Goal: Task Accomplishment & Management: Manage account settings

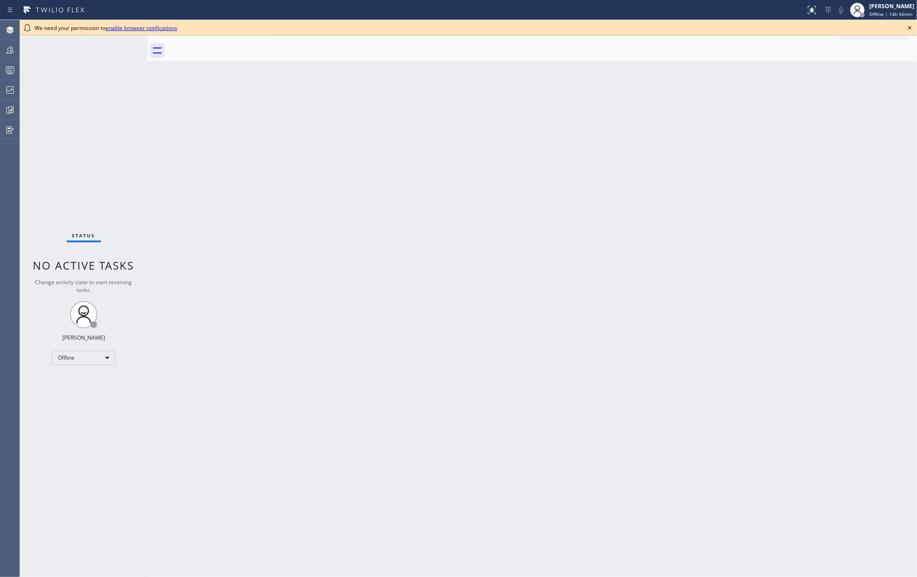
click at [333, 233] on div "Back to Dashboard Change Sender ID Customers Technicians Select a contact Outbo…" at bounding box center [532, 298] width 770 height 557
drag, startPoint x: 339, startPoint y: 196, endPoint x: 445, endPoint y: 159, distance: 111.9
click at [339, 196] on div "Back to Dashboard Change Sender ID Customers Technicians Select a contact Outbo…" at bounding box center [532, 298] width 770 height 557
click at [909, 24] on icon at bounding box center [909, 27] width 11 height 11
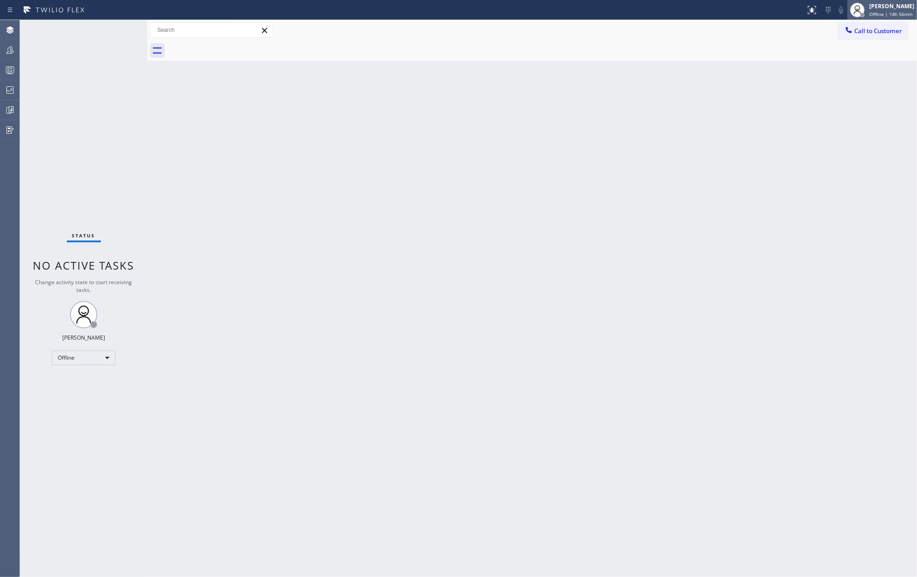
click at [905, 10] on div "[PERSON_NAME]" at bounding box center [891, 6] width 45 height 8
click at [852, 55] on button "Unavailable" at bounding box center [871, 60] width 91 height 12
click at [14, 59] on button "Teams" at bounding box center [10, 50] width 20 height 20
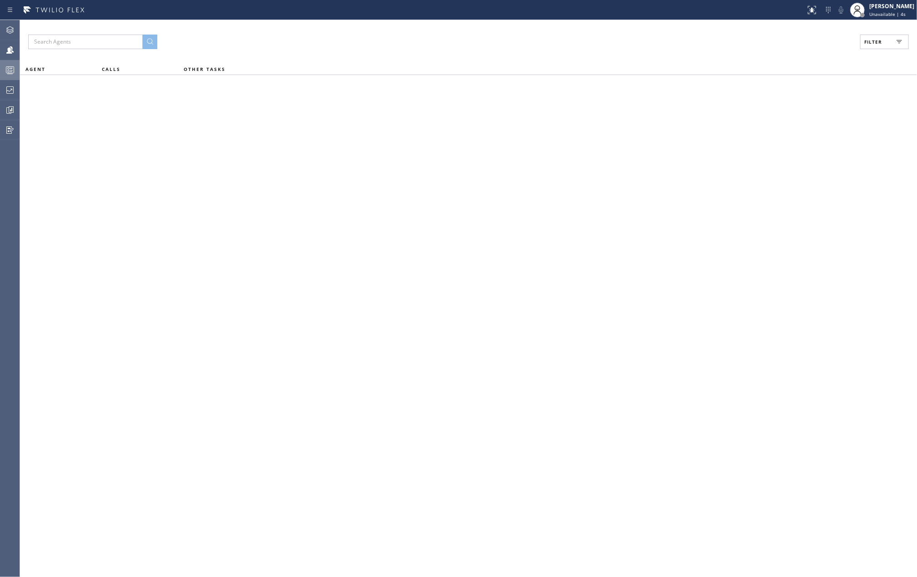
click at [12, 69] on icon at bounding box center [10, 70] width 11 height 11
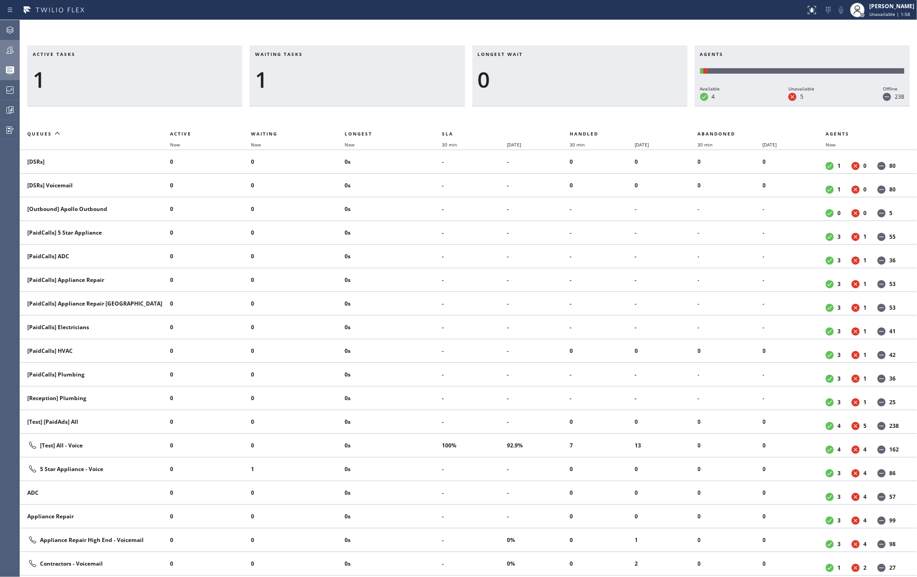
click at [5, 46] on icon at bounding box center [10, 50] width 11 height 11
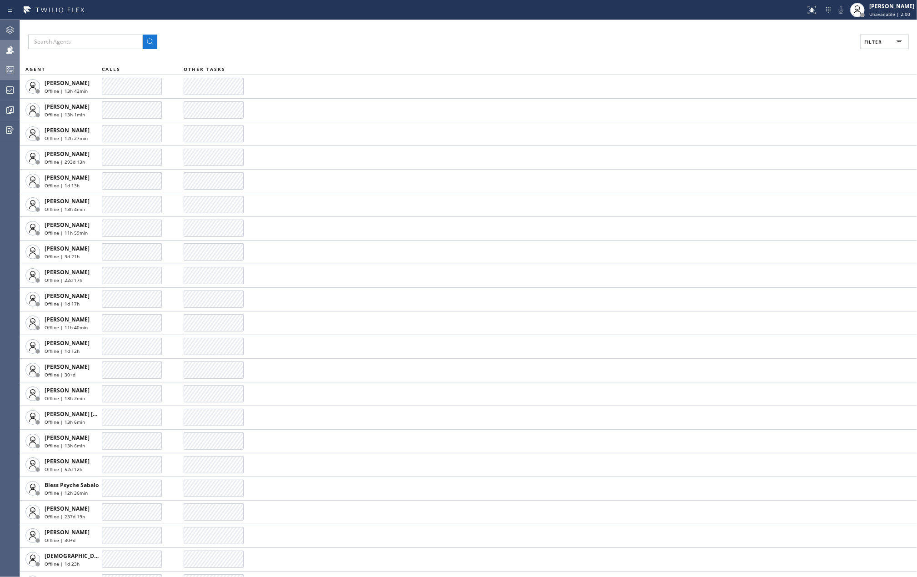
click at [881, 43] on span "Filter" at bounding box center [873, 42] width 18 height 6
click at [803, 107] on label "Available" at bounding box center [850, 108] width 120 height 8
click at [790, 107] on input "Available" at bounding box center [784, 107] width 11 height 11
checkbox input "true"
click at [795, 139] on label "Break" at bounding box center [850, 137] width 120 height 8
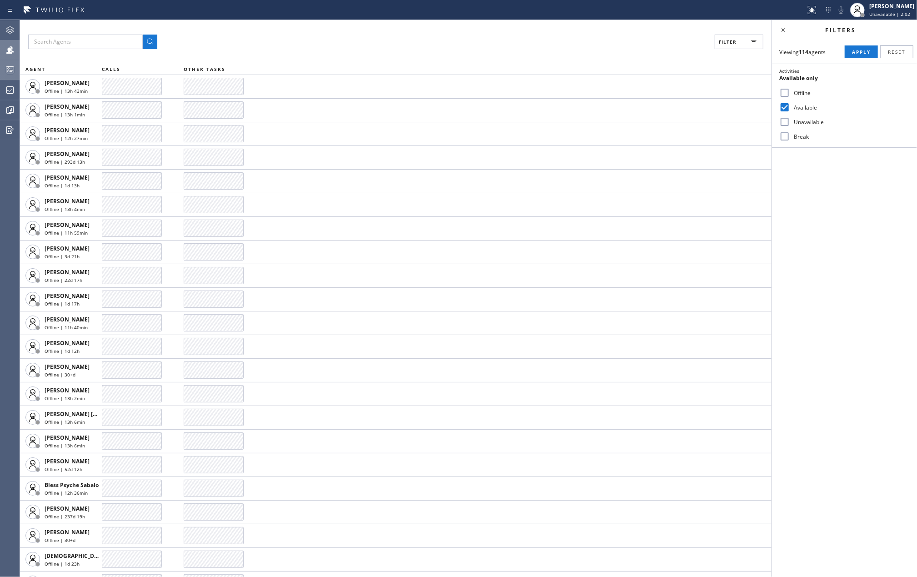
click at [790, 139] on input "Break" at bounding box center [784, 136] width 11 height 11
checkbox input "true"
click at [853, 50] on span "Apply" at bounding box center [861, 52] width 19 height 6
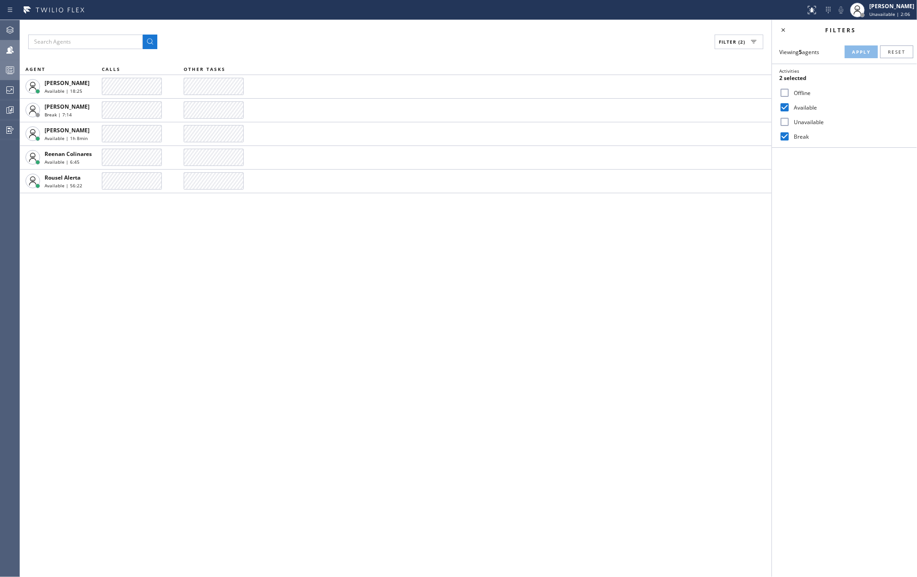
click at [626, 291] on div "Filter (2) AGENT CALLS OTHER TASKS Kate Mayol Available | 18:25 Mark Paul Dacul…" at bounding box center [396, 298] width 752 height 557
click at [13, 68] on icon at bounding box center [10, 70] width 11 height 11
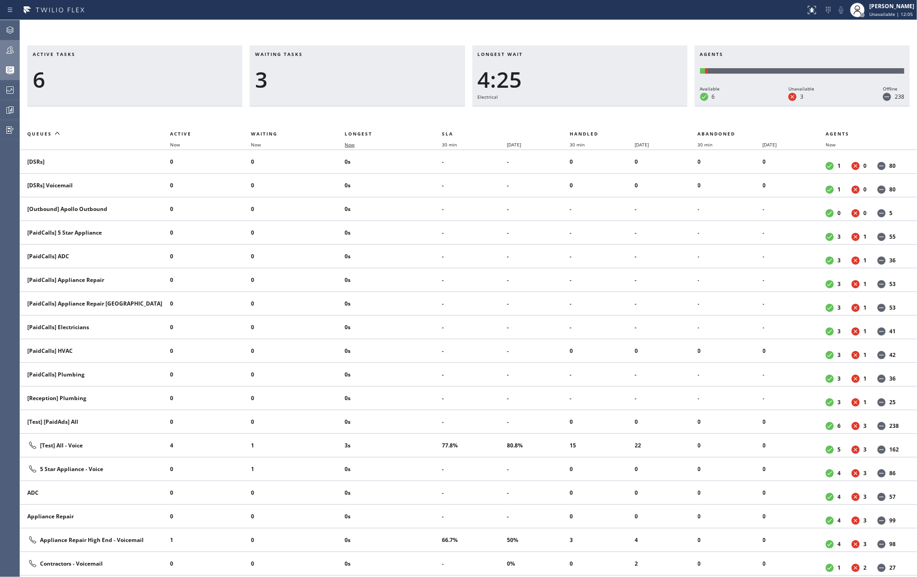
click at [353, 142] on span "Now" at bounding box center [350, 144] width 10 height 6
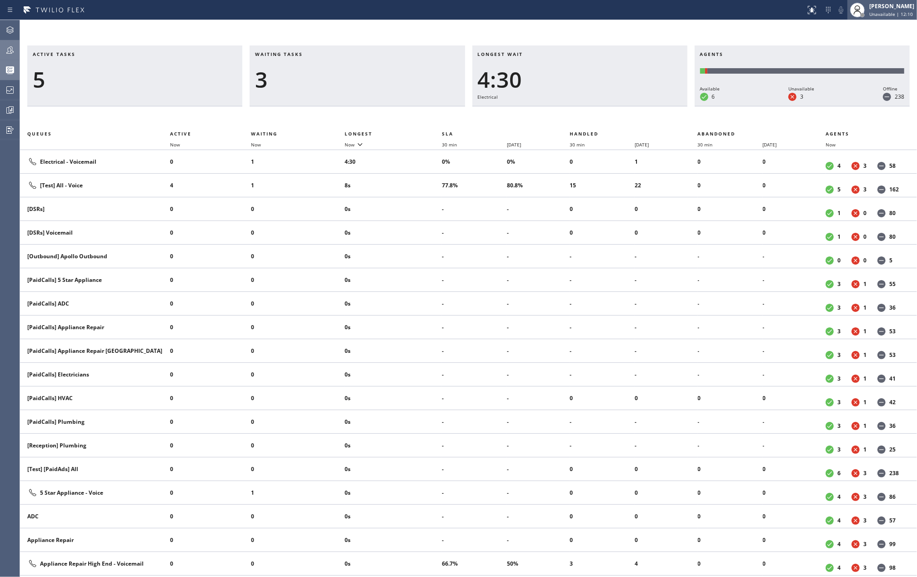
click at [887, 6] on div "[PERSON_NAME]" at bounding box center [891, 6] width 45 height 8
click at [866, 46] on button "Available" at bounding box center [871, 48] width 91 height 12
drag, startPoint x: 15, startPoint y: 26, endPoint x: 97, endPoint y: 42, distance: 83.4
click at [15, 26] on div at bounding box center [14, 27] width 4 height 4
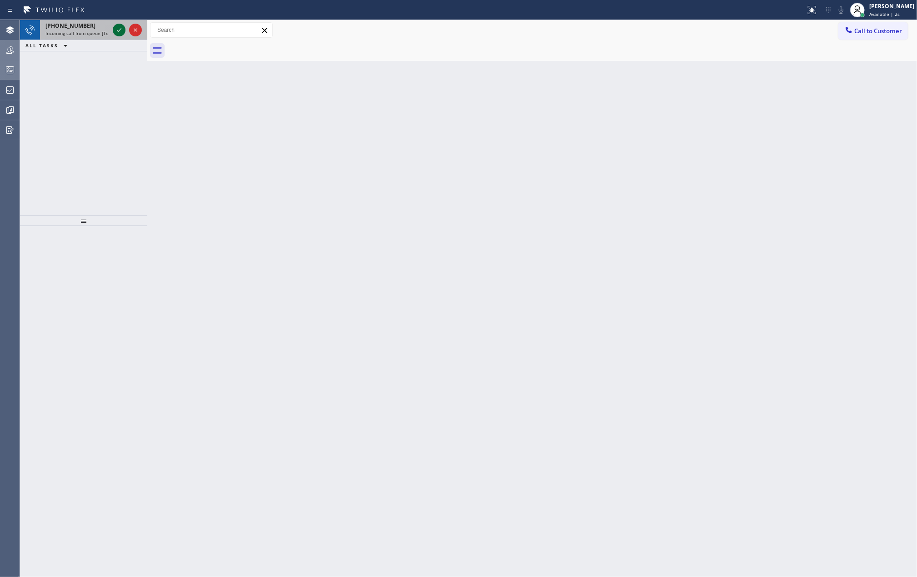
click at [118, 28] on icon at bounding box center [119, 30] width 11 height 11
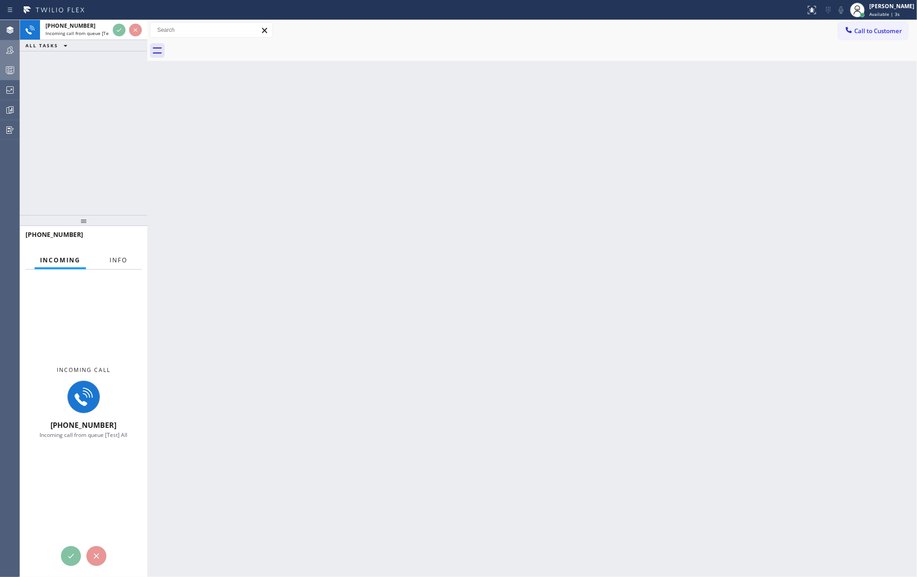
click at [122, 262] on span "Info" at bounding box center [119, 260] width 18 height 8
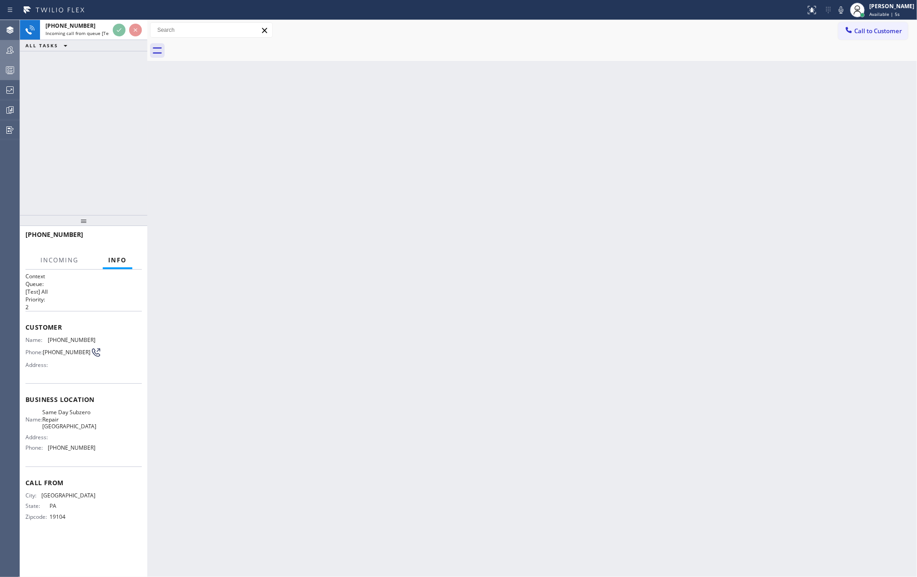
click at [91, 116] on div "+12155104863 Incoming call from queue [Test] All ALL TASKS ALL TASKS ACTIVE TAS…" at bounding box center [83, 298] width 127 height 557
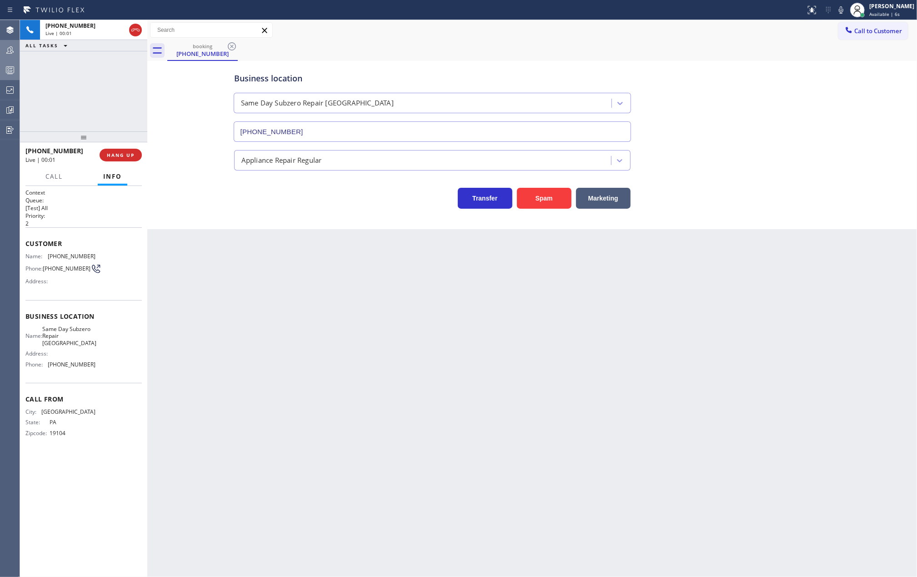
type input "(215) 458-2517"
drag, startPoint x: 84, startPoint y: 136, endPoint x: 89, endPoint y: 88, distance: 48.5
click at [89, 88] on div "+12155104863 Live | 00:02 ALL TASKS ALL TASKS ACTIVE TASKS TASKS IN WRAP UP +12…" at bounding box center [83, 298] width 127 height 557
drag, startPoint x: 86, startPoint y: 139, endPoint x: 90, endPoint y: 97, distance: 42.0
click at [90, 100] on div "+12155104863 Live | 00:03 ALL TASKS ALL TASKS ACTIVE TASKS TASKS IN WRAP UP +12…" at bounding box center [83, 298] width 127 height 557
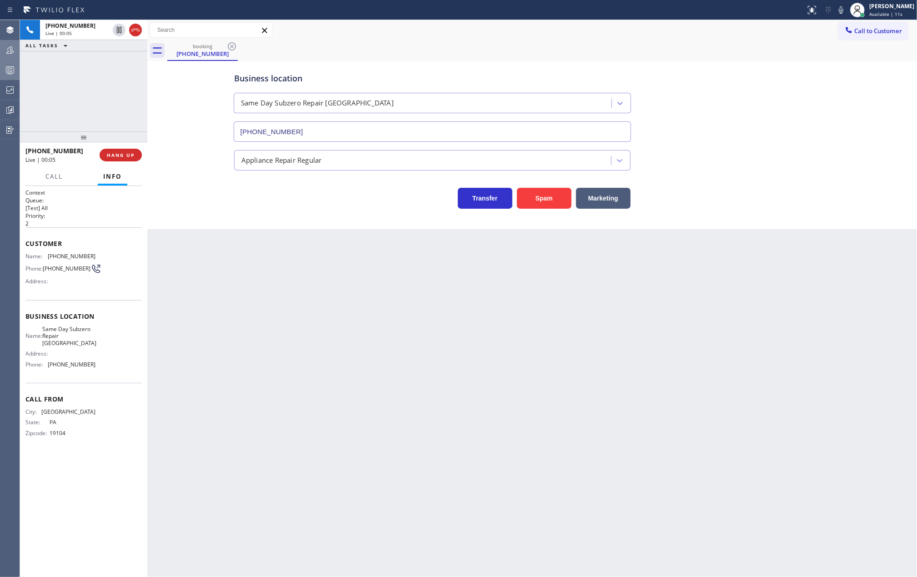
drag, startPoint x: 85, startPoint y: 137, endPoint x: 97, endPoint y: 88, distance: 50.4
click at [96, 90] on div "+12155104863 Live | 00:05 ALL TASKS ALL TASKS ACTIVE TASKS TASKS IN WRAP UP +12…" at bounding box center [83, 298] width 127 height 557
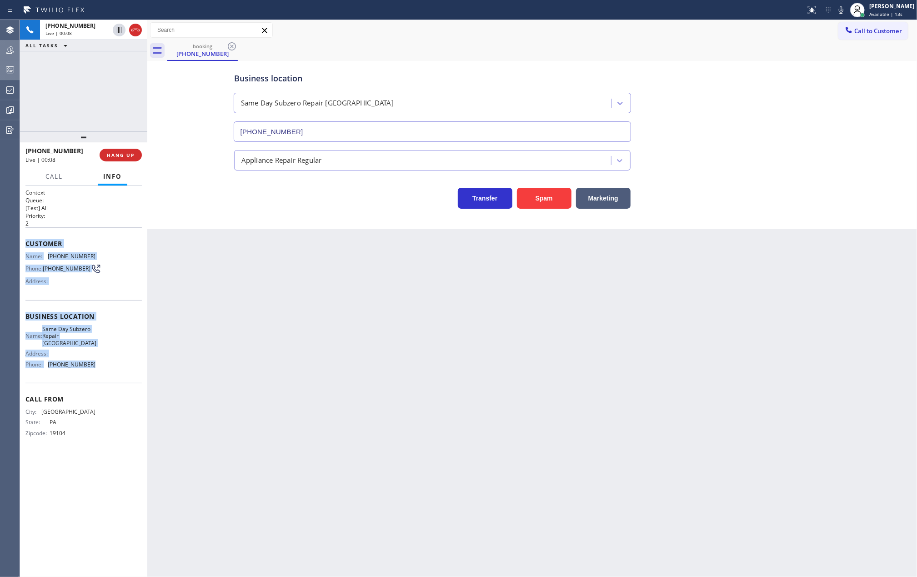
drag, startPoint x: 22, startPoint y: 246, endPoint x: 111, endPoint y: 362, distance: 146.6
click at [111, 362] on div "Context Queue: [Test] All Priority: 2 Customer Name: (215) 510-4863 Phone: (215…" at bounding box center [83, 381] width 127 height 391
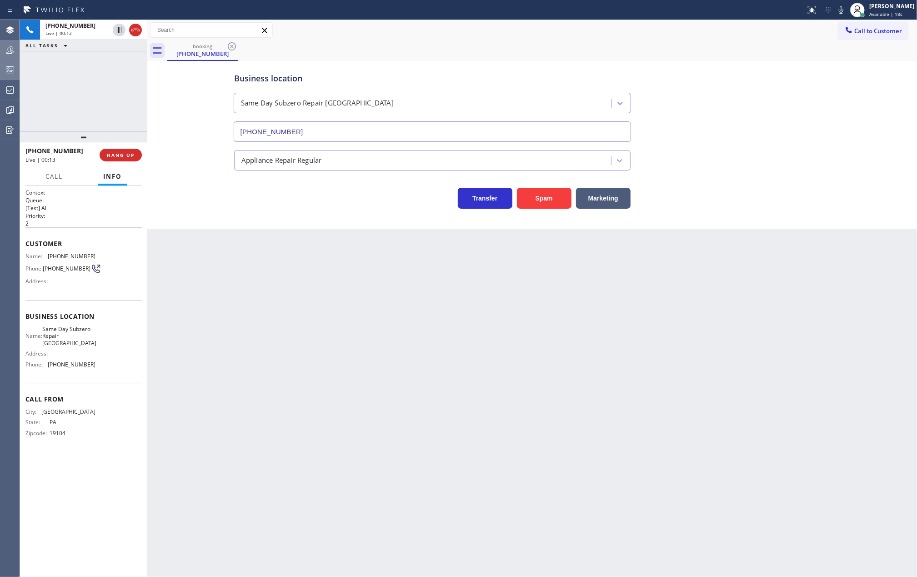
drag, startPoint x: 80, startPoint y: 132, endPoint x: 88, endPoint y: 91, distance: 41.6
click at [88, 91] on div "+12155104863 Live | 00:12 ALL TASKS ALL TASKS ACTIVE TASKS TASKS IN WRAP UP +12…" at bounding box center [83, 298] width 127 height 557
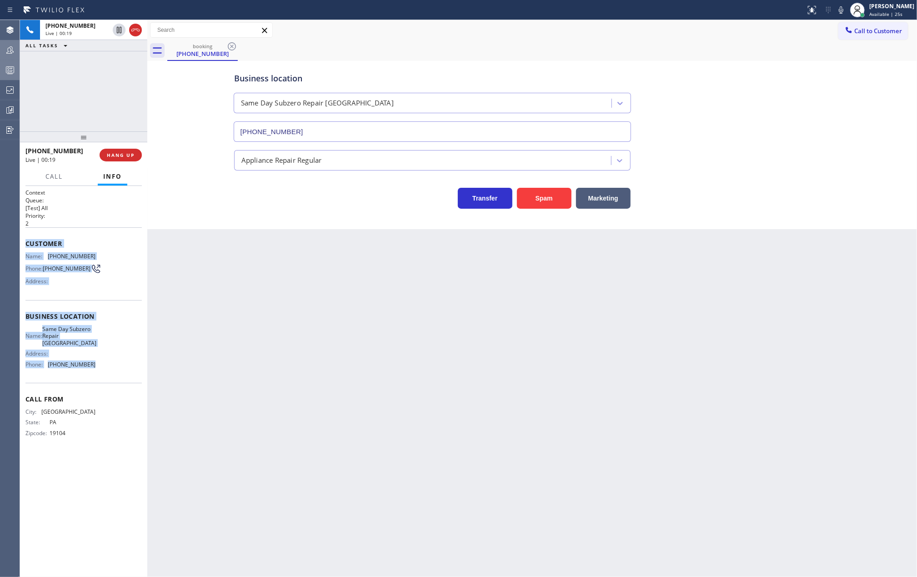
drag, startPoint x: 25, startPoint y: 246, endPoint x: 94, endPoint y: 366, distance: 137.7
click at [94, 366] on div "Context Queue: [Test] All Priority: 2 Customer Name: (215) 510-4863 Phone: (215…" at bounding box center [83, 320] width 116 height 263
click at [5, 66] on icon at bounding box center [10, 70] width 11 height 11
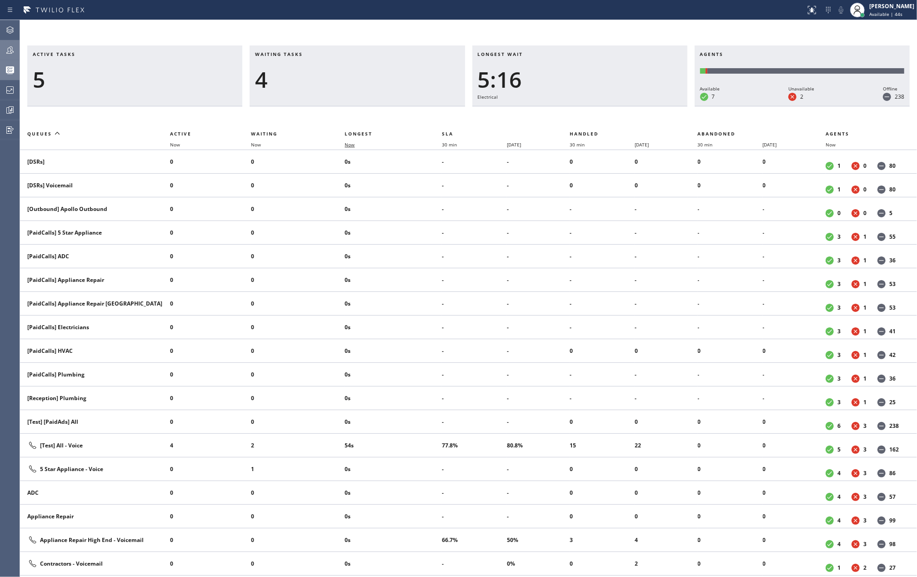
click at [353, 142] on span "Now" at bounding box center [350, 144] width 10 height 6
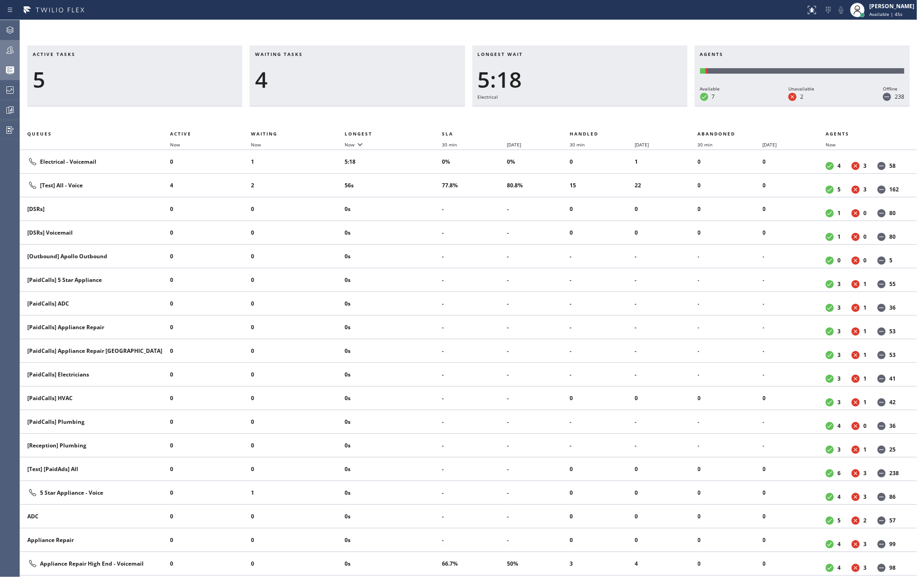
click at [11, 25] on icon at bounding box center [10, 30] width 11 height 11
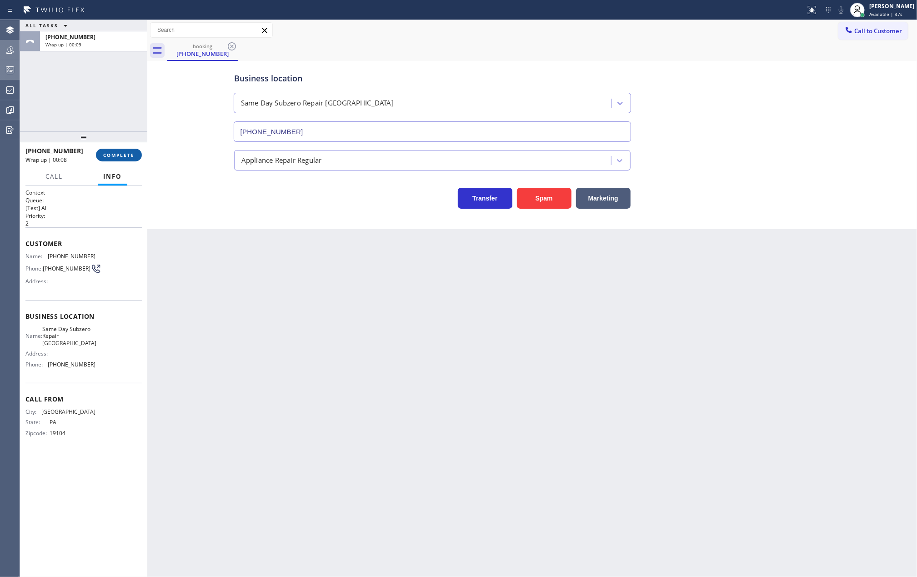
click at [119, 149] on button "COMPLETE" at bounding box center [119, 155] width 46 height 13
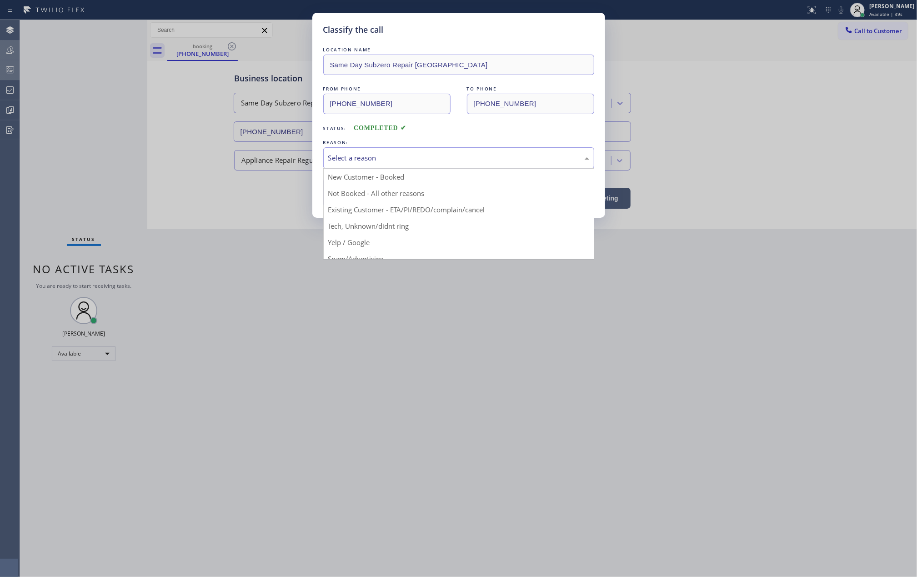
click at [370, 157] on div "Select a reason" at bounding box center [458, 158] width 261 height 10
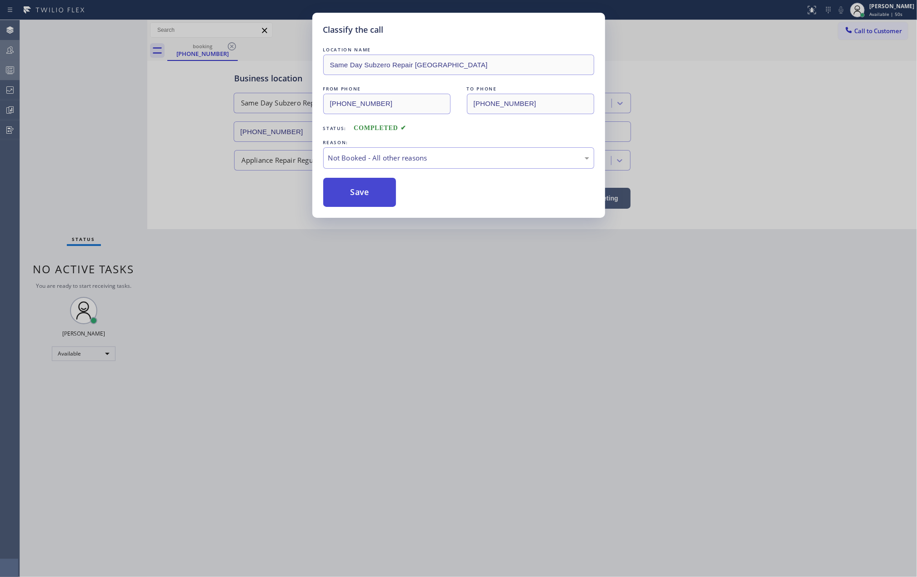
click at [366, 192] on button "Save" at bounding box center [359, 192] width 73 height 29
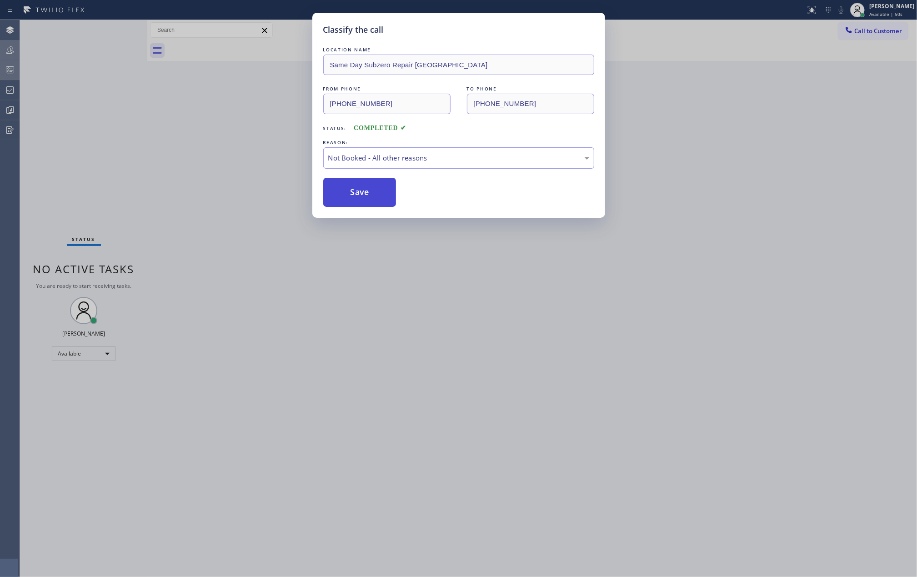
click at [366, 192] on button "Save" at bounding box center [359, 192] width 73 height 29
click at [175, 159] on div "Classify the call LOCATION NAME Same Day Subzero Repair Philadelphia FROM PHONE…" at bounding box center [458, 288] width 917 height 577
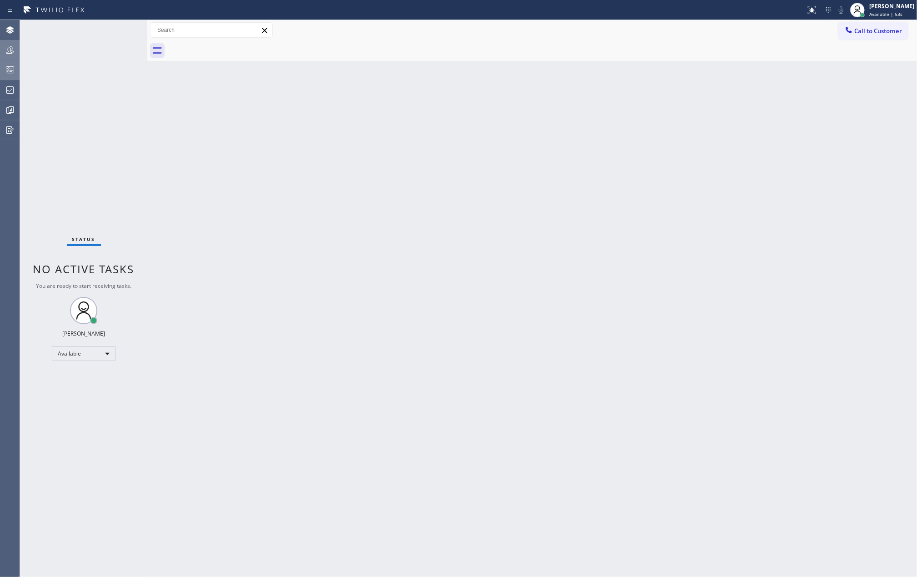
click at [5, 73] on icon at bounding box center [10, 70] width 11 height 11
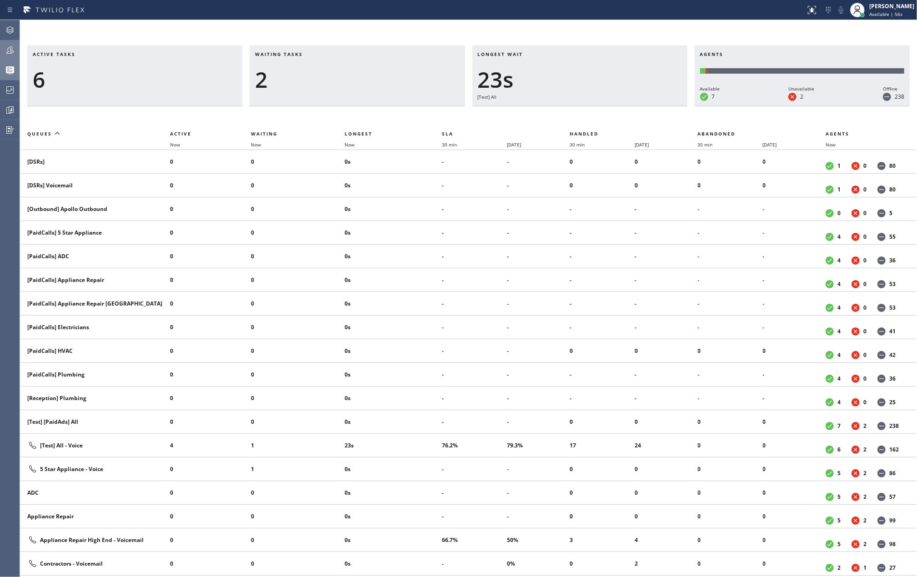
click at [9, 48] on icon at bounding box center [10, 50] width 11 height 11
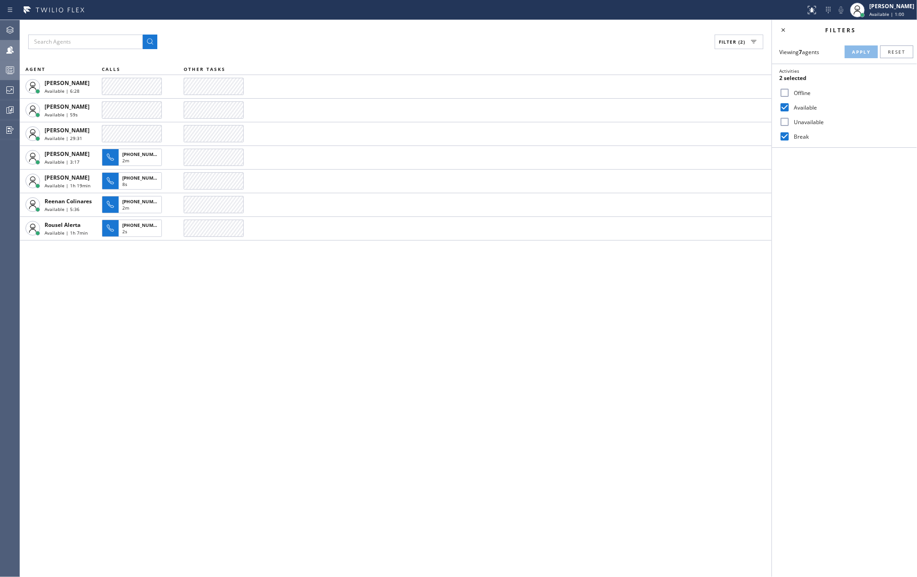
click at [12, 67] on icon at bounding box center [10, 70] width 11 height 11
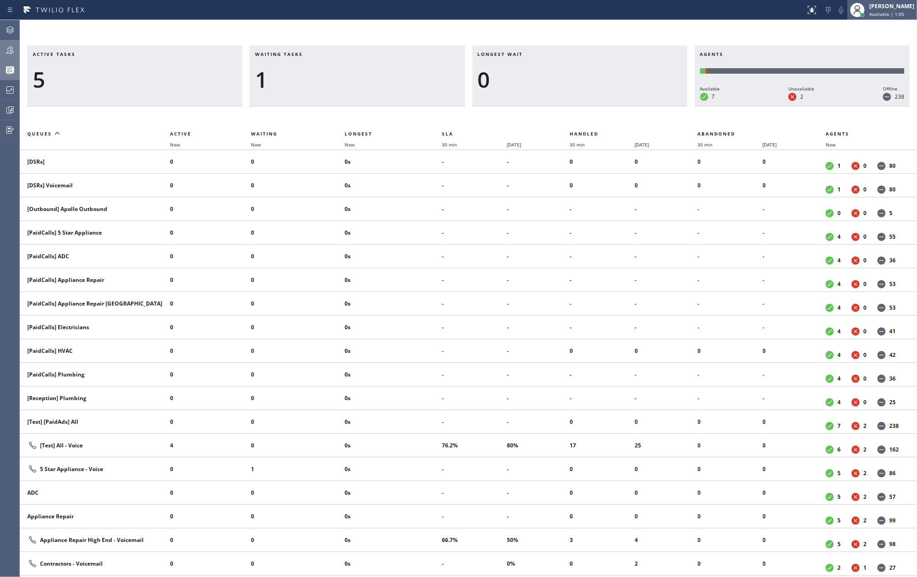
click at [888, 12] on span "Available | 1:05" at bounding box center [886, 14] width 35 height 6
click at [862, 57] on button "Unavailable" at bounding box center [871, 60] width 91 height 12
click at [6, 69] on icon at bounding box center [10, 69] width 8 height 7
click at [14, 41] on div at bounding box center [10, 50] width 20 height 18
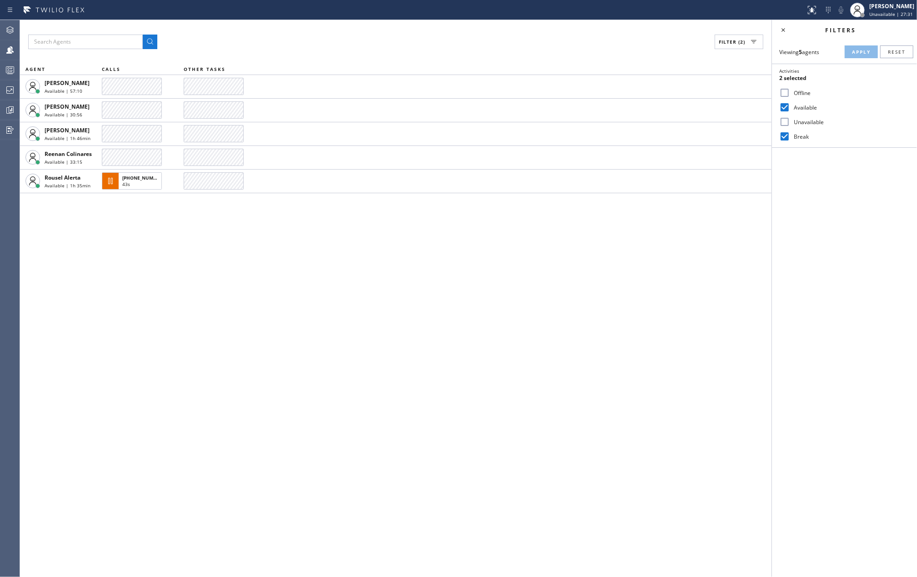
click at [385, 275] on div "Filter (2) AGENT CALLS OTHER TASKS Kate Mayol Available | 57:10 Mark Paul Dacul…" at bounding box center [396, 298] width 752 height 557
click at [5, 92] on icon at bounding box center [10, 90] width 11 height 11
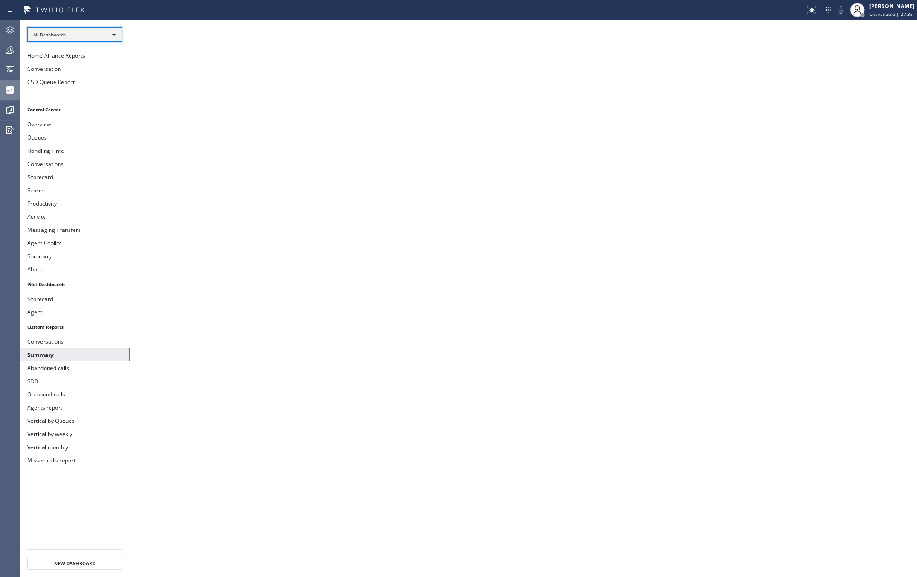
click at [95, 33] on div "All Dashboards" at bounding box center [74, 34] width 95 height 15
click at [82, 93] on li "Custom Reports" at bounding box center [74, 93] width 93 height 11
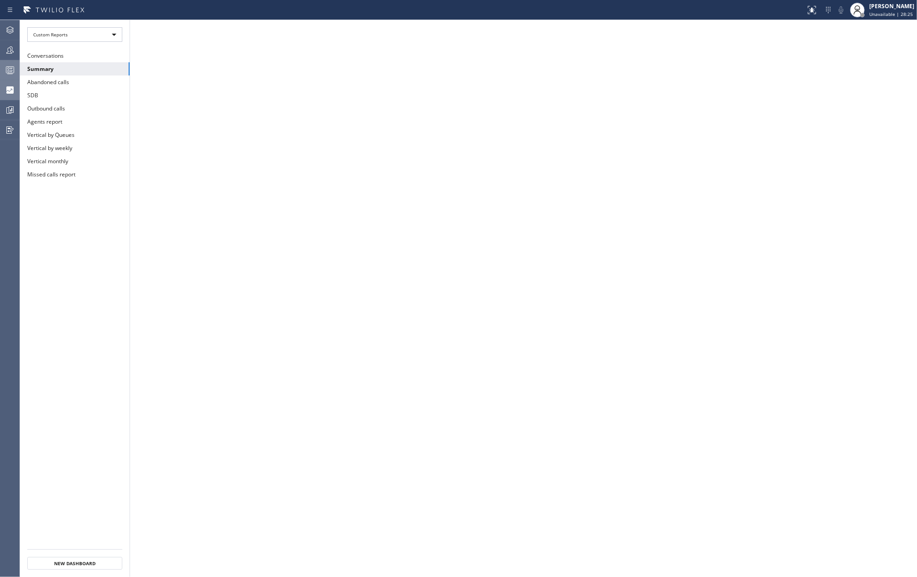
click at [8, 69] on circle at bounding box center [9, 69] width 2 height 2
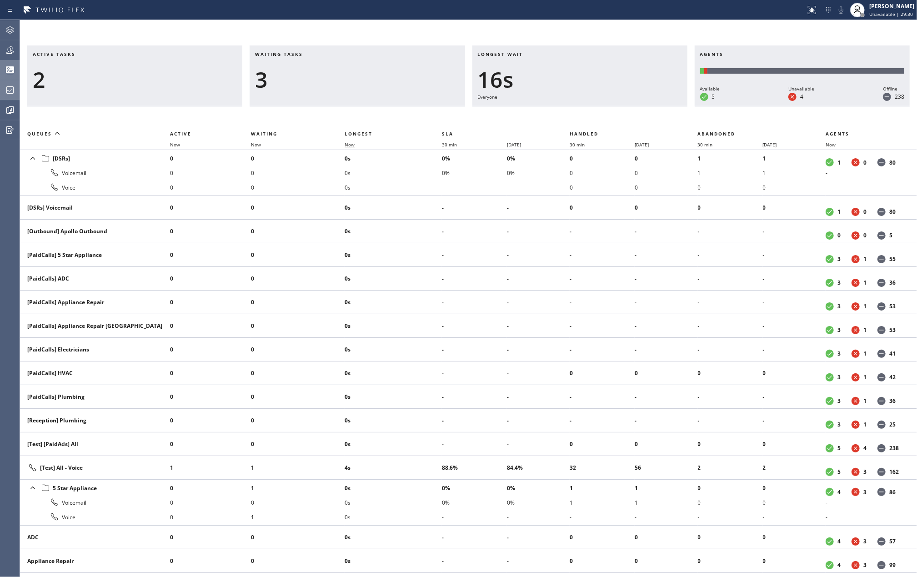
click at [355, 145] on span "Now" at bounding box center [350, 144] width 10 height 6
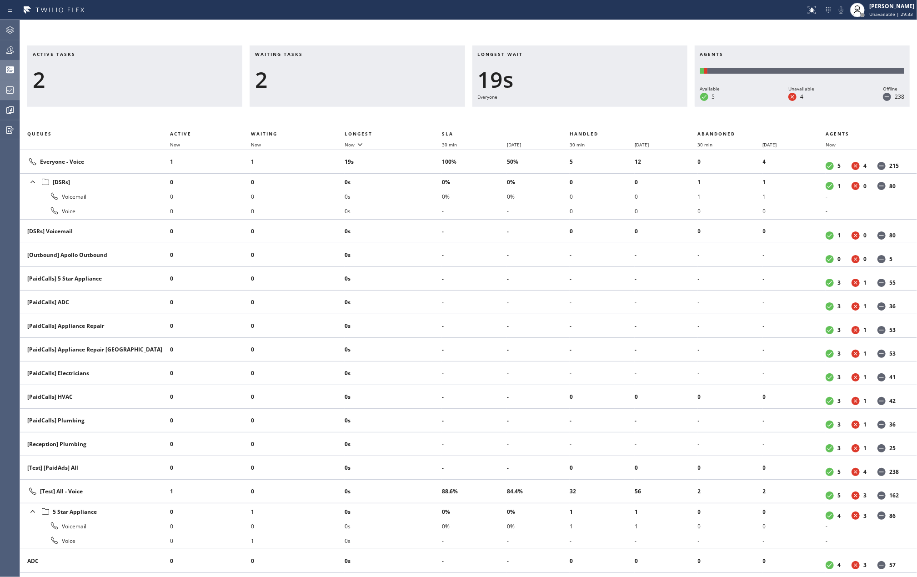
click at [10, 51] on icon at bounding box center [10, 50] width 11 height 11
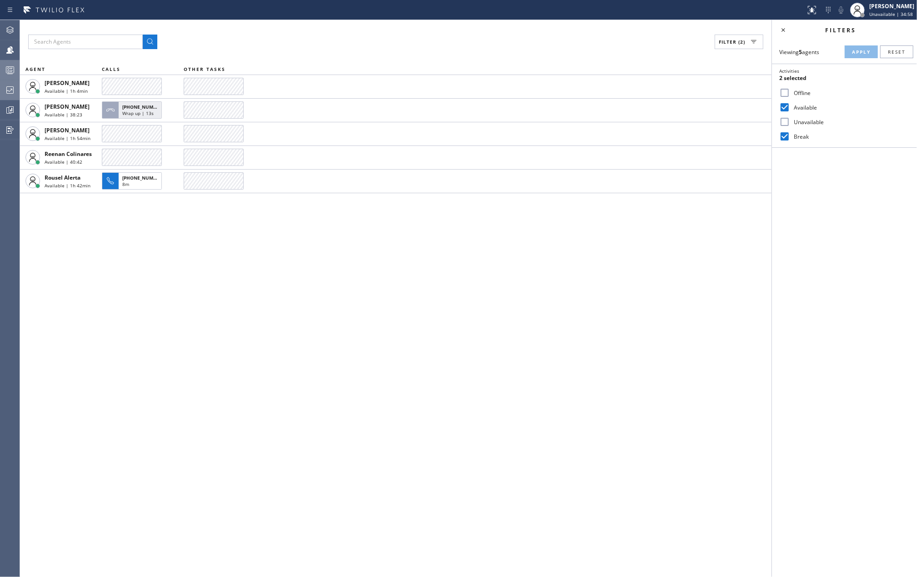
click at [512, 266] on div "Filter (2) AGENT CALLS OTHER TASKS Kate Mayol Available | 1h 4min Mark Paul Dac…" at bounding box center [396, 298] width 752 height 557
drag, startPoint x: 10, startPoint y: 73, endPoint x: 15, endPoint y: 77, distance: 7.1
click at [10, 73] on rect at bounding box center [10, 70] width 8 height 6
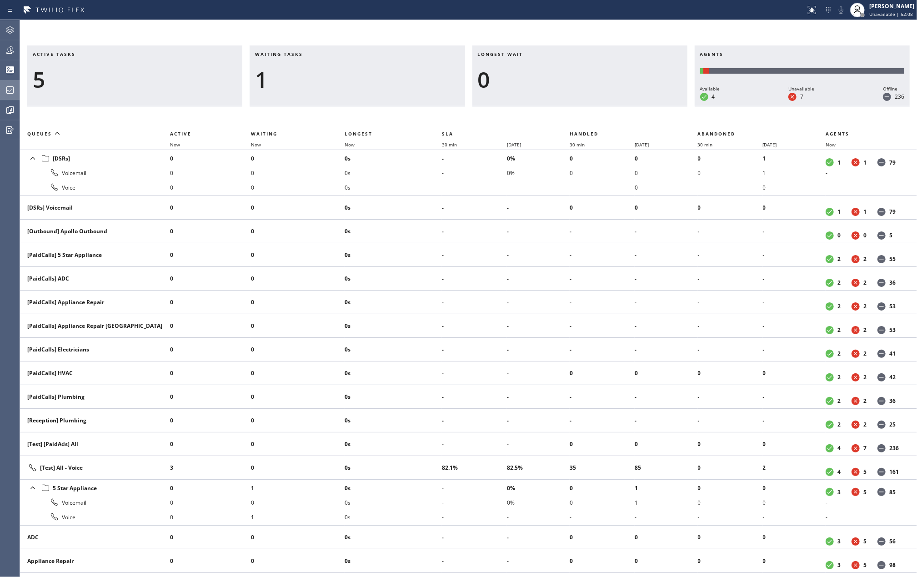
click at [453, 32] on div "Active tasks 5 Waiting tasks 1 Longest wait 0 Agents Available 4 Unavailable 7 …" at bounding box center [468, 298] width 897 height 557
click at [17, 51] on div at bounding box center [10, 50] width 20 height 11
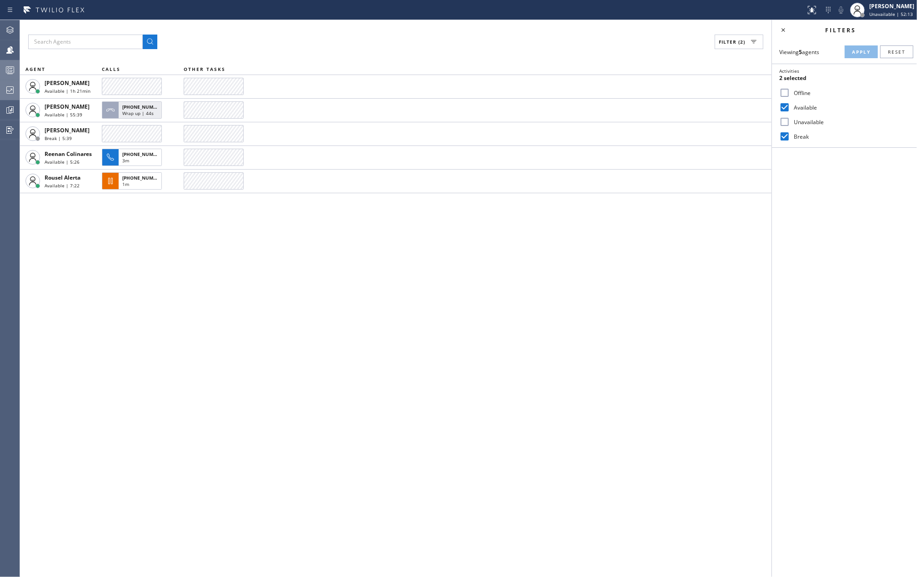
click at [11, 70] on icon at bounding box center [10, 70] width 11 height 11
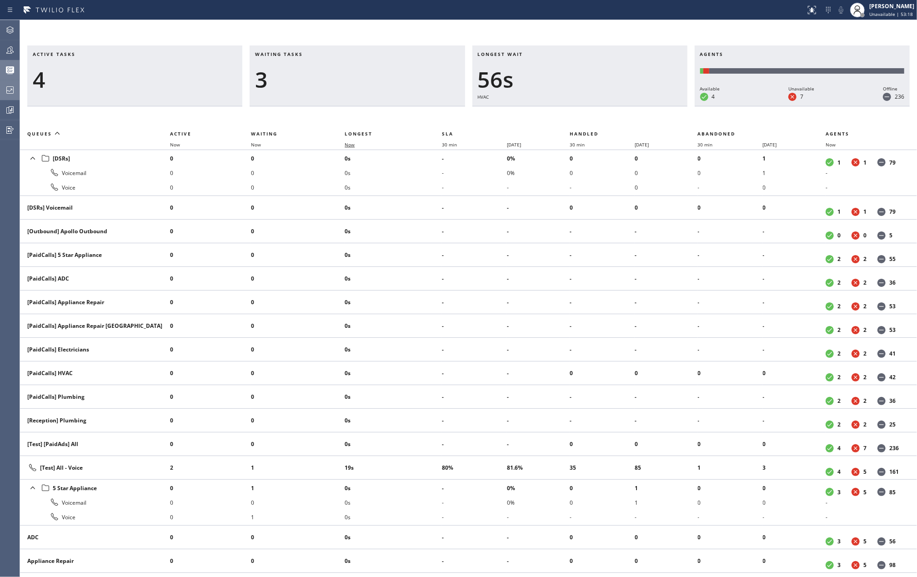
click at [356, 142] on span "Now" at bounding box center [355, 144] width 21 height 6
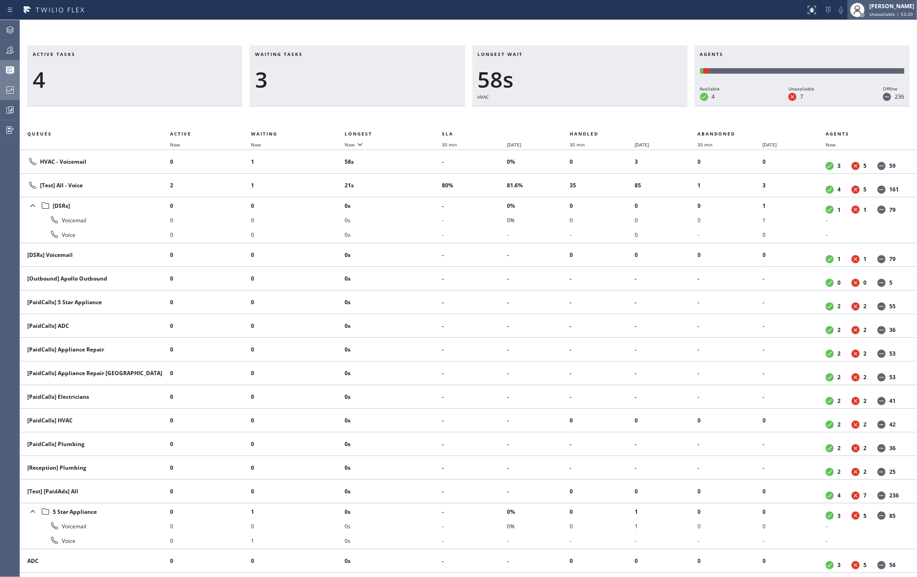
click at [890, 14] on span "Unavailable | 53:20" at bounding box center [891, 14] width 44 height 6
click at [849, 45] on button "Available" at bounding box center [871, 48] width 91 height 12
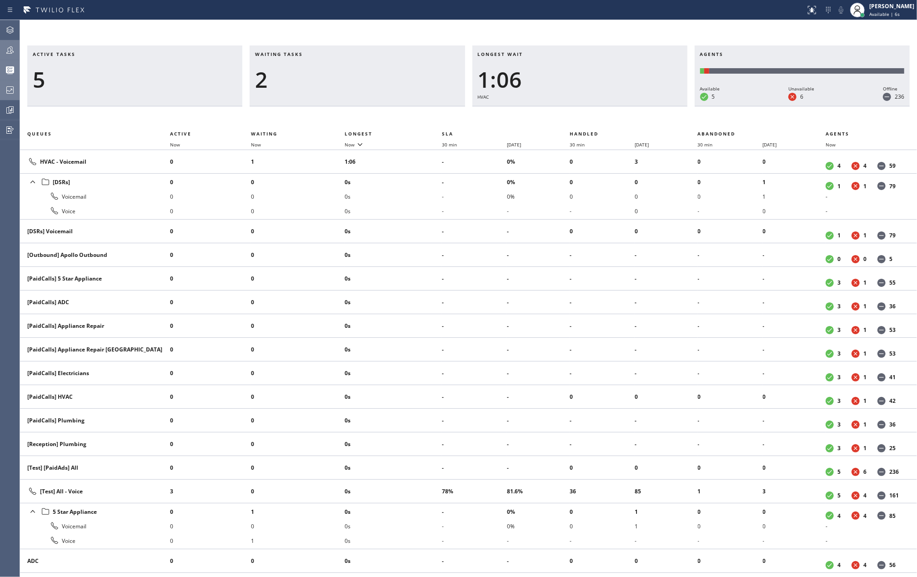
click at [10, 51] on icon at bounding box center [10, 50] width 11 height 11
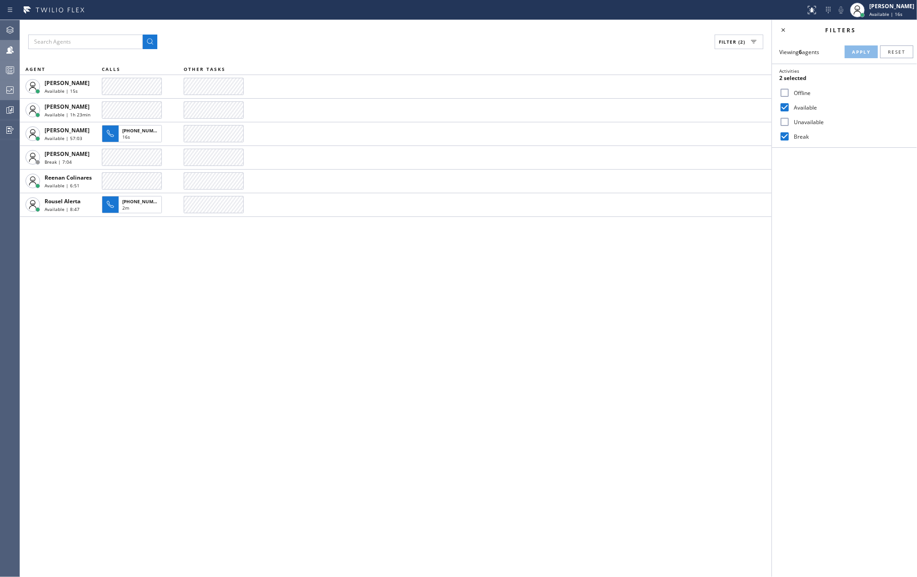
click at [6, 65] on icon at bounding box center [10, 70] width 11 height 11
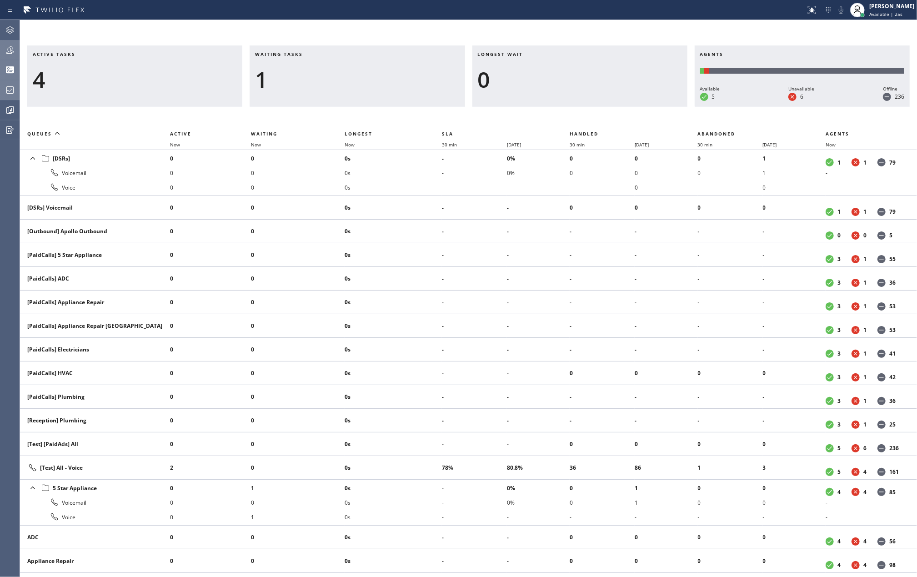
click at [6, 50] on icon at bounding box center [10, 50] width 11 height 11
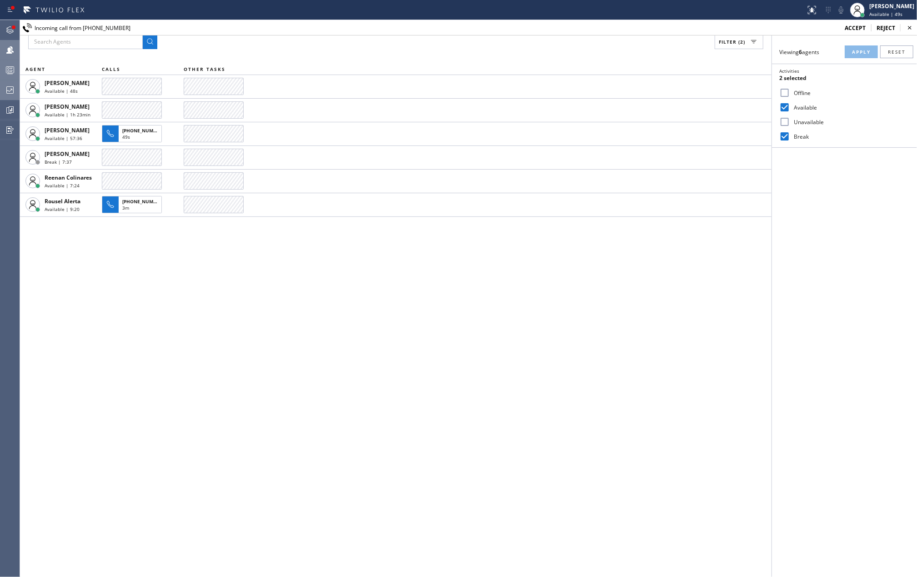
click at [855, 27] on span "accept" at bounding box center [855, 28] width 21 height 8
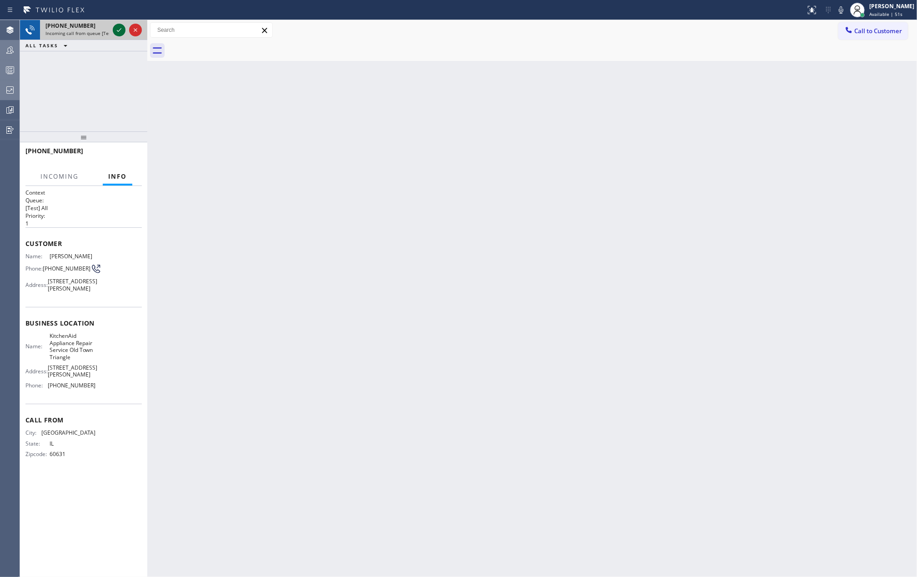
click at [119, 30] on icon at bounding box center [119, 30] width 5 height 4
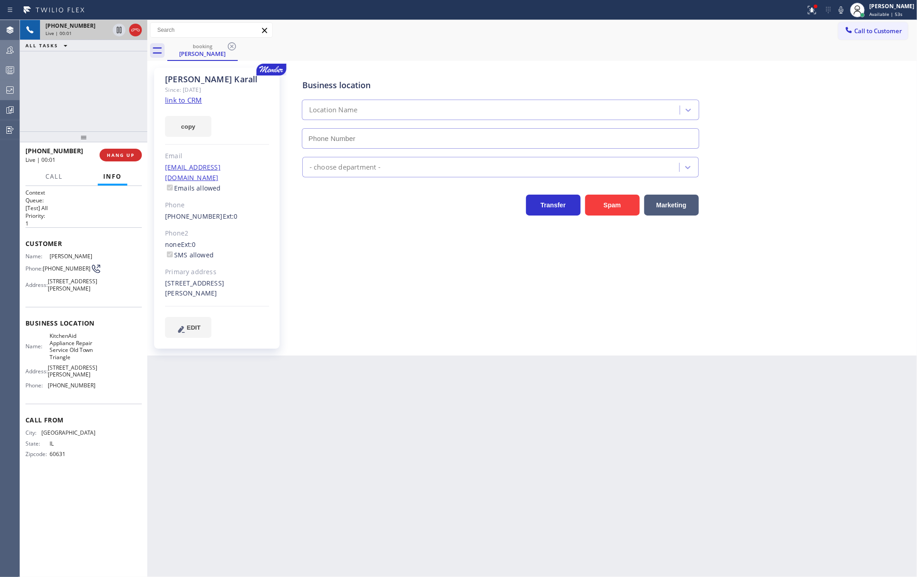
type input "(312) 500-3064"
click at [188, 99] on link "link to CRM" at bounding box center [183, 99] width 37 height 9
click at [117, 31] on icon at bounding box center [119, 30] width 5 height 6
click at [847, 10] on icon at bounding box center [841, 10] width 11 height 11
click at [115, 30] on icon at bounding box center [119, 30] width 11 height 11
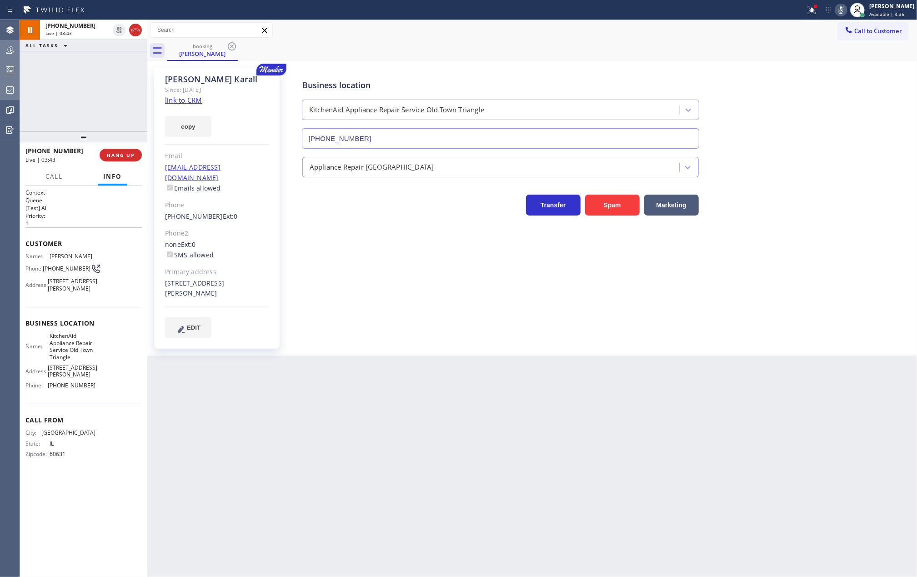
click at [844, 10] on rect at bounding box center [841, 9] width 6 height 6
click at [115, 158] on button "COMPLETE" at bounding box center [119, 155] width 46 height 13
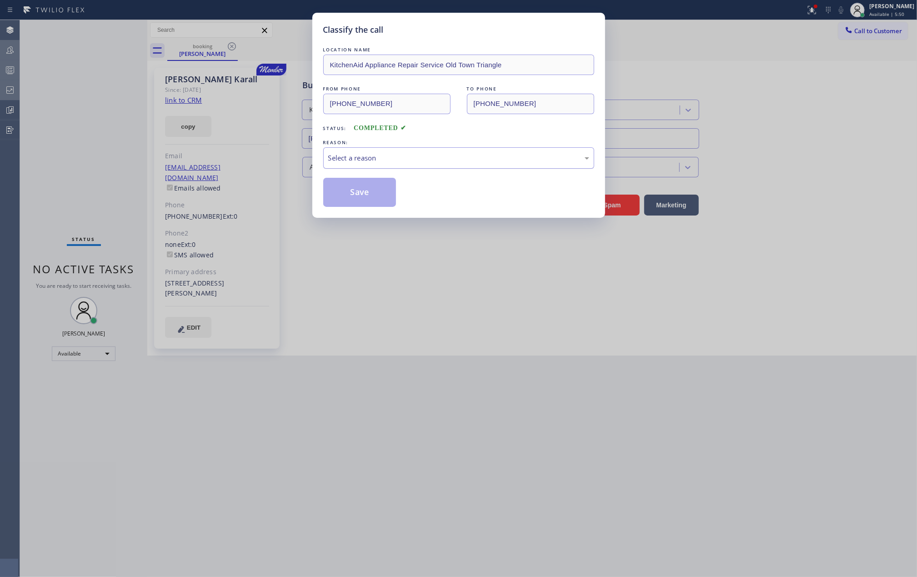
click at [363, 155] on div "Select a reason" at bounding box center [458, 158] width 261 height 10
click at [367, 186] on button "Save" at bounding box center [359, 192] width 73 height 29
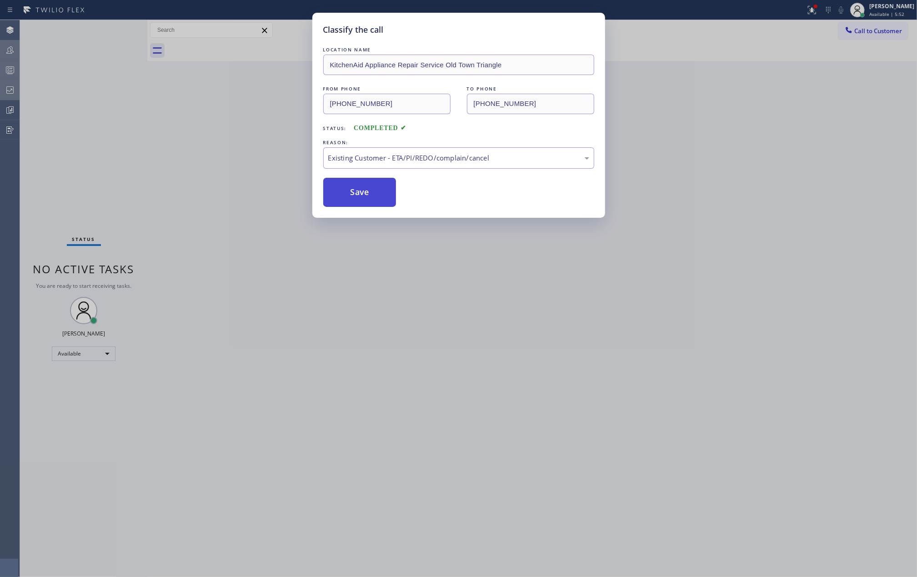
click at [367, 186] on button "Save" at bounding box center [359, 192] width 73 height 29
click at [190, 150] on div "Classify the call LOCATION NAME KitchenAid Appliance Repair Service Old Town Tr…" at bounding box center [458, 288] width 917 height 577
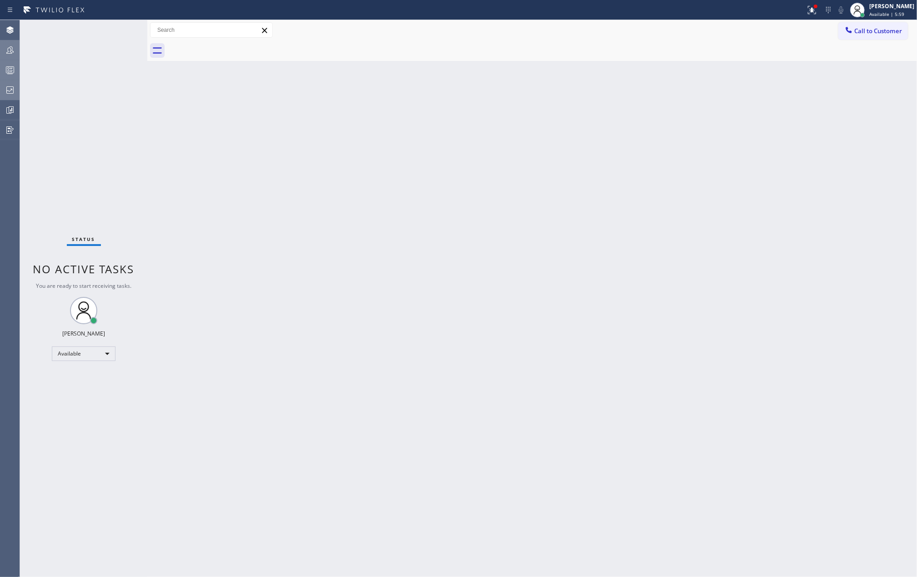
click at [498, 105] on div "Back to Dashboard Change Sender ID Customers Technicians Select a contact Outbo…" at bounding box center [532, 298] width 770 height 557
click at [817, 9] on icon at bounding box center [812, 10] width 11 height 11
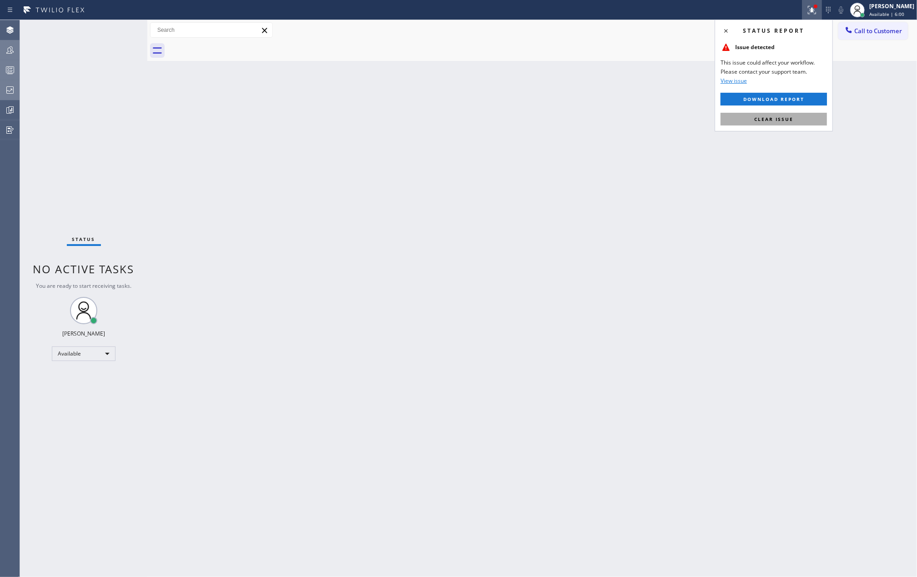
click at [782, 115] on button "Clear issue" at bounding box center [774, 119] width 106 height 13
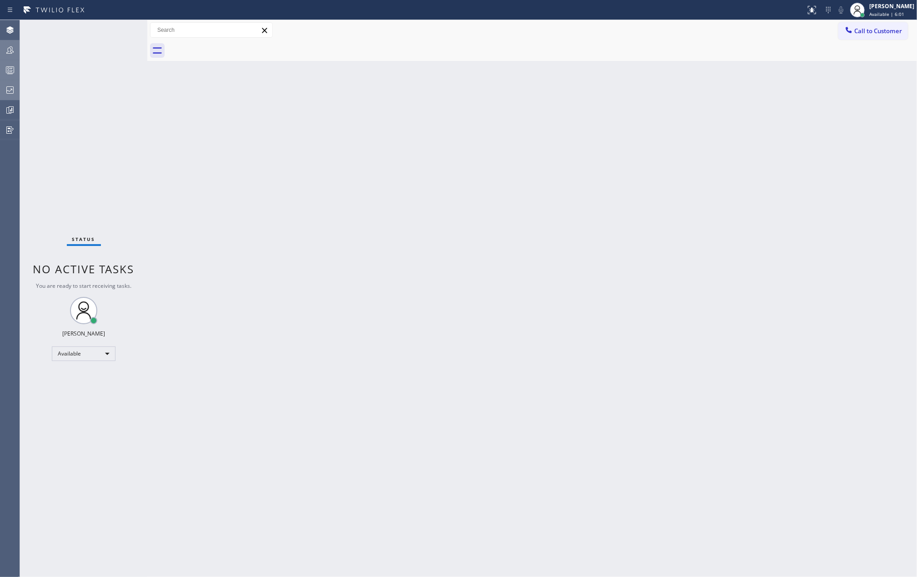
click at [666, 105] on div "Back to Dashboard Change Sender ID Customers Technicians Select a contact Outbo…" at bounding box center [532, 298] width 770 height 557
click at [10, 68] on icon at bounding box center [10, 70] width 11 height 11
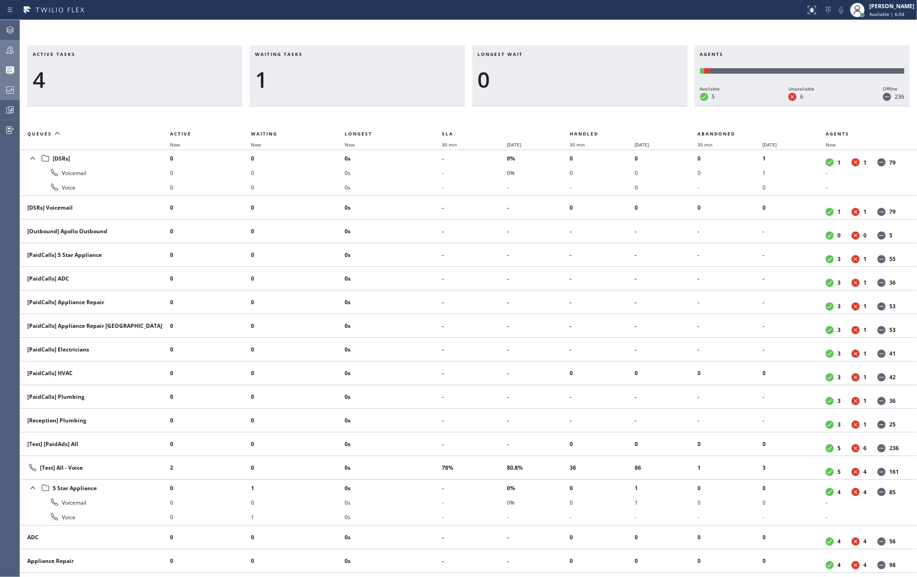
click at [6, 50] on icon at bounding box center [10, 50] width 11 height 11
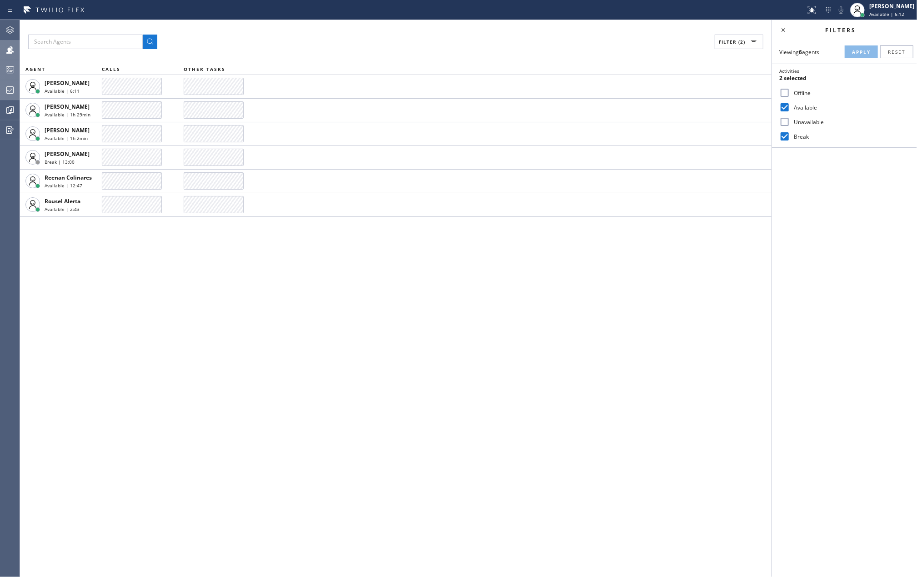
click at [4, 67] on div at bounding box center [10, 70] width 20 height 11
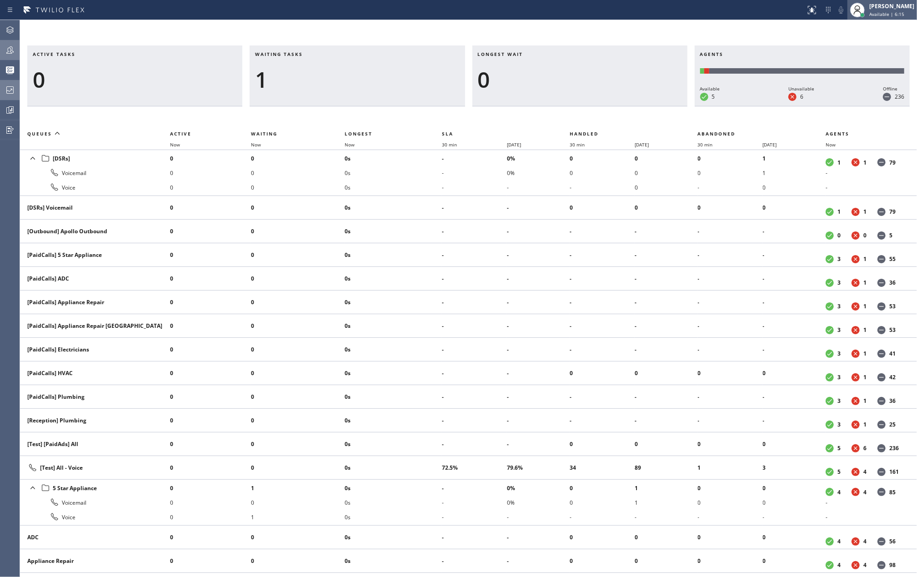
click at [889, 14] on span "Available | 6:15" at bounding box center [886, 14] width 35 height 6
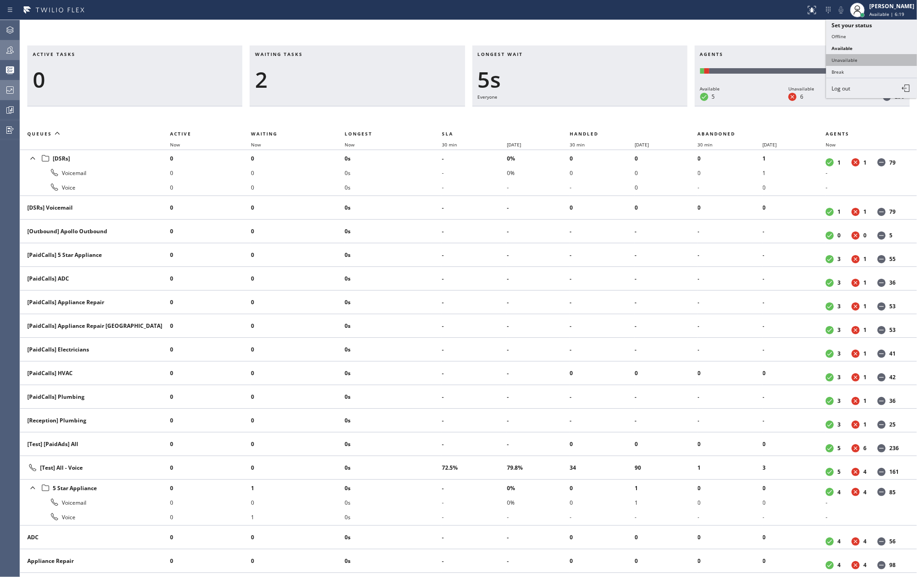
click at [866, 55] on button "Unavailable" at bounding box center [871, 60] width 91 height 12
click at [350, 142] on span "Now" at bounding box center [350, 144] width 10 height 6
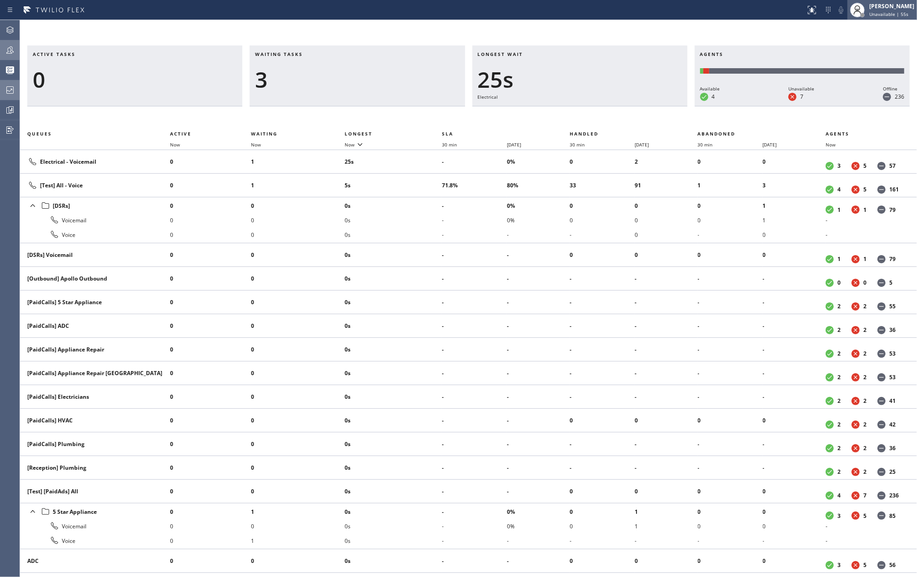
click at [884, 8] on div "[PERSON_NAME]" at bounding box center [891, 6] width 45 height 8
click at [862, 47] on button "Available" at bounding box center [871, 48] width 91 height 12
click at [11, 30] on icon at bounding box center [10, 30] width 11 height 11
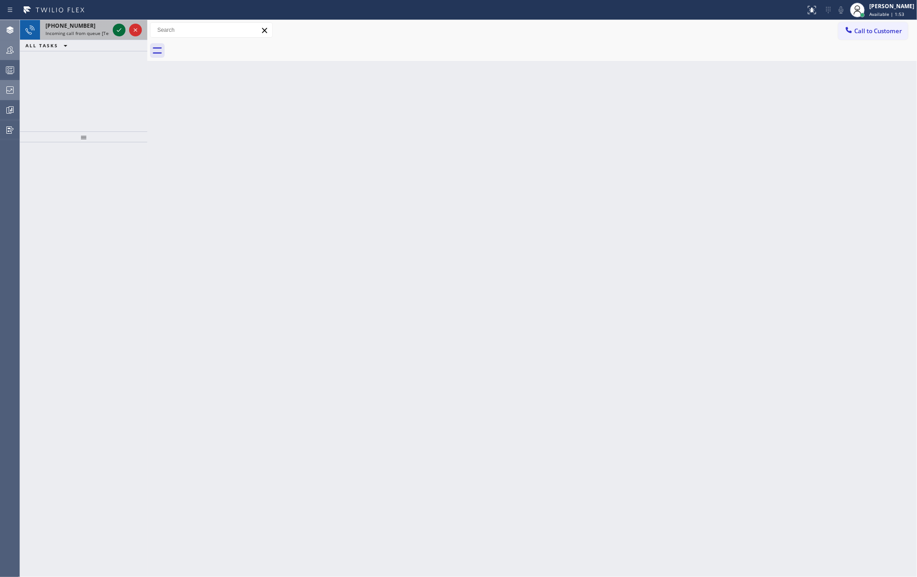
click at [115, 31] on icon at bounding box center [119, 30] width 11 height 11
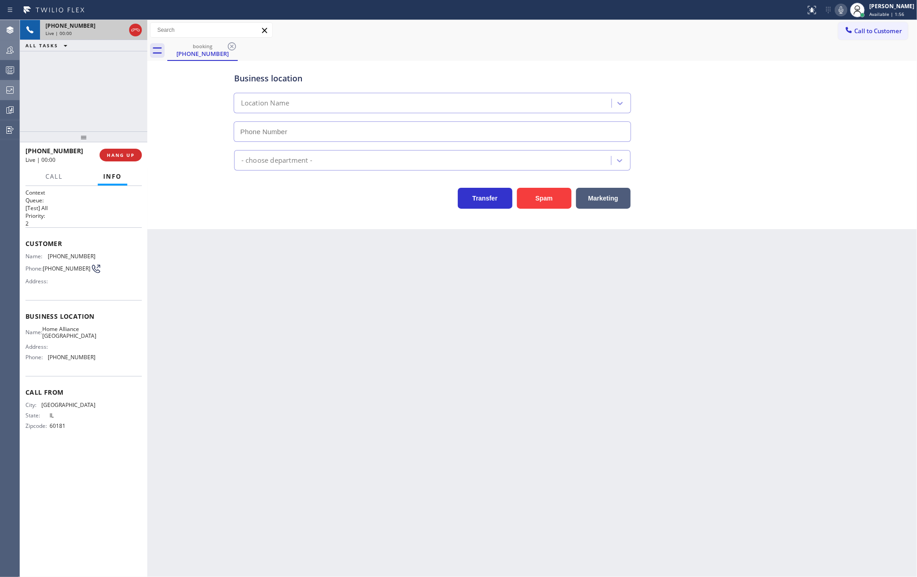
type input "(630) 446-6686"
drag, startPoint x: 85, startPoint y: 135, endPoint x: 89, endPoint y: 90, distance: 45.6
click at [89, 91] on div "+16302034295 Live | 00:00 ALL TASKS ALL TASKS ACTIVE TASKS TASKS IN WRAP UP +16…" at bounding box center [83, 298] width 127 height 557
click at [111, 152] on span "HANG UP" at bounding box center [121, 155] width 28 height 6
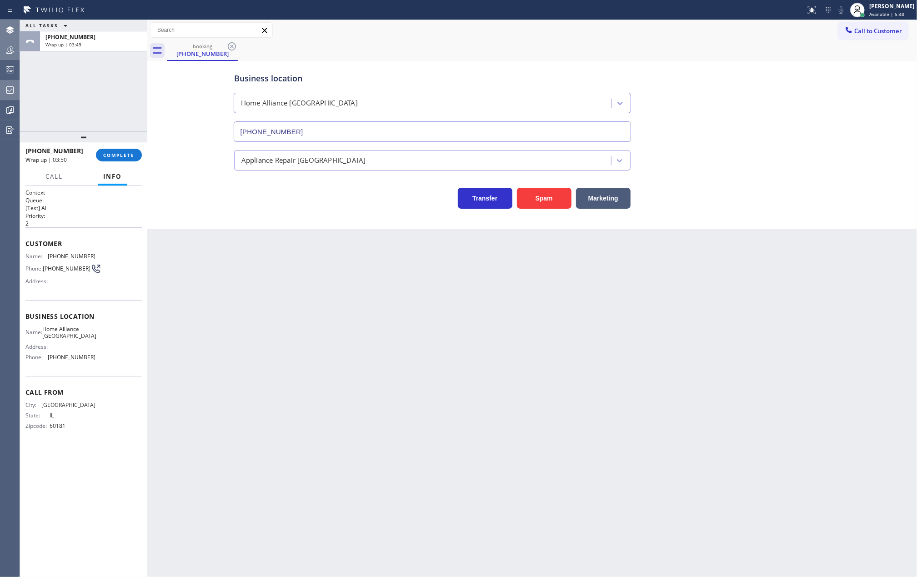
click at [239, 226] on div "Business location Home Alliance Naperville (630) 446-6686 Appliance Repair High…" at bounding box center [532, 145] width 770 height 168
click at [6, 69] on icon at bounding box center [10, 70] width 11 height 11
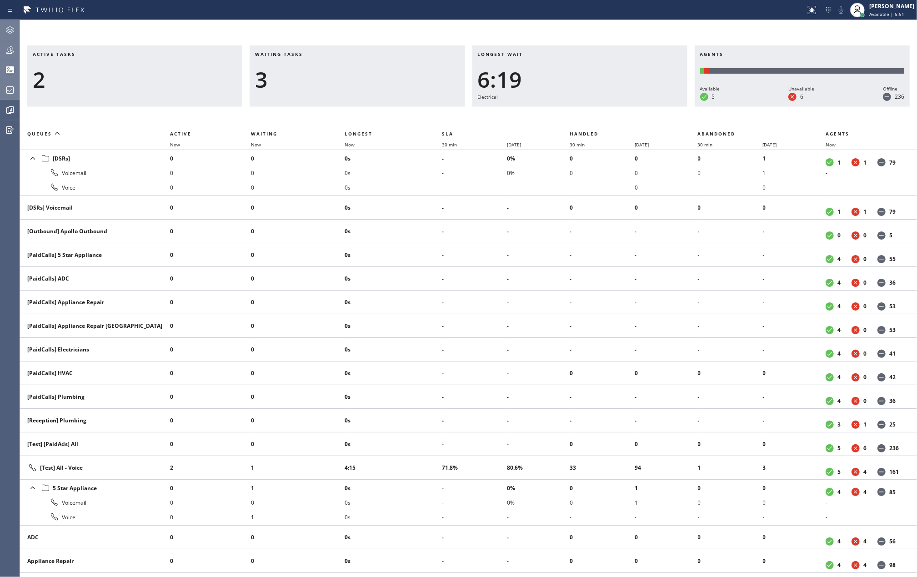
click at [17, 48] on div at bounding box center [10, 50] width 20 height 11
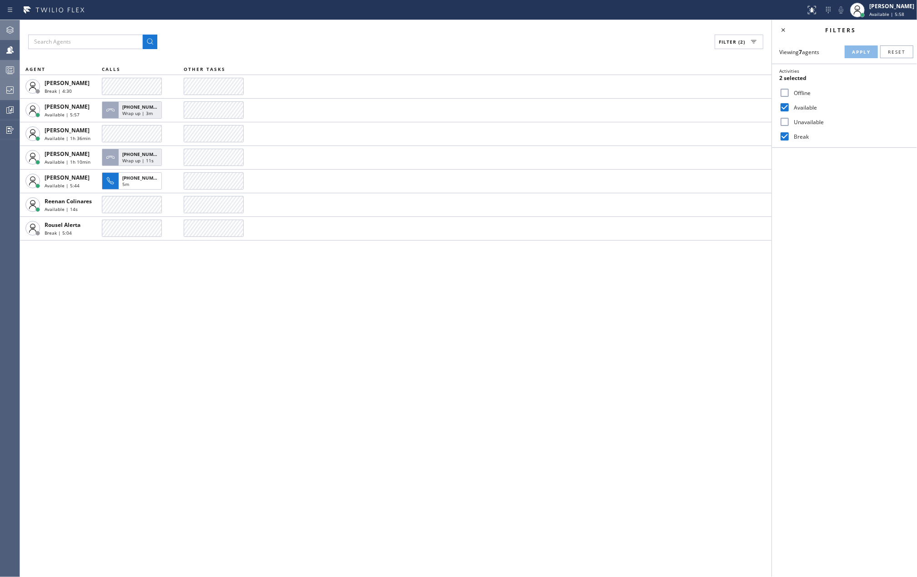
click at [14, 28] on icon at bounding box center [10, 30] width 11 height 11
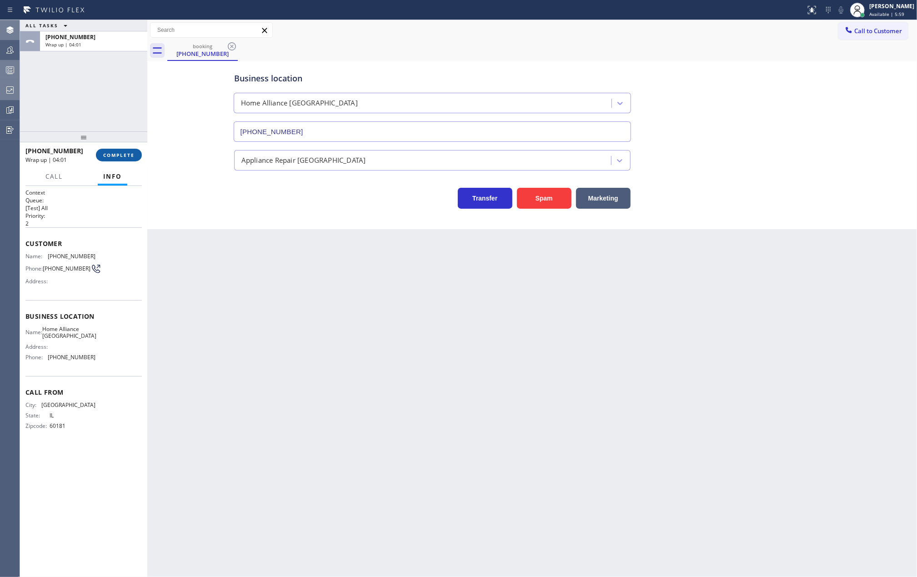
click at [115, 152] on span "COMPLETE" at bounding box center [118, 155] width 31 height 6
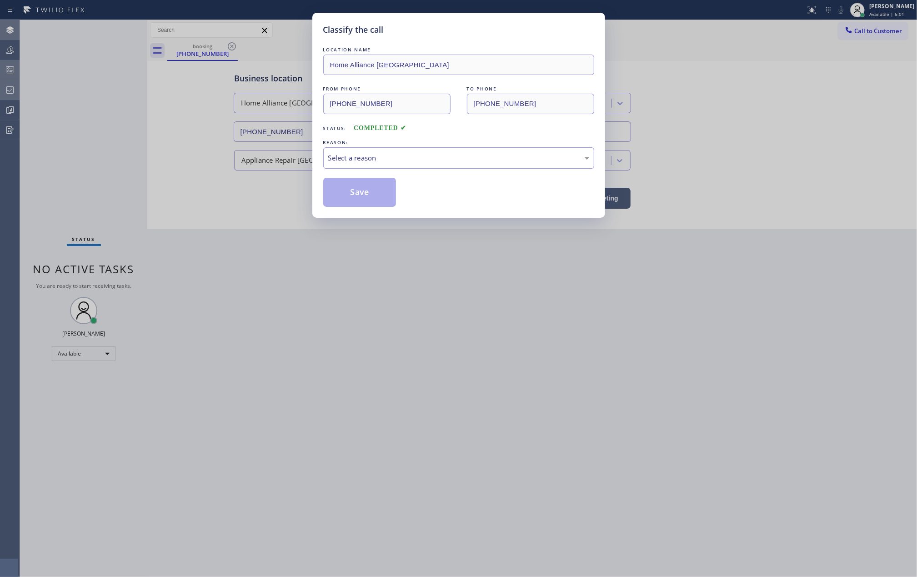
click at [397, 154] on div "Select a reason" at bounding box center [458, 158] width 261 height 10
click at [361, 192] on button "Save" at bounding box center [359, 192] width 73 height 29
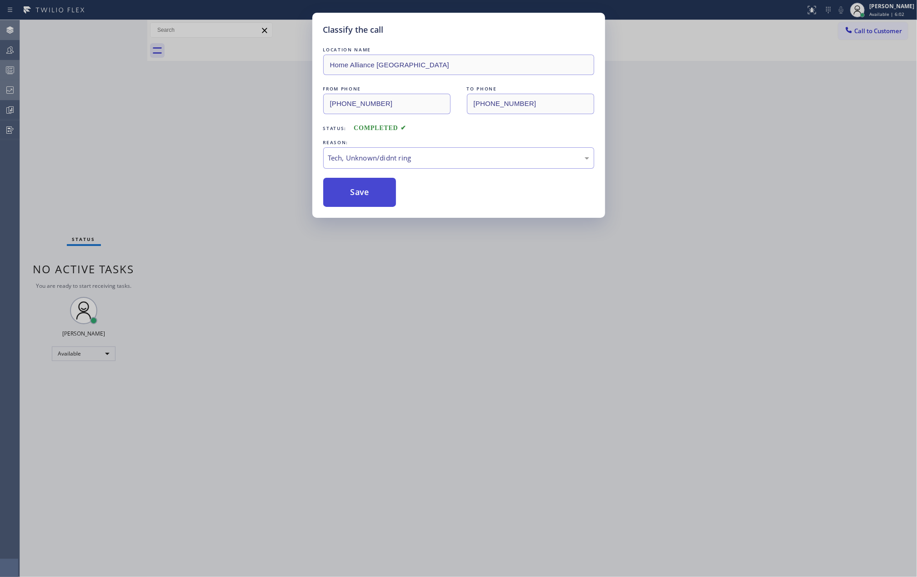
click at [361, 192] on button "Save" at bounding box center [359, 192] width 73 height 29
click at [687, 222] on div "Classify the call LOCATION NAME Home Alliance Naperville FROM PHONE (630) 203-4…" at bounding box center [458, 288] width 917 height 577
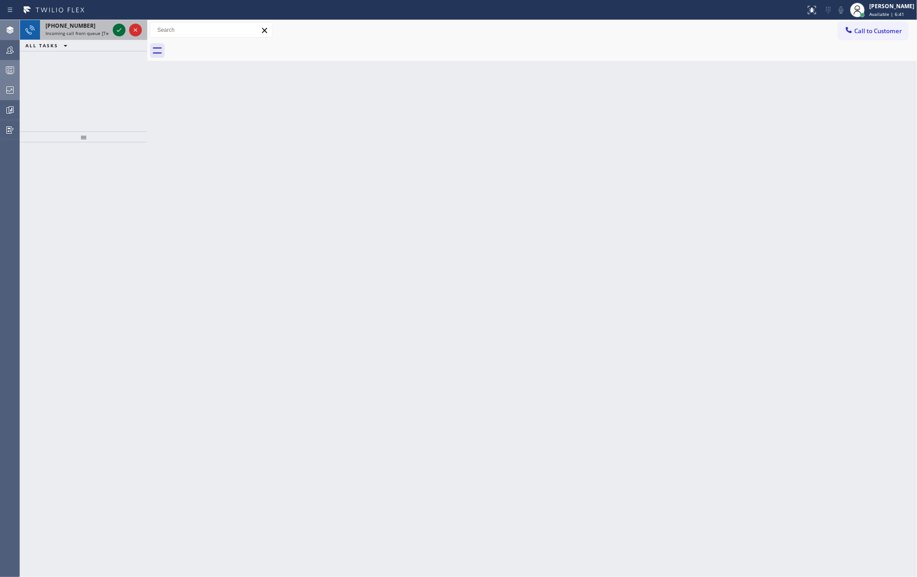
click at [119, 29] on icon at bounding box center [119, 30] width 11 height 11
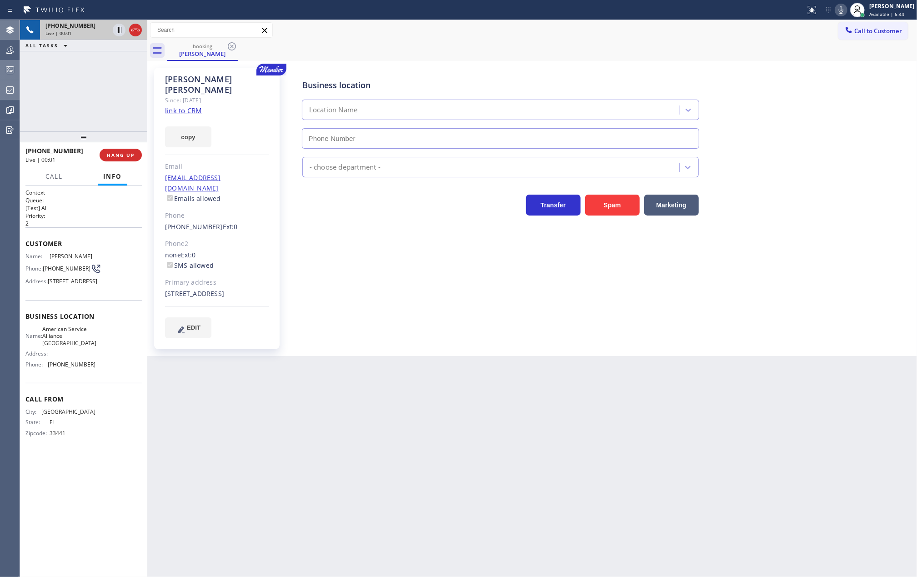
type input "(954) 835-4535"
click at [190, 106] on link "link to CRM" at bounding box center [183, 110] width 37 height 9
click at [178, 106] on link "link to CRM" at bounding box center [183, 110] width 37 height 9
click at [115, 35] on icon at bounding box center [119, 30] width 11 height 11
click at [116, 28] on icon at bounding box center [119, 30] width 11 height 11
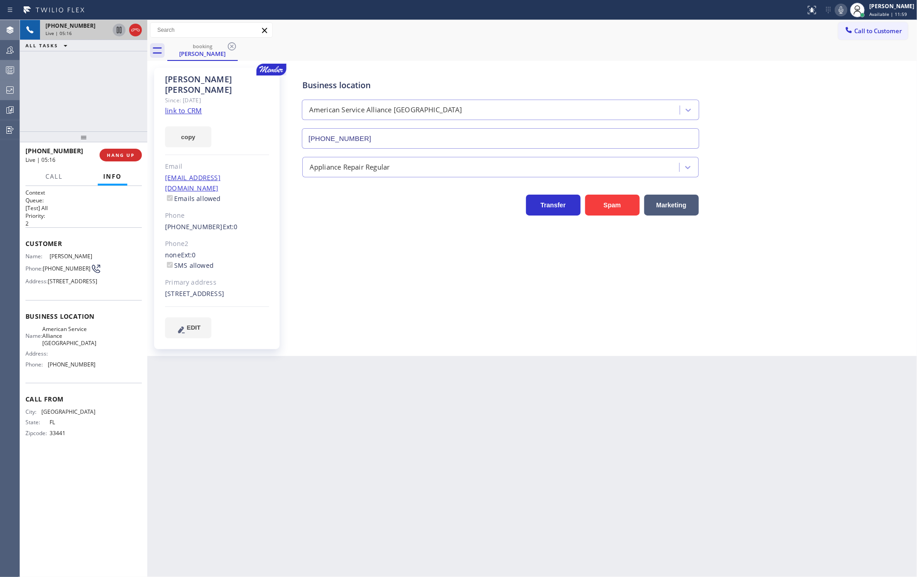
drag, startPoint x: 210, startPoint y: 284, endPoint x: 191, endPoint y: 286, distance: 18.3
click at [191, 289] on div "9600 Northwest 23rd Street Coral Springs, 33065 FL" at bounding box center [217, 294] width 104 height 10
copy div "33065"
drag, startPoint x: 84, startPoint y: 135, endPoint x: 84, endPoint y: 121, distance: 14.1
click at [84, 121] on div "+19543287254 Live | 06:25 ALL TASKS ALL TASKS ACTIVE TASKS TASKS IN WRAP UP +19…" at bounding box center [83, 298] width 127 height 557
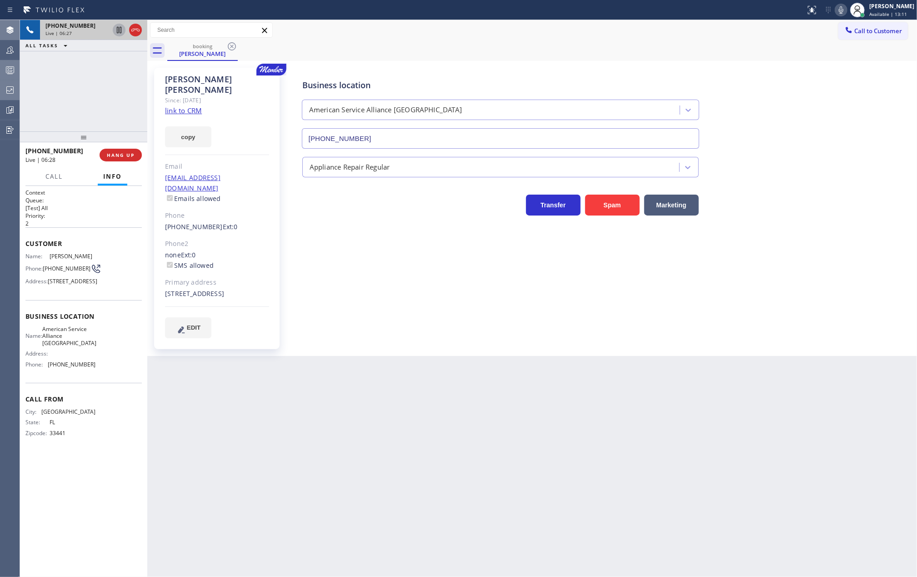
drag, startPoint x: 80, startPoint y: 139, endPoint x: 81, endPoint y: 119, distance: 20.0
click at [81, 119] on div "+19543287254 Live | 06:27 ALL TASKS ALL TASKS ACTIVE TASKS TASKS IN WRAP UP +19…" at bounding box center [83, 298] width 127 height 557
click at [119, 62] on icon at bounding box center [119, 61] width 11 height 11
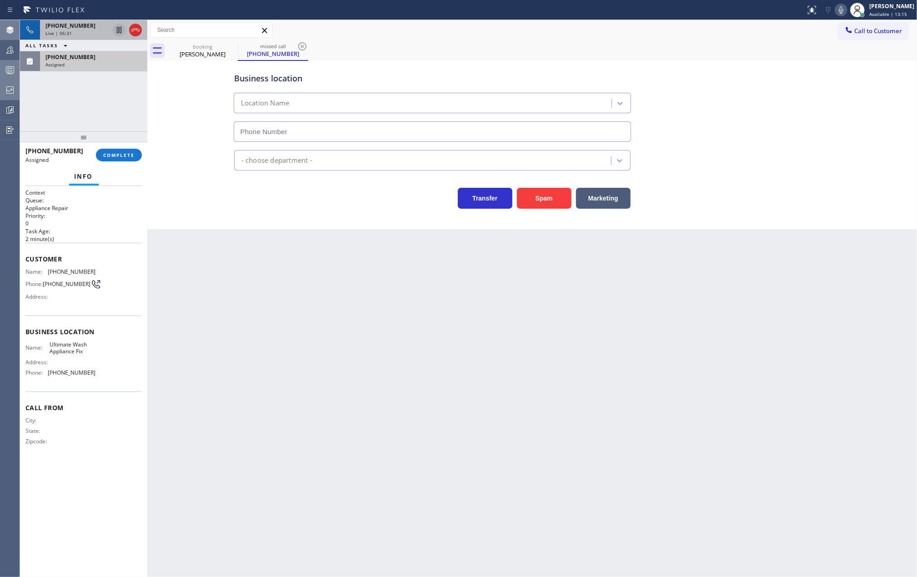
type input "(914) 867-4155"
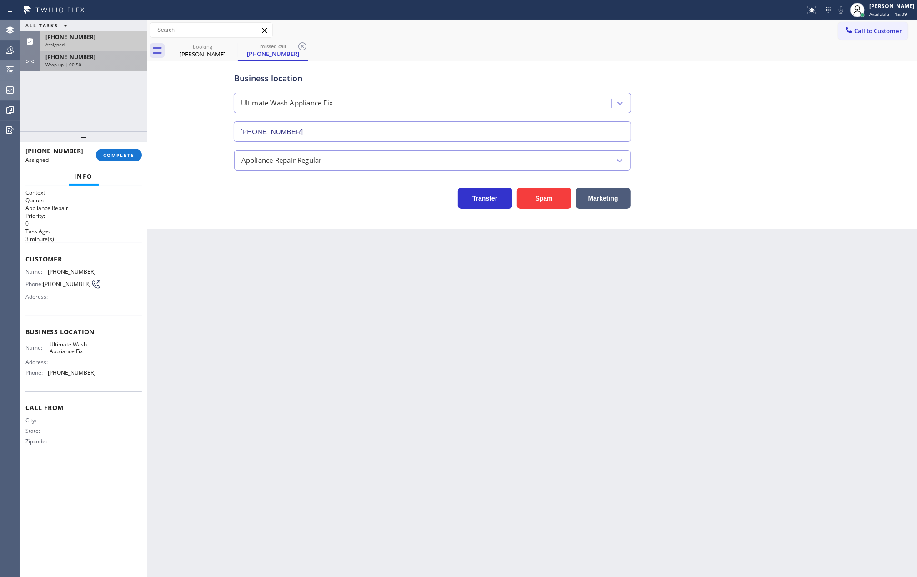
click at [78, 64] on span "Wrap up | 00:50" at bounding box center [63, 64] width 36 height 6
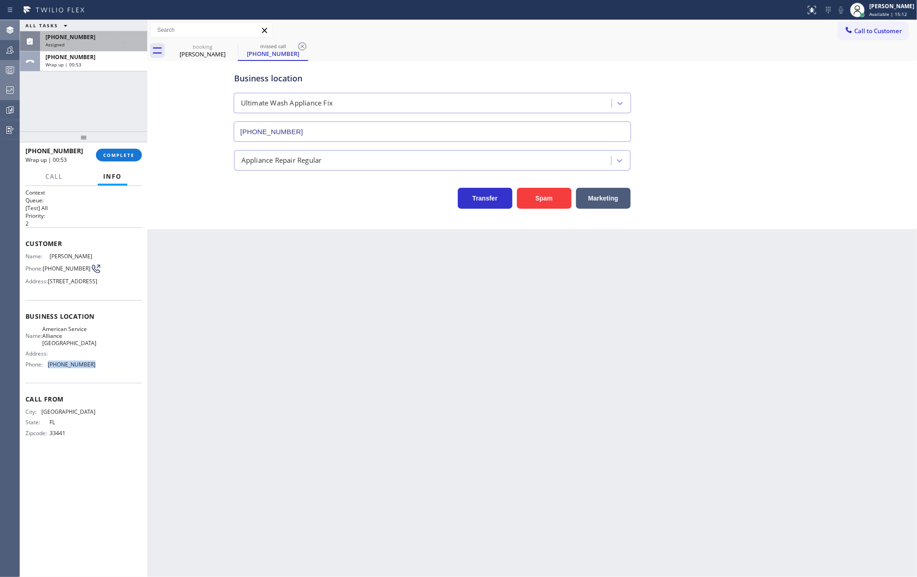
drag, startPoint x: 95, startPoint y: 383, endPoint x: 46, endPoint y: 380, distance: 48.7
click at [46, 371] on div "Name: American Service Alliance Coral Springs Address: Phone: (954) 835-4535" at bounding box center [60, 349] width 70 height 46
copy div "(954) 835-4535"
click at [82, 63] on div "Wrap up | 03:05" at bounding box center [93, 64] width 96 height 6
click at [102, 39] on div "(917) 648-6993" at bounding box center [93, 37] width 96 height 8
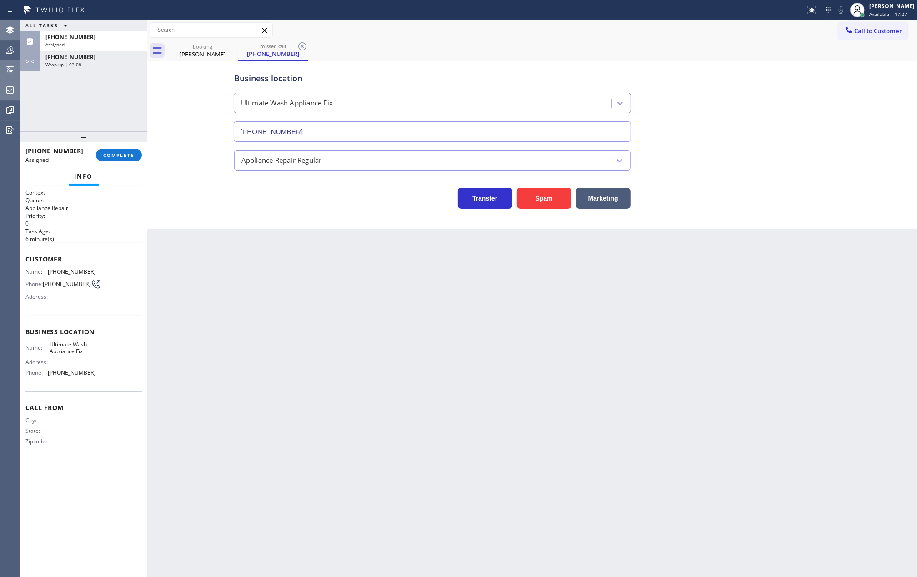
click at [215, 262] on div "Back to Dashboard Change Sender ID Customers Technicians Select a contact Outbo…" at bounding box center [532, 298] width 770 height 557
drag, startPoint x: 22, startPoint y: 261, endPoint x: 98, endPoint y: 379, distance: 140.9
click at [98, 379] on div "Context Queue: Appliance Repair Priority: 0 Task Age: 6 minute(s) Customer Name…" at bounding box center [83, 381] width 127 height 391
copy div "Customer Name: (917) 648-6993 Phone: (917) 648-6993 Address: Business location …"
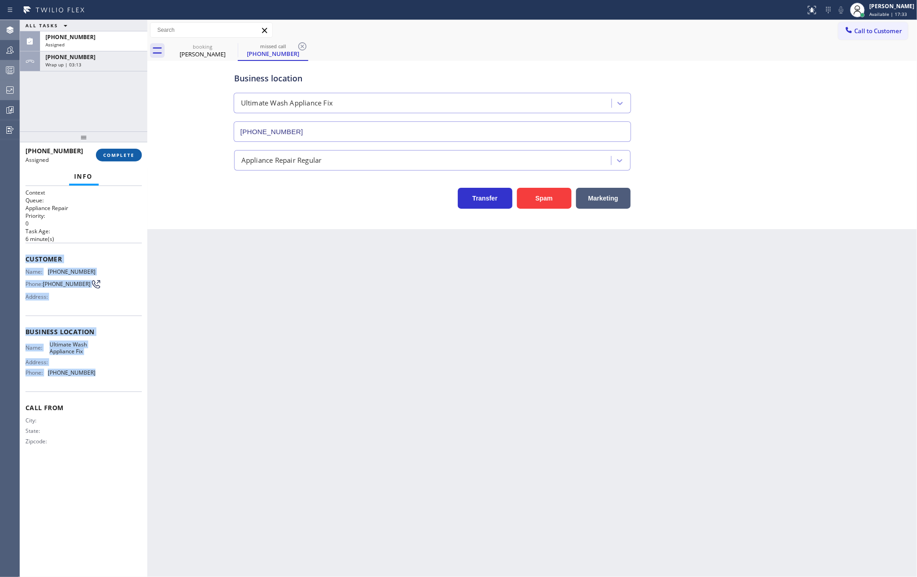
click at [127, 150] on button "COMPLETE" at bounding box center [119, 155] width 46 height 13
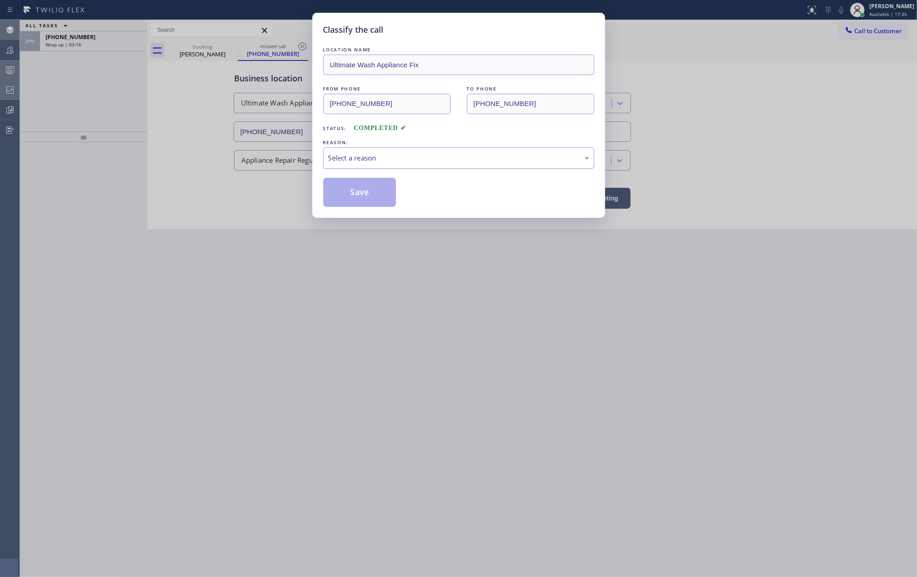
click at [379, 156] on div "Select a reason" at bounding box center [458, 158] width 261 height 10
click at [367, 193] on button "Save" at bounding box center [359, 192] width 73 height 29
type input "(954) 835-4535"
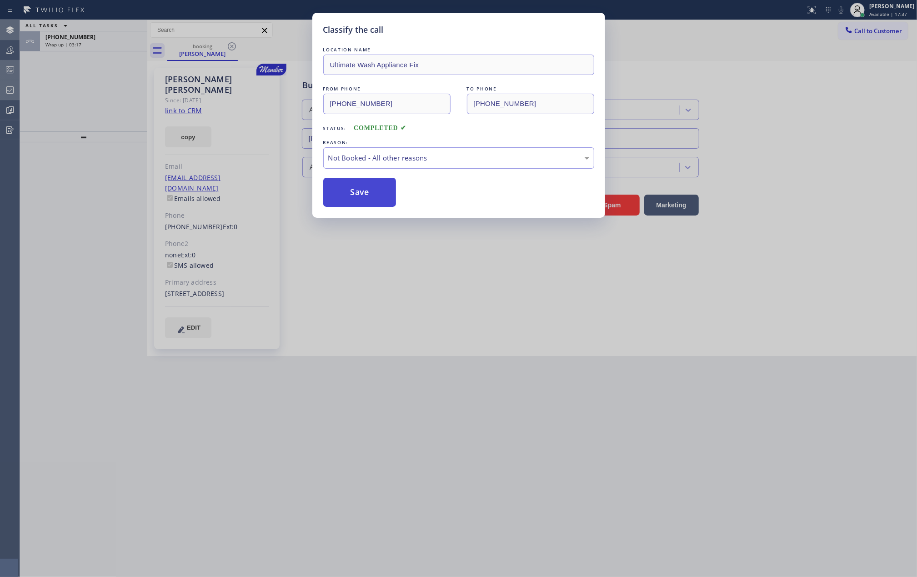
click at [367, 193] on button "Save" at bounding box center [359, 192] width 73 height 29
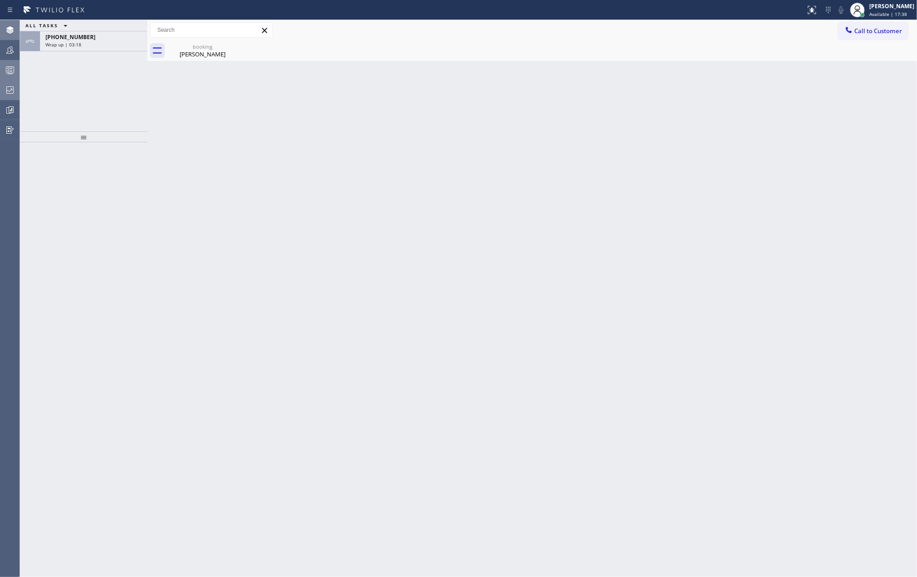
click at [10, 71] on icon at bounding box center [10, 71] width 5 height 6
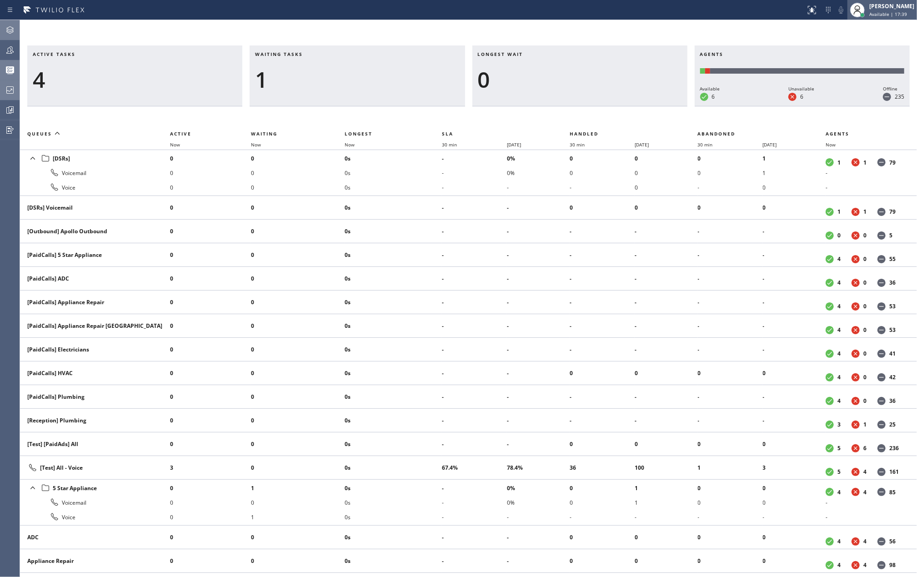
click at [879, 17] on span "Available | 17:39" at bounding box center [888, 14] width 38 height 6
click at [867, 55] on button "Unavailable" at bounding box center [871, 60] width 91 height 12
click at [5, 32] on icon at bounding box center [10, 30] width 11 height 11
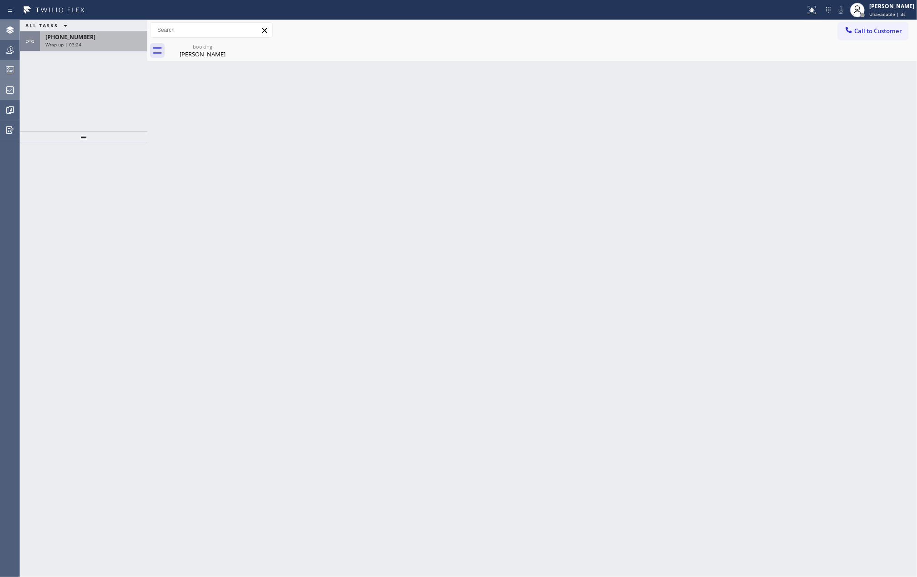
click at [66, 42] on span "Wrap up | 03:24" at bounding box center [63, 44] width 36 height 6
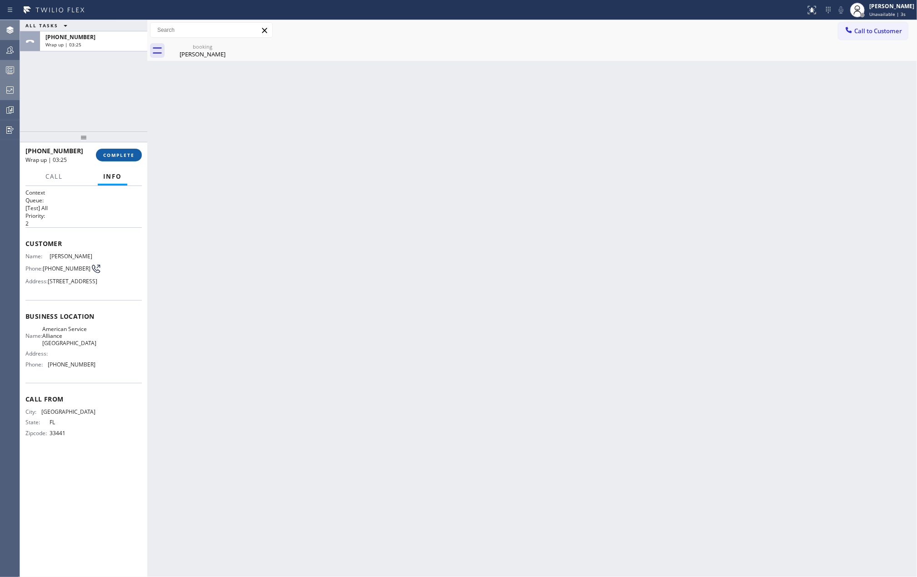
click at [107, 155] on span "COMPLETE" at bounding box center [118, 155] width 31 height 6
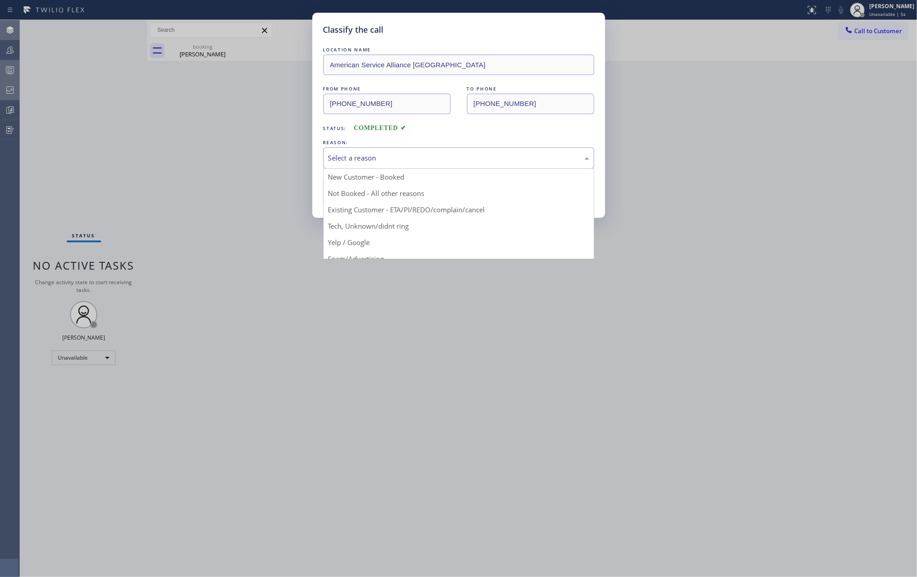
click at [371, 157] on div "Select a reason" at bounding box center [458, 158] width 261 height 10
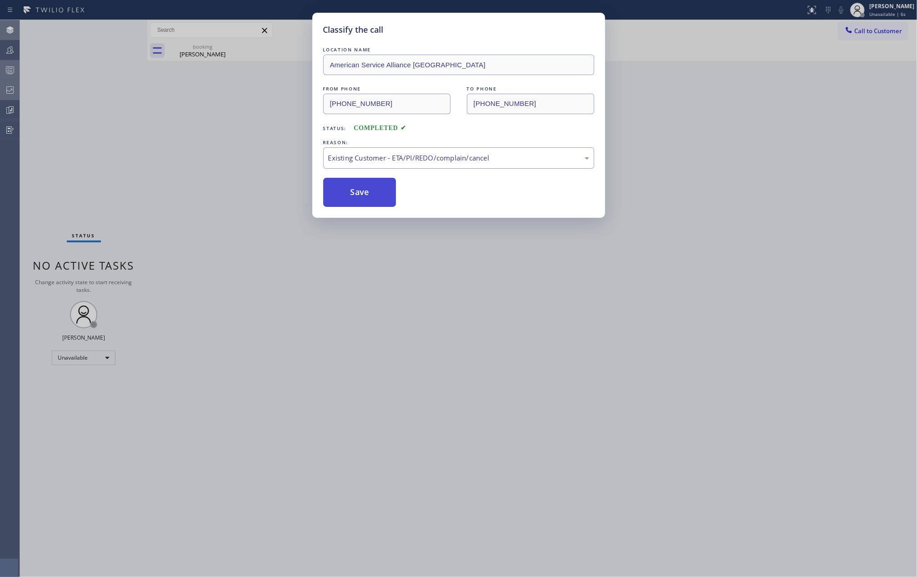
click at [373, 191] on button "Save" at bounding box center [359, 192] width 73 height 29
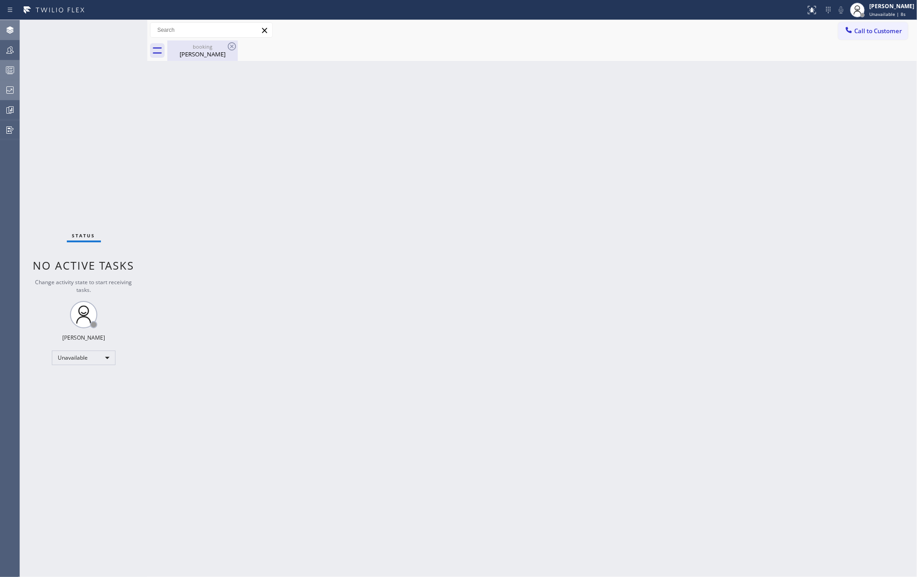
click at [184, 53] on div "Teresa Digiacomo" at bounding box center [202, 54] width 69 height 8
click at [7, 72] on icon at bounding box center [10, 70] width 11 height 11
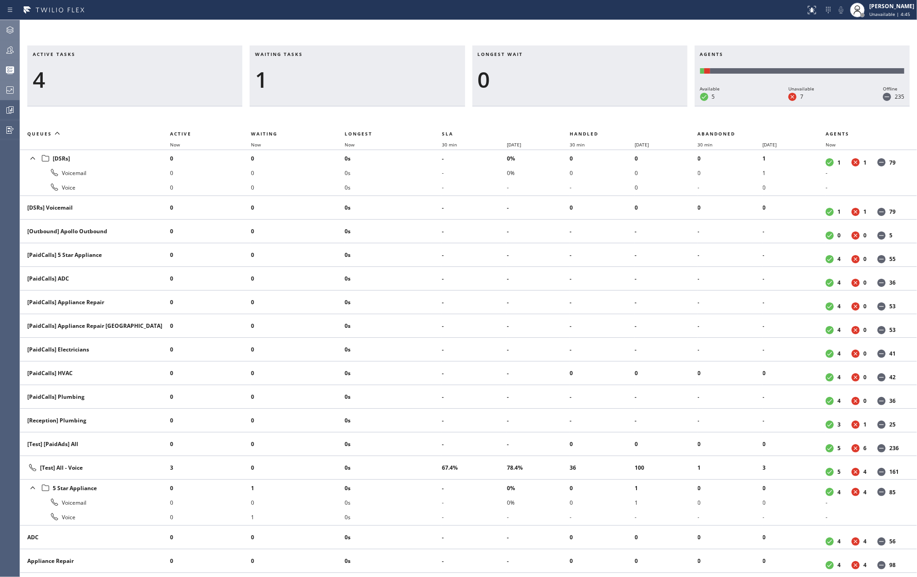
click at [10, 45] on icon at bounding box center [10, 50] width 11 height 11
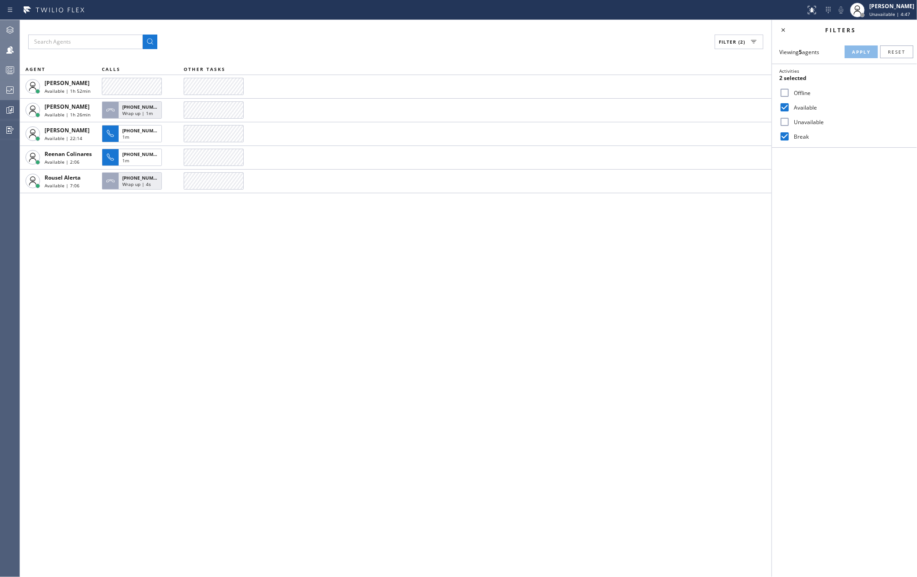
click at [886, 11] on span "Unavailable | 4:47" at bounding box center [889, 14] width 41 height 6
click at [859, 48] on button "Available" at bounding box center [871, 48] width 91 height 12
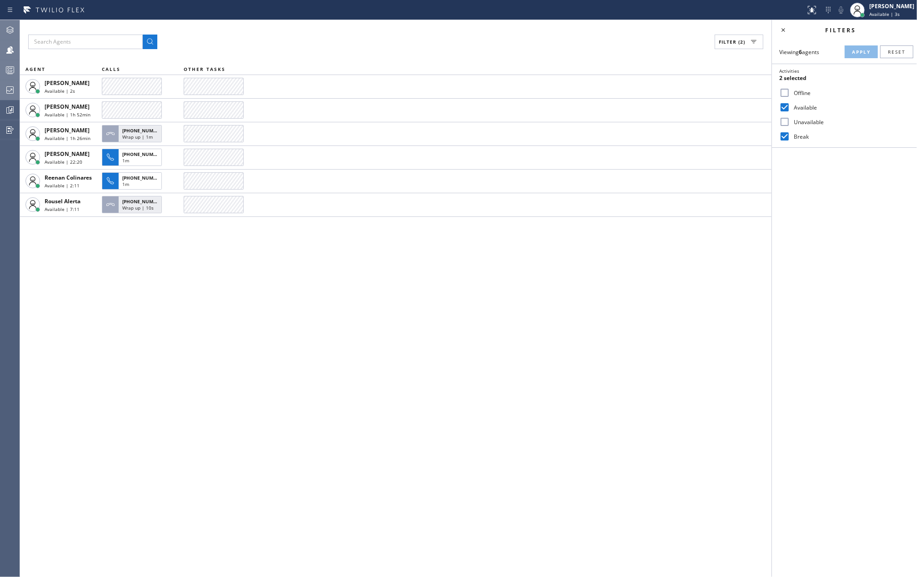
click at [12, 67] on icon at bounding box center [10, 70] width 11 height 11
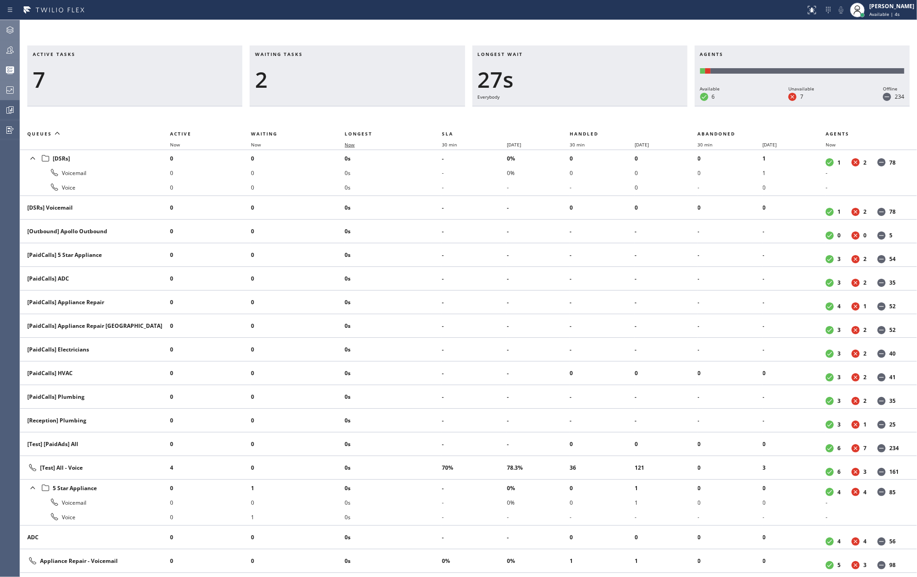
click at [354, 145] on span "Now" at bounding box center [350, 144] width 10 height 6
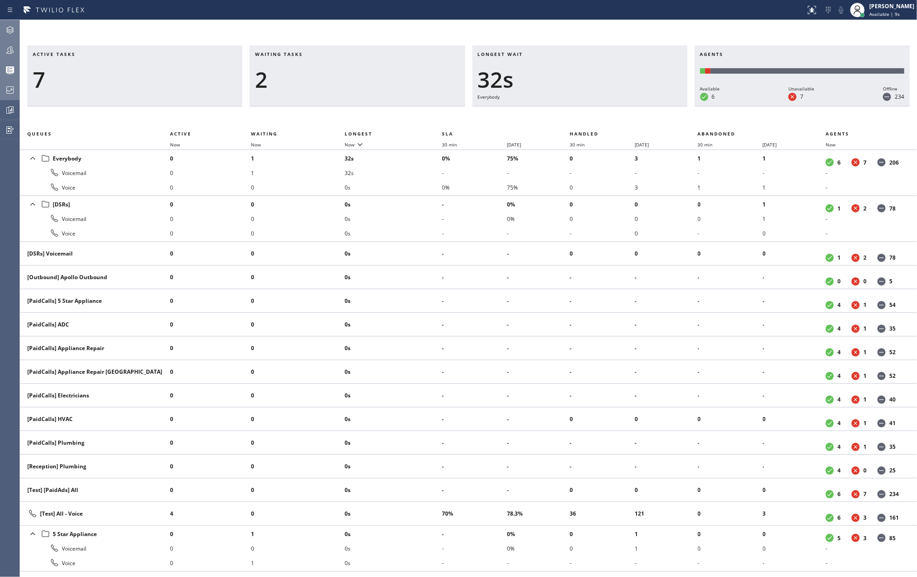
click at [11, 29] on icon at bounding box center [9, 29] width 7 height 7
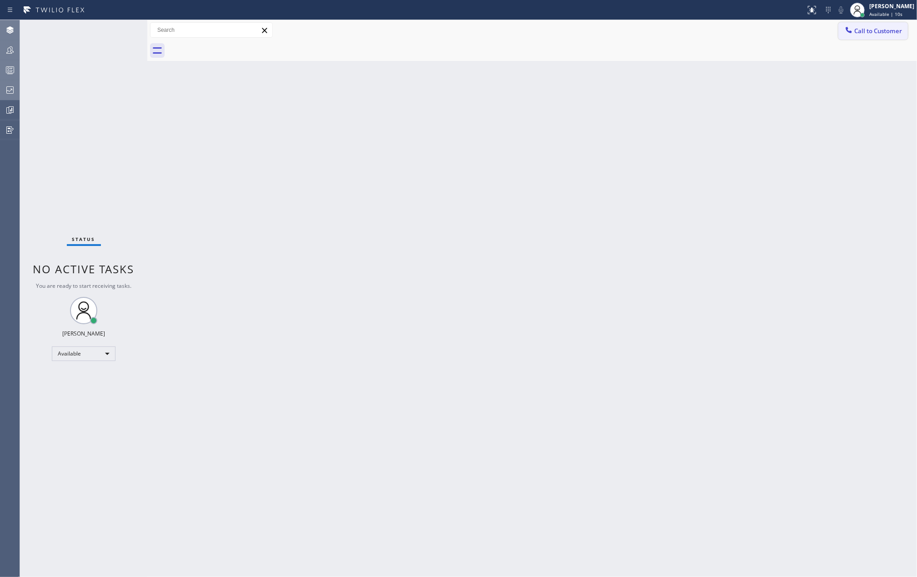
click at [873, 33] on span "Call to Customer" at bounding box center [878, 31] width 48 height 8
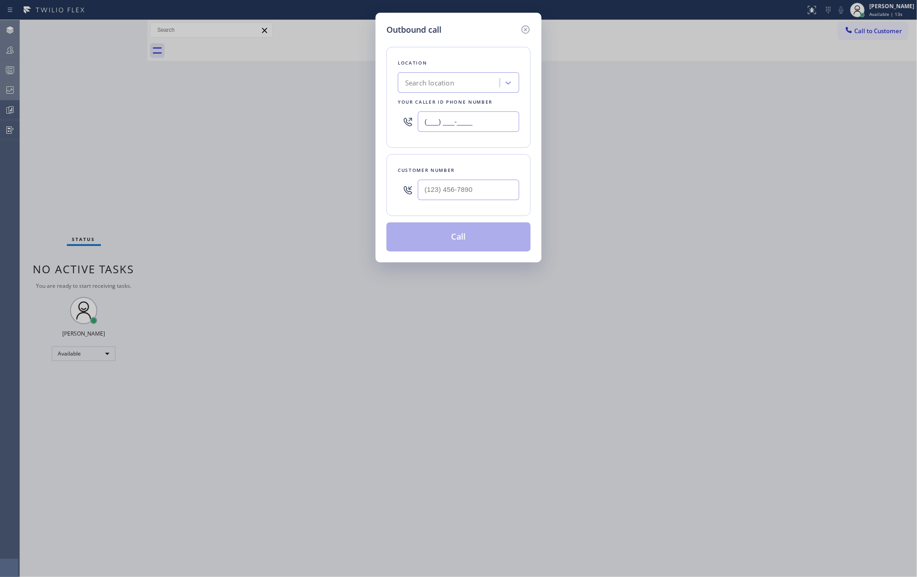
click at [470, 119] on input "(___) ___-____" at bounding box center [468, 121] width 101 height 20
paste input "914) 867-4155"
type input "(914) 867-4155"
click at [480, 194] on input "(___) ___-____" at bounding box center [468, 190] width 101 height 20
paste input "917) 648-6993"
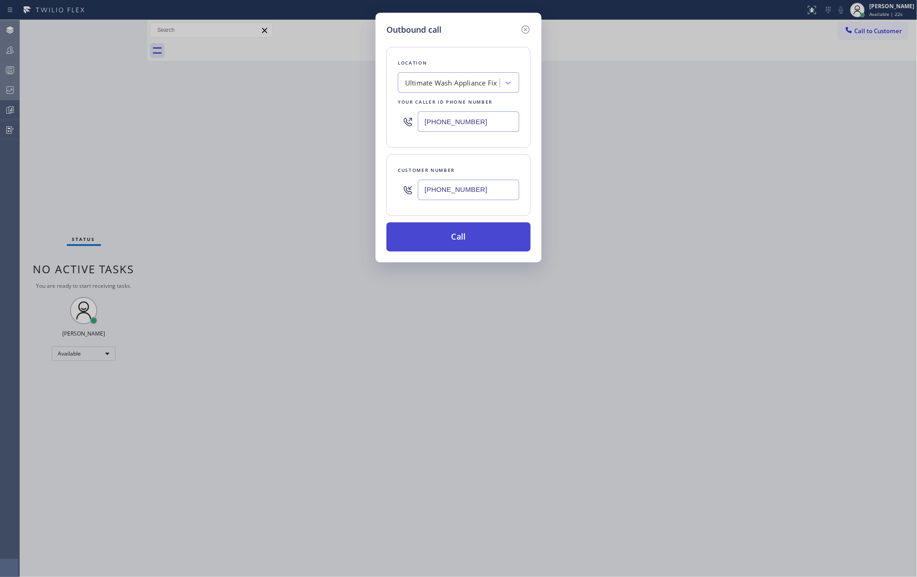
type input "(917) 648-6993"
click at [472, 236] on button "Call" at bounding box center [458, 236] width 144 height 29
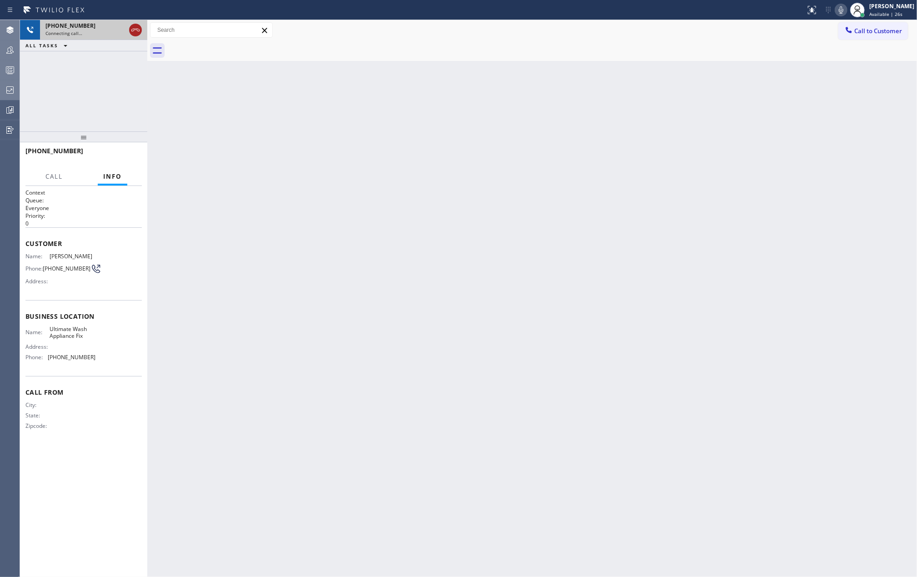
click at [135, 30] on icon at bounding box center [135, 30] width 11 height 11
click at [134, 30] on div "Connecting call…" at bounding box center [93, 33] width 96 height 6
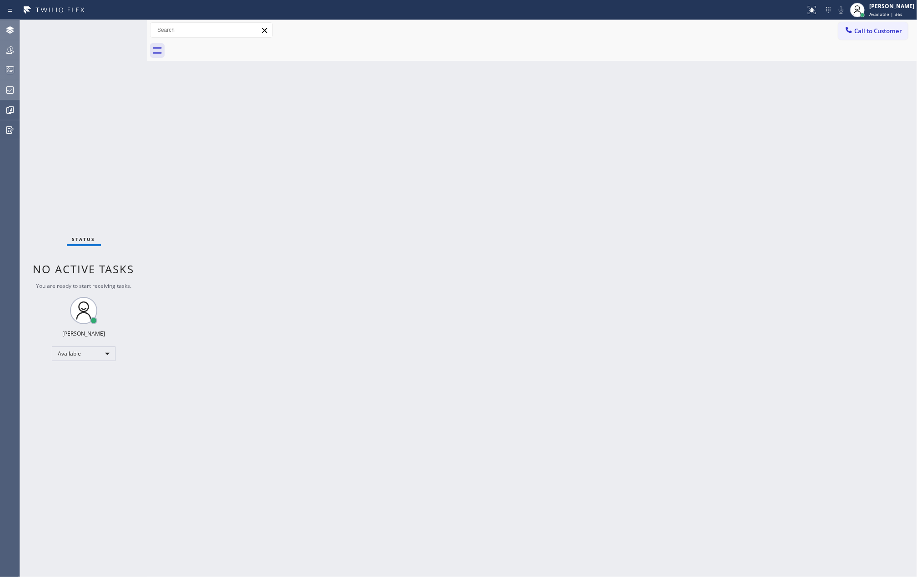
click at [10, 70] on icon at bounding box center [10, 70] width 11 height 11
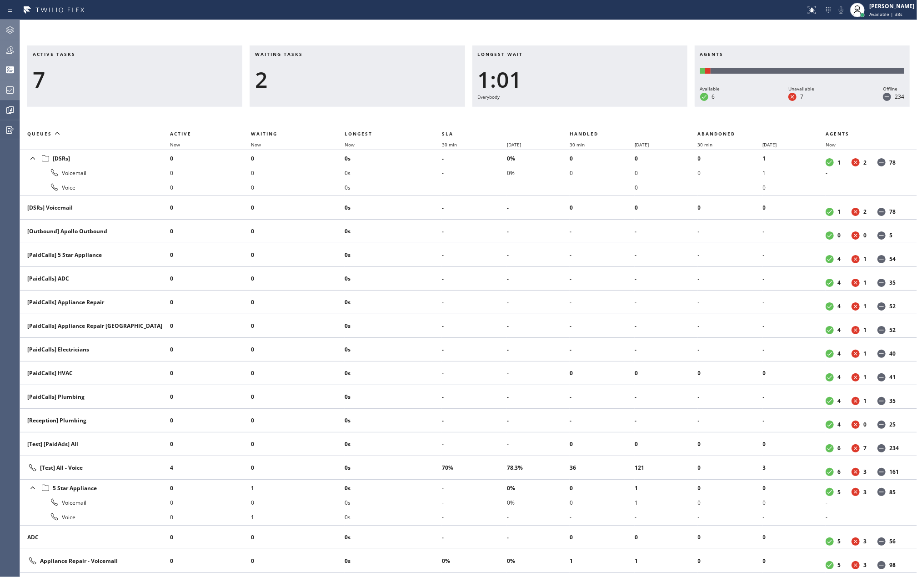
click at [14, 43] on div at bounding box center [10, 50] width 20 height 18
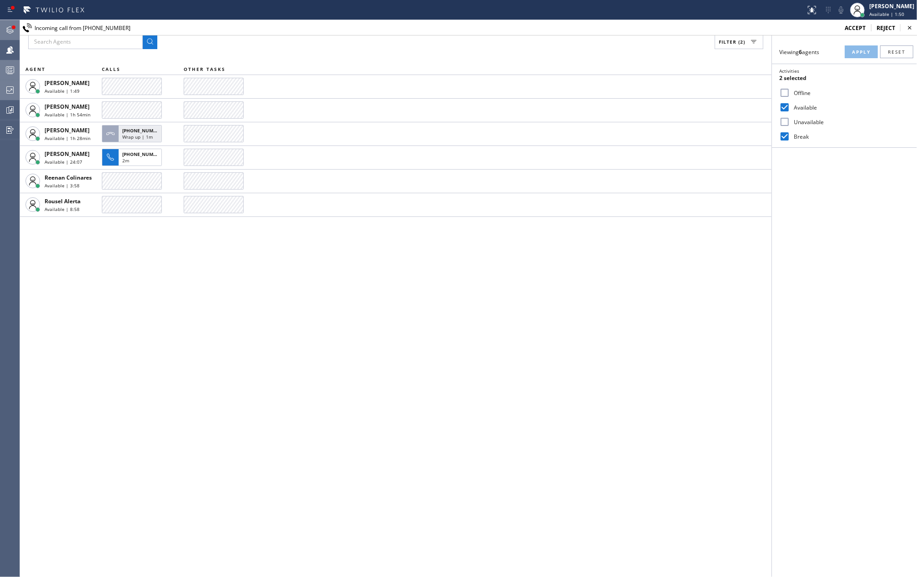
click at [12, 30] on div at bounding box center [13, 27] width 5 height 5
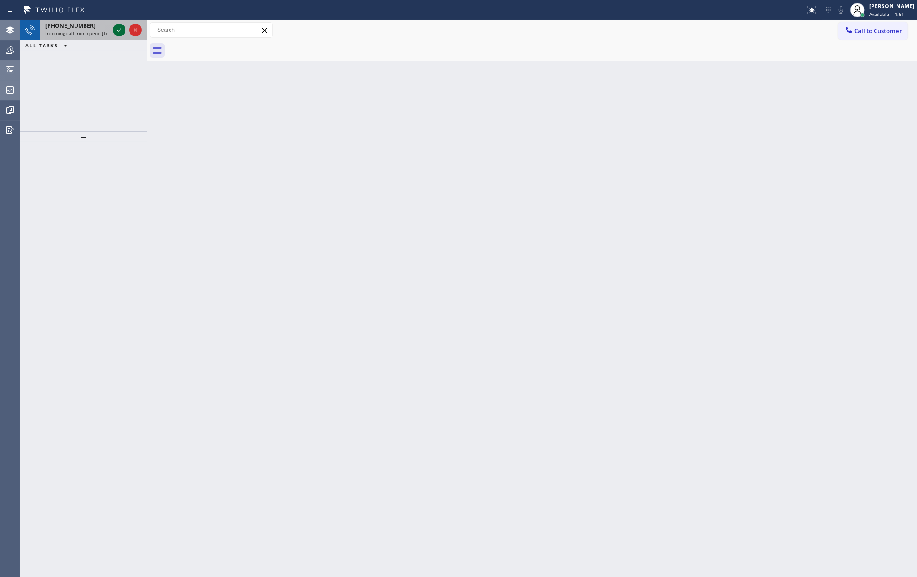
click at [119, 29] on icon at bounding box center [119, 30] width 11 height 11
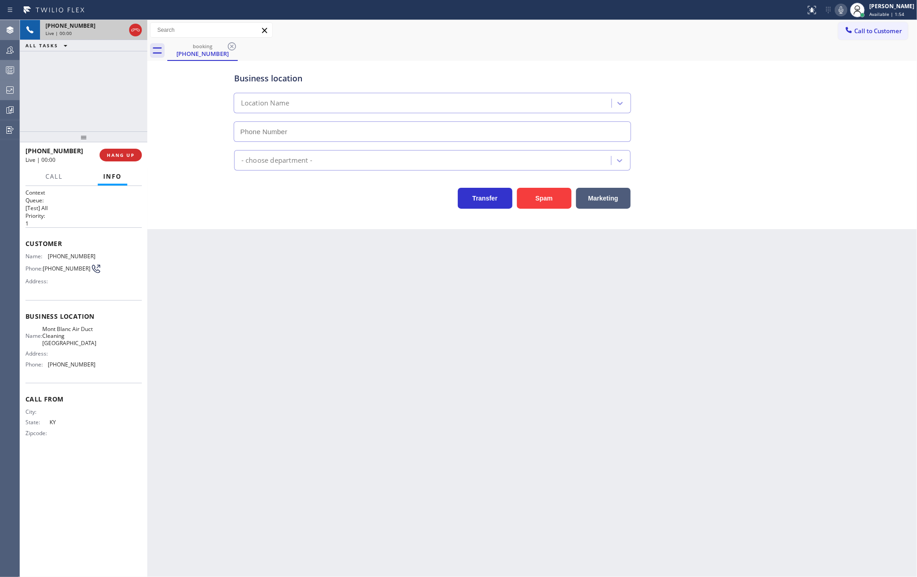
type input "(714) 583-6747"
click at [531, 194] on button "Spam" at bounding box center [544, 198] width 55 height 21
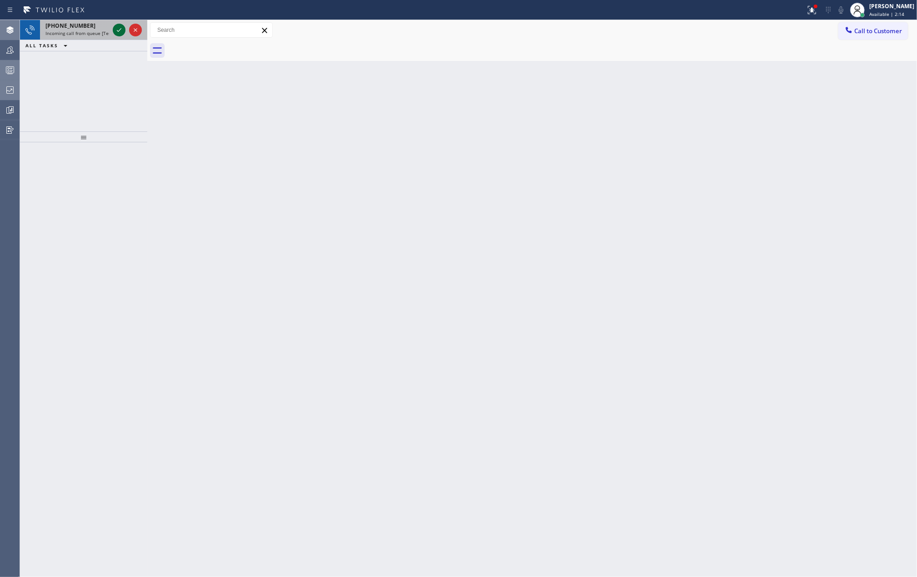
click at [113, 30] on div at bounding box center [119, 30] width 13 height 11
click at [116, 30] on icon at bounding box center [119, 30] width 11 height 11
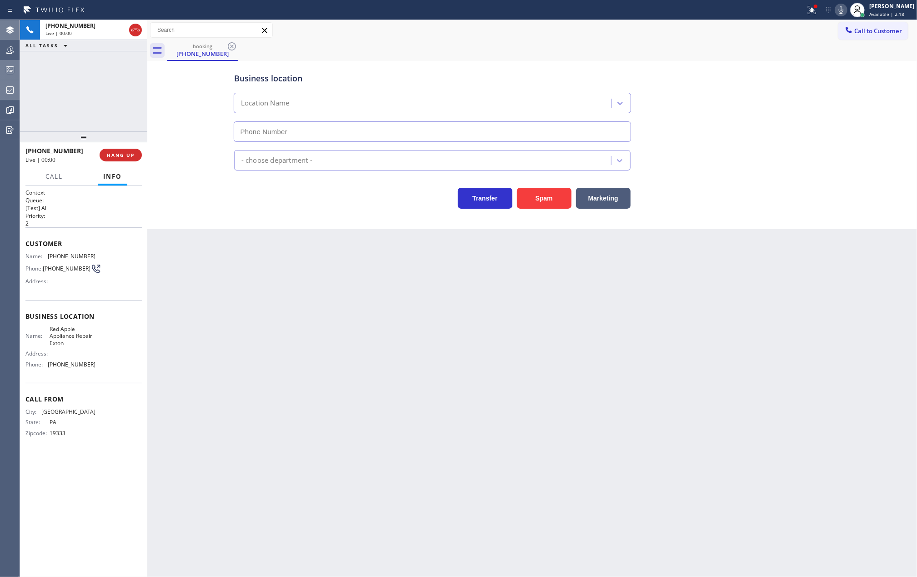
type input "(484) 285-4843"
click at [540, 201] on button "Spam" at bounding box center [544, 198] width 55 height 21
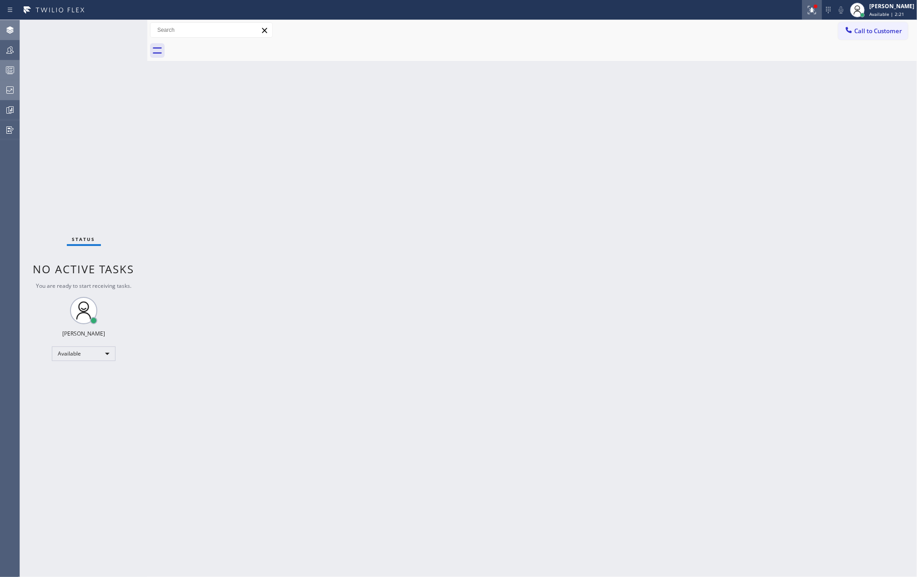
click at [817, 8] on icon at bounding box center [812, 10] width 11 height 11
click at [785, 116] on span "Clear issues" at bounding box center [773, 119] width 43 height 6
click at [433, 117] on div "Back to Dashboard Change Sender ID Customers Technicians Select a contact Outbo…" at bounding box center [532, 298] width 770 height 557
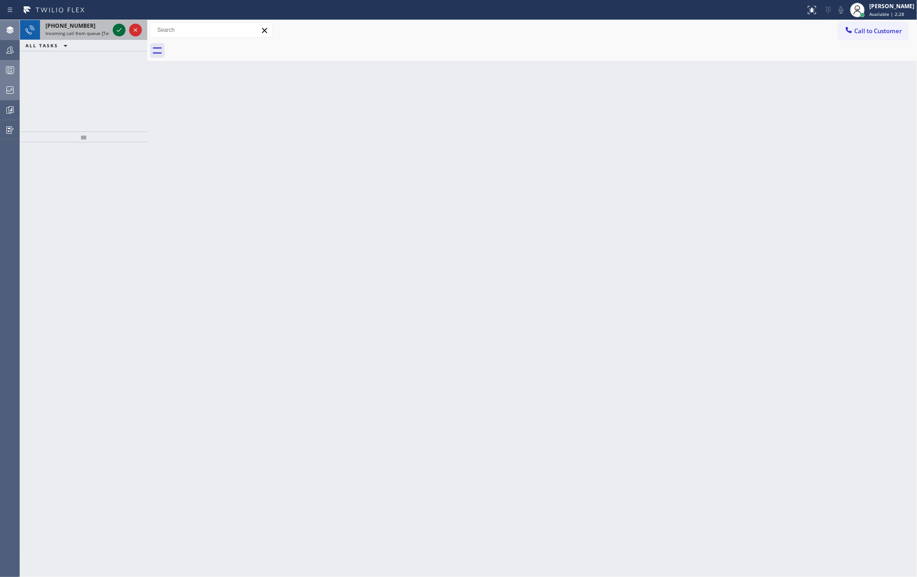
click at [115, 29] on icon at bounding box center [119, 30] width 11 height 11
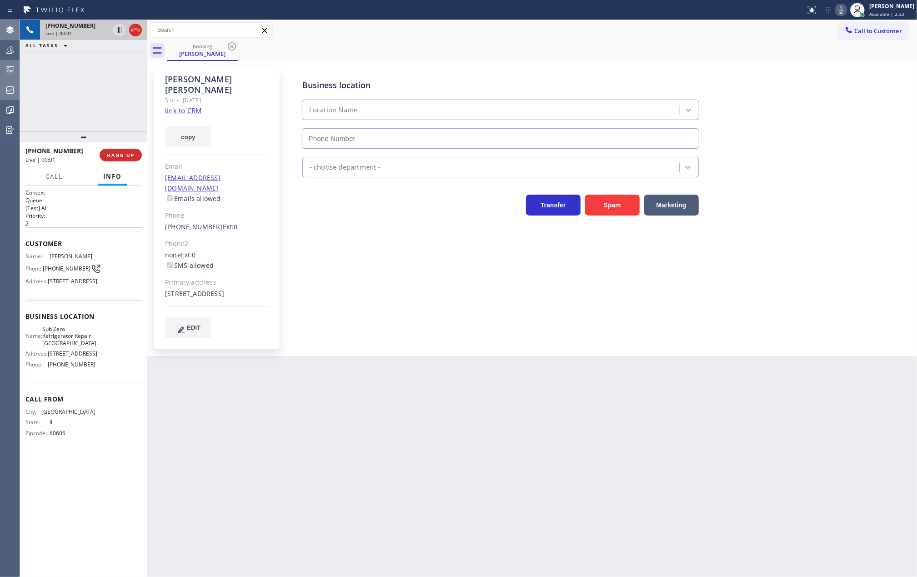
type input "(773) 917-0590"
click at [197, 106] on link "link to CRM" at bounding box center [183, 110] width 37 height 9
click at [115, 29] on icon at bounding box center [119, 30] width 11 height 11
click at [117, 30] on icon at bounding box center [119, 30] width 6 height 6
click at [843, 10] on icon at bounding box center [841, 9] width 5 height 7
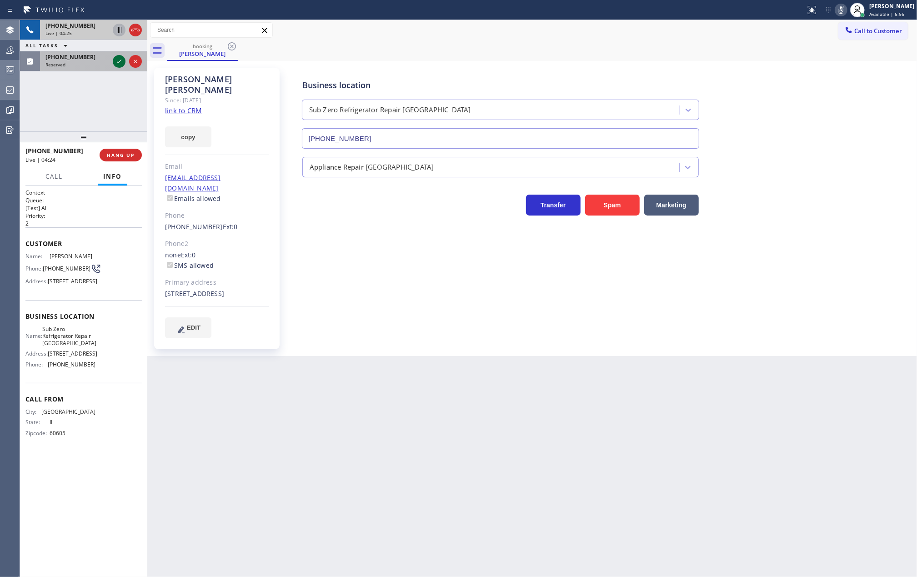
click at [118, 61] on icon at bounding box center [119, 61] width 11 height 11
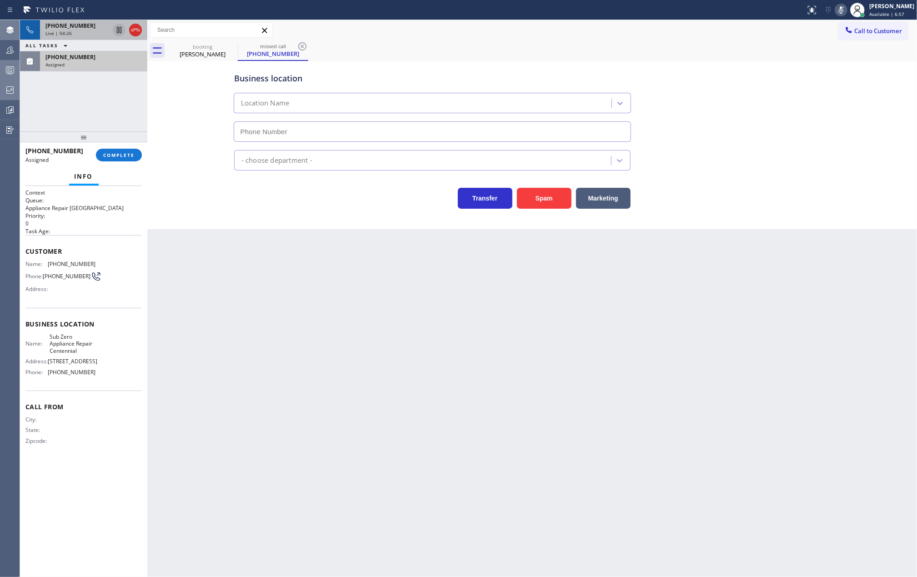
type input "(720) 613-6559"
click at [847, 10] on icon at bounding box center [841, 10] width 11 height 11
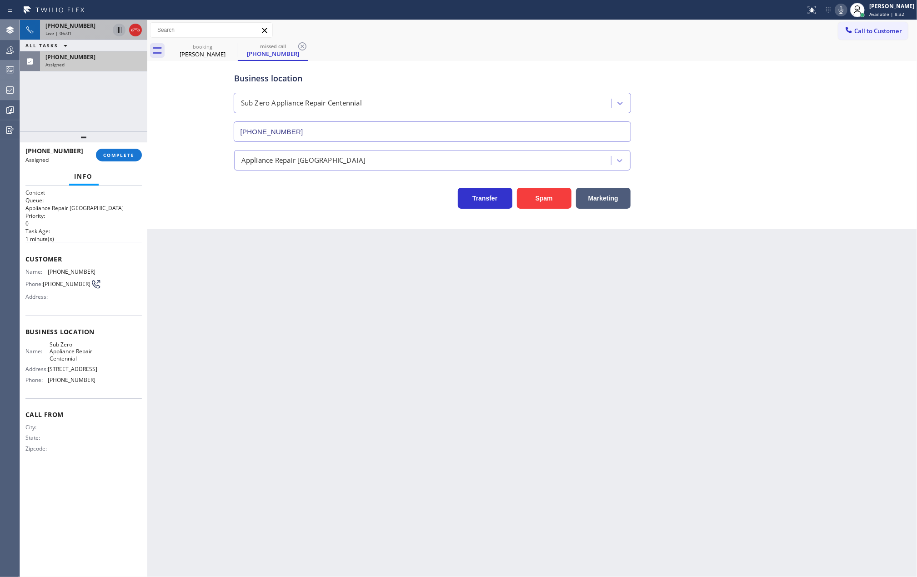
click at [117, 32] on icon at bounding box center [119, 30] width 5 height 6
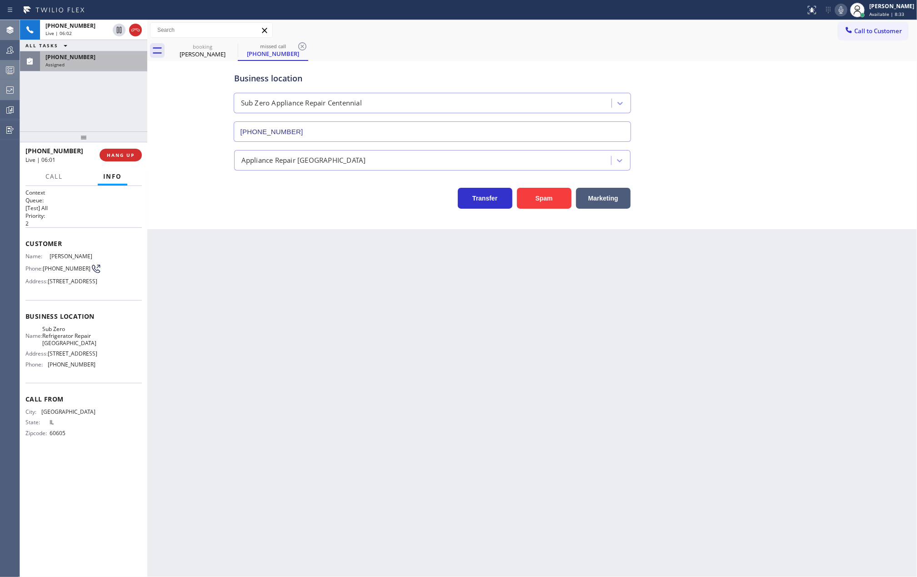
click at [847, 11] on icon at bounding box center [841, 10] width 11 height 11
click at [81, 56] on span "(804) 436-7430" at bounding box center [70, 57] width 50 height 8
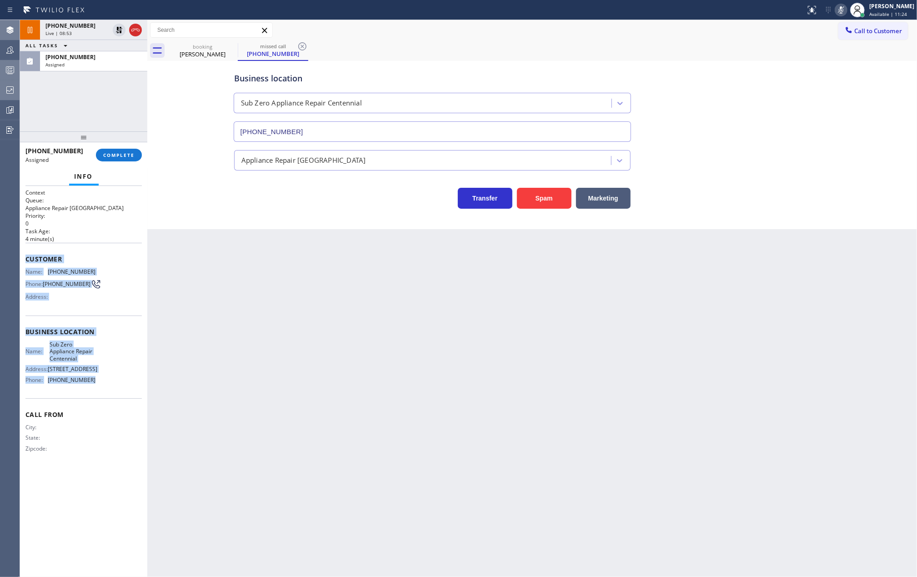
drag, startPoint x: 24, startPoint y: 261, endPoint x: 115, endPoint y: 382, distance: 151.8
click at [115, 382] on div "Context Queue: Appliance Repair High End Priority: 0 Task Age: 4 minute(s) Cust…" at bounding box center [83, 381] width 127 height 391
copy div "Customer Name: (804) 436-7430 Phone: (804) 436-7430 Address: Business location …"
click at [203, 174] on div "Business location Sub Zero Appliance Repair Centennial (720) 613-6559 Appliance…" at bounding box center [532, 135] width 765 height 145
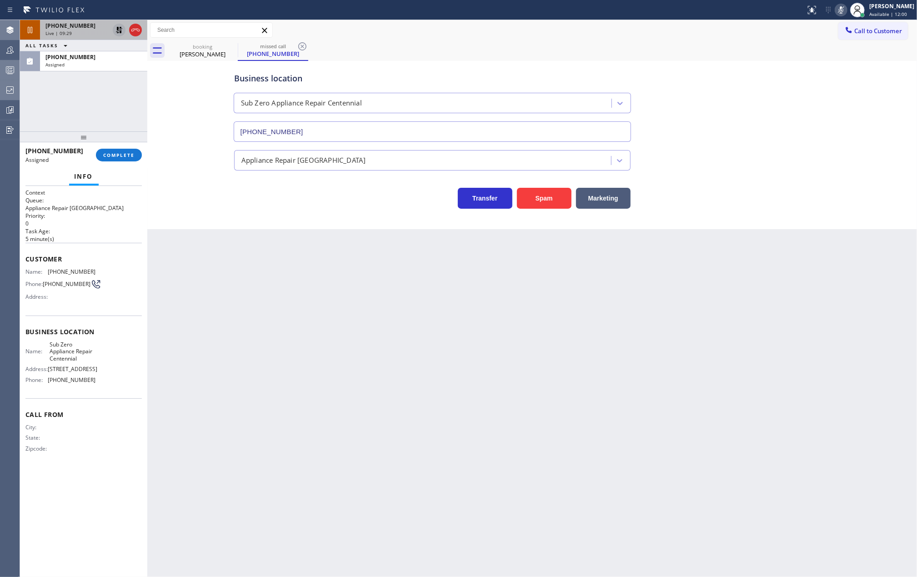
click at [118, 28] on icon at bounding box center [119, 30] width 6 height 6
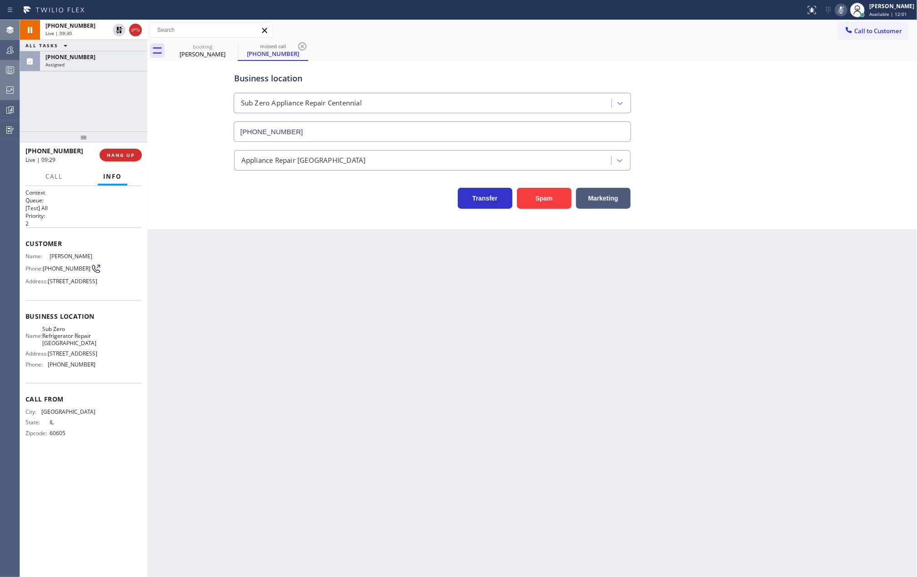
click at [847, 4] on button at bounding box center [841, 10] width 13 height 13
click at [84, 31] on div "Live | 10:23" at bounding box center [77, 33] width 64 height 6
click at [366, 293] on div "Back to Dashboard Change Sender ID Customers Technicians Select a contact Outbo…" at bounding box center [532, 298] width 770 height 557
click at [241, 386] on div "Back to Dashboard Change Sender ID Customers Technicians Select a contact Outbo…" at bounding box center [532, 298] width 770 height 557
click at [109, 44] on div "Assigned" at bounding box center [93, 44] width 96 height 6
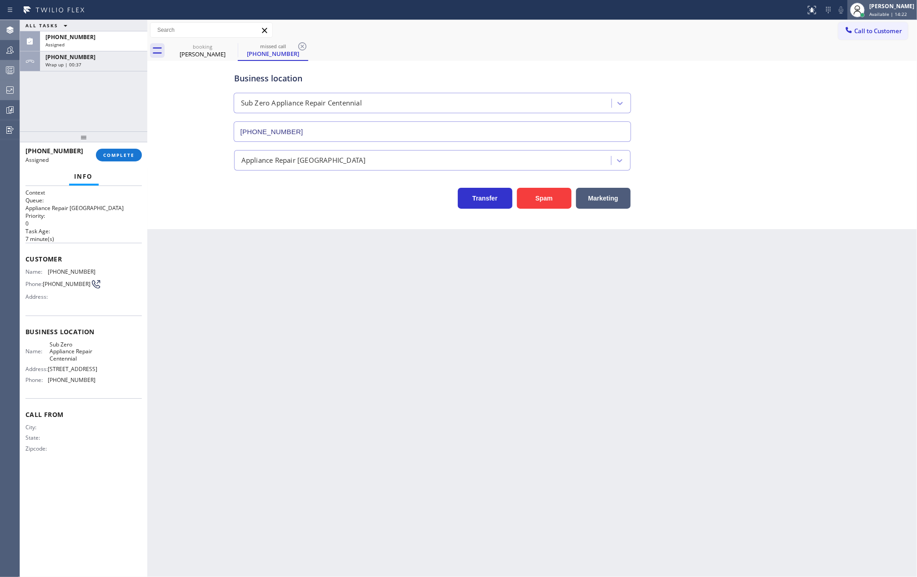
click at [887, 13] on span "Available | 14:22" at bounding box center [888, 14] width 38 height 6
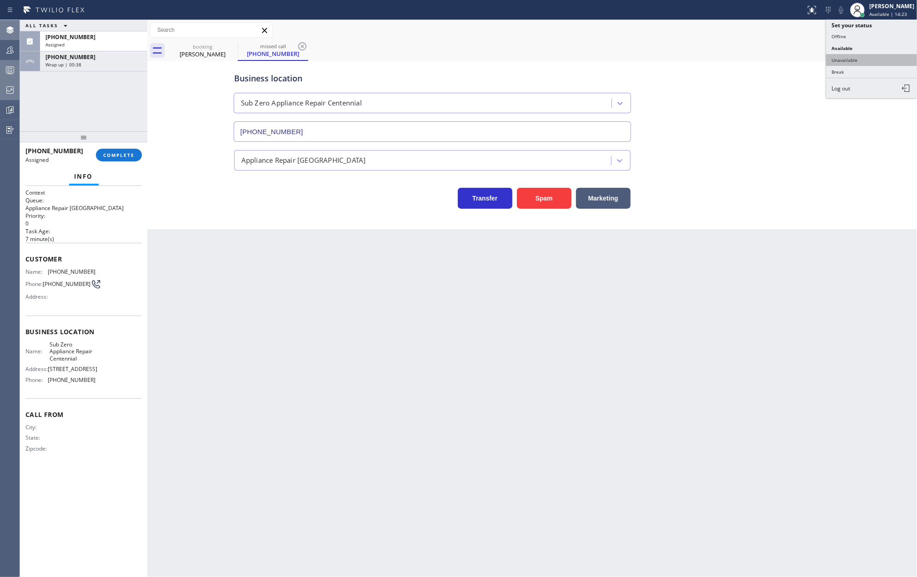
click at [866, 55] on button "Unavailable" at bounding box center [871, 60] width 91 height 12
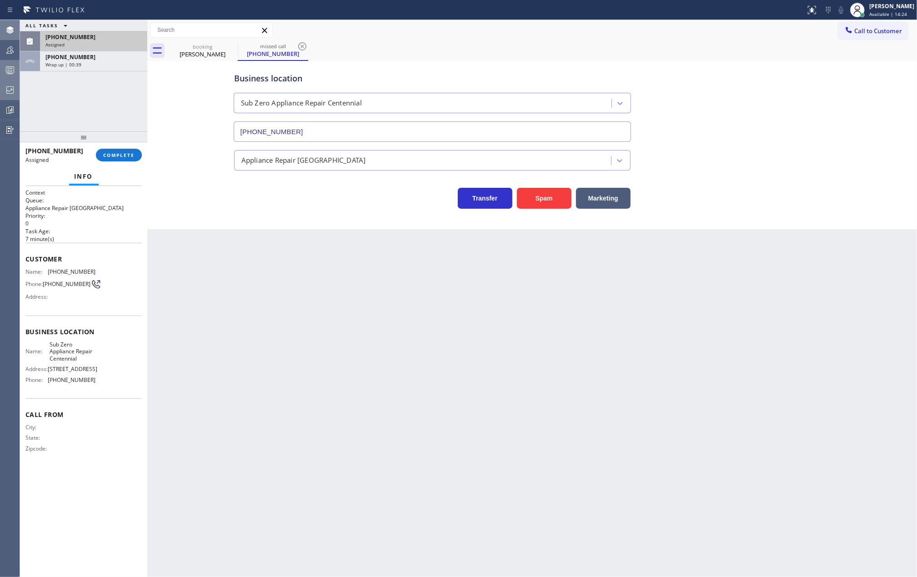
click at [111, 42] on div "Assigned" at bounding box center [93, 44] width 96 height 6
click at [106, 155] on span "COMPLETE" at bounding box center [118, 155] width 31 height 6
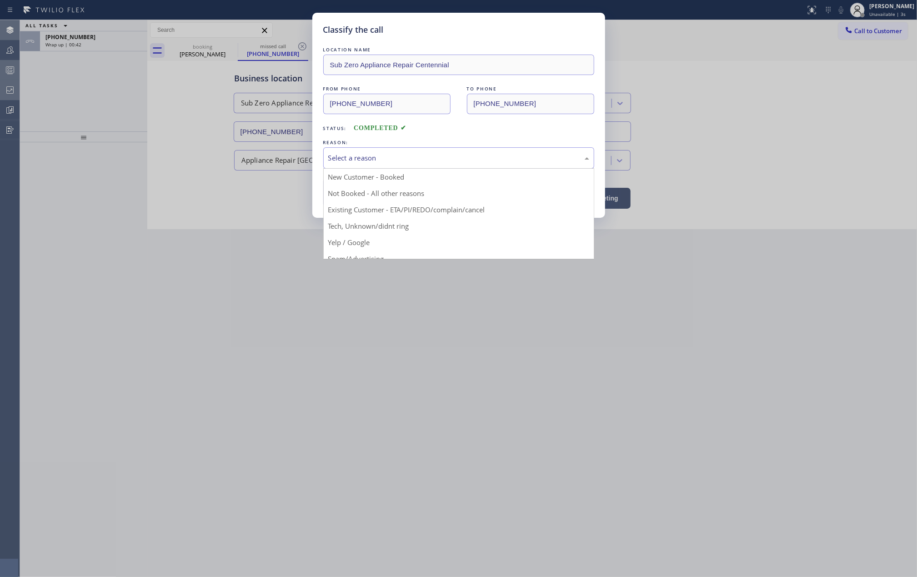
click at [402, 155] on div "Select a reason" at bounding box center [458, 158] width 261 height 10
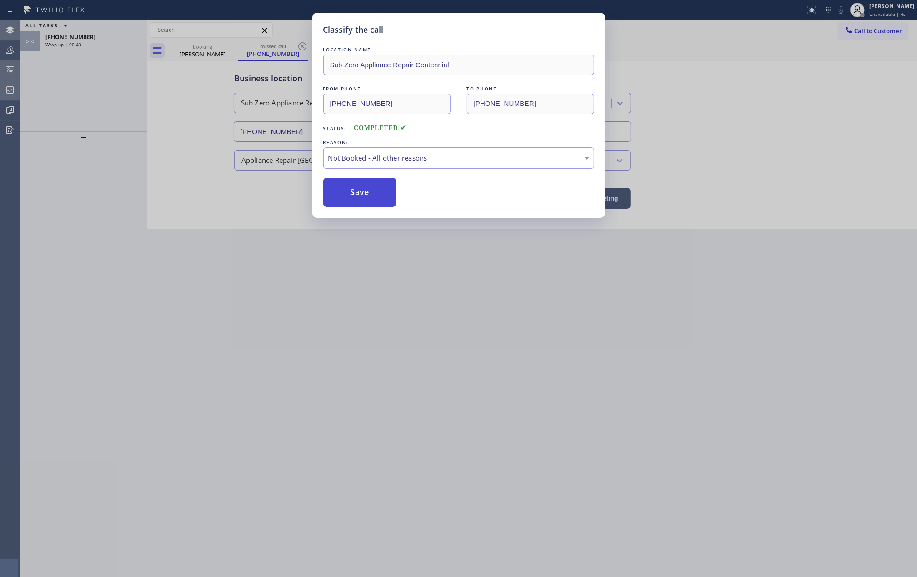
click at [375, 190] on button "Save" at bounding box center [359, 192] width 73 height 29
type input "(773) 917-0590"
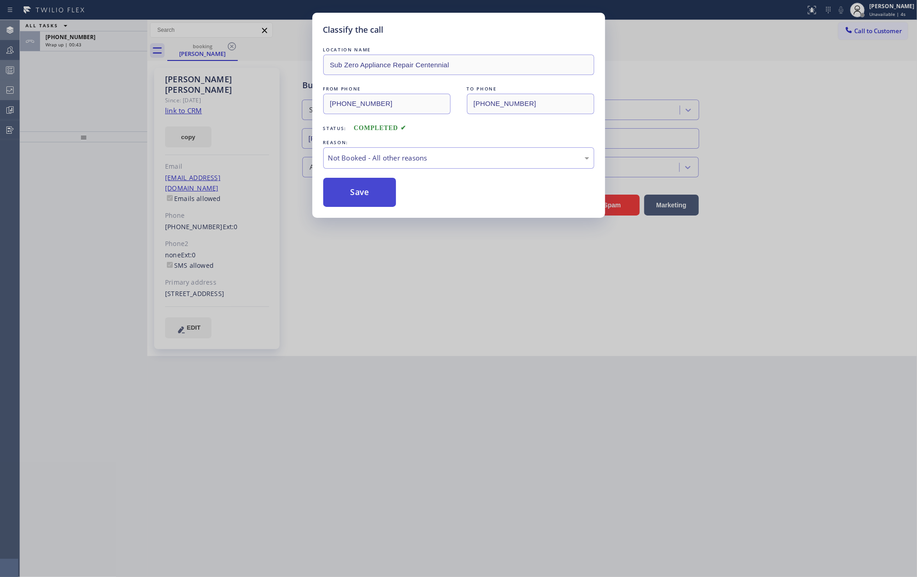
click at [375, 190] on button "Save" at bounding box center [359, 192] width 73 height 29
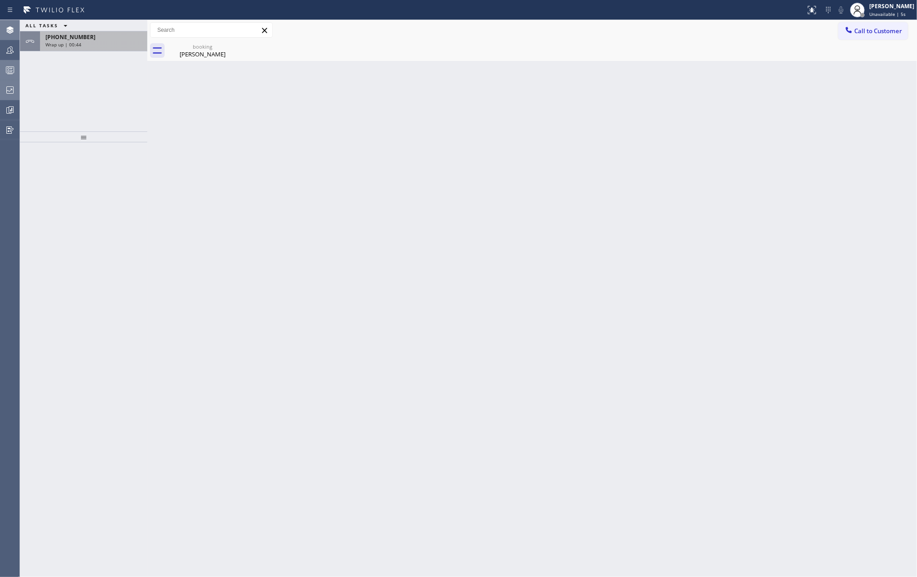
click at [98, 44] on div "Wrap up | 00:44" at bounding box center [93, 44] width 96 height 6
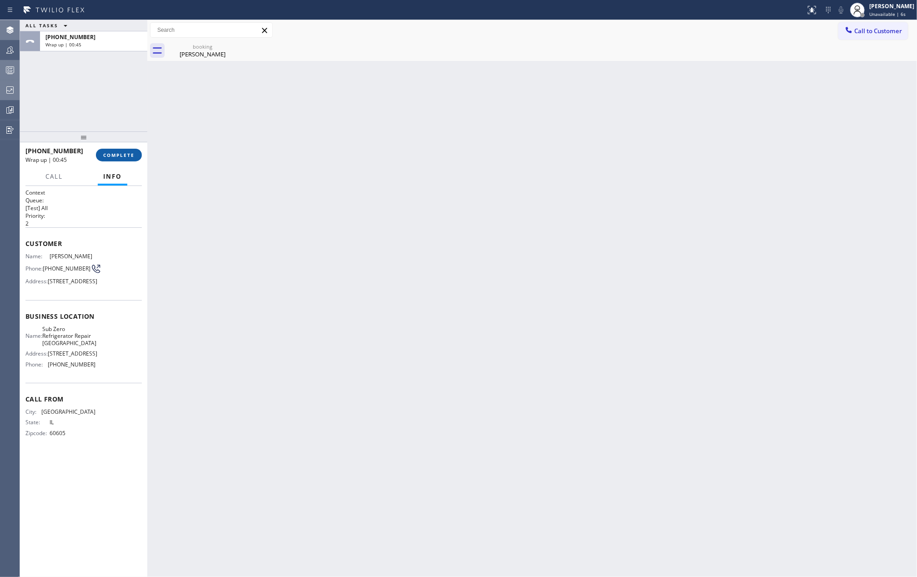
click at [117, 150] on button "COMPLETE" at bounding box center [119, 155] width 46 height 13
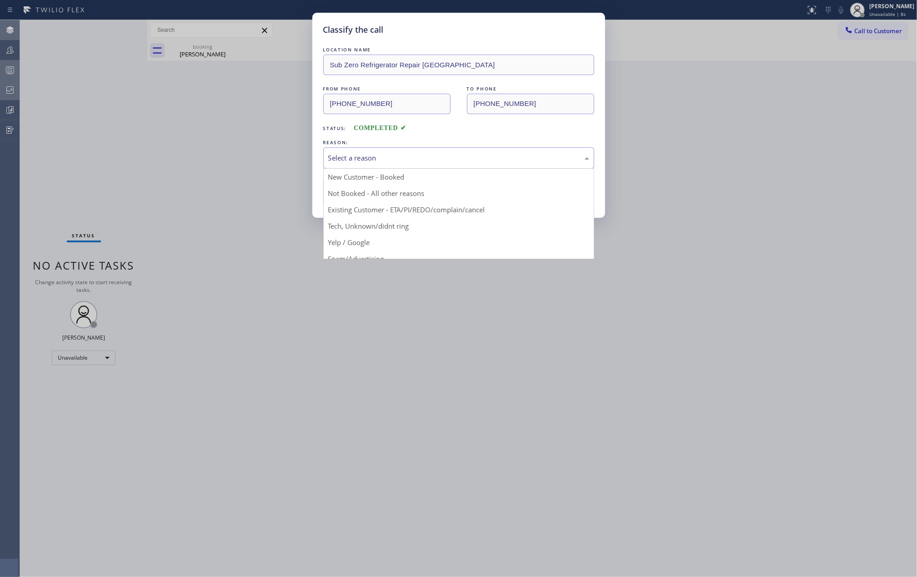
click at [417, 155] on div "Select a reason" at bounding box center [458, 158] width 261 height 10
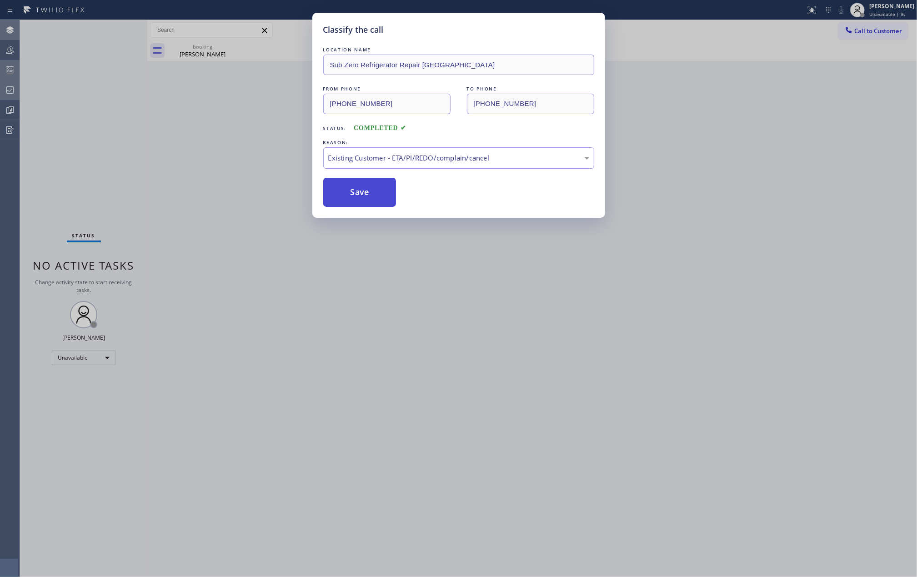
click at [379, 192] on button "Save" at bounding box center [359, 192] width 73 height 29
click at [251, 174] on div "Classify the call LOCATION NAME Sub Zero Refrigerator Repair Chicago FROM PHONE…" at bounding box center [458, 288] width 917 height 577
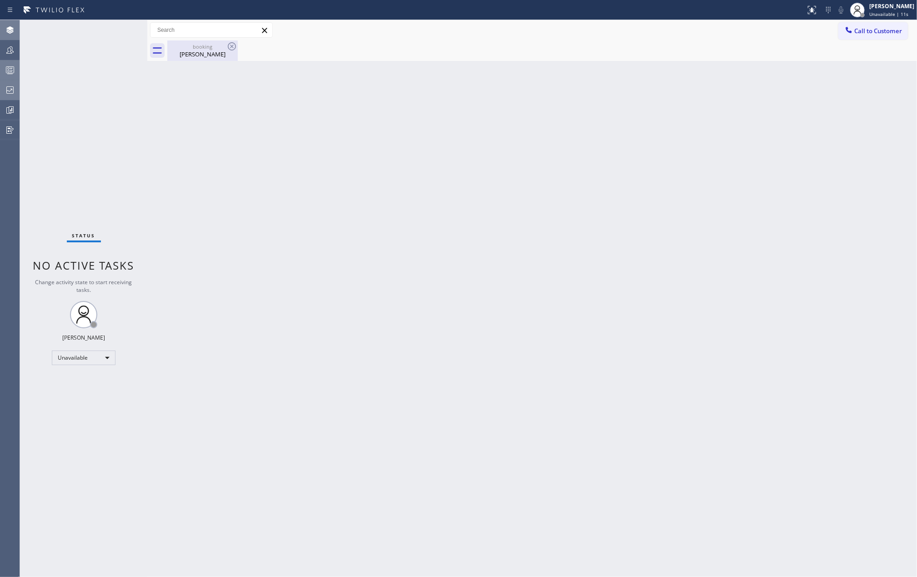
click at [207, 53] on div "Bernardo Silva" at bounding box center [202, 54] width 69 height 8
click at [8, 69] on circle at bounding box center [9, 69] width 2 height 2
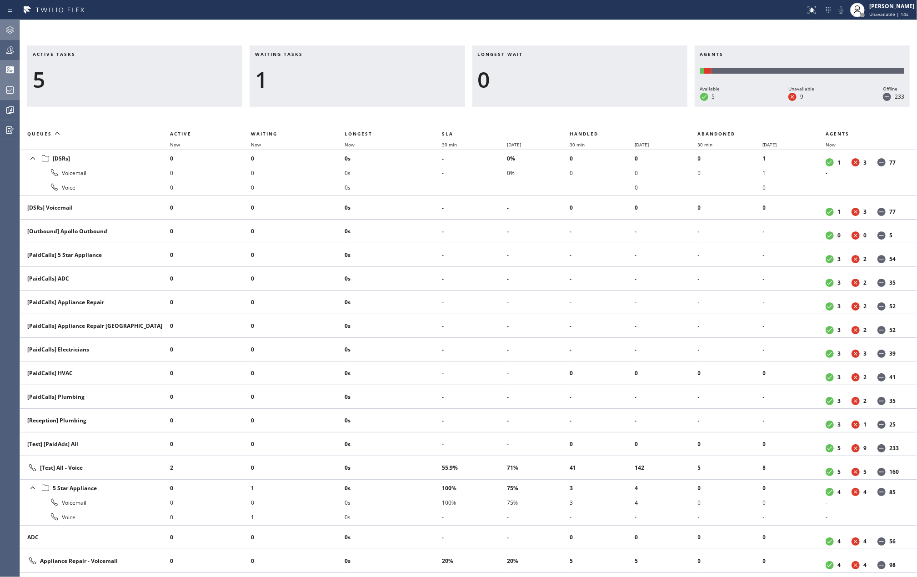
click at [8, 50] on icon at bounding box center [10, 50] width 11 height 11
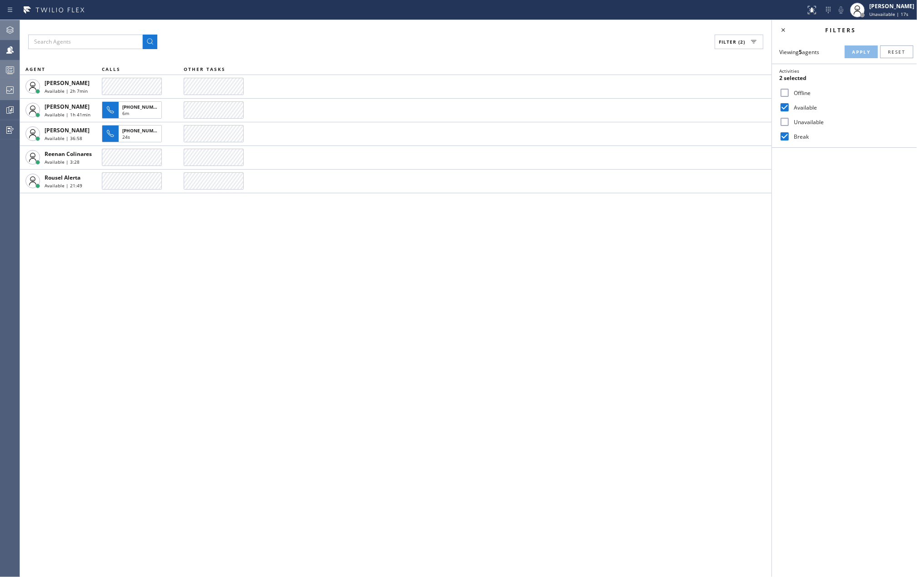
click at [9, 67] on rect at bounding box center [10, 70] width 8 height 6
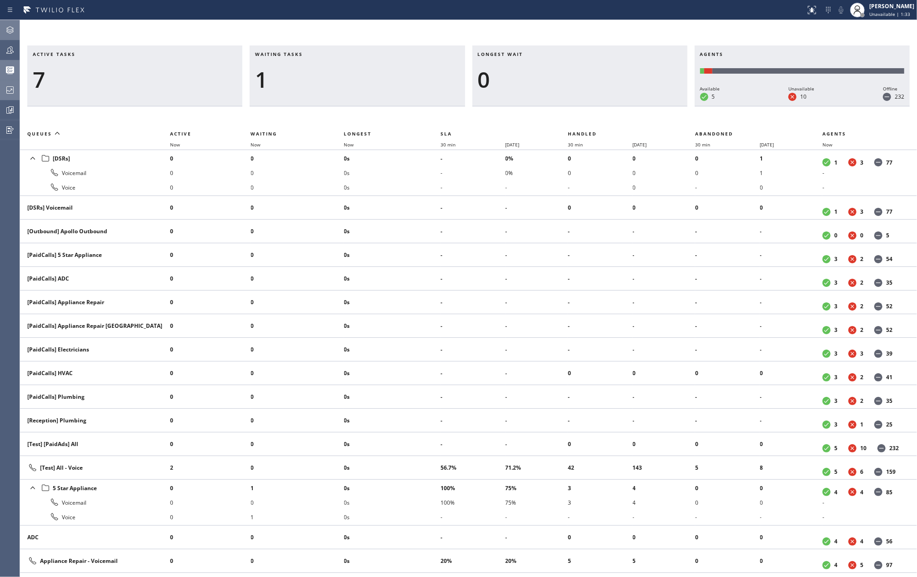
click at [15, 51] on icon at bounding box center [10, 50] width 11 height 11
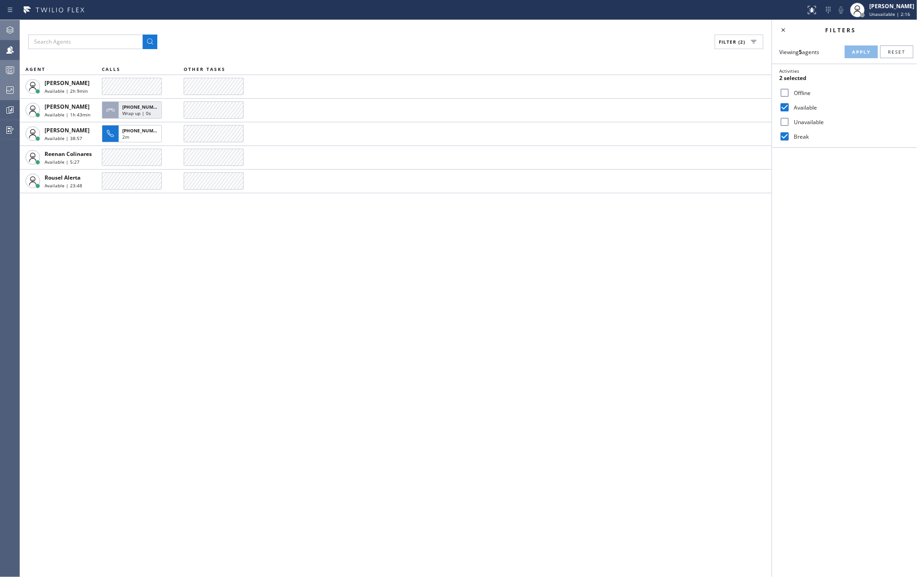
click at [187, 255] on div "Filter (2) AGENT CALLS OTHER TASKS Kate Mayol Available | 2h 9min Mark Paul Dac…" at bounding box center [396, 298] width 752 height 557
click at [12, 30] on icon at bounding box center [10, 30] width 11 height 11
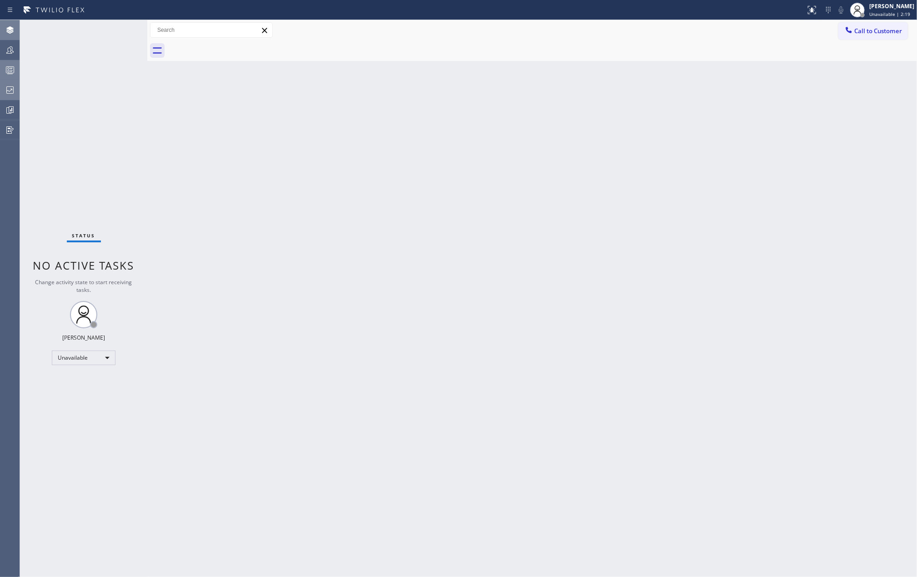
click at [11, 51] on icon at bounding box center [10, 50] width 11 height 11
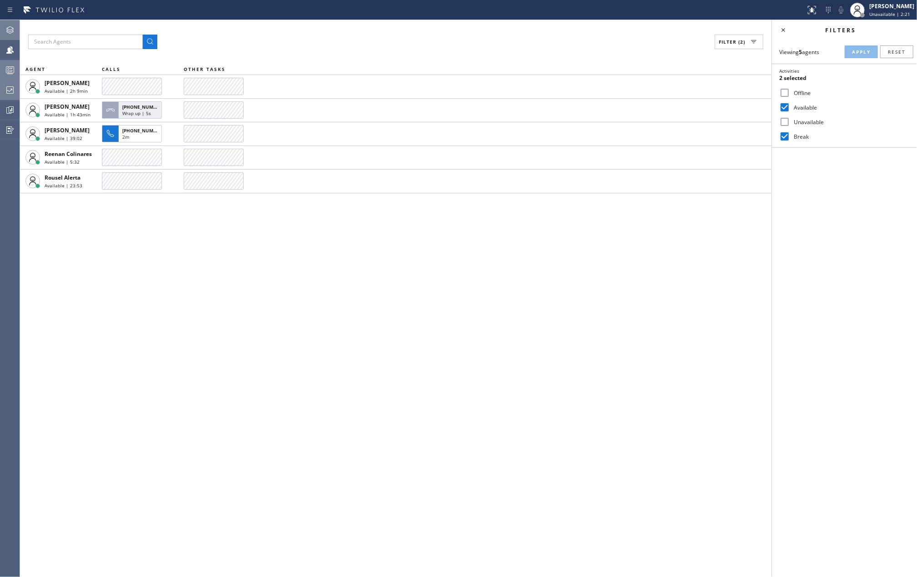
click at [10, 72] on icon at bounding box center [10, 70] width 11 height 11
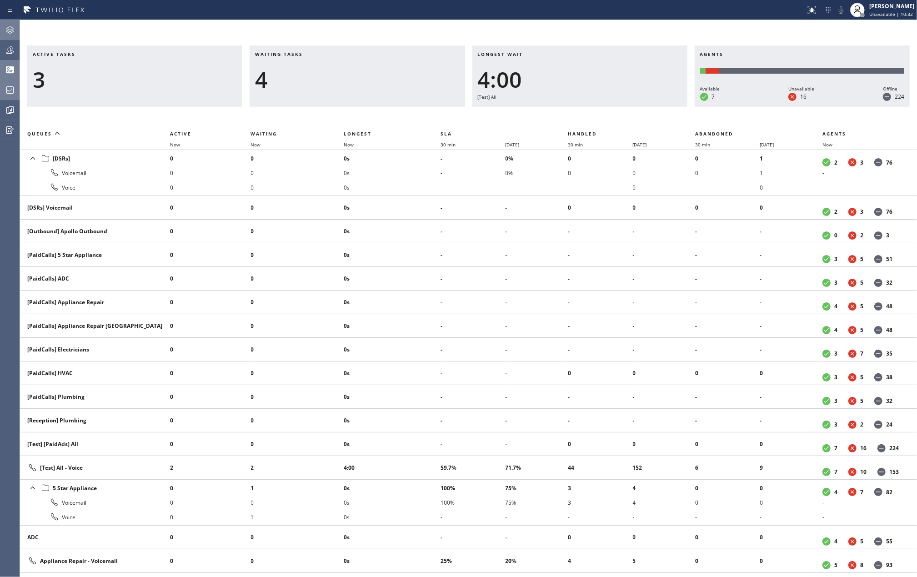
click at [13, 46] on icon at bounding box center [10, 50] width 11 height 11
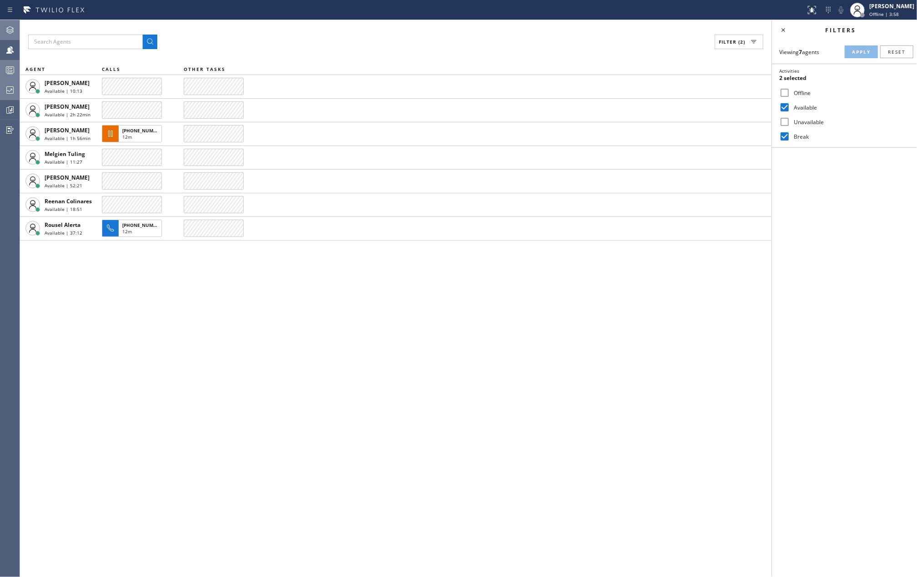
drag, startPoint x: 231, startPoint y: 302, endPoint x: 242, endPoint y: 300, distance: 11.1
click at [231, 302] on div "Filter (2) AGENT CALLS OTHER TASKS Dale Lalican Available | 10:13 Kate Mayol Av…" at bounding box center [396, 298] width 752 height 557
click at [783, 105] on input "Available" at bounding box center [784, 107] width 11 height 11
click at [855, 52] on span "Apply" at bounding box center [861, 52] width 19 height 6
click at [784, 108] on input "Available" at bounding box center [784, 107] width 11 height 11
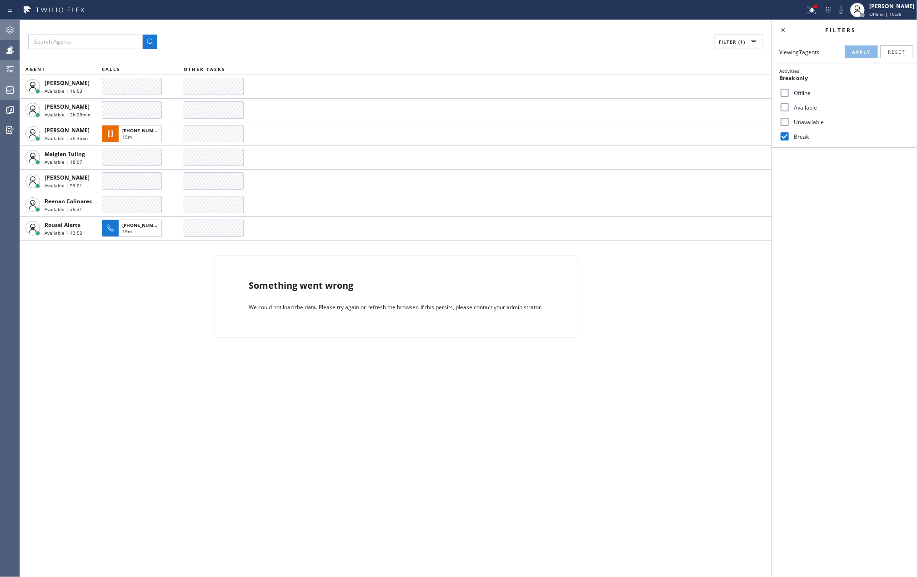
checkbox input "true"
click at [855, 50] on span "Apply" at bounding box center [861, 52] width 19 height 6
click at [816, 10] on div at bounding box center [812, 10] width 20 height 11
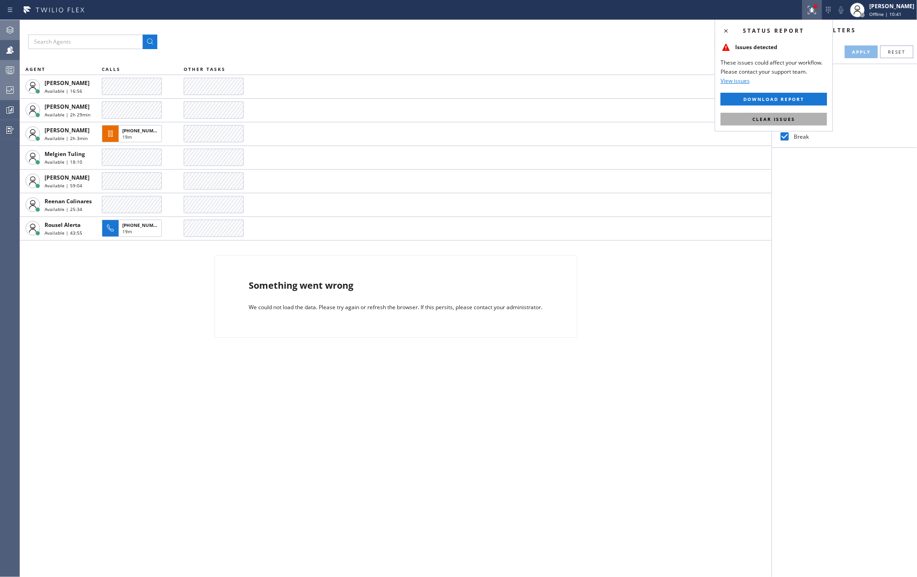
click at [776, 117] on span "Clear issues" at bounding box center [773, 119] width 43 height 6
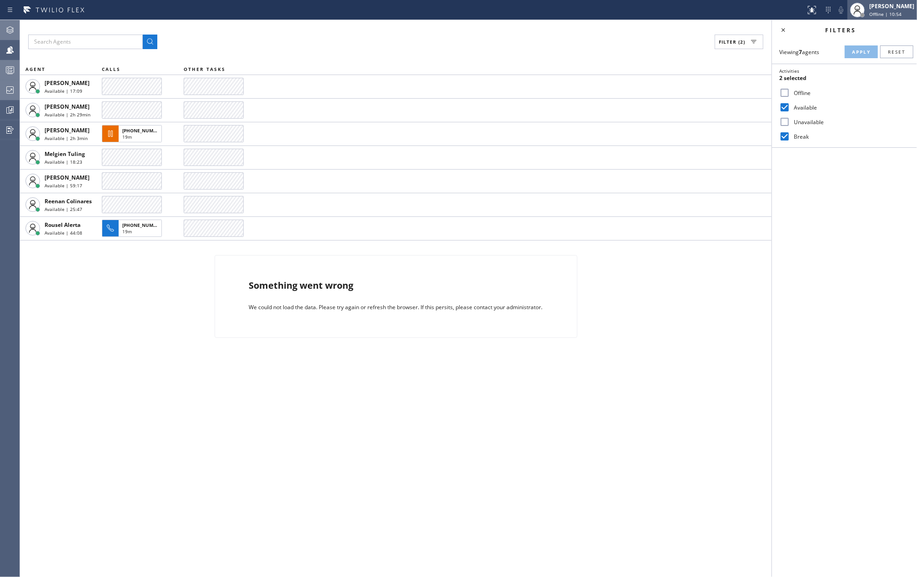
click at [889, 14] on span "Offline | 10:54" at bounding box center [885, 14] width 32 height 6
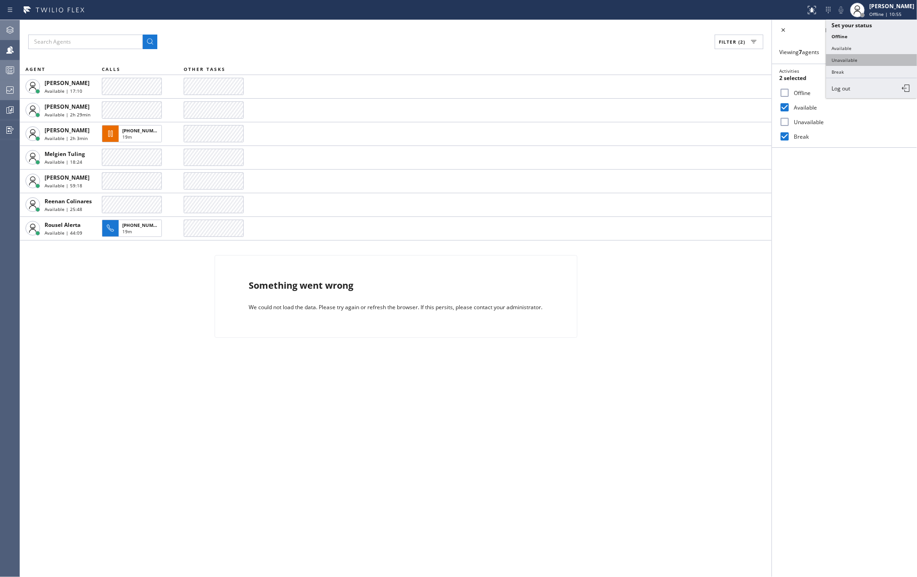
click at [861, 62] on button "Unavailable" at bounding box center [871, 60] width 91 height 12
click at [13, 65] on icon at bounding box center [10, 70] width 11 height 11
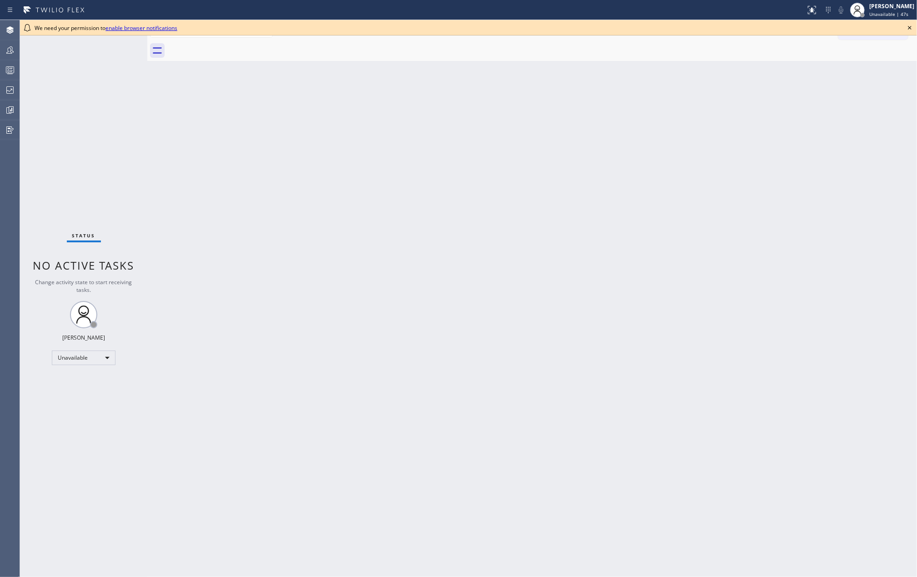
click at [241, 140] on div "Back to Dashboard Change Sender ID Customers Technicians Select a contact Outbo…" at bounding box center [532, 298] width 770 height 557
click at [912, 28] on icon at bounding box center [909, 27] width 11 height 11
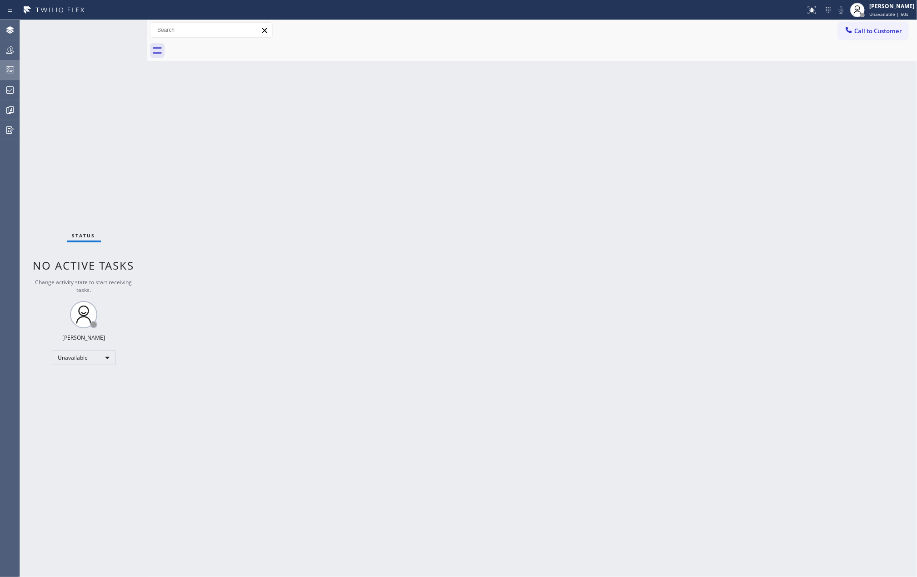
click at [7, 67] on rect at bounding box center [10, 70] width 8 height 6
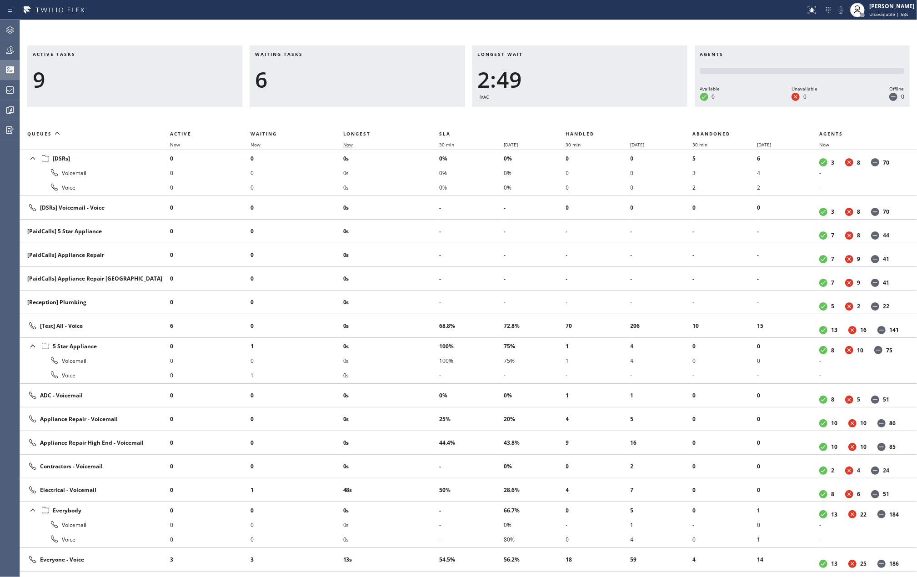
click at [351, 141] on span "Now" at bounding box center [348, 144] width 10 height 6
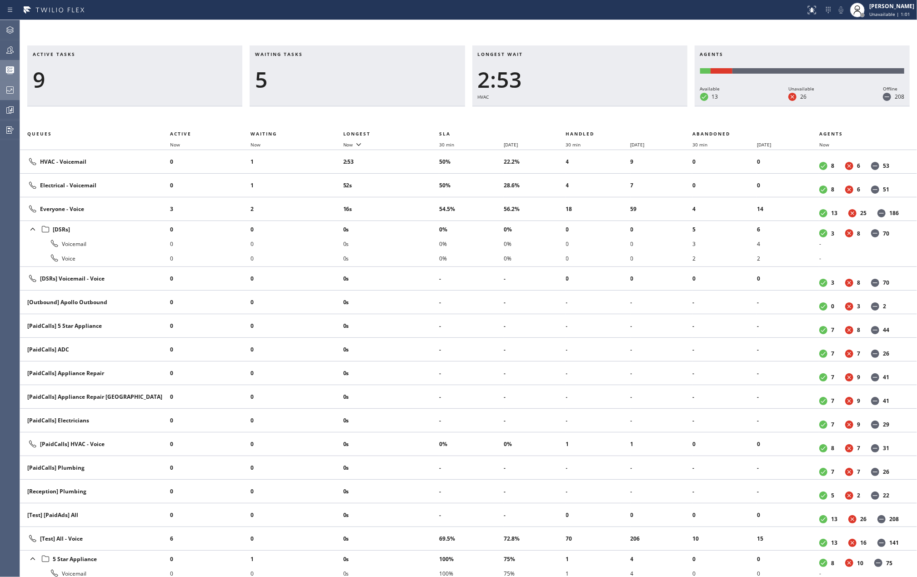
click at [10, 91] on icon at bounding box center [10, 90] width 11 height 11
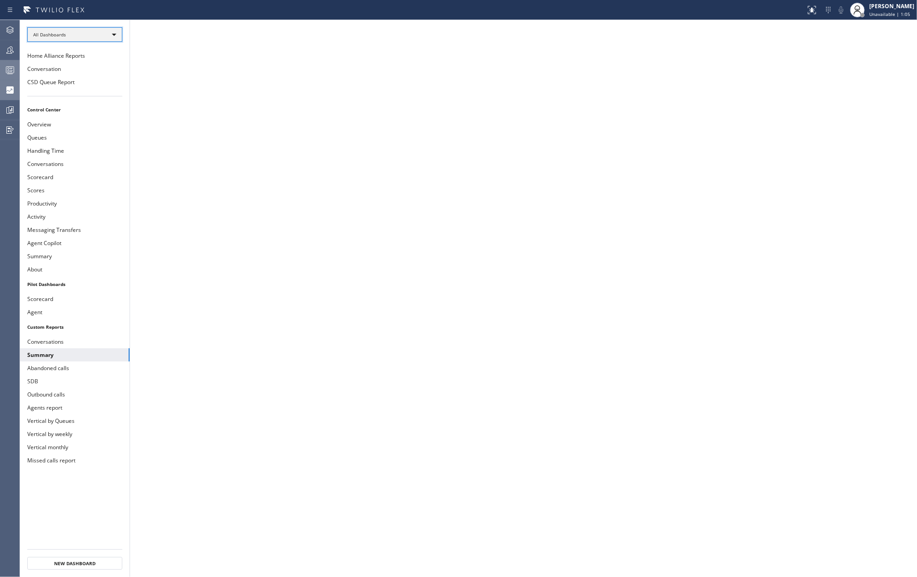
click at [87, 34] on div "All Dashboards" at bounding box center [74, 34] width 95 height 15
click at [73, 88] on li "Custom Reports" at bounding box center [74, 93] width 93 height 11
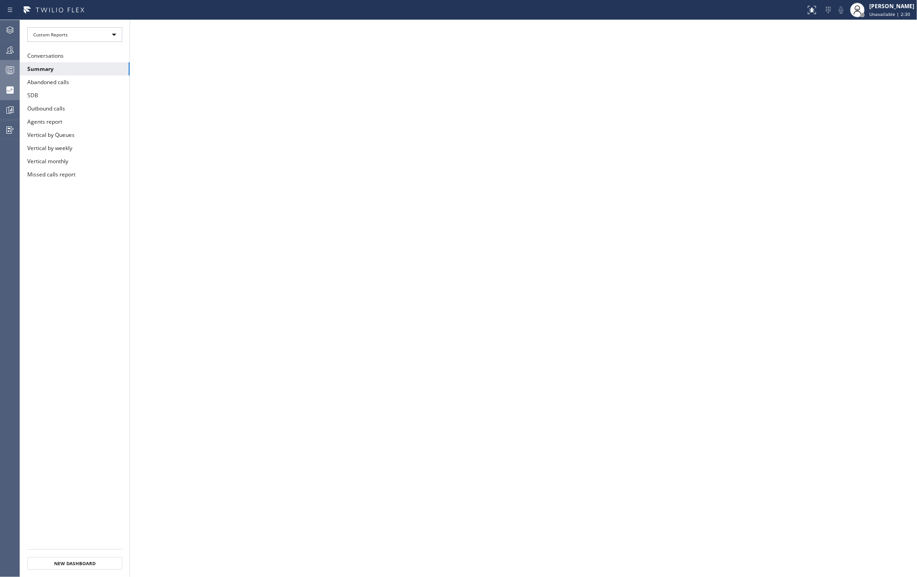
click at [14, 65] on icon at bounding box center [10, 70] width 11 height 11
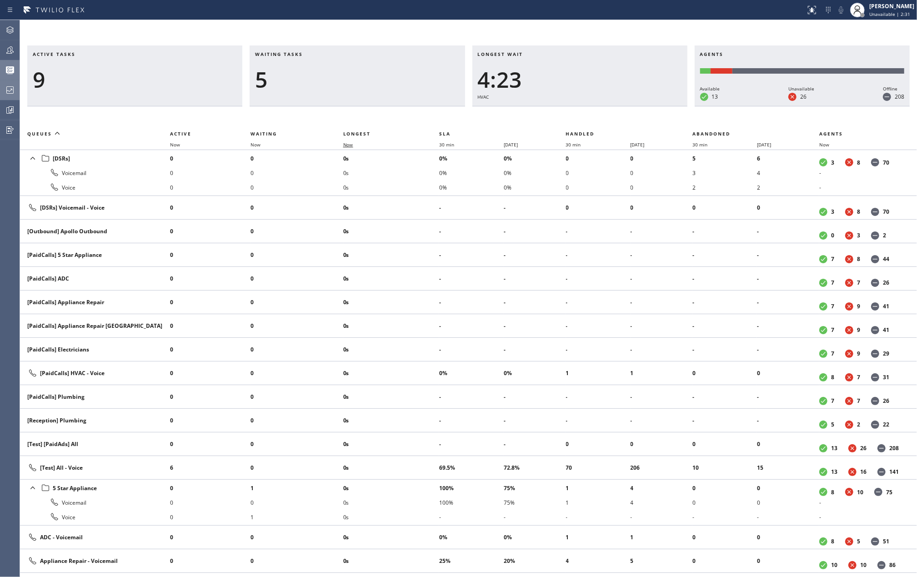
click at [350, 144] on span "Now" at bounding box center [348, 144] width 10 height 6
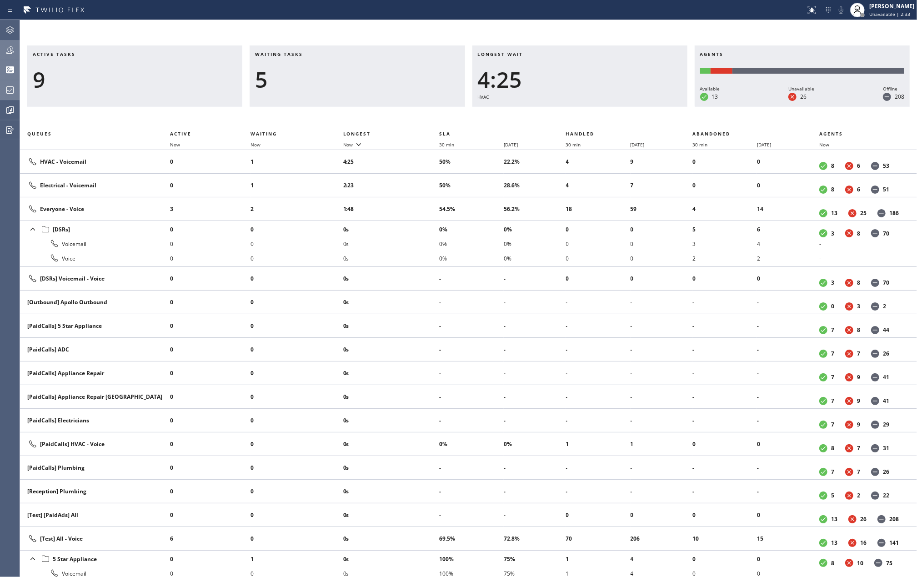
click at [15, 51] on div at bounding box center [10, 50] width 20 height 11
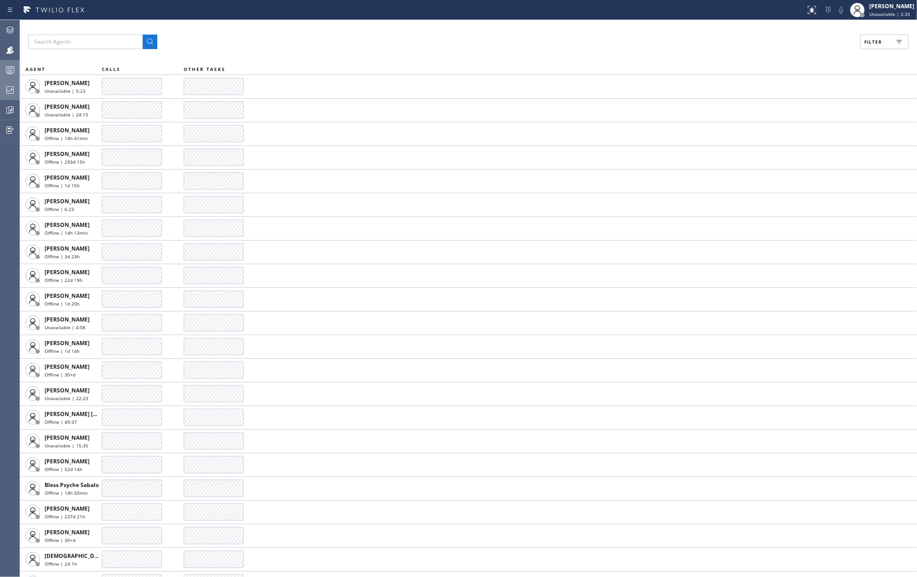
click at [879, 42] on span "Filter" at bounding box center [873, 42] width 18 height 6
click at [784, 107] on input "Available" at bounding box center [784, 107] width 11 height 11
checkbox input "true"
click at [785, 135] on input "Break" at bounding box center [784, 136] width 11 height 11
checkbox input "true"
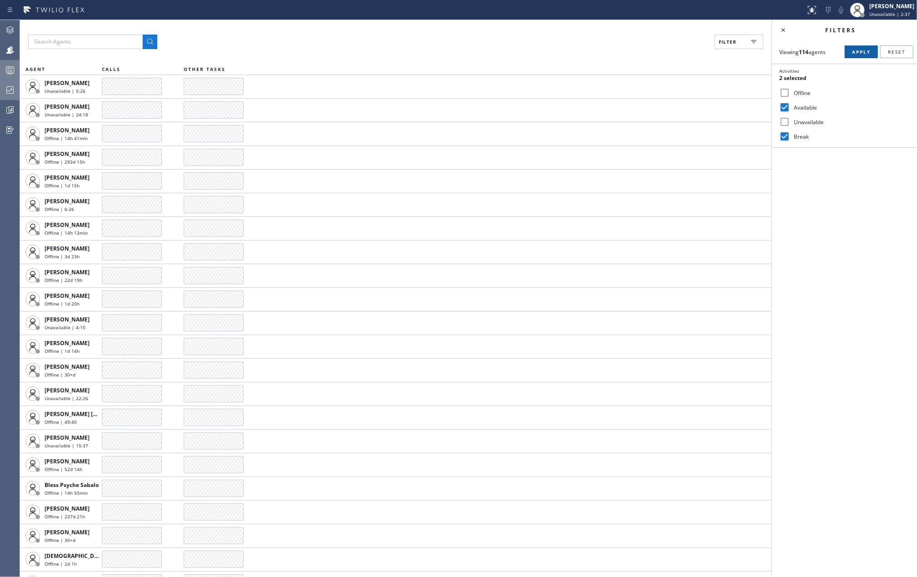
click at [861, 55] on button "Apply" at bounding box center [861, 51] width 33 height 13
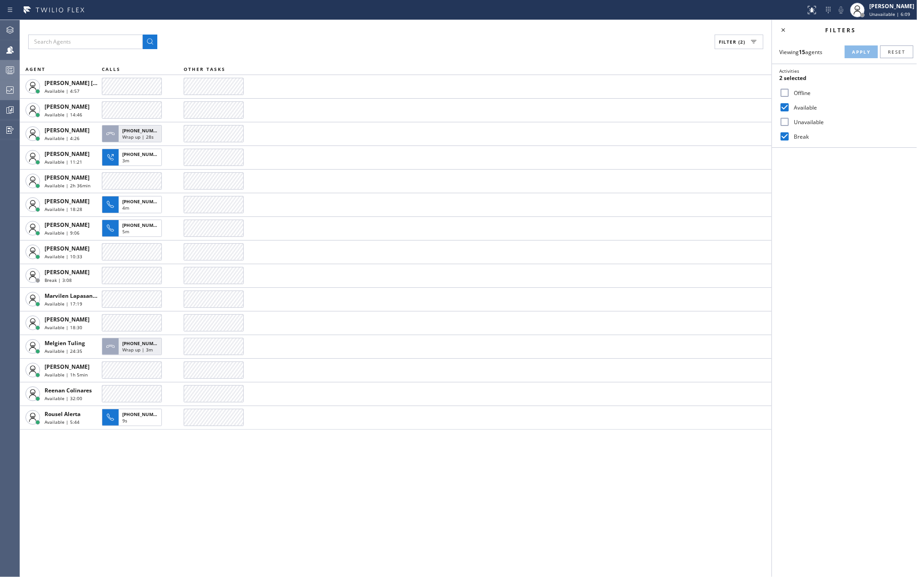
click at [13, 90] on icon at bounding box center [10, 90] width 11 height 11
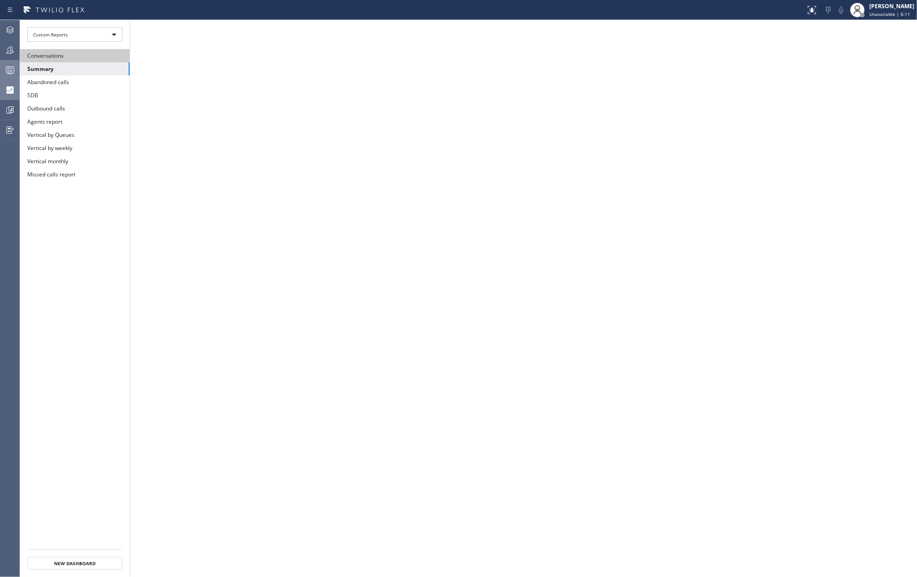
click at [73, 54] on button "Conversations" at bounding box center [75, 55] width 110 height 13
click at [817, 9] on icon at bounding box center [812, 10] width 11 height 11
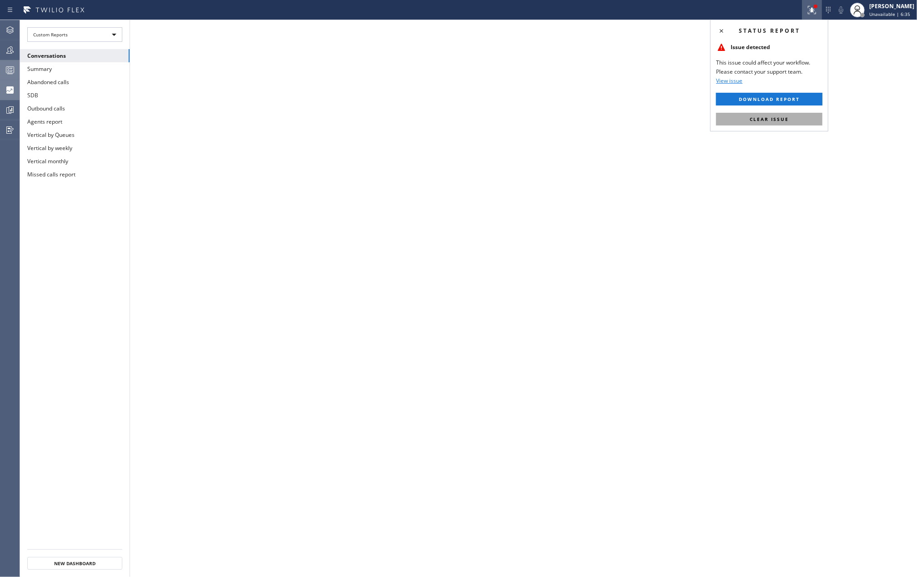
click at [762, 120] on span "Clear issue" at bounding box center [769, 119] width 39 height 6
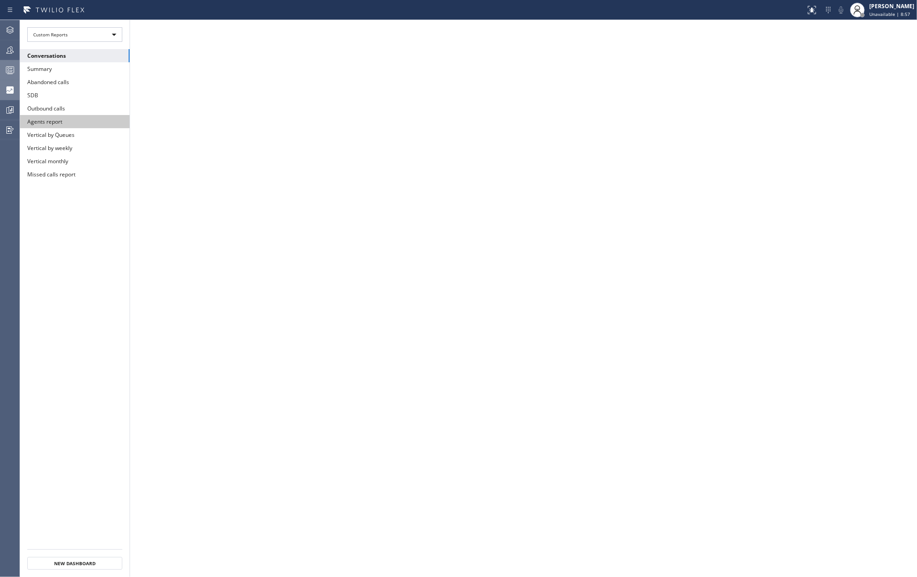
click at [77, 120] on button "Agents report" at bounding box center [75, 121] width 110 height 13
click at [818, 15] on button at bounding box center [812, 10] width 20 height 20
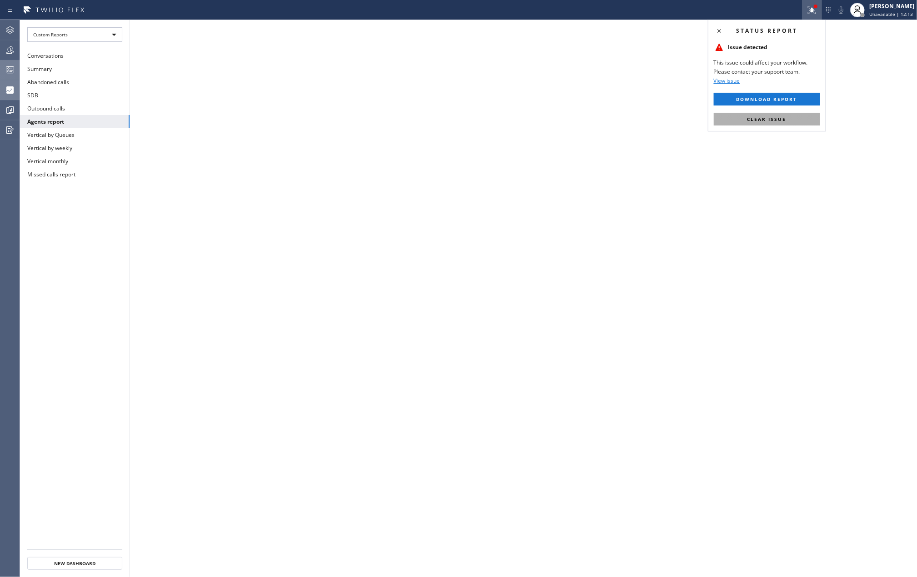
click at [763, 117] on span "Clear issue" at bounding box center [766, 119] width 39 height 6
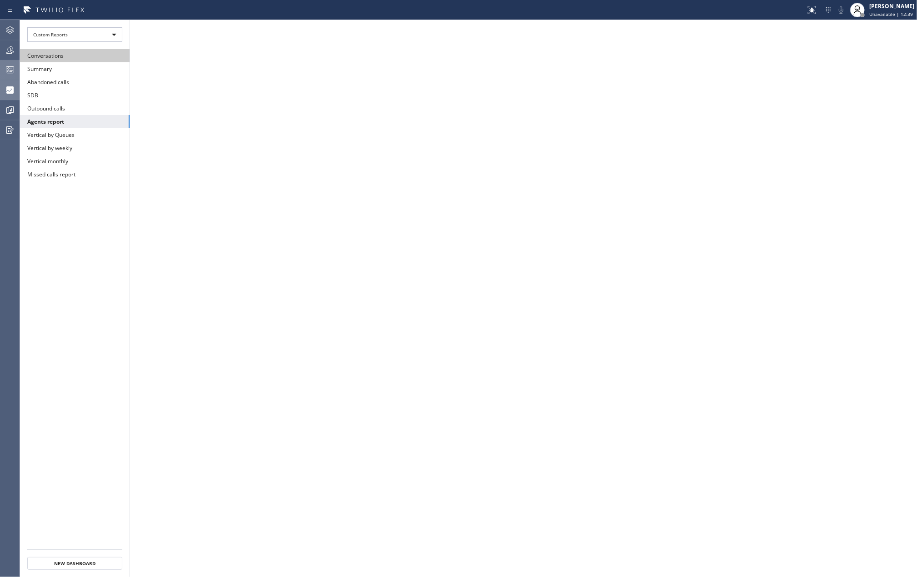
click at [66, 55] on button "Conversations" at bounding box center [75, 55] width 110 height 13
click at [5, 75] on icon at bounding box center [10, 70] width 11 height 11
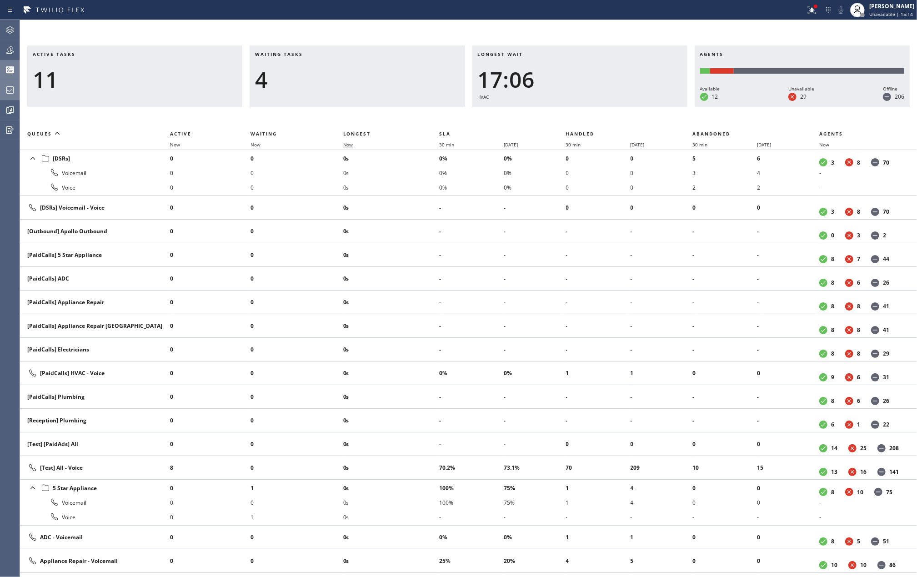
click at [349, 145] on span "Now" at bounding box center [348, 144] width 10 height 6
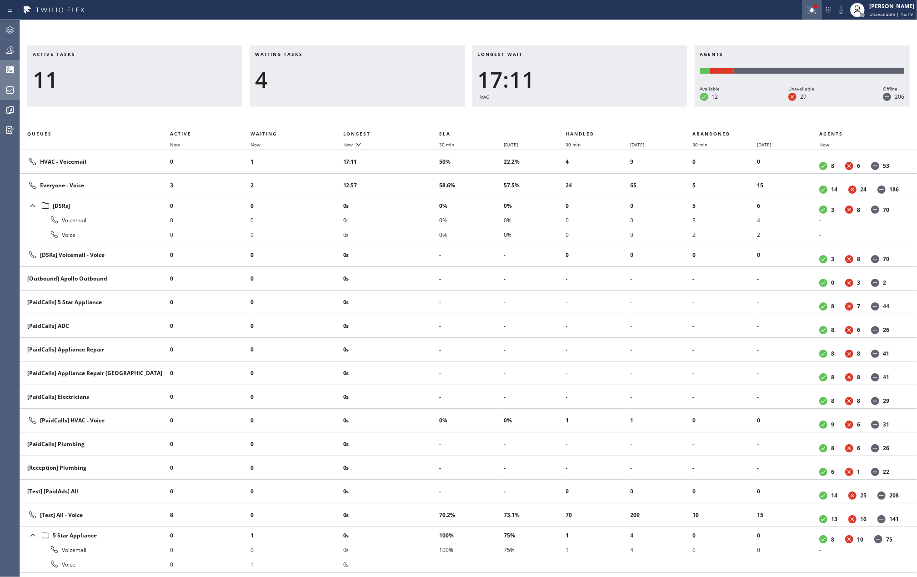
click at [814, 9] on icon at bounding box center [812, 10] width 8 height 8
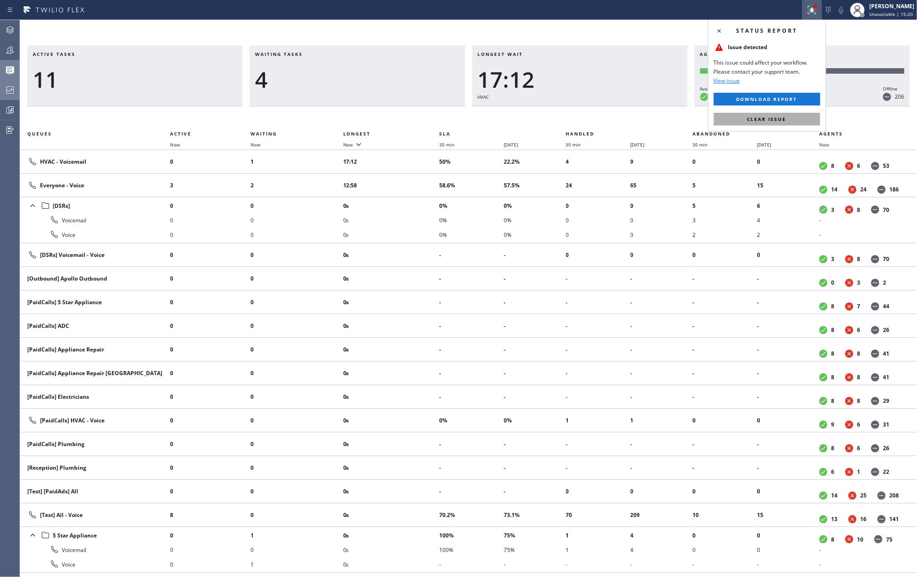
click at [774, 116] on span "Clear issue" at bounding box center [766, 119] width 39 height 6
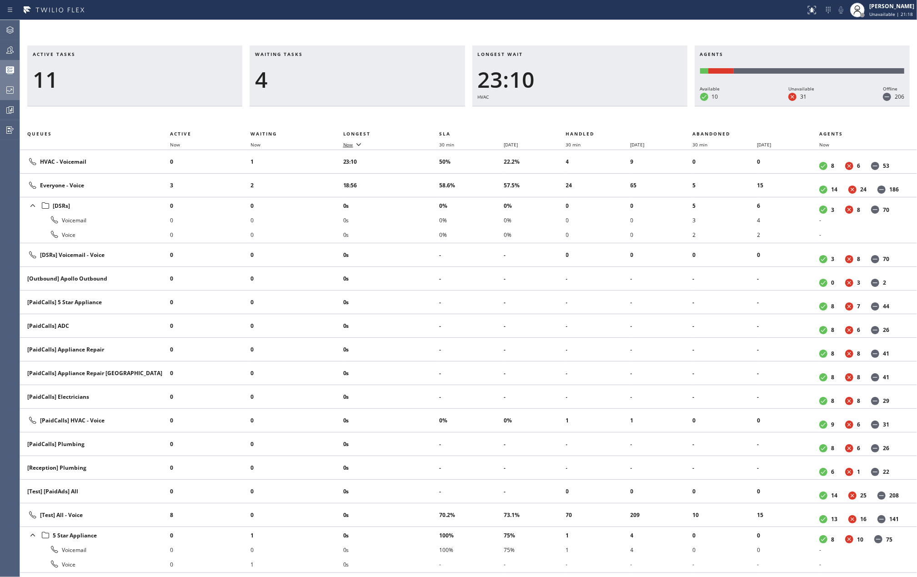
click at [356, 144] on icon at bounding box center [358, 144] width 11 height 11
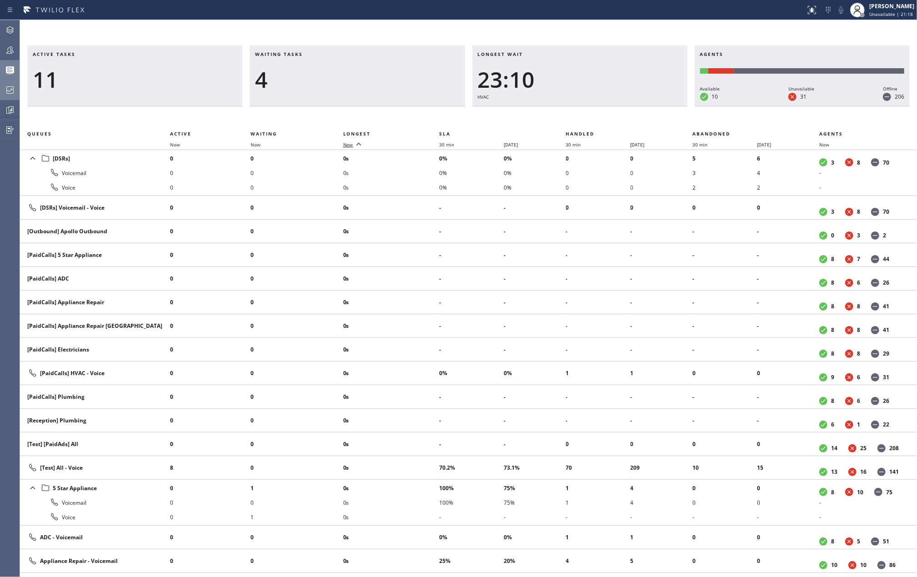
click at [356, 144] on icon at bounding box center [358, 144] width 11 height 11
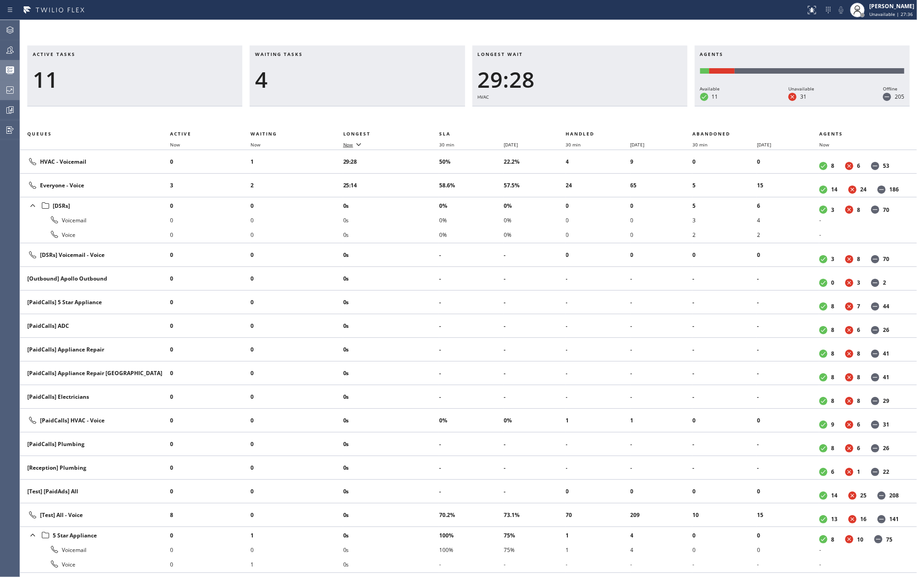
click at [294, 111] on div "Active tasks 11 Waiting tasks 4 Longest wait 29:28 HVAC Agents Available 11 Una…" at bounding box center [468, 310] width 897 height 531
click at [353, 144] on span "Now" at bounding box center [348, 144] width 10 height 6
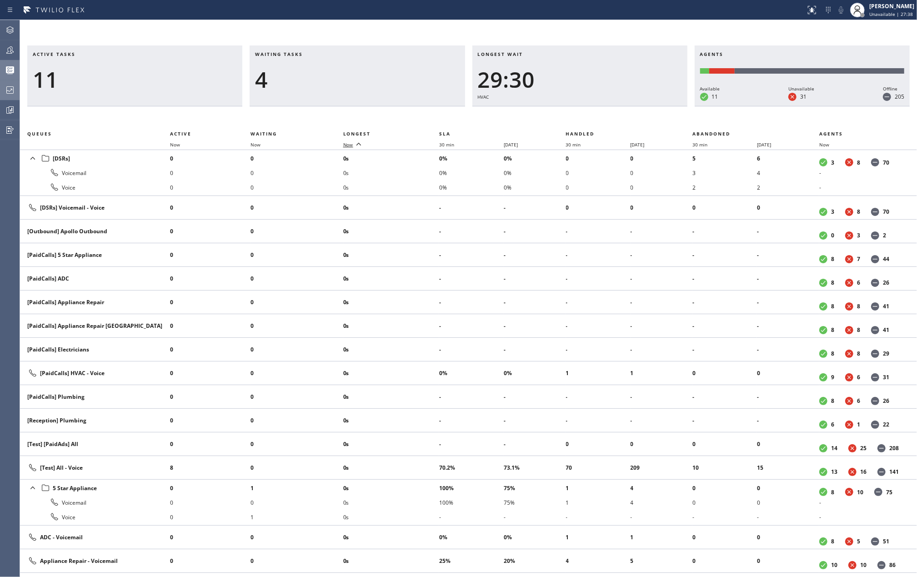
click at [353, 144] on span "Now" at bounding box center [348, 144] width 10 height 6
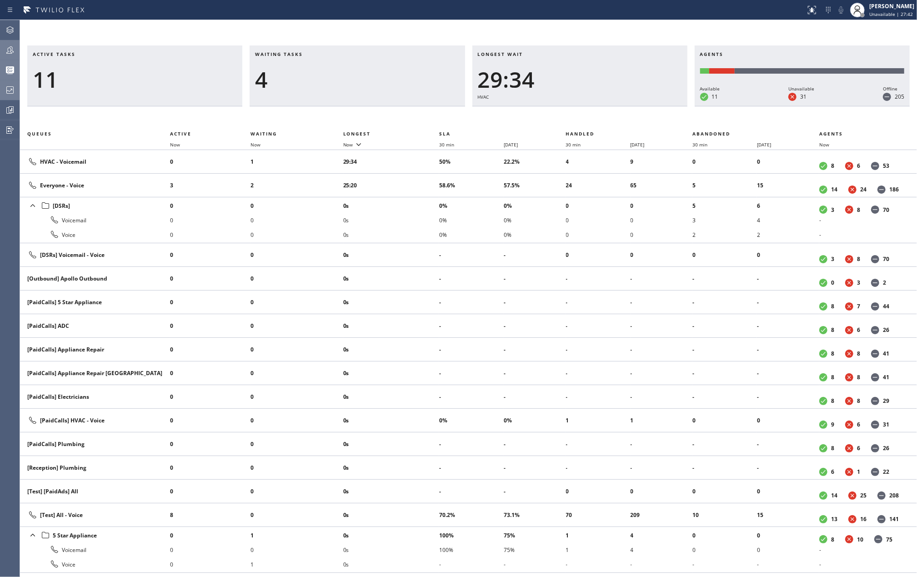
click at [8, 53] on icon at bounding box center [10, 50] width 11 height 11
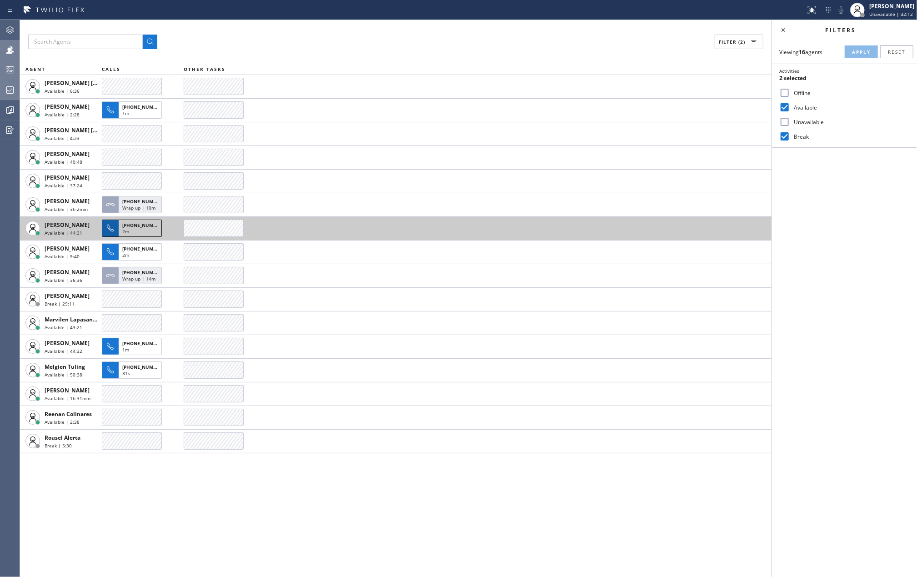
click at [127, 227] on span "+18185195230" at bounding box center [142, 225] width 41 height 6
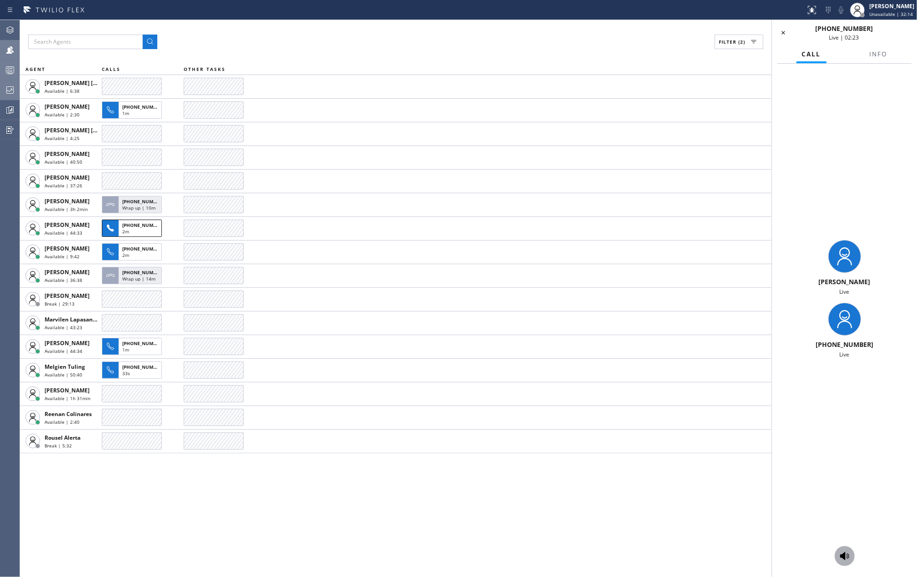
click at [842, 555] on icon at bounding box center [844, 556] width 9 height 8
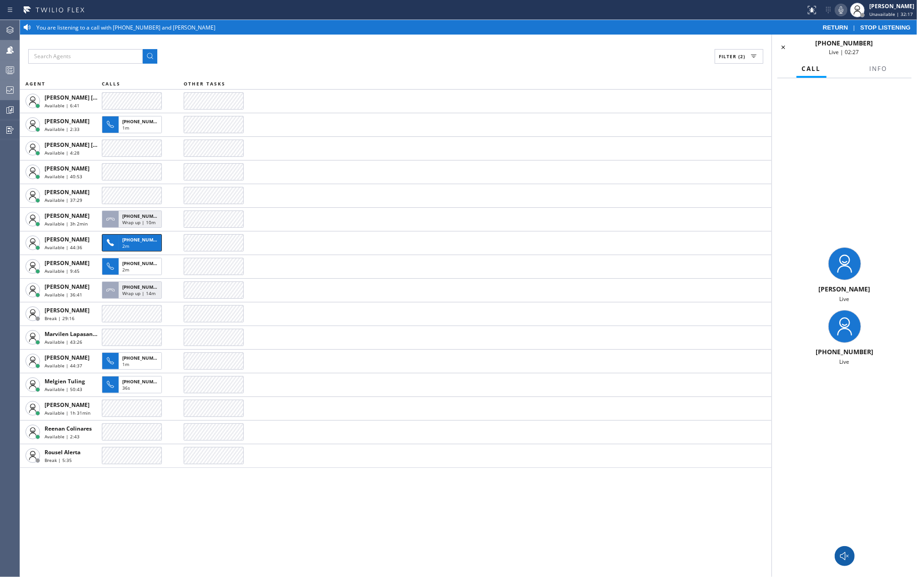
click at [843, 11] on icon at bounding box center [841, 9] width 5 height 7
click at [844, 11] on icon at bounding box center [841, 10] width 11 height 11
click at [843, 11] on icon at bounding box center [841, 9] width 5 height 7
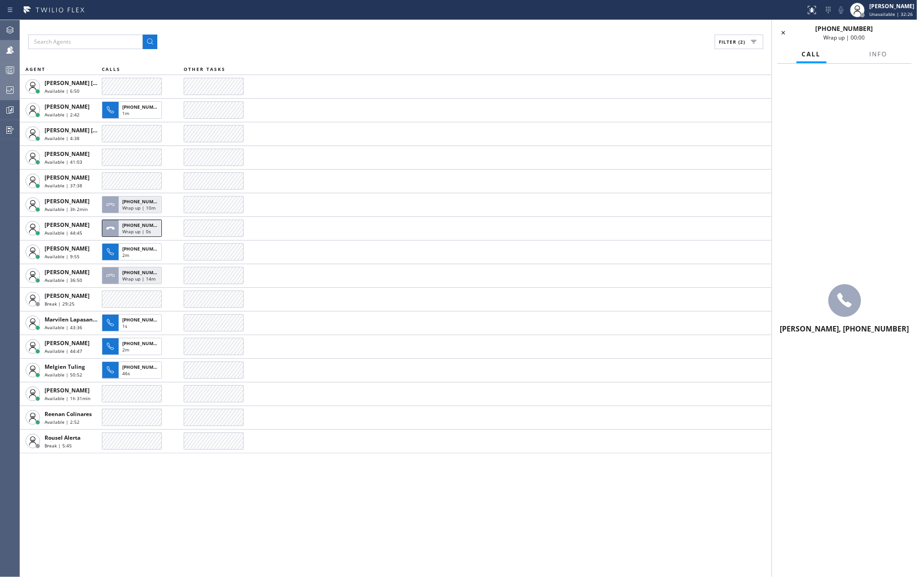
click at [880, 27] on div "+18185195230 Wrap up | 00:00" at bounding box center [844, 32] width 100 height 17
click at [784, 31] on icon at bounding box center [783, 32] width 11 height 11
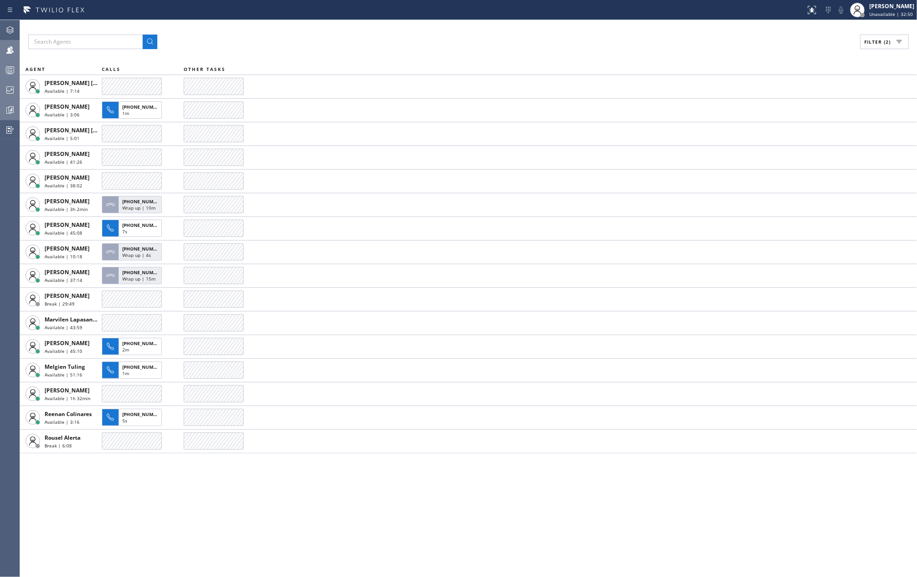
click at [5, 113] on icon at bounding box center [10, 110] width 11 height 11
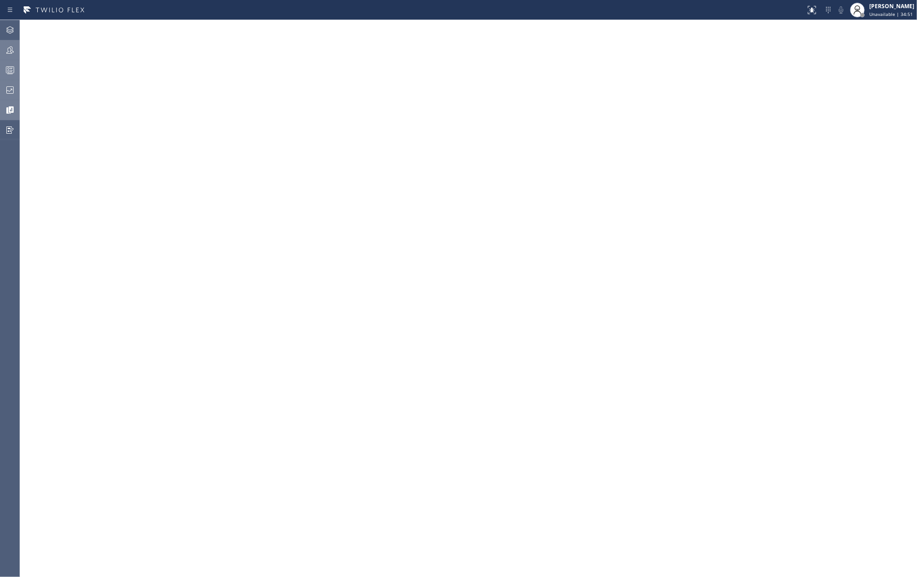
click at [6, 94] on icon at bounding box center [10, 90] width 11 height 11
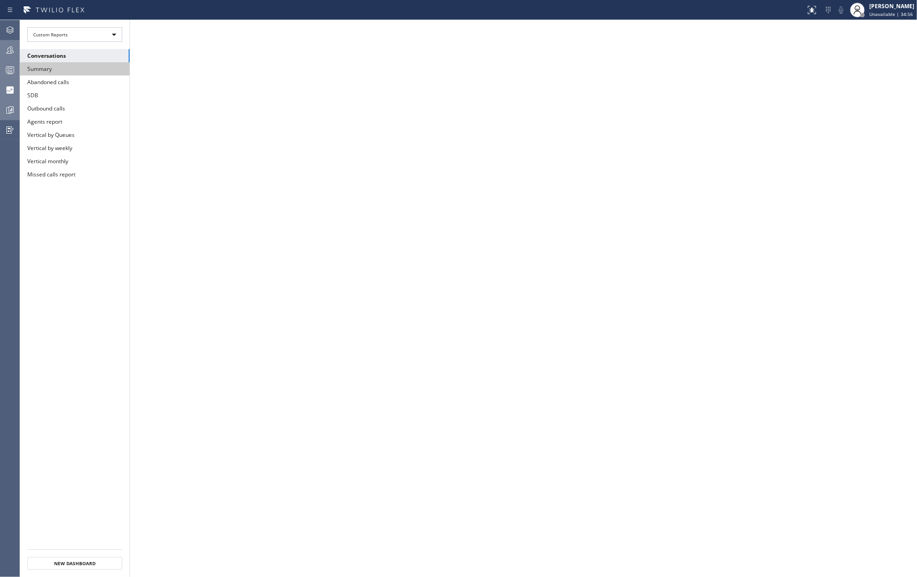
click at [23, 65] on button "Summary" at bounding box center [75, 68] width 110 height 13
click at [5, 66] on icon at bounding box center [10, 70] width 11 height 11
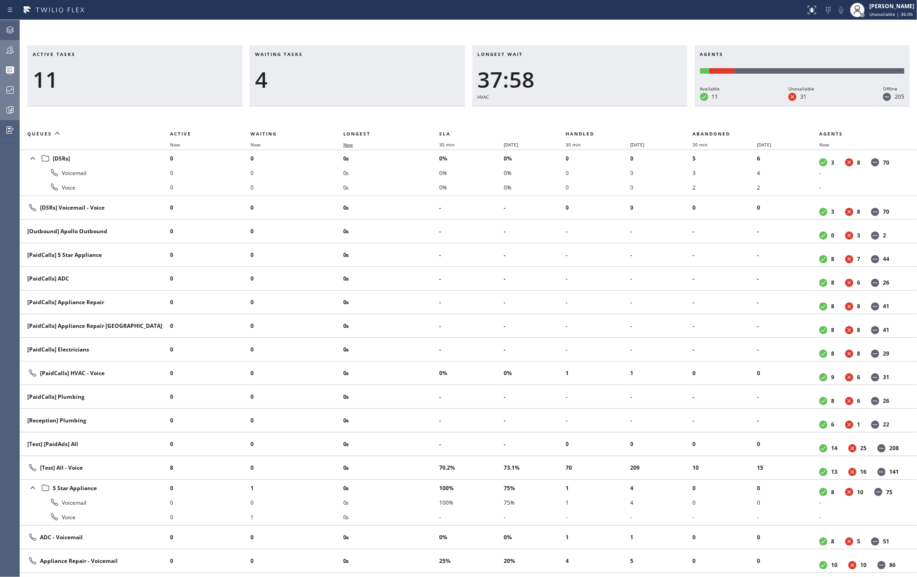
click at [350, 144] on span "Now" at bounding box center [348, 144] width 10 height 6
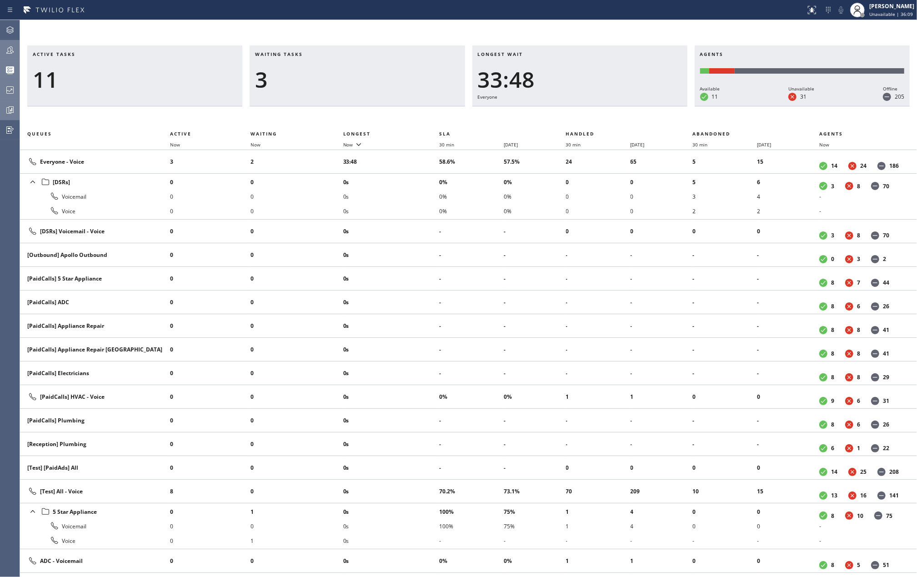
click at [9, 54] on icon at bounding box center [10, 50] width 11 height 11
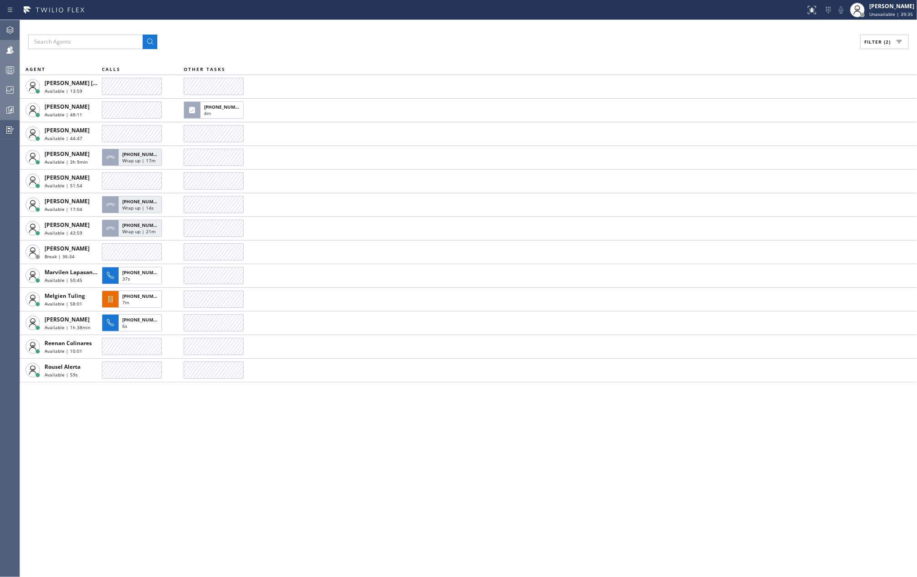
click at [592, 45] on div "Filter (2)" at bounding box center [468, 42] width 881 height 15
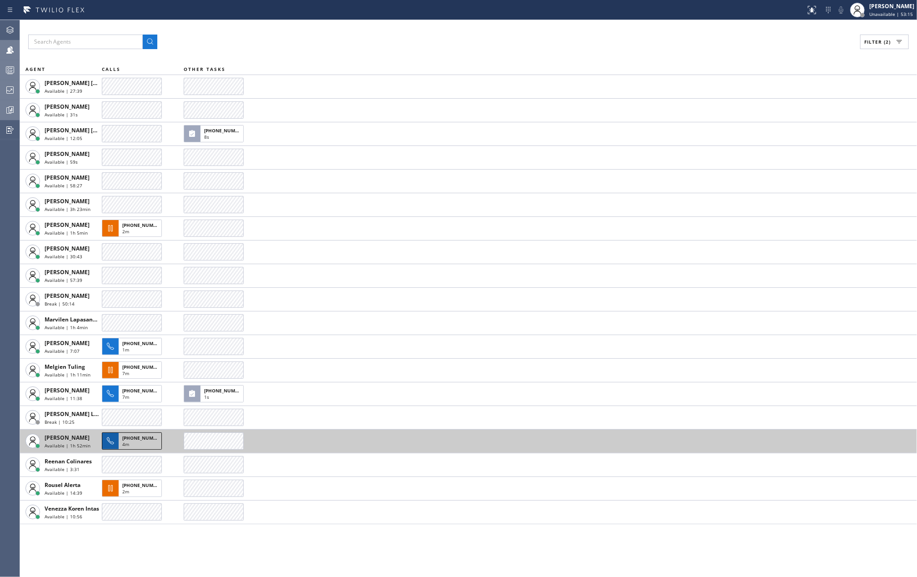
click at [149, 439] on span "+12068169076" at bounding box center [142, 438] width 41 height 6
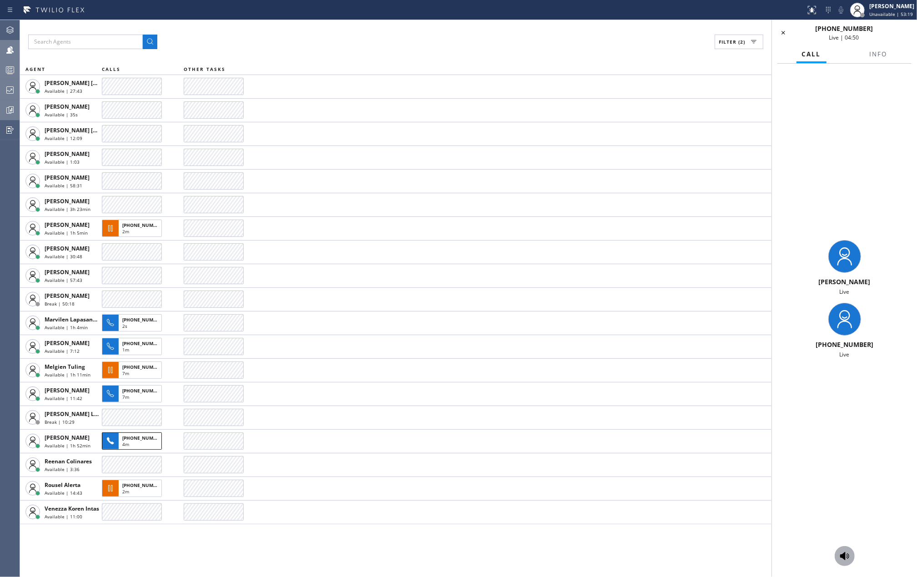
click at [847, 554] on icon at bounding box center [844, 556] width 11 height 11
click at [843, 11] on icon at bounding box center [841, 9] width 5 height 7
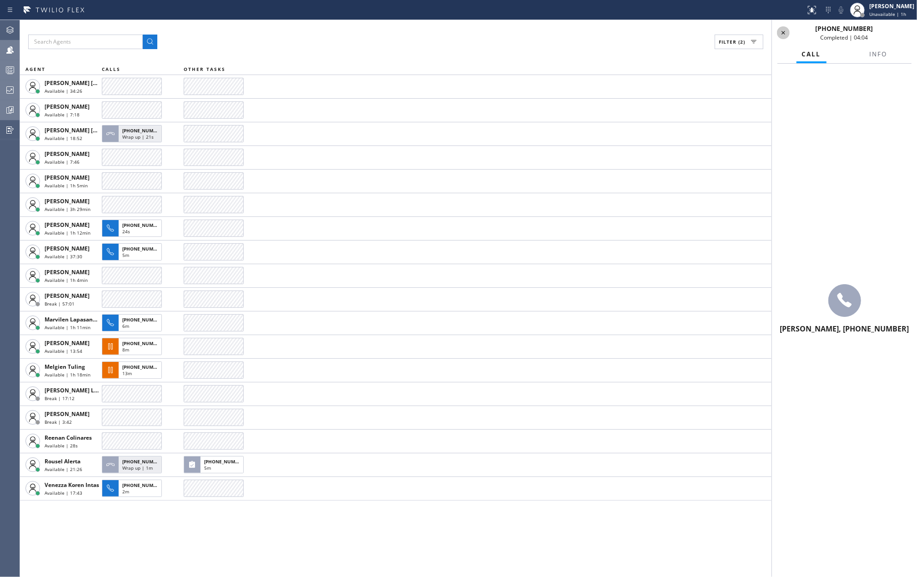
click at [780, 33] on icon at bounding box center [783, 32] width 11 height 11
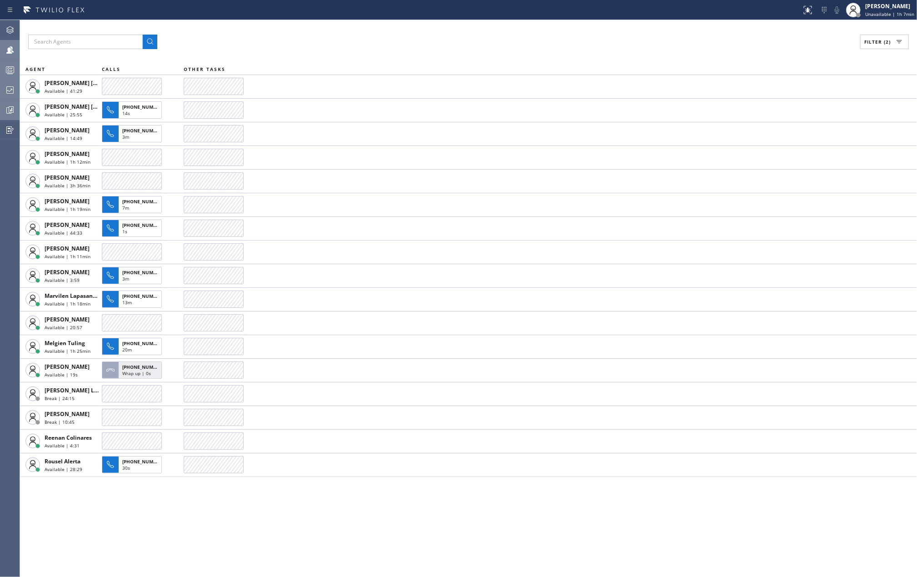
click at [11, 70] on icon at bounding box center [10, 70] width 11 height 11
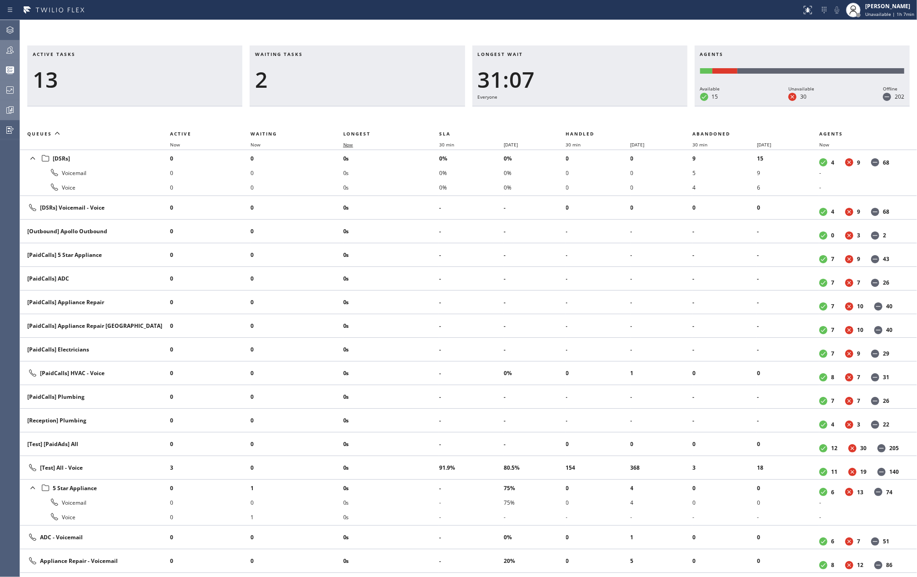
click at [353, 146] on span "Now" at bounding box center [348, 144] width 10 height 6
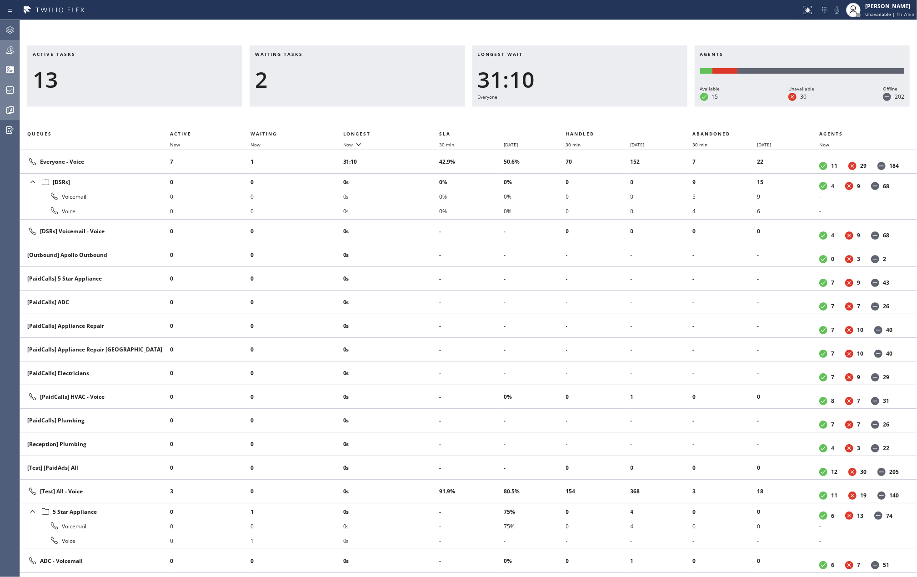
click at [12, 48] on icon at bounding box center [9, 49] width 7 height 7
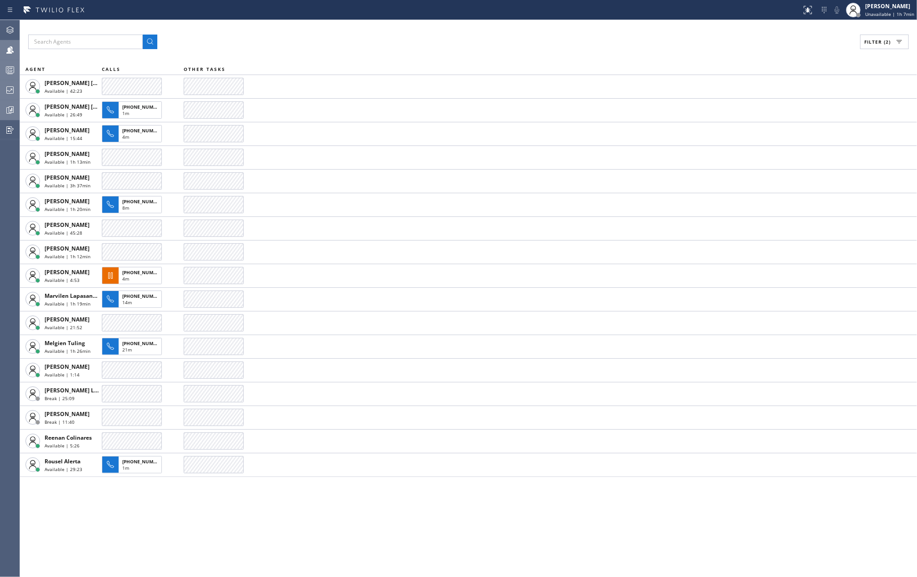
click at [306, 53] on div "Filter (2) AGENT CALLS OTHER TASKS Ashley Barbie Laurente Available | 42:23 Ede…" at bounding box center [468, 298] width 897 height 557
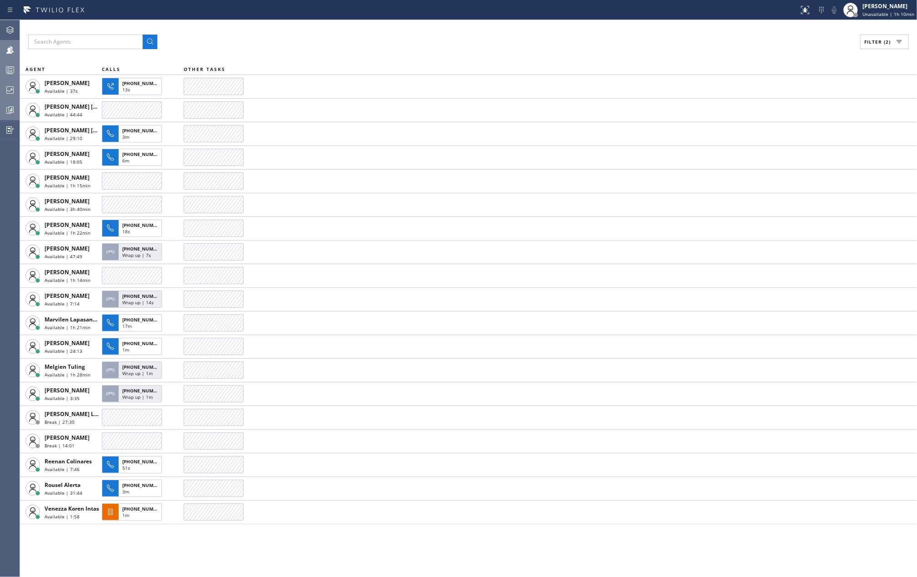
click at [306, 42] on div "Filter (2)" at bounding box center [468, 42] width 881 height 15
click at [5, 71] on icon at bounding box center [10, 70] width 11 height 11
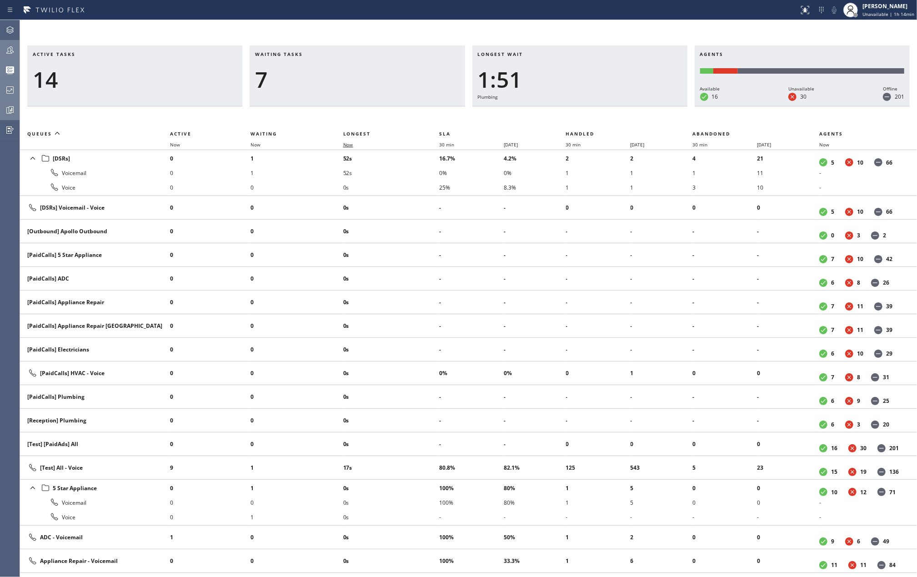
click at [347, 146] on span "Now" at bounding box center [348, 144] width 10 height 6
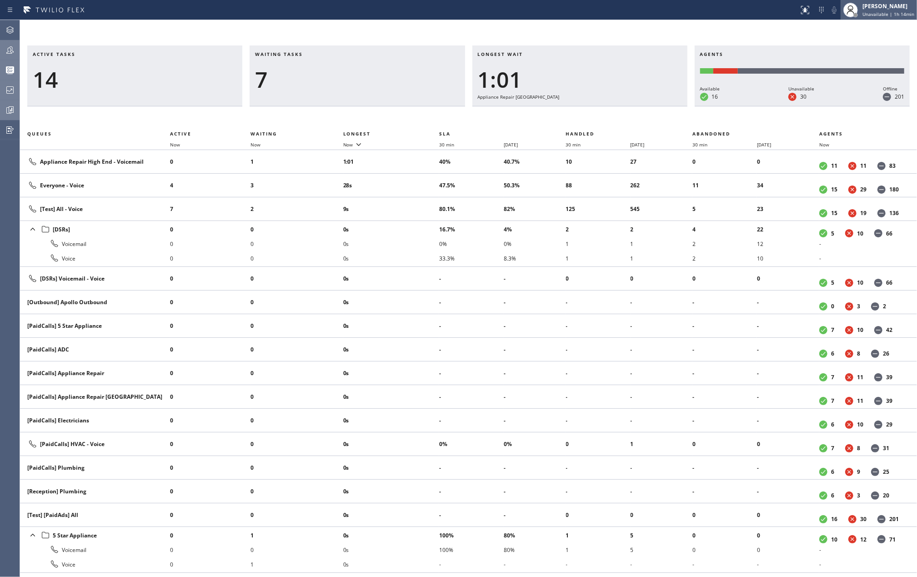
click at [861, 10] on div at bounding box center [851, 10] width 20 height 20
click at [853, 46] on button "Available" at bounding box center [871, 48] width 91 height 12
click at [8, 49] on icon at bounding box center [10, 50] width 11 height 11
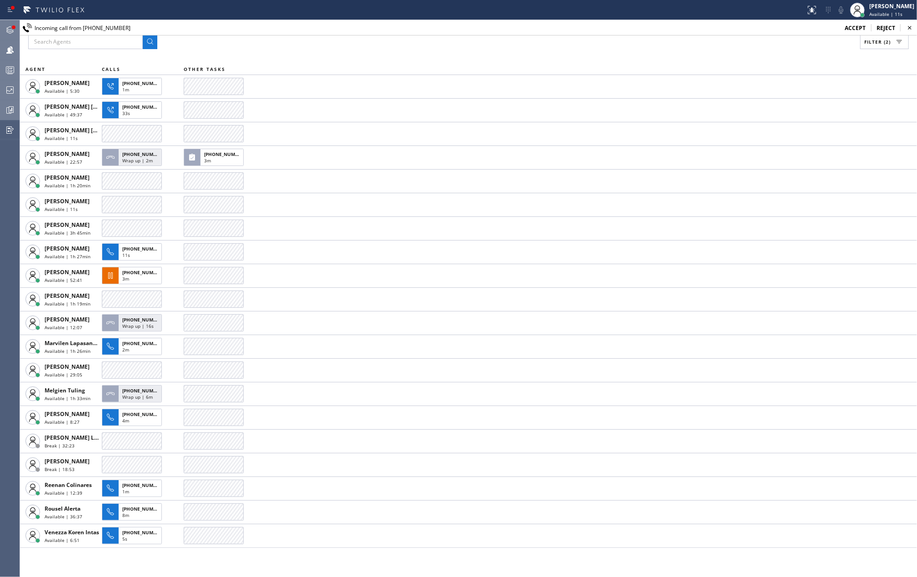
click at [10, 25] on icon at bounding box center [10, 30] width 11 height 11
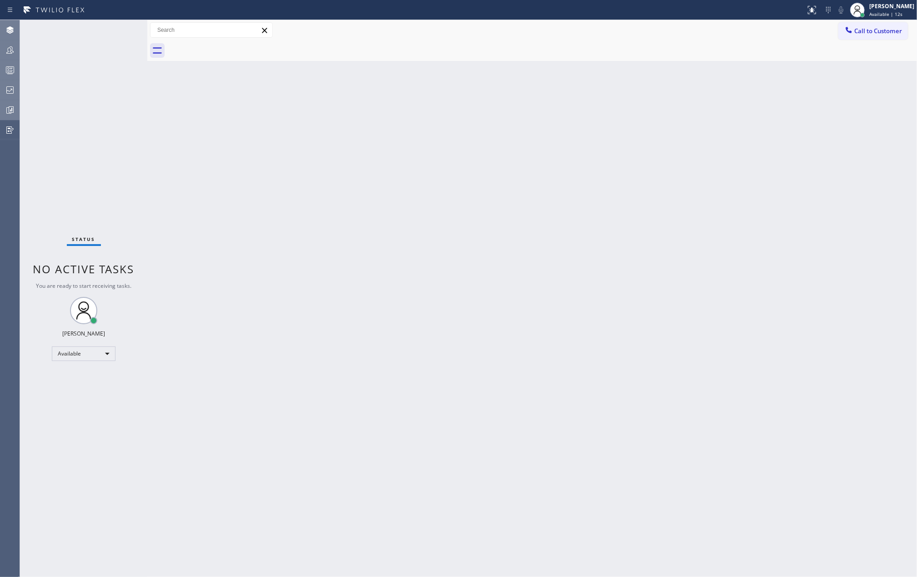
click at [120, 31] on div "Status No active tasks You are ready to start receiving tasks. Jovelle Tadle Av…" at bounding box center [83, 298] width 127 height 557
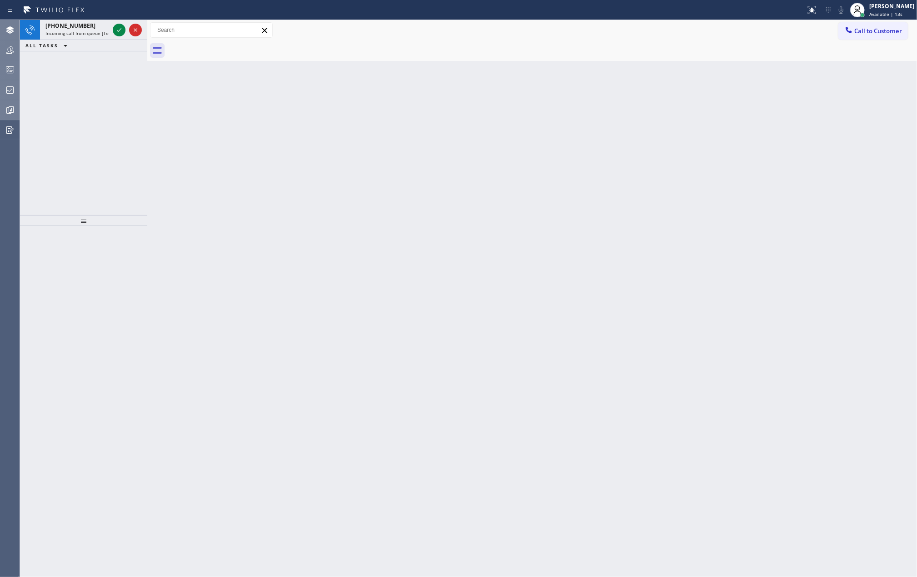
click at [120, 31] on icon at bounding box center [119, 30] width 11 height 11
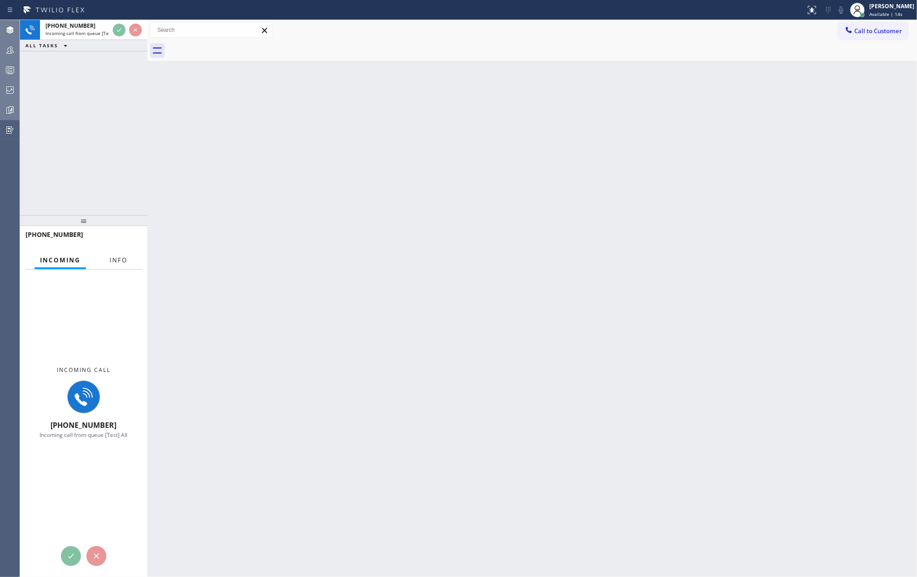
click at [127, 257] on button "Info" at bounding box center [118, 260] width 29 height 18
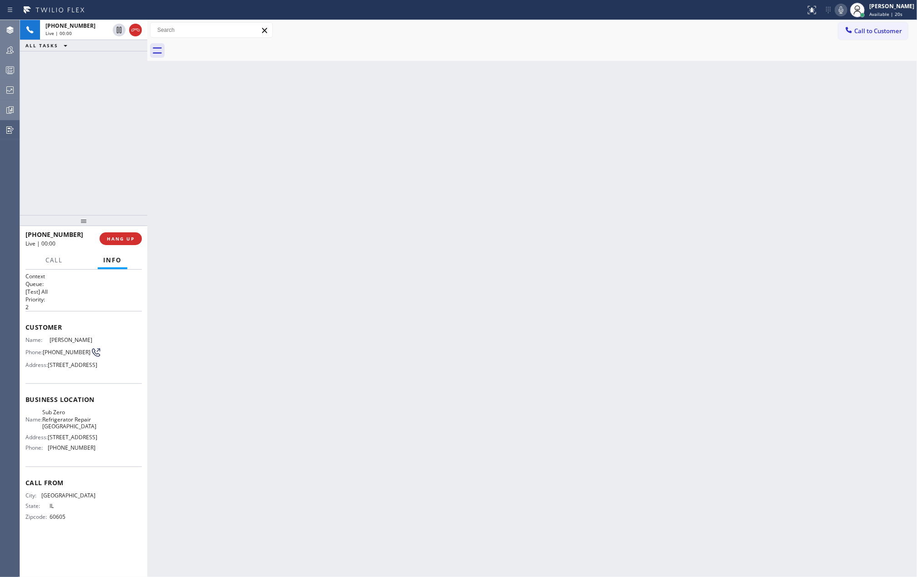
click at [356, 208] on div "Back to Dashboard Change Sender ID Customers Technicians Select a contact Outbo…" at bounding box center [532, 298] width 770 height 557
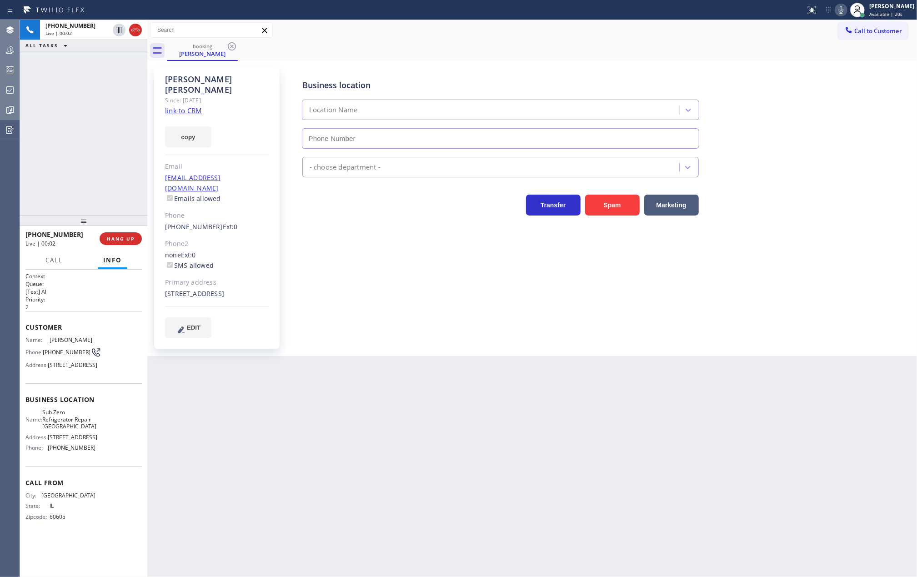
type input "(773) 917-0590"
click at [180, 106] on link "link to CRM" at bounding box center [183, 110] width 37 height 9
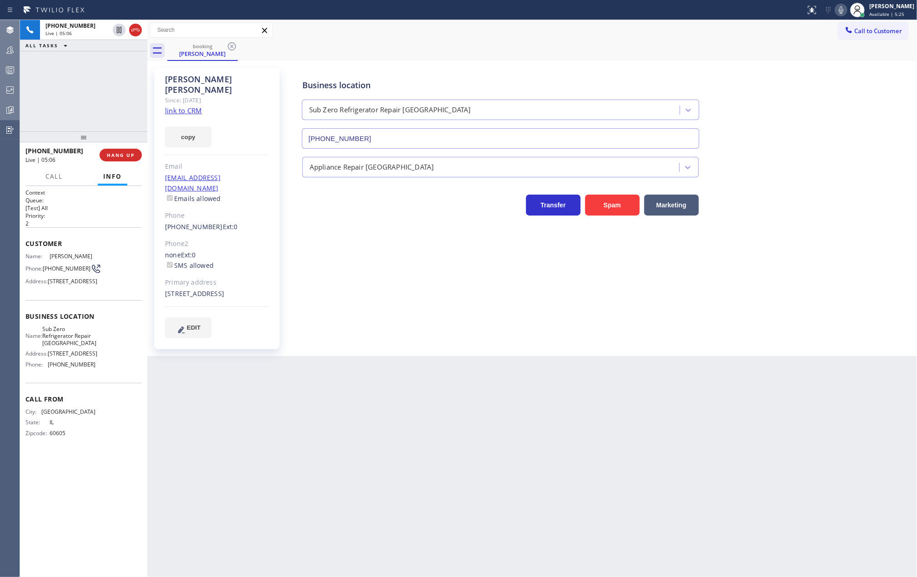
drag, startPoint x: 86, startPoint y: 217, endPoint x: 79, endPoint y: 104, distance: 113.4
click at [80, 105] on div "+13124805151 Live | 05:06 ALL TASKS ALL TASKS ACTIVE TASKS TASKS IN WRAP UP +13…" at bounding box center [83, 298] width 127 height 557
drag, startPoint x: 88, startPoint y: 135, endPoint x: 90, endPoint y: 109, distance: 26.0
click at [90, 110] on div "+13124805151 Live | 05:13 ALL TASKS ALL TASKS ACTIVE TASKS TASKS IN WRAP UP +13…" at bounding box center [83, 298] width 127 height 557
click at [124, 154] on span "HANG UP" at bounding box center [121, 155] width 28 height 6
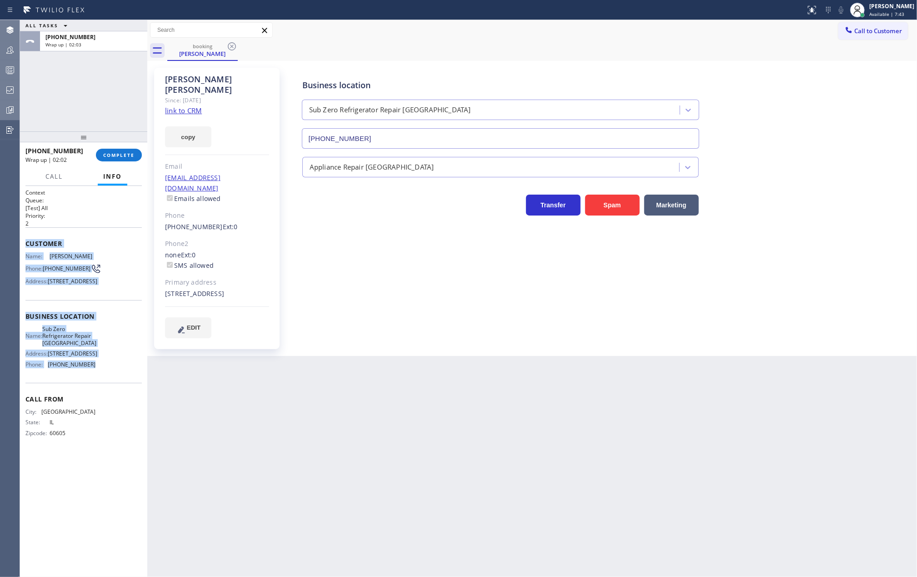
drag, startPoint x: 24, startPoint y: 246, endPoint x: 117, endPoint y: 386, distance: 168.1
click at [117, 386] on div "Context Queue: [Test] All Priority: 2 Customer Name: Cesar Ramirez Phone: (312)…" at bounding box center [83, 381] width 127 height 391
copy div "Customer Name: Cesar Ramirez Phone: (312) 480-5151 Address: 4218 W Haddon Ave, …"
click at [117, 155] on span "COMPLETE" at bounding box center [118, 155] width 31 height 6
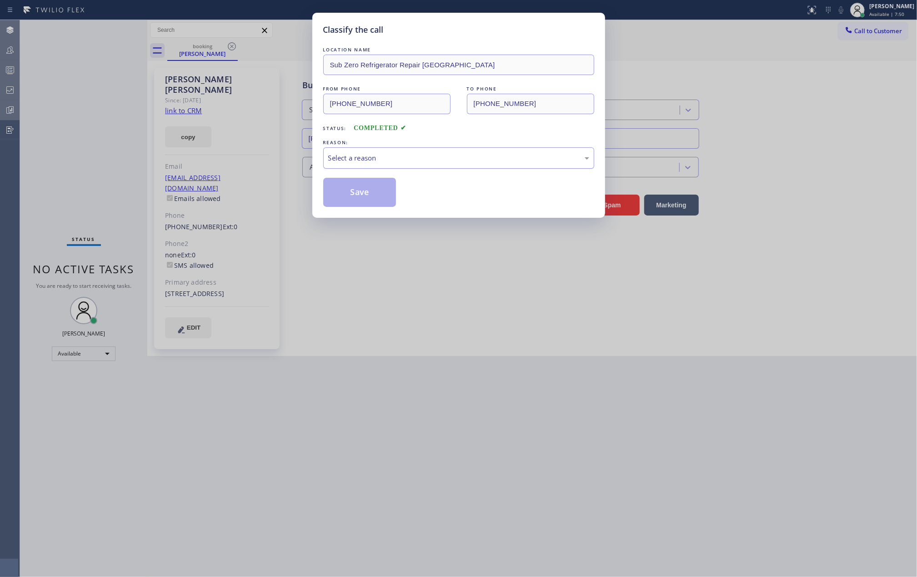
click at [372, 159] on div "Select a reason" at bounding box center [458, 158] width 261 height 10
click at [364, 192] on button "Save" at bounding box center [359, 192] width 73 height 29
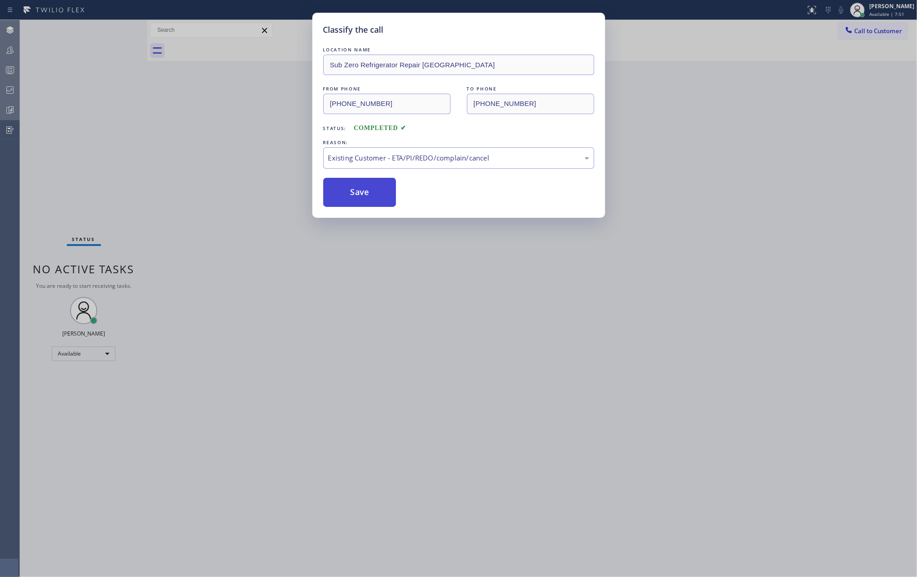
click at [364, 192] on button "Save" at bounding box center [359, 192] width 73 height 29
click at [197, 137] on div "Classify the call LOCATION NAME Sub Zero Refrigerator Repair Chicago FROM PHONE…" at bounding box center [458, 288] width 917 height 577
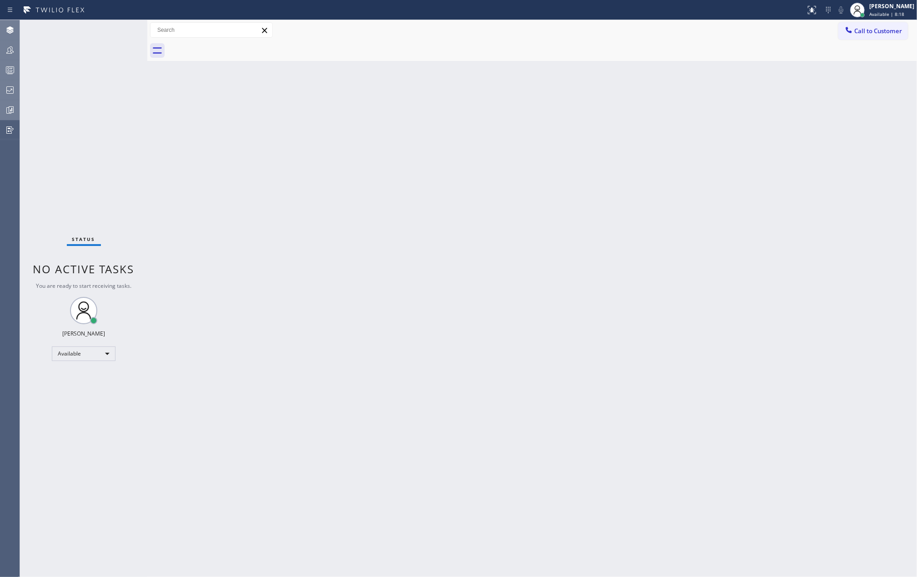
click at [116, 31] on div "Status No active tasks You are ready to start receiving tasks. Jovelle Tadle Av…" at bounding box center [83, 298] width 127 height 557
drag, startPoint x: 299, startPoint y: 166, endPoint x: 608, endPoint y: 102, distance: 315.8
click at [299, 166] on div "Back to Dashboard Change Sender ID Customers Technicians Select a contact Outbo…" at bounding box center [532, 298] width 770 height 557
click at [877, 34] on span "Call to Customer" at bounding box center [878, 31] width 48 height 8
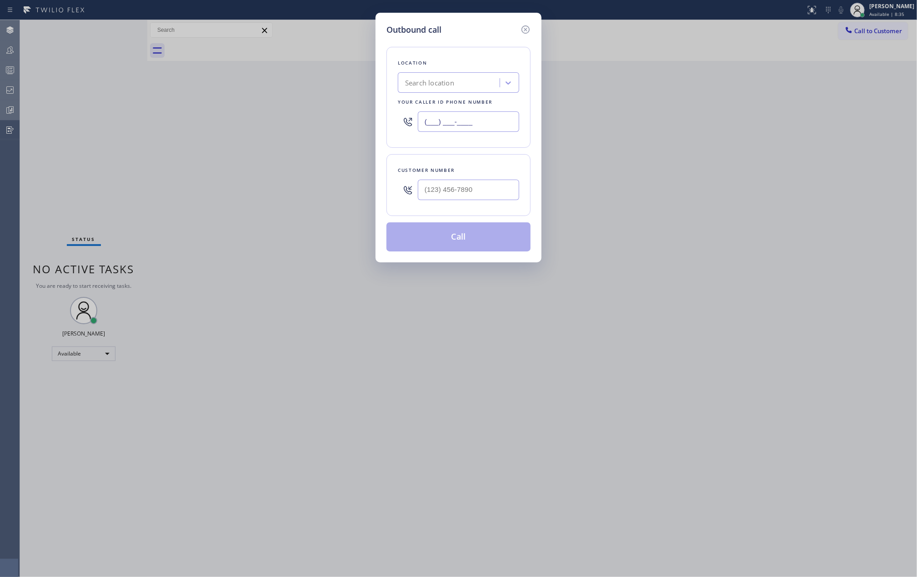
click at [484, 120] on input "(___) ___-____" at bounding box center [468, 121] width 101 height 20
paste input "773) 917-0590"
type input "(773) 917-0590"
click at [462, 188] on input "(___) ___-____" at bounding box center [468, 190] width 101 height 20
paste input "312) 480-5151"
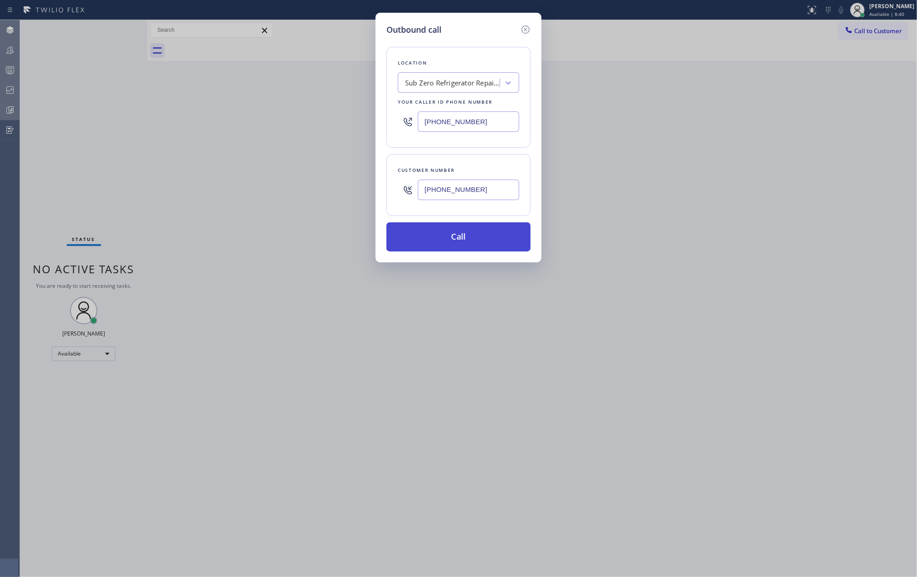
type input "(312) 480-5151"
click at [471, 241] on button "Call" at bounding box center [458, 236] width 144 height 29
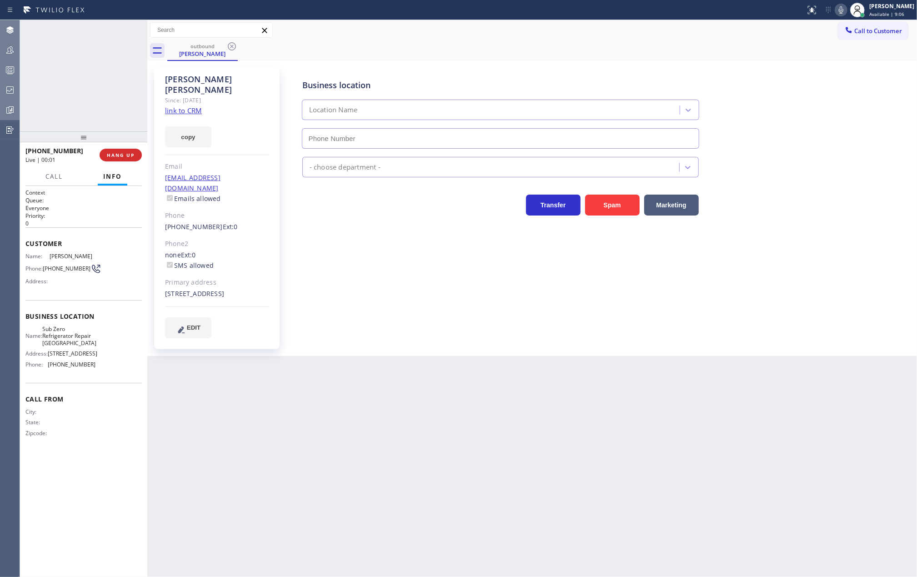
type input "(773) 917-0590"
click at [7, 67] on icon at bounding box center [10, 70] width 11 height 11
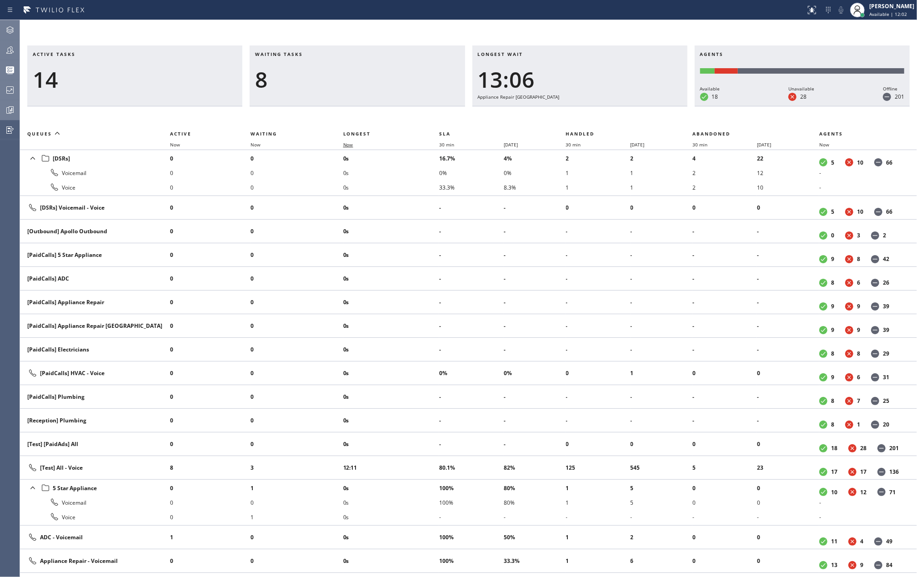
click at [351, 145] on span "Now" at bounding box center [348, 144] width 10 height 6
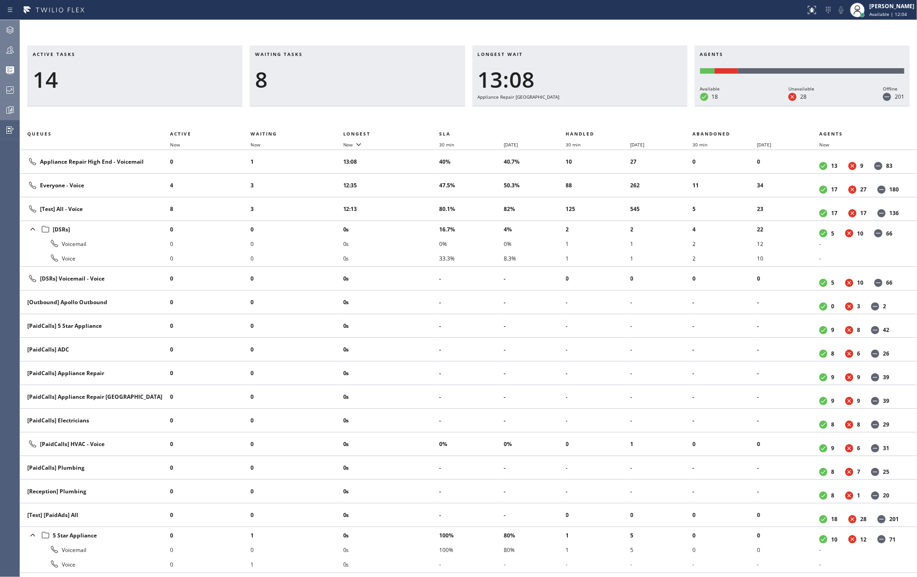
click at [6, 28] on icon at bounding box center [10, 30] width 11 height 11
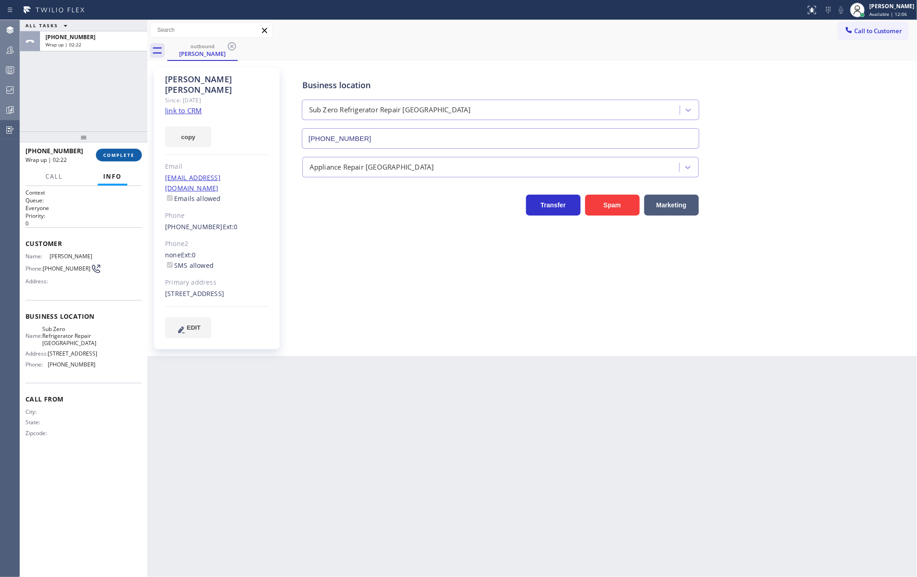
click at [115, 152] on span "COMPLETE" at bounding box center [118, 155] width 31 height 6
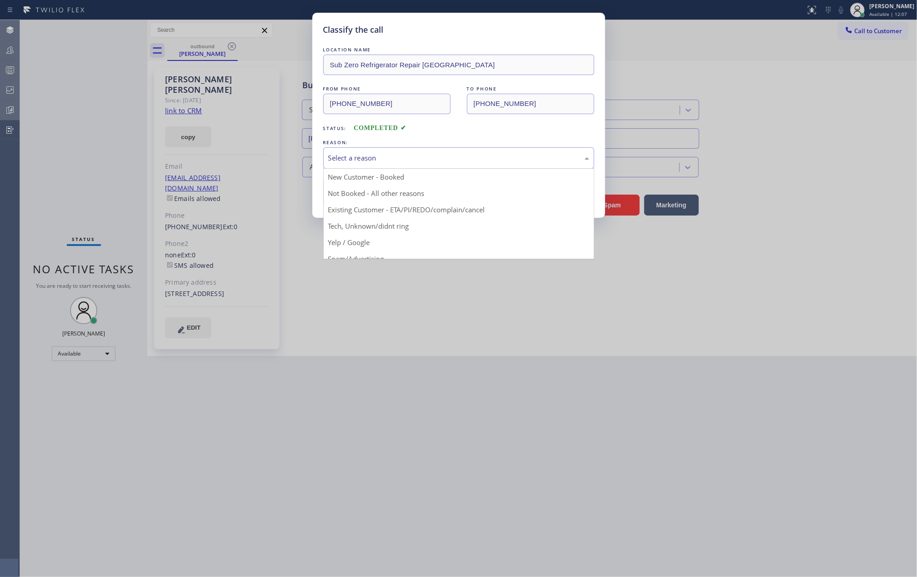
click at [444, 157] on div "Select a reason" at bounding box center [458, 158] width 261 height 10
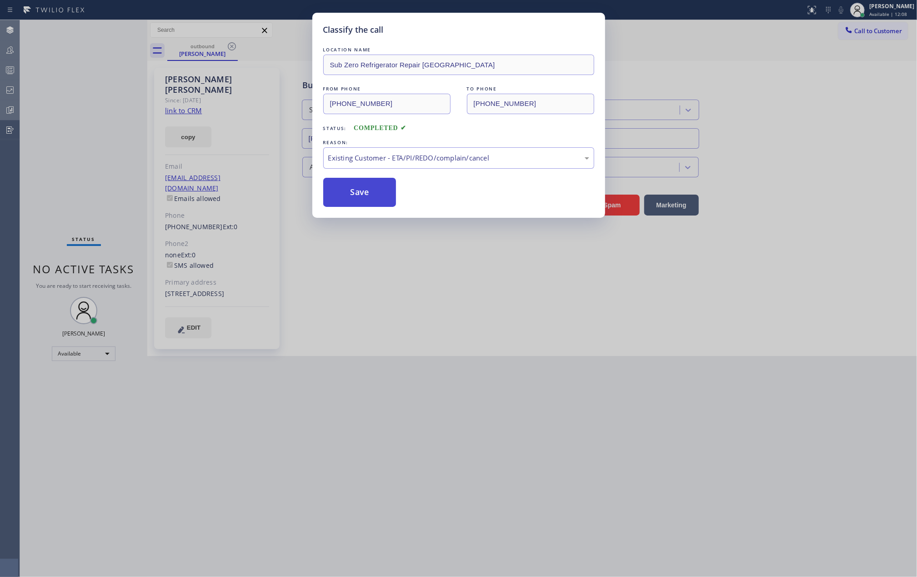
click at [369, 191] on button "Save" at bounding box center [359, 192] width 73 height 29
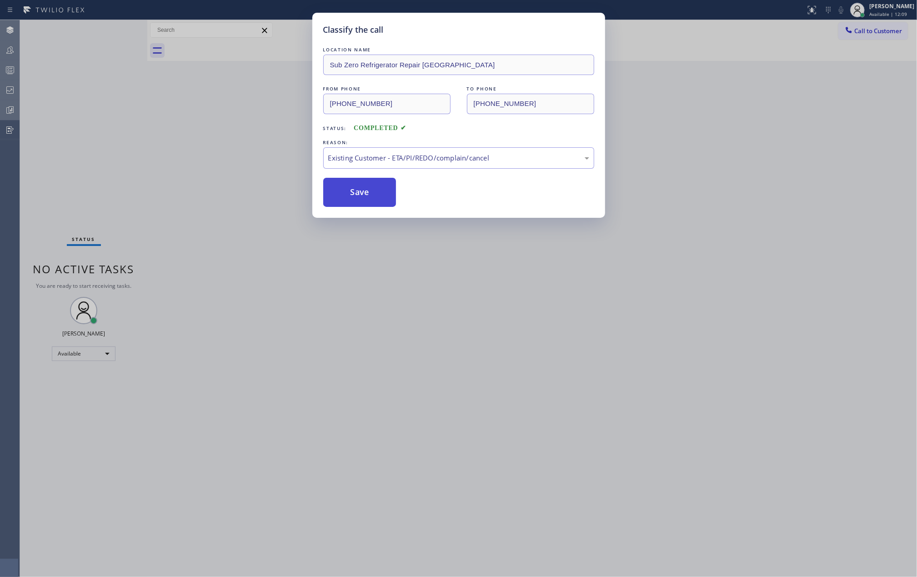
click at [369, 191] on button "Save" at bounding box center [359, 192] width 73 height 29
click at [706, 201] on div "Back to Dashboard Change Sender ID Customers Technicians Select a contact Outbo…" at bounding box center [532, 298] width 770 height 557
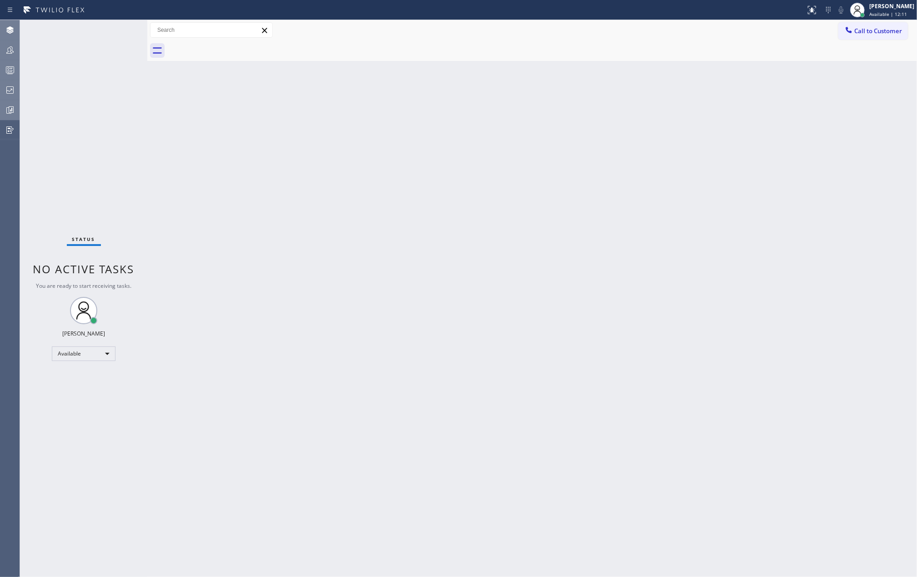
click at [11, 54] on icon at bounding box center [10, 50] width 11 height 11
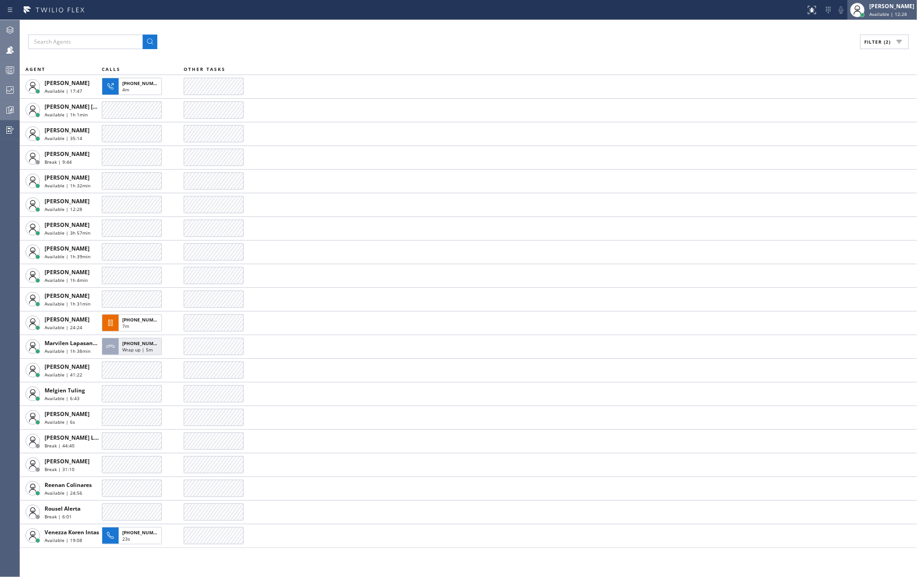
click at [886, 6] on div "[PERSON_NAME]" at bounding box center [891, 6] width 45 height 8
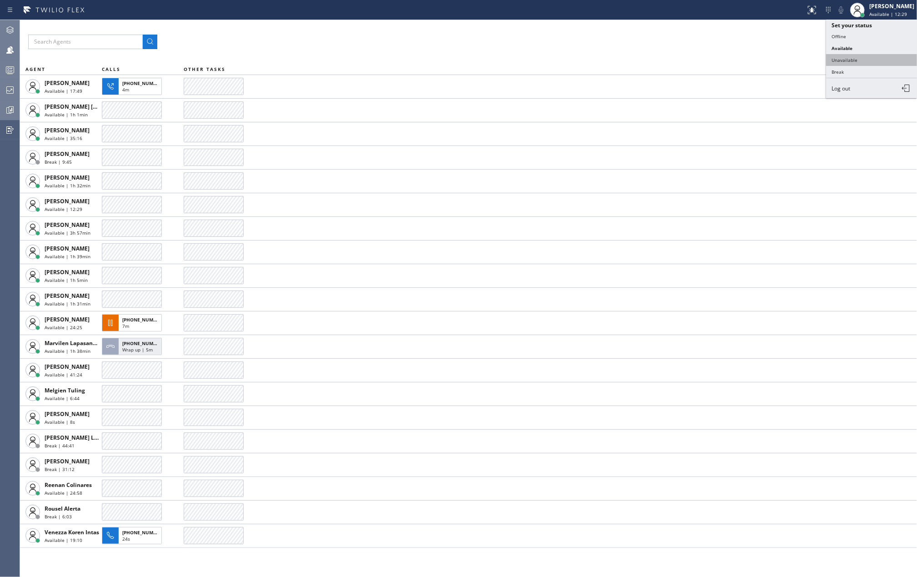
click at [863, 55] on button "Unavailable" at bounding box center [871, 60] width 91 height 12
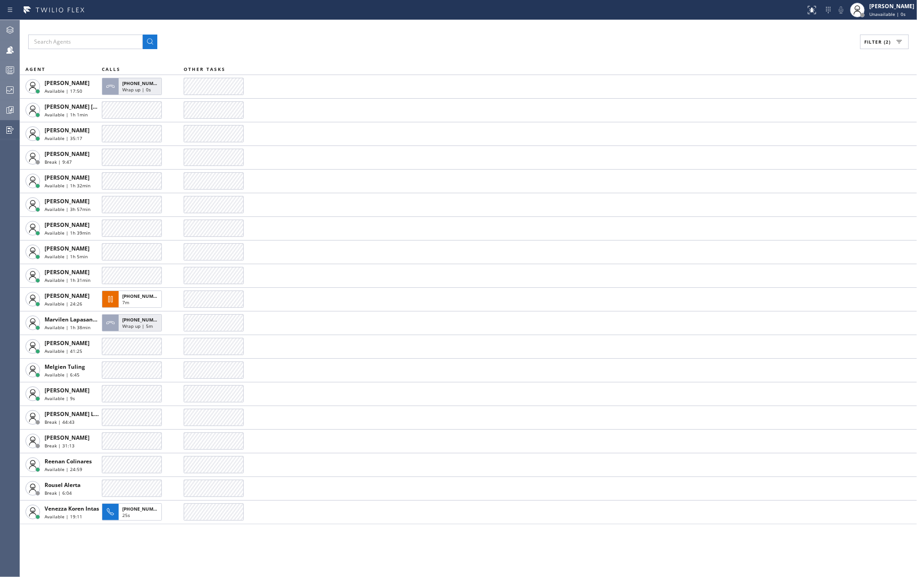
click at [7, 70] on icon at bounding box center [10, 70] width 11 height 11
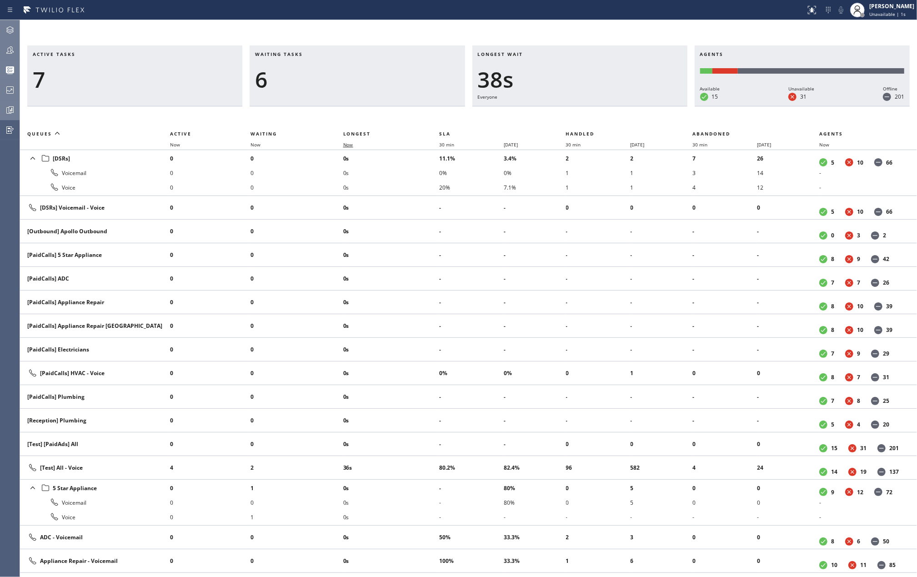
click at [353, 144] on span "Now" at bounding box center [348, 144] width 10 height 6
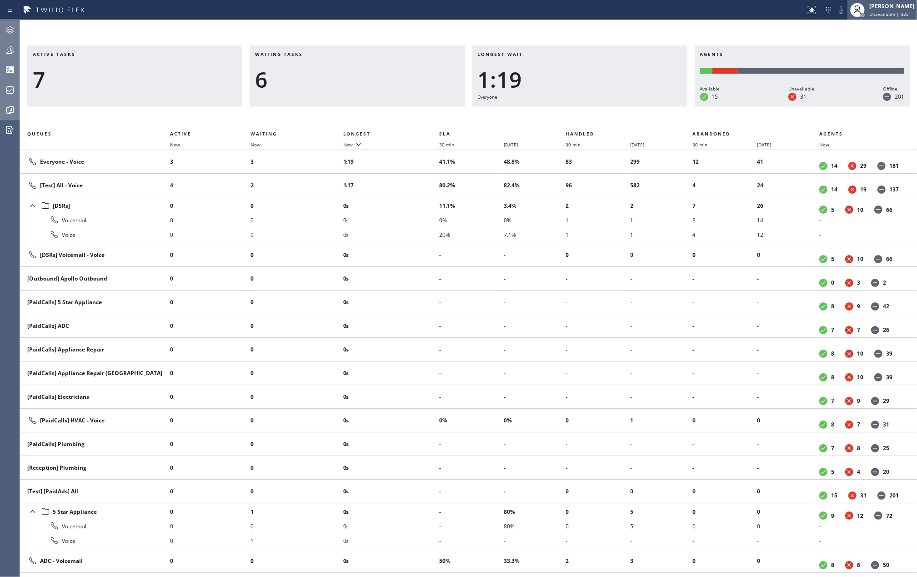
click at [900, 11] on span "Unavailable | 42s" at bounding box center [888, 14] width 39 height 6
click at [872, 46] on button "Available" at bounding box center [871, 48] width 91 height 12
click at [15, 27] on div at bounding box center [14, 27] width 4 height 4
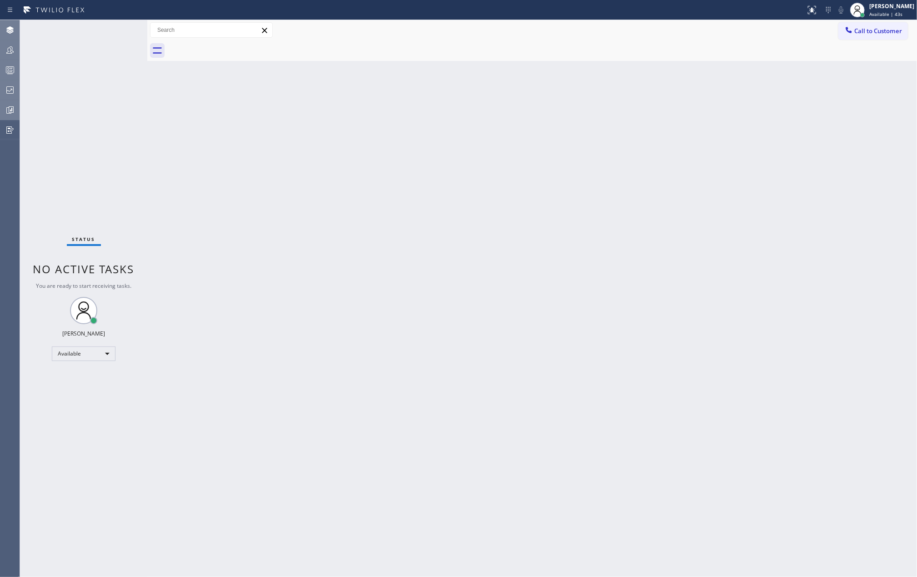
click at [117, 28] on div "Status No active tasks You are ready to start receiving tasks. Jovelle Tadle Av…" at bounding box center [83, 298] width 127 height 557
click at [17, 51] on div at bounding box center [10, 50] width 20 height 11
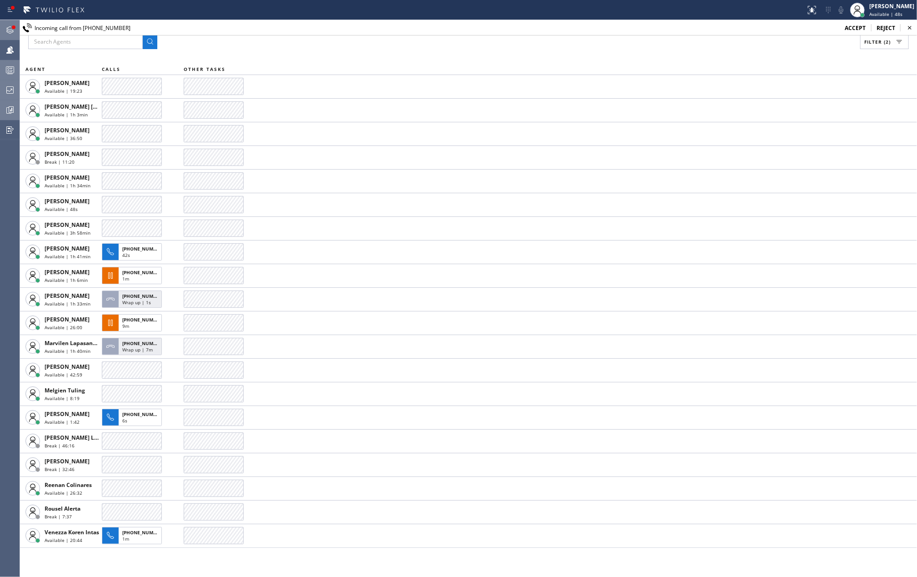
click at [9, 32] on icon at bounding box center [10, 30] width 11 height 11
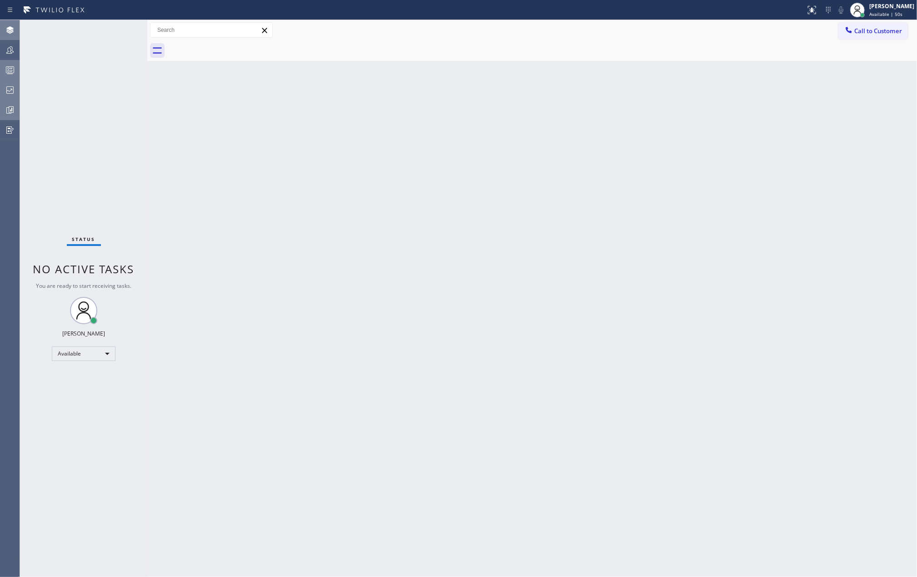
click at [116, 31] on div "Status No active tasks You are ready to start receiving tasks. Jovelle Tadle Av…" at bounding box center [83, 298] width 127 height 557
click at [10, 68] on icon at bounding box center [10, 70] width 11 height 11
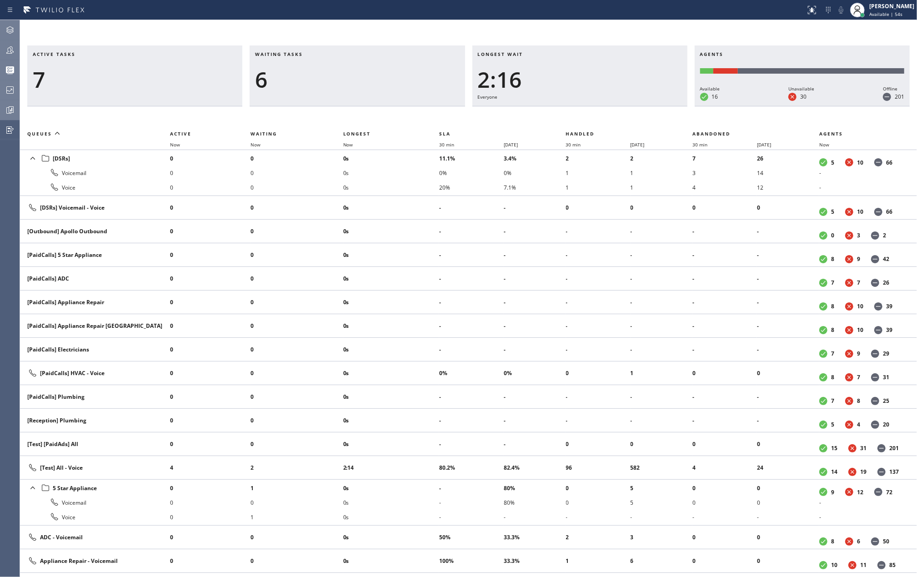
click at [11, 49] on icon at bounding box center [9, 49] width 7 height 7
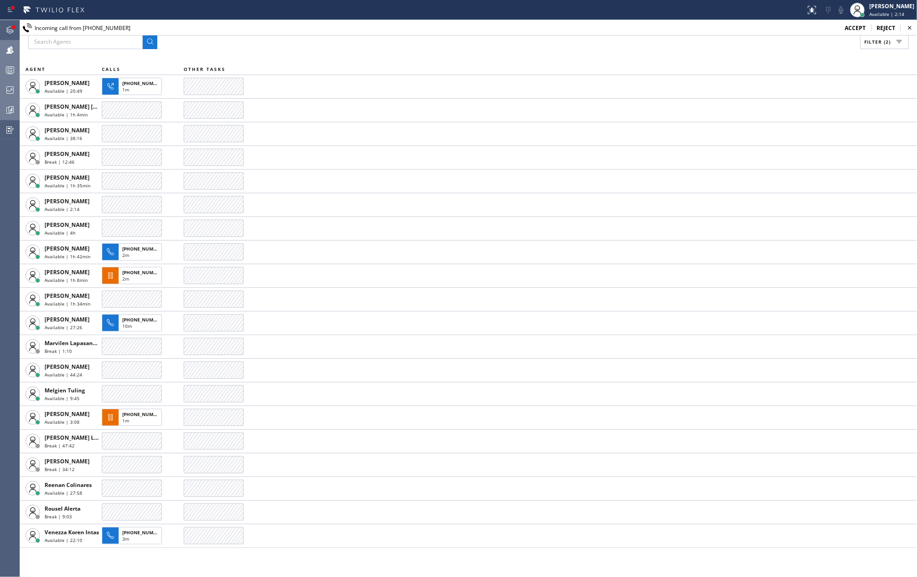
drag, startPoint x: 8, startPoint y: 26, endPoint x: 88, endPoint y: 55, distance: 85.4
click at [8, 26] on icon at bounding box center [10, 30] width 11 height 11
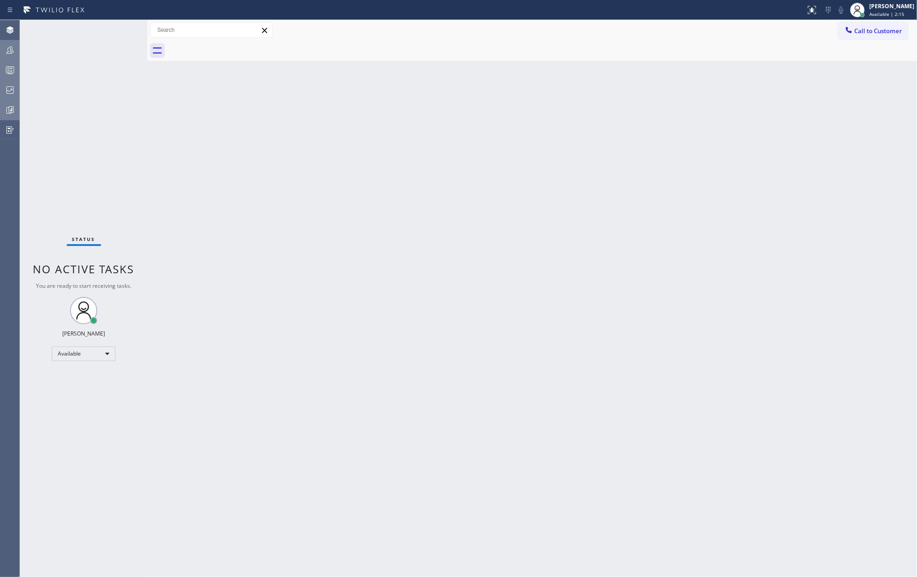
click at [117, 29] on div "Status No active tasks You are ready to start receiving tasks. Jovelle Tadle Av…" at bounding box center [83, 298] width 127 height 557
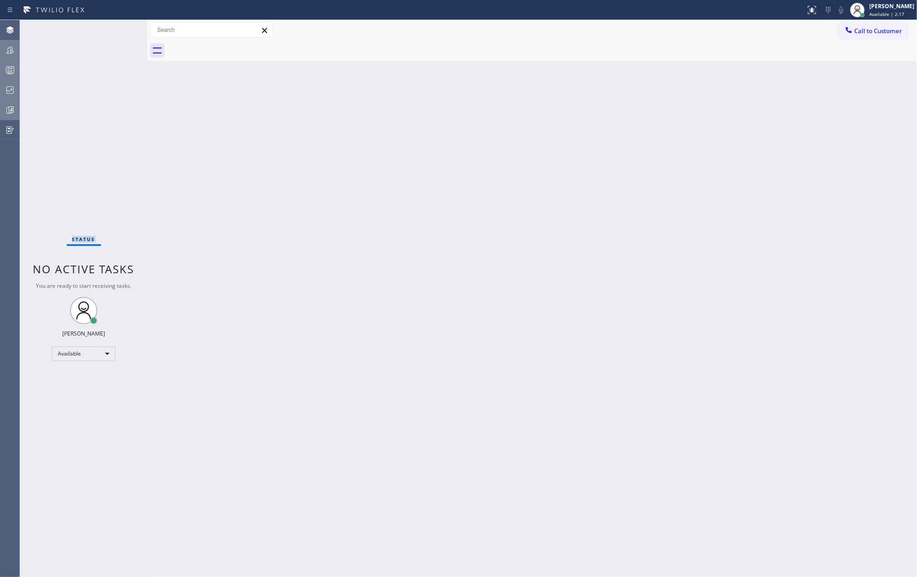
click at [7, 63] on div at bounding box center [10, 70] width 20 height 18
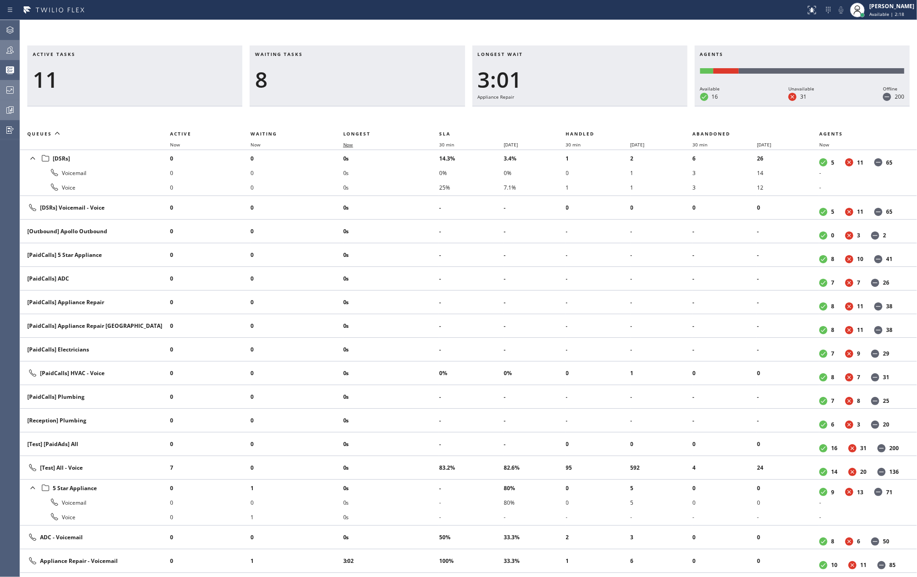
click at [353, 142] on span "Now" at bounding box center [348, 144] width 10 height 6
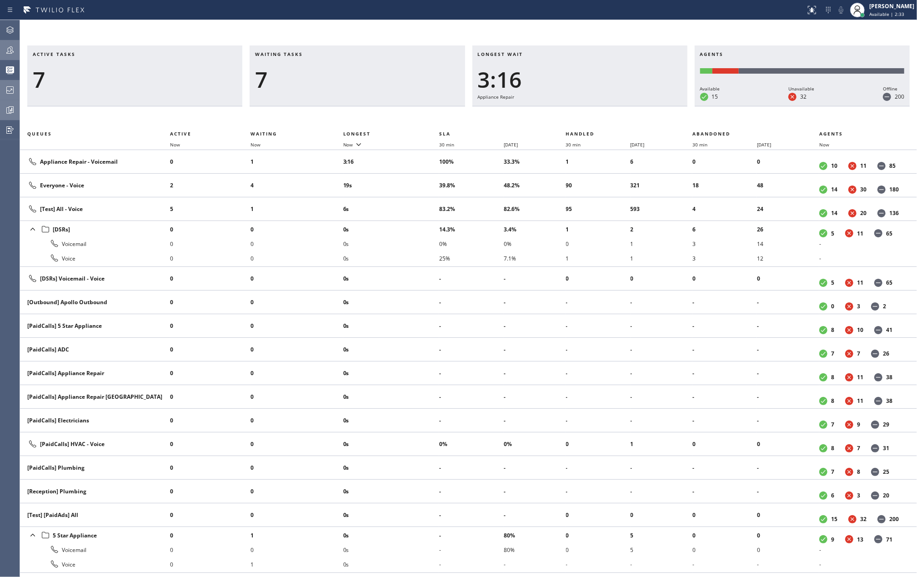
click at [11, 48] on icon at bounding box center [10, 50] width 11 height 11
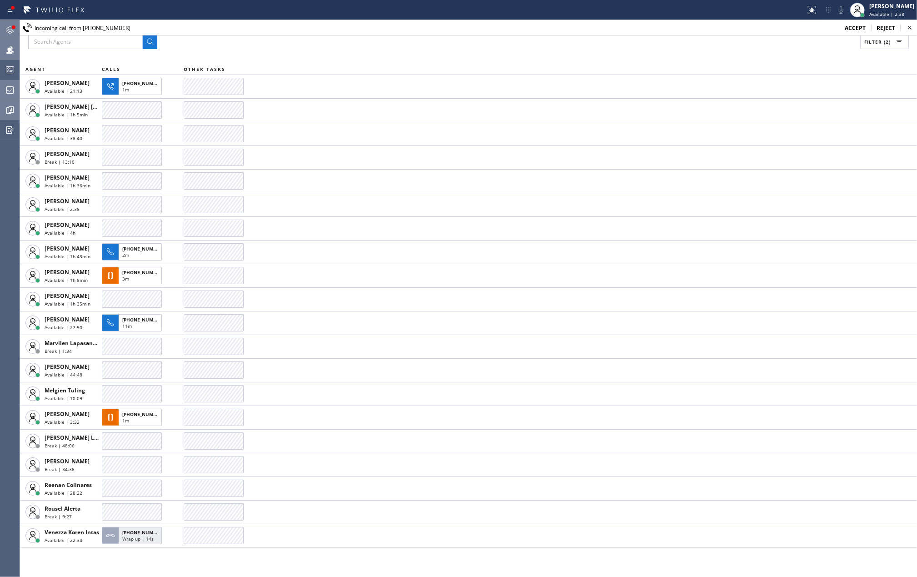
click at [8, 25] on icon at bounding box center [10, 30] width 11 height 11
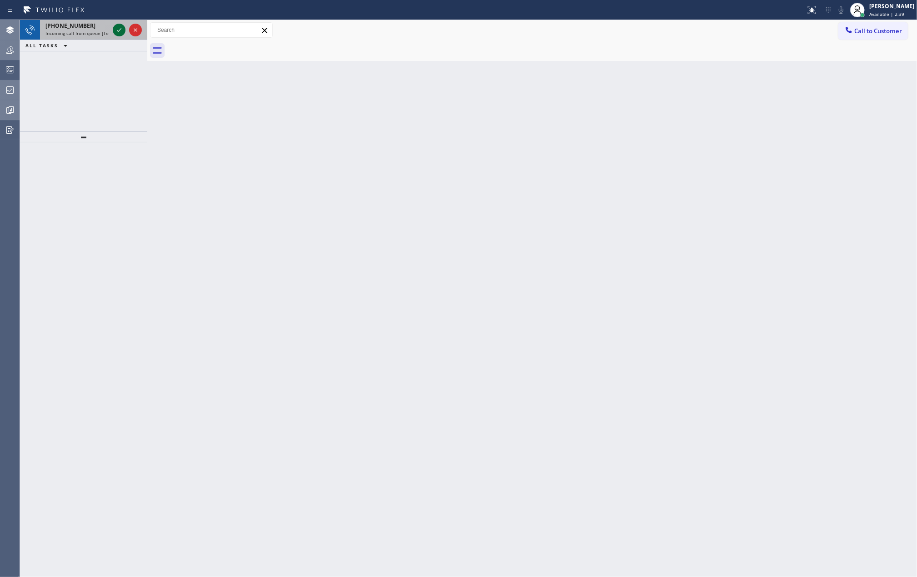
click at [119, 26] on icon at bounding box center [119, 30] width 11 height 11
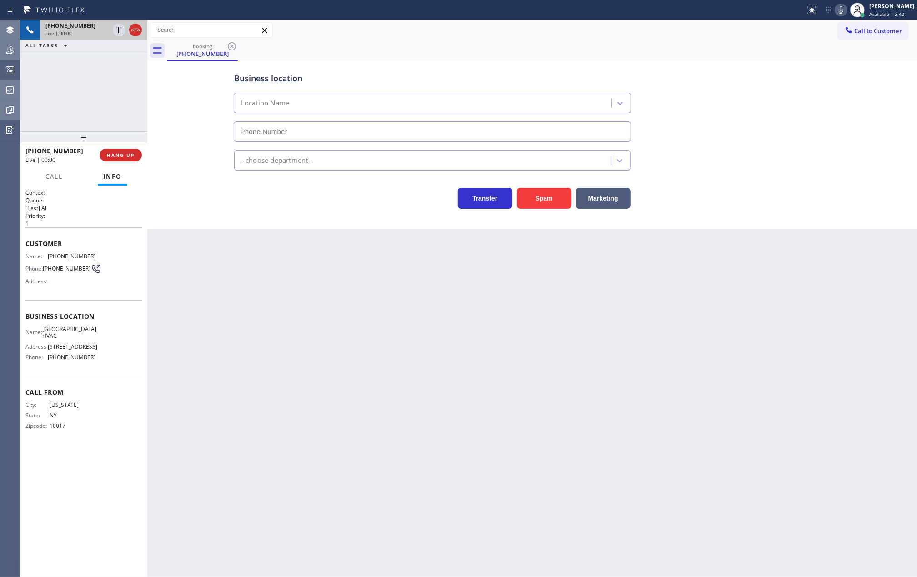
type input "(347) 493-0357"
drag, startPoint x: 86, startPoint y: 137, endPoint x: 90, endPoint y: 88, distance: 49.2
click at [90, 88] on div "+17189028068 Live | 00:02 ALL TASKS ALL TASKS ACTIVE TASKS TASKS IN WRAP UP +17…" at bounding box center [83, 298] width 127 height 557
drag, startPoint x: 80, startPoint y: 137, endPoint x: 73, endPoint y: 92, distance: 45.5
click at [73, 92] on div "+17189028068 Live | 00:02 ALL TASKS ALL TASKS ACTIVE TASKS TASKS IN WRAP UP +17…" at bounding box center [83, 298] width 127 height 557
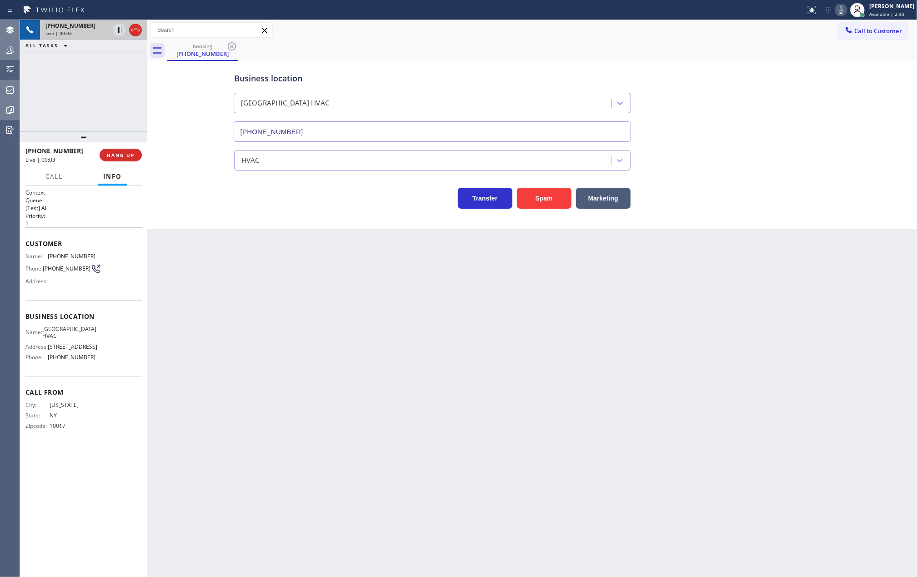
click at [231, 284] on div "Back to Dashboard Change Sender ID Customers Technicians Select a contact Outbo…" at bounding box center [532, 298] width 770 height 557
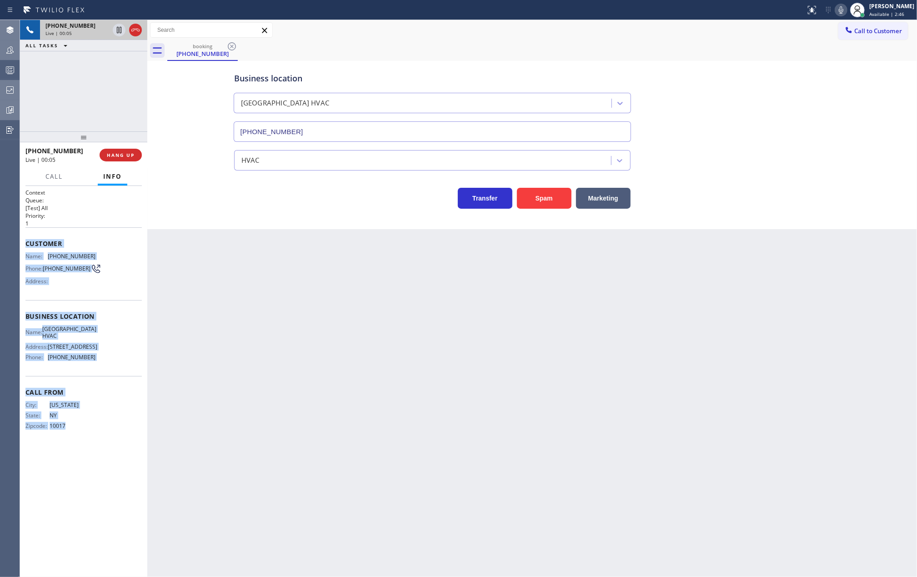
drag, startPoint x: 24, startPoint y: 248, endPoint x: 99, endPoint y: 445, distance: 210.7
click at [99, 445] on div "Context Queue: [Test] All Priority: 1 Customer Name: (718) 902-8068 Phone: (718…" at bounding box center [83, 381] width 127 height 391
copy div "Customer Name: (718) 902-8068 Phone: (718) 902-8068 Address: Business location …"
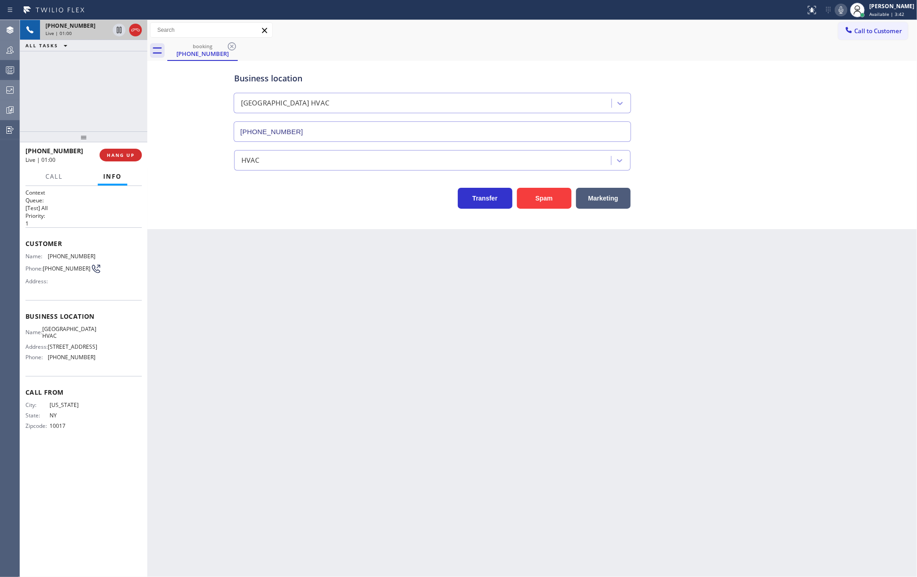
drag, startPoint x: 82, startPoint y: 135, endPoint x: 80, endPoint y: 92, distance: 43.7
click at [80, 95] on div "+17189028068 Live | 01:00 ALL TASKS ALL TASKS ACTIVE TASKS TASKS IN WRAP UP +17…" at bounding box center [83, 298] width 127 height 557
drag, startPoint x: 80, startPoint y: 135, endPoint x: 84, endPoint y: 99, distance: 37.0
click at [84, 99] on div "+17189028068 Live | 01:46 ALL TASKS ALL TASKS ACTIVE TASKS TASKS IN WRAP UP +17…" at bounding box center [83, 298] width 127 height 557
drag, startPoint x: 87, startPoint y: 133, endPoint x: 82, endPoint y: 111, distance: 22.5
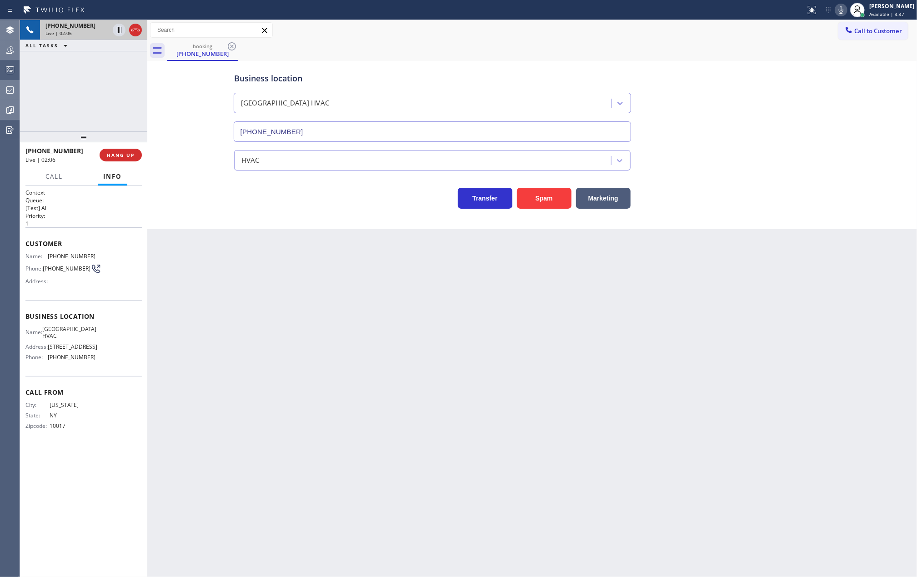
click at [82, 111] on div "+17189028068 Live | 02:06 ALL TASKS ALL TASKS ACTIVE TASKS TASKS IN WRAP UP +17…" at bounding box center [83, 298] width 127 height 557
click at [114, 33] on icon at bounding box center [119, 30] width 11 height 11
click at [118, 26] on icon at bounding box center [119, 30] width 11 height 11
drag, startPoint x: 82, startPoint y: 134, endPoint x: 108, endPoint y: 53, distance: 84.4
click at [83, 80] on div "+17189028068 Live | 02:56 ALL TASKS ALL TASKS ACTIVE TASKS TASKS IN WRAP UP +17…" at bounding box center [83, 298] width 127 height 557
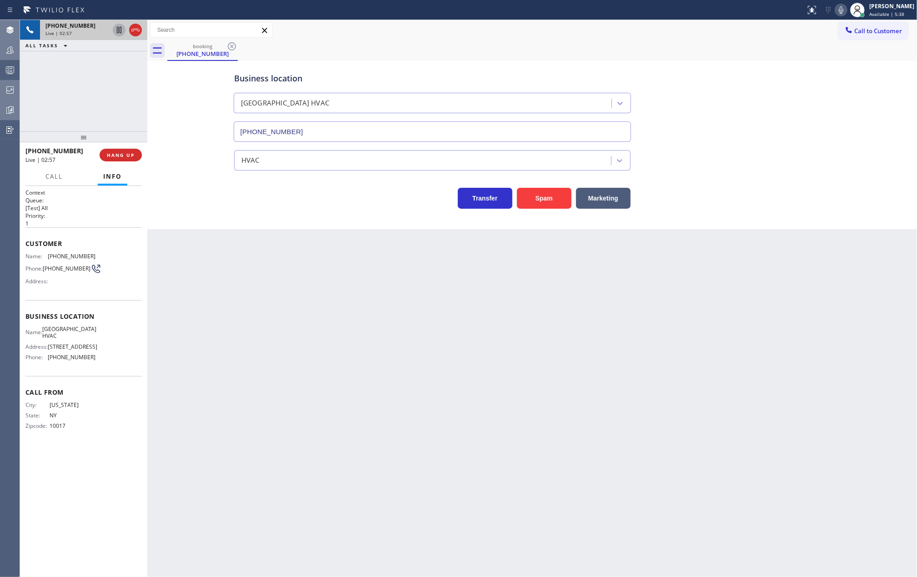
drag, startPoint x: 82, startPoint y: 137, endPoint x: 85, endPoint y: 103, distance: 34.7
click at [79, 104] on div "+17189028068 Live | 02:57 ALL TASKS ALL TASKS ACTIVE TASKS TASKS IN WRAP UP +17…" at bounding box center [83, 298] width 127 height 557
drag, startPoint x: 81, startPoint y: 134, endPoint x: 84, endPoint y: 110, distance: 23.9
click at [84, 110] on div "+17189028068 Live | 03:05 ALL TASKS ALL TASKS ACTIVE TASKS TASKS IN WRAP UP +17…" at bounding box center [83, 298] width 127 height 557
click at [57, 178] on span "Call" at bounding box center [53, 176] width 17 height 8
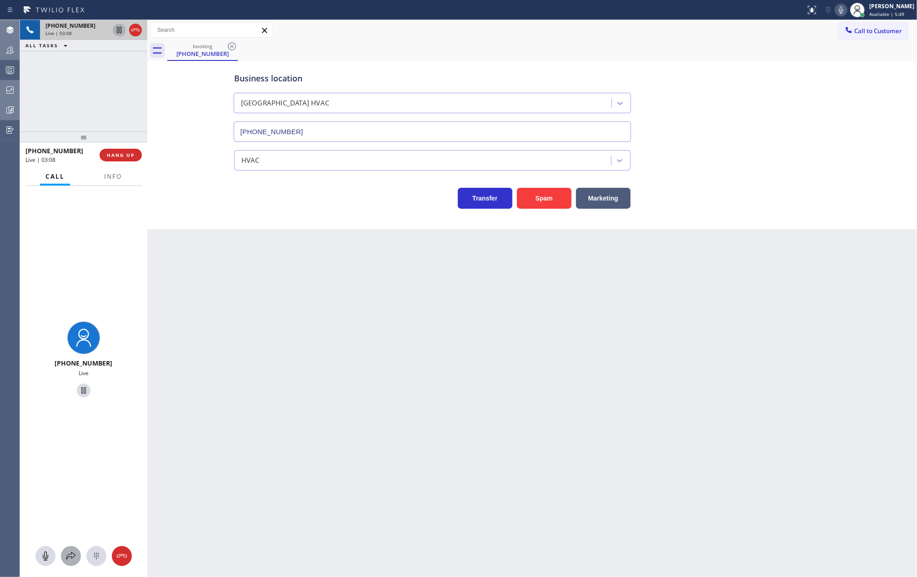
click at [69, 548] on button at bounding box center [71, 556] width 20 height 20
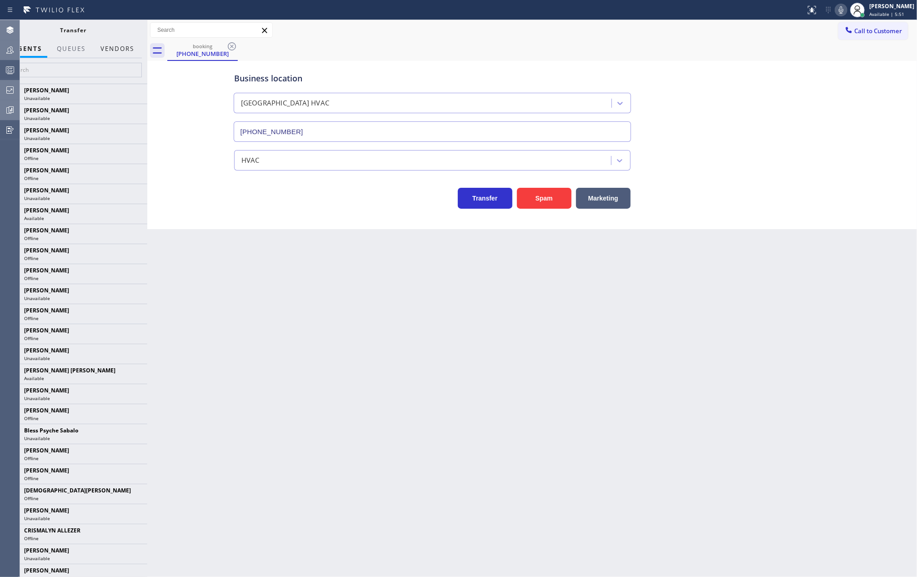
click at [107, 45] on button "Vendors" at bounding box center [117, 49] width 45 height 18
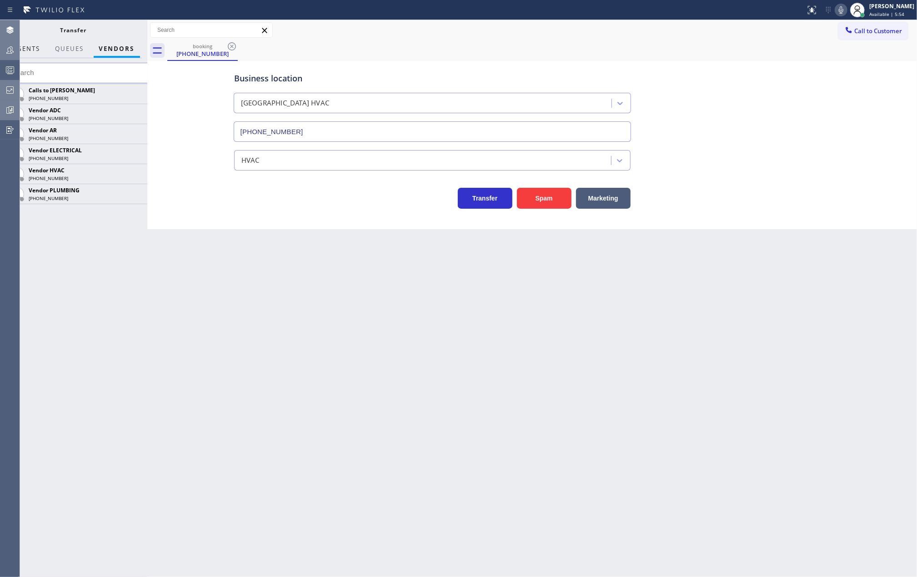
click at [28, 44] on button "AGENTS" at bounding box center [26, 49] width 39 height 18
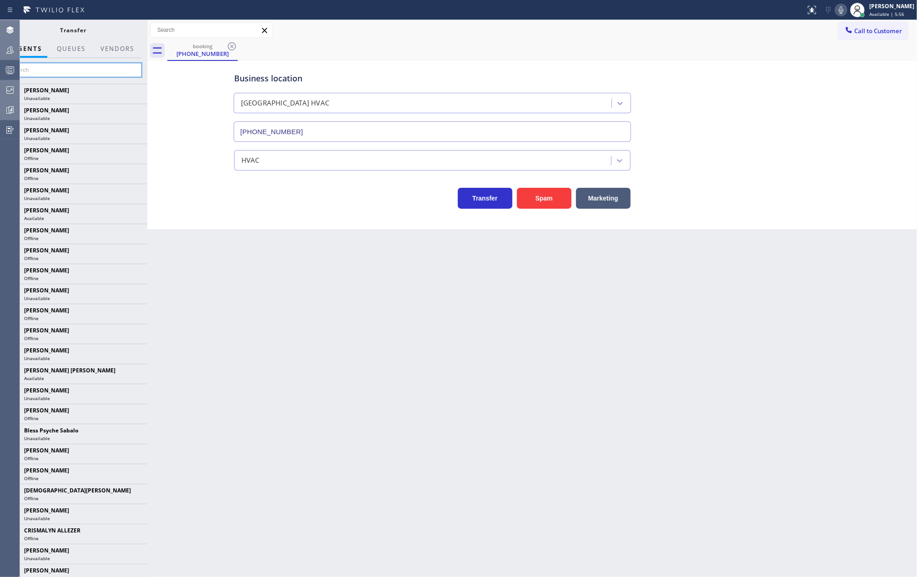
click at [64, 70] on input "text" at bounding box center [73, 70] width 137 height 15
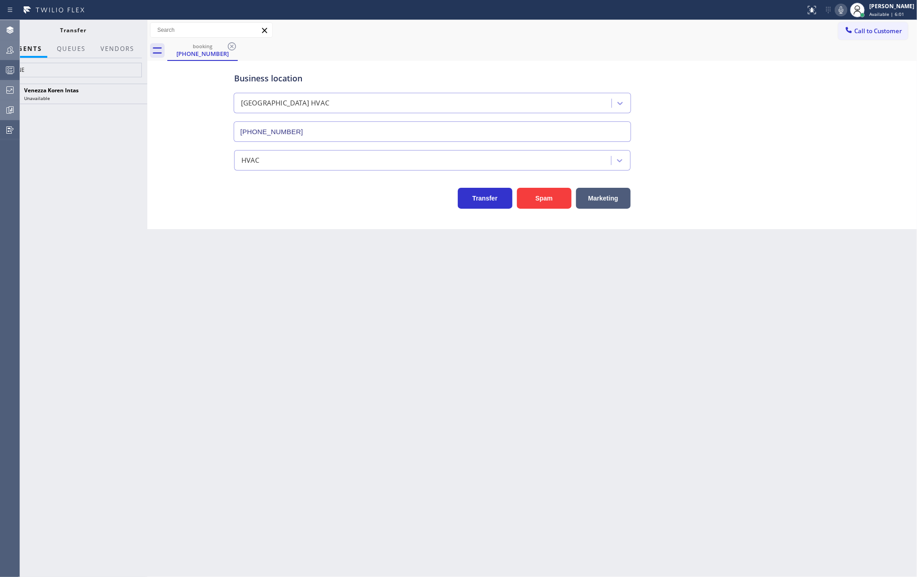
click at [847, 9] on icon at bounding box center [841, 10] width 11 height 11
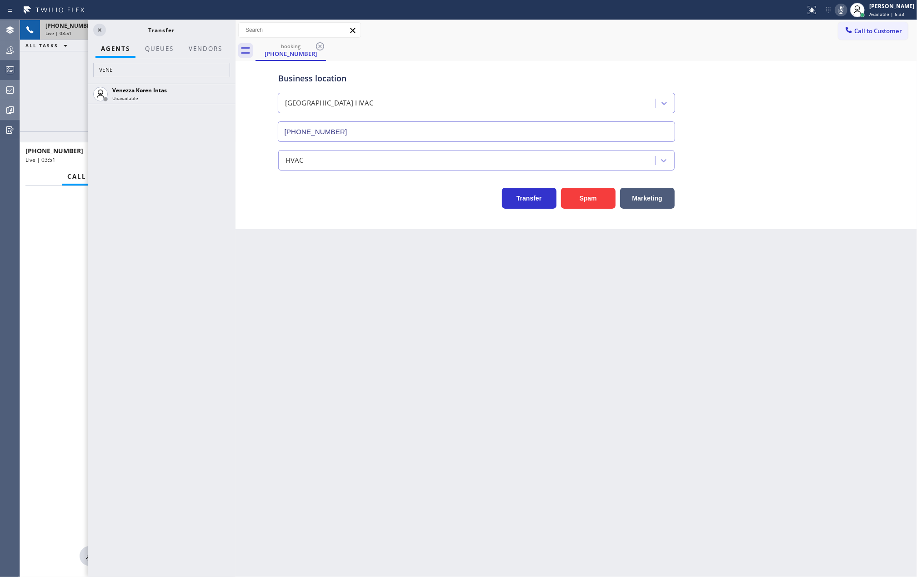
drag, startPoint x: 149, startPoint y: 81, endPoint x: 237, endPoint y: 77, distance: 88.3
click at [236, 77] on div at bounding box center [236, 298] width 0 height 557
click at [129, 68] on input "VENE" at bounding box center [161, 70] width 137 height 15
type input "V"
type input "vene"
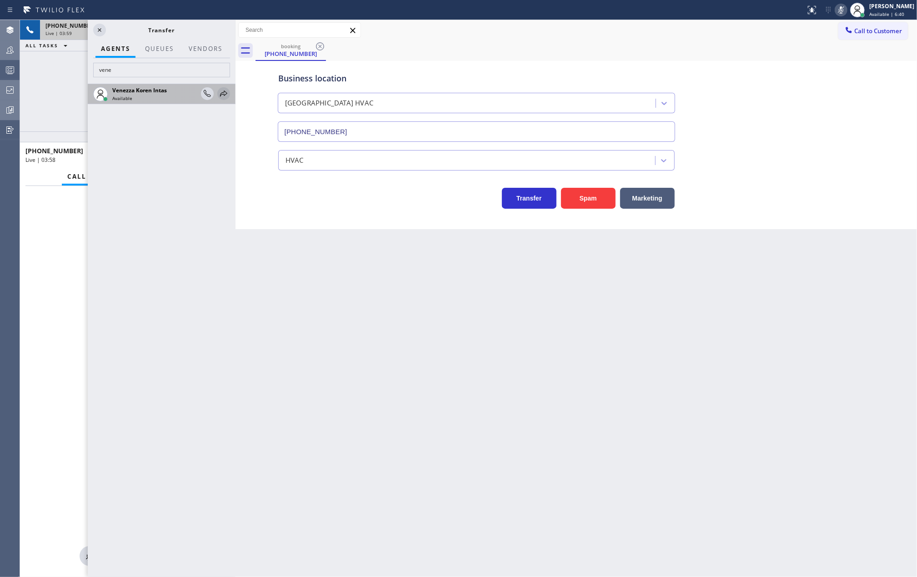
click at [222, 92] on icon at bounding box center [223, 93] width 11 height 11
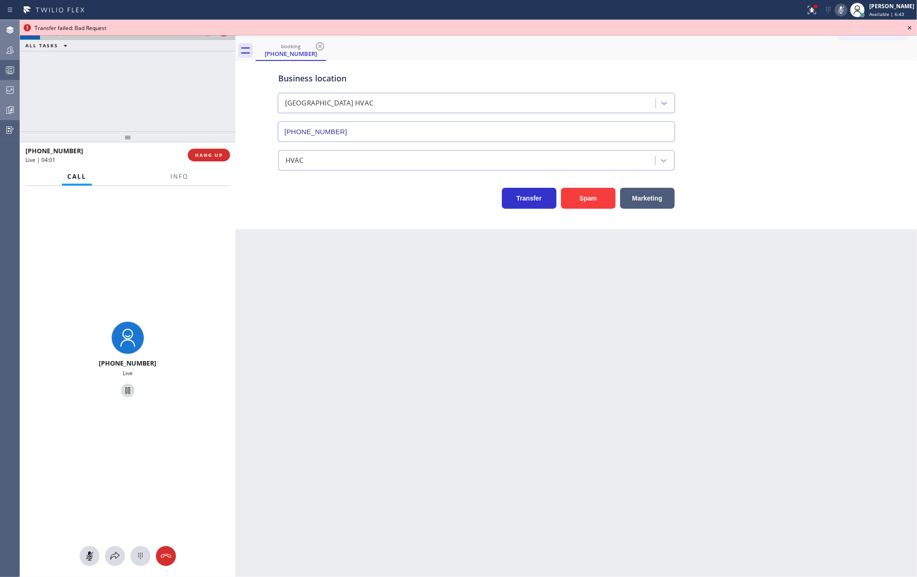
click at [909, 25] on icon at bounding box center [909, 27] width 11 height 11
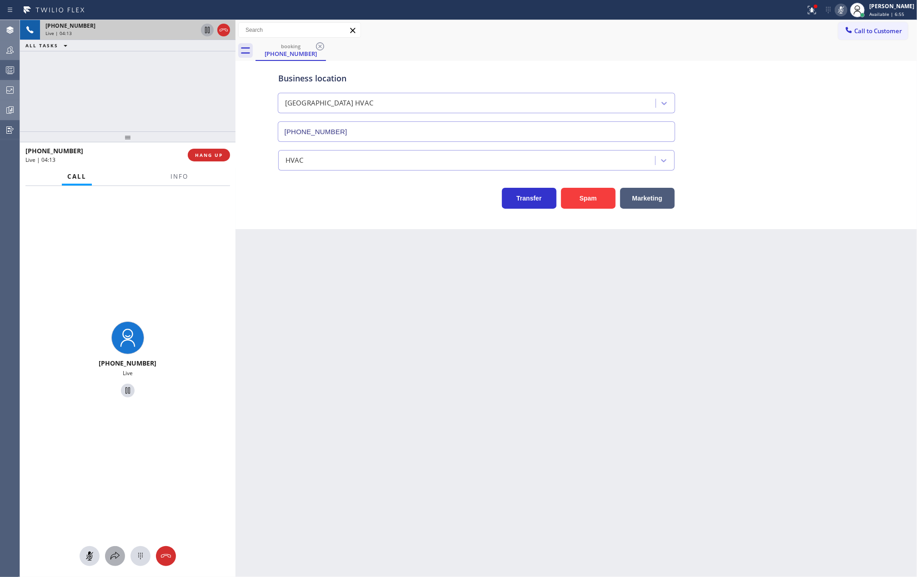
click at [110, 555] on icon at bounding box center [115, 556] width 11 height 11
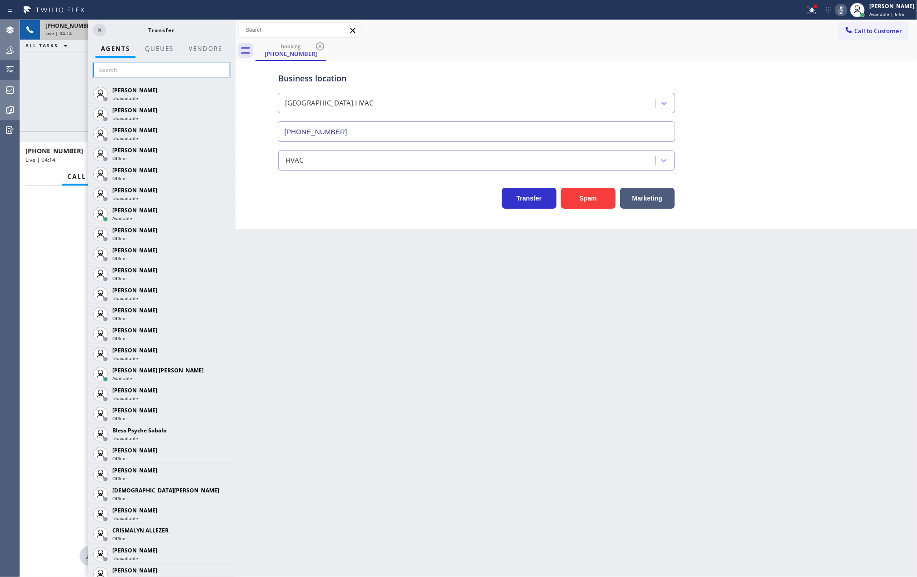
click at [138, 70] on input "text" at bounding box center [161, 70] width 137 height 15
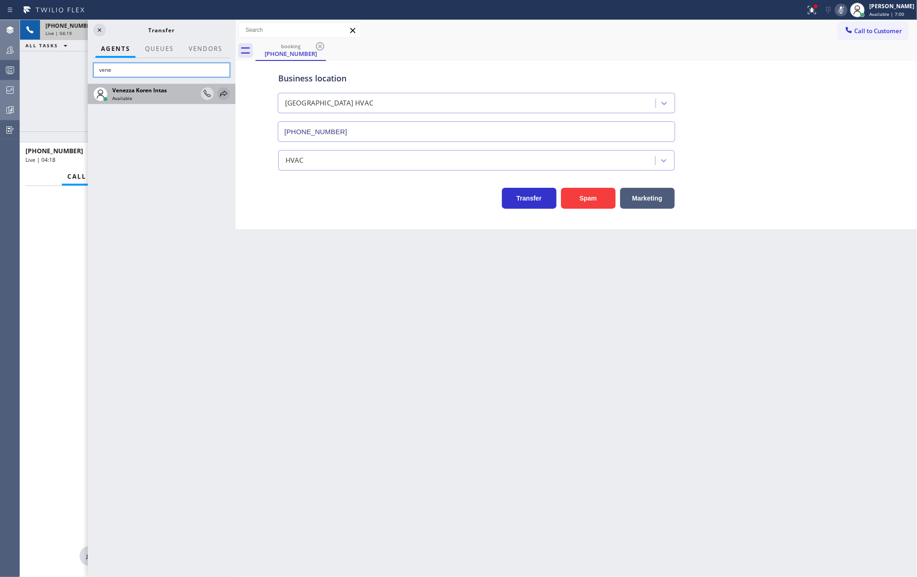
type input "vene"
click at [222, 93] on icon at bounding box center [223, 93] width 7 height 6
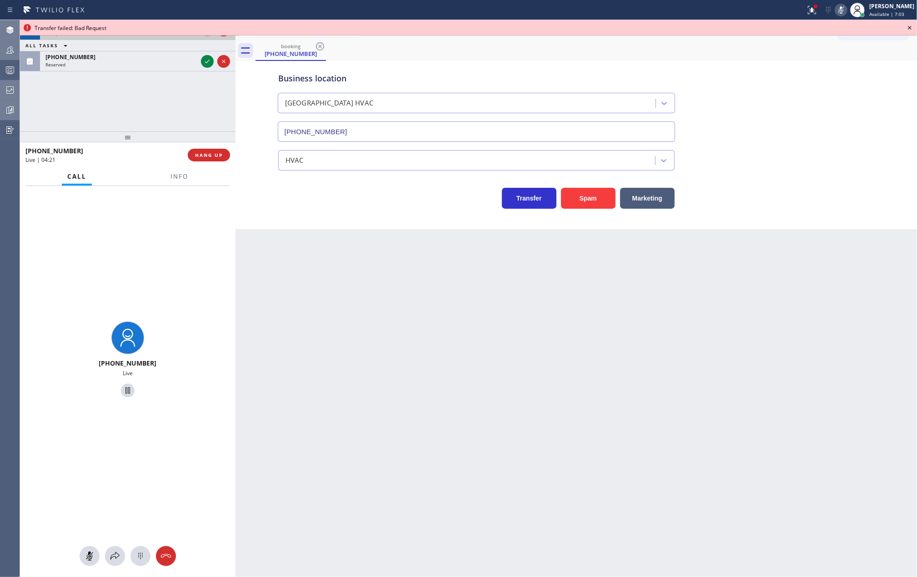
drag, startPoint x: 237, startPoint y: 92, endPoint x: 128, endPoint y: 94, distance: 109.1
click at [135, 90] on div "+17189028068 Live | 04:21 ALL TASKS ALL TASKS ACTIVE TASKS TASKS IN WRAP UP (71…" at bounding box center [468, 298] width 897 height 557
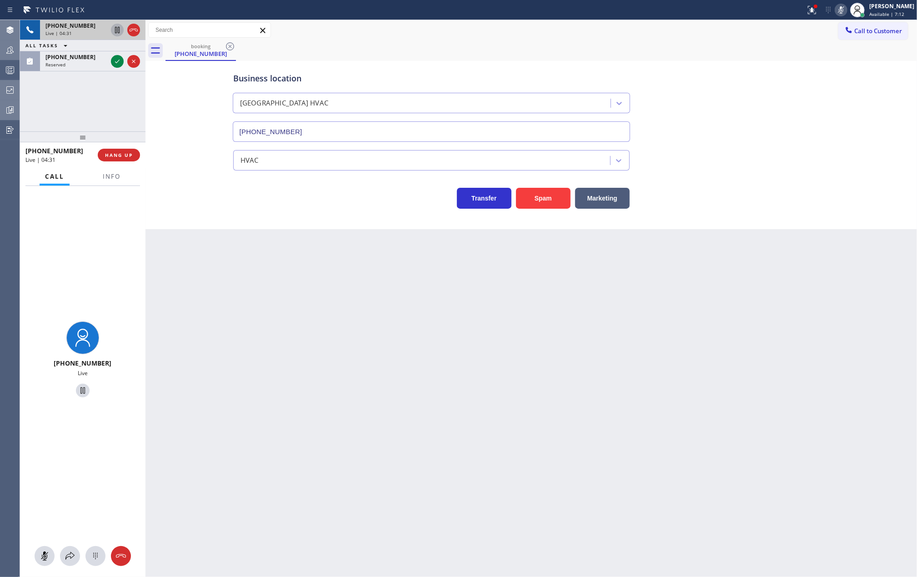
click at [72, 546] on div at bounding box center [82, 556] width 125 height 20
click at [72, 550] on button at bounding box center [70, 556] width 20 height 20
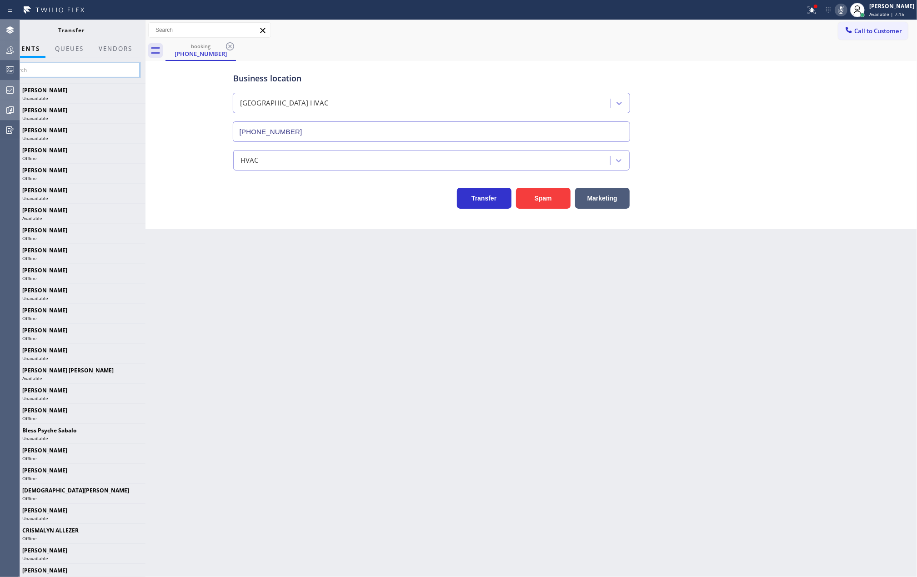
click at [103, 65] on input "text" at bounding box center [71, 70] width 137 height 15
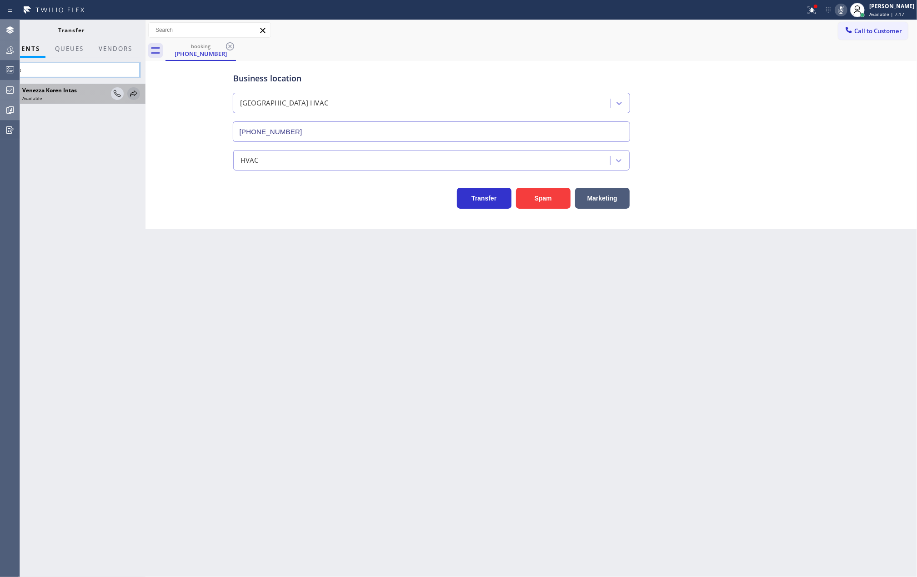
type input "vene"
click at [131, 95] on icon at bounding box center [133, 93] width 11 height 11
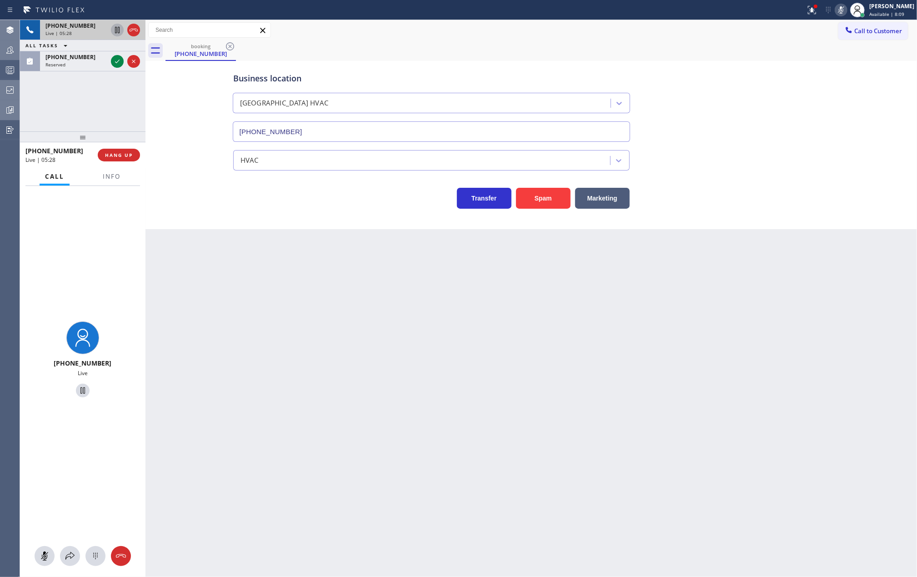
click at [851, 3] on div "Status report Issues detected These issues could affect your workflow. Please c…" at bounding box center [859, 10] width 115 height 20
click at [847, 9] on icon at bounding box center [841, 10] width 11 height 11
drag, startPoint x: 87, startPoint y: 137, endPoint x: 89, endPoint y: 92, distance: 45.5
click at [89, 92] on div "+17189028068 Live | 06:25 ALL TASKS ALL TASKS ACTIVE TASKS TASKS IN WRAP UP +17…" at bounding box center [82, 298] width 125 height 557
click at [68, 561] on icon at bounding box center [70, 556] width 11 height 11
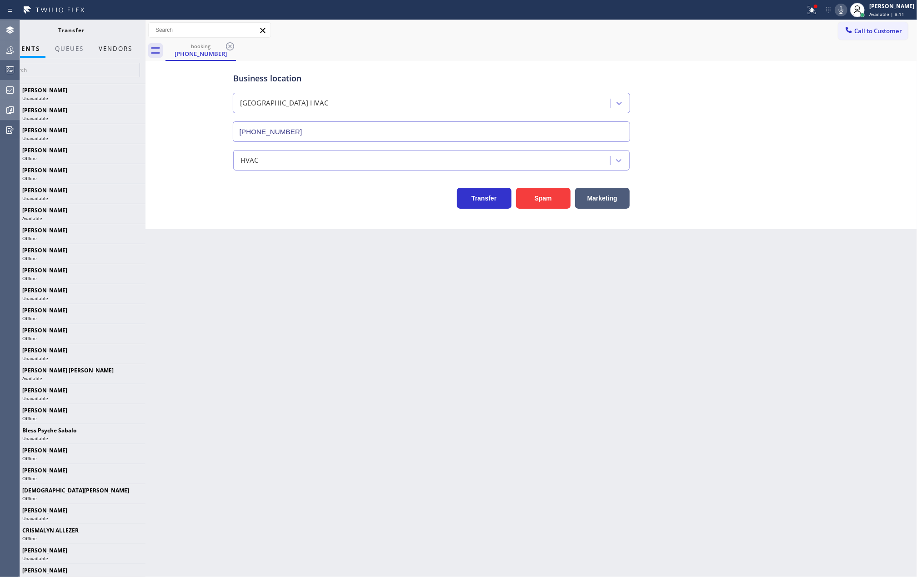
click at [106, 49] on button "Vendors" at bounding box center [115, 49] width 45 height 18
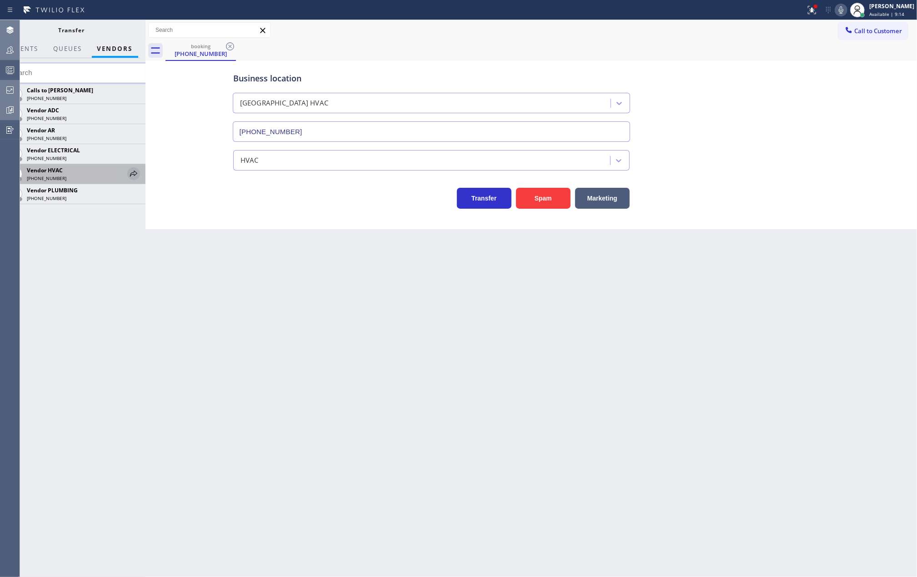
click at [132, 173] on icon at bounding box center [133, 173] width 11 height 11
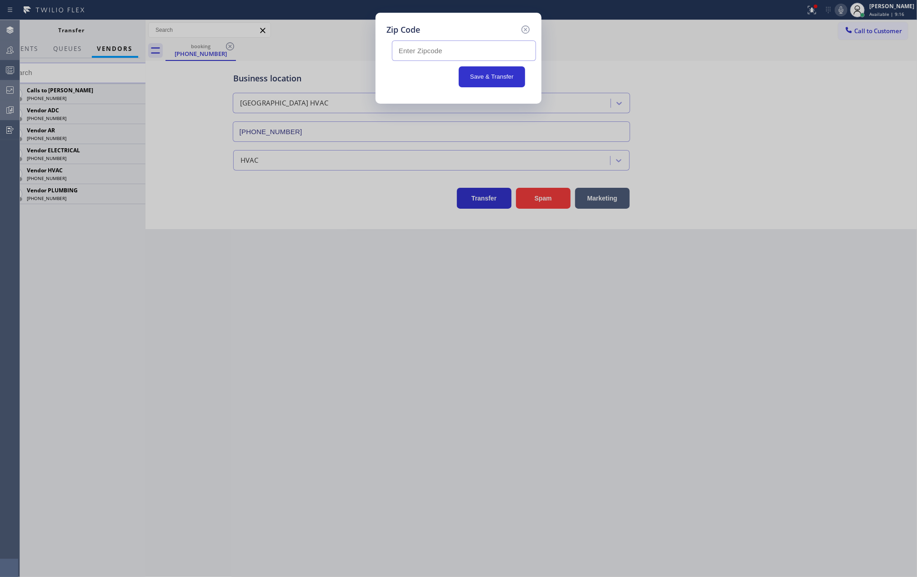
click at [422, 50] on input "text" at bounding box center [464, 50] width 144 height 20
paste input "11101"
type input "11101"
click at [476, 74] on button "Save & Transfer" at bounding box center [492, 76] width 67 height 21
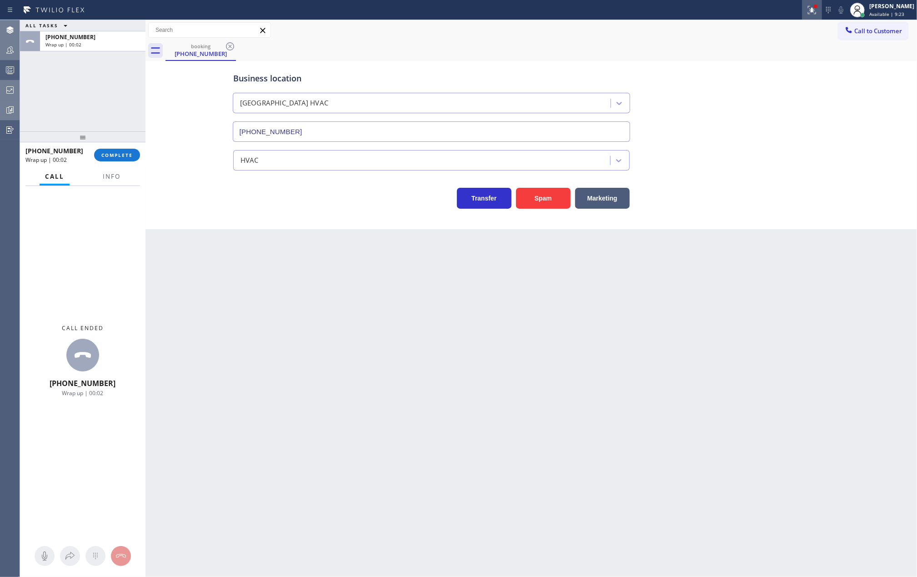
click at [817, 11] on icon at bounding box center [812, 10] width 11 height 11
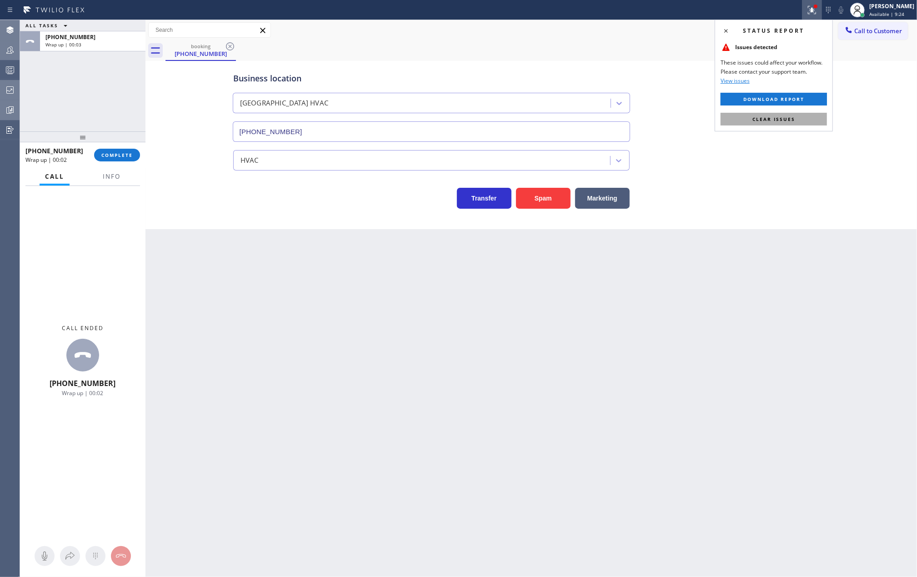
click at [806, 115] on button "Clear issues" at bounding box center [774, 119] width 106 height 13
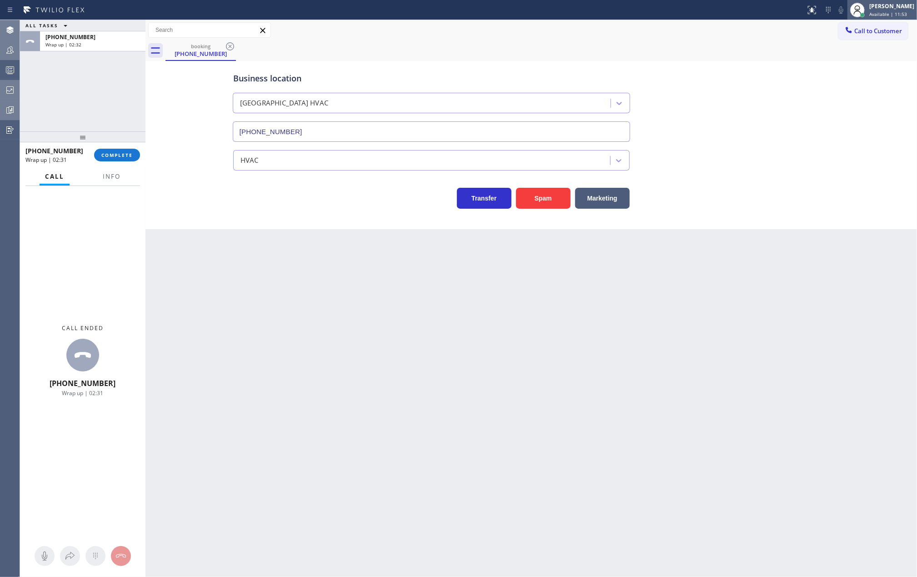
click at [901, 14] on span "Available | 11:53" at bounding box center [888, 14] width 38 height 6
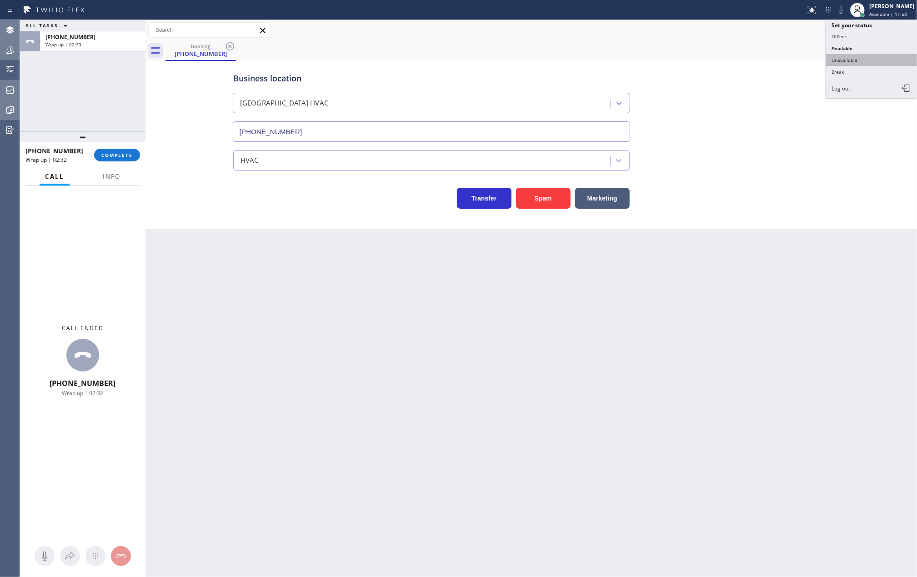
click at [871, 56] on button "Unavailable" at bounding box center [871, 60] width 91 height 12
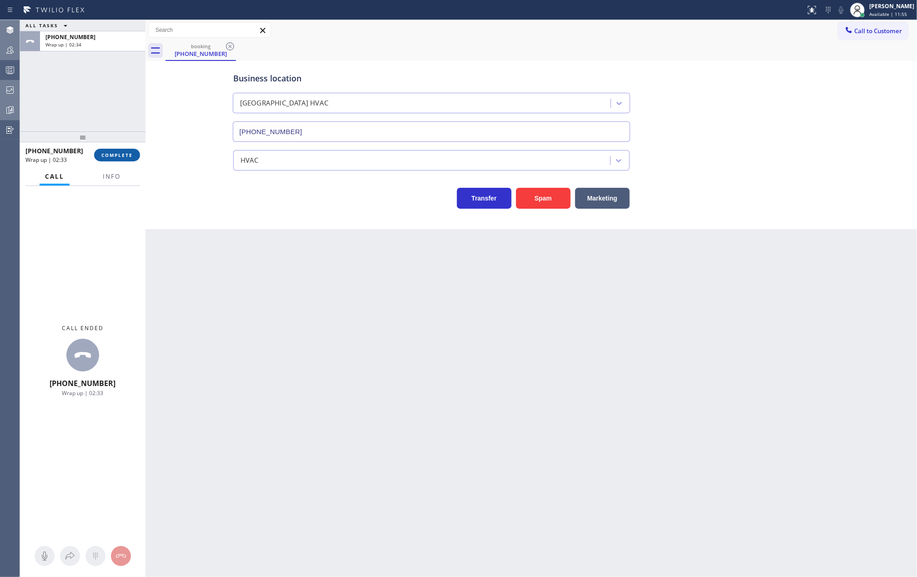
drag, startPoint x: 127, startPoint y: 155, endPoint x: 124, endPoint y: 148, distance: 8.1
click at [126, 155] on span "COMPLETE" at bounding box center [116, 155] width 31 height 6
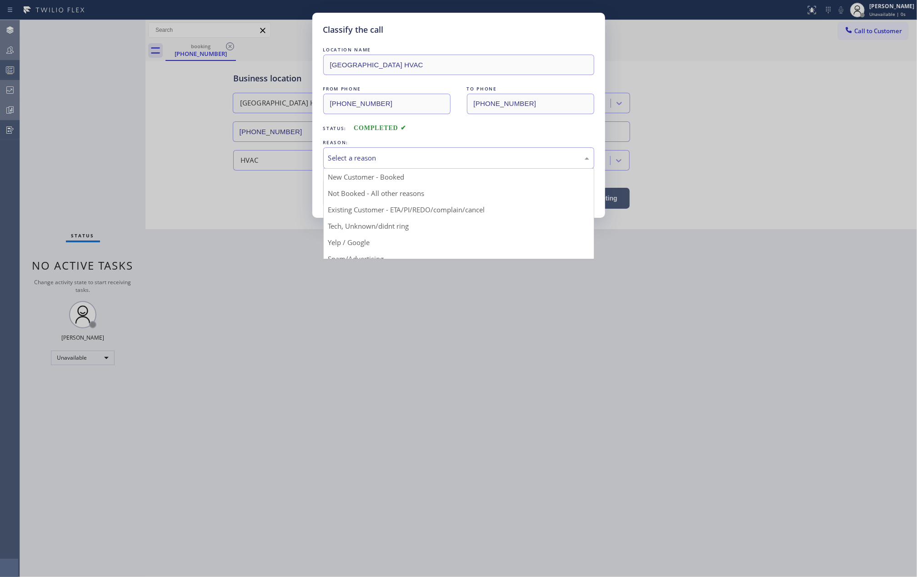
click at [442, 153] on div "Select a reason" at bounding box center [458, 158] width 261 height 10
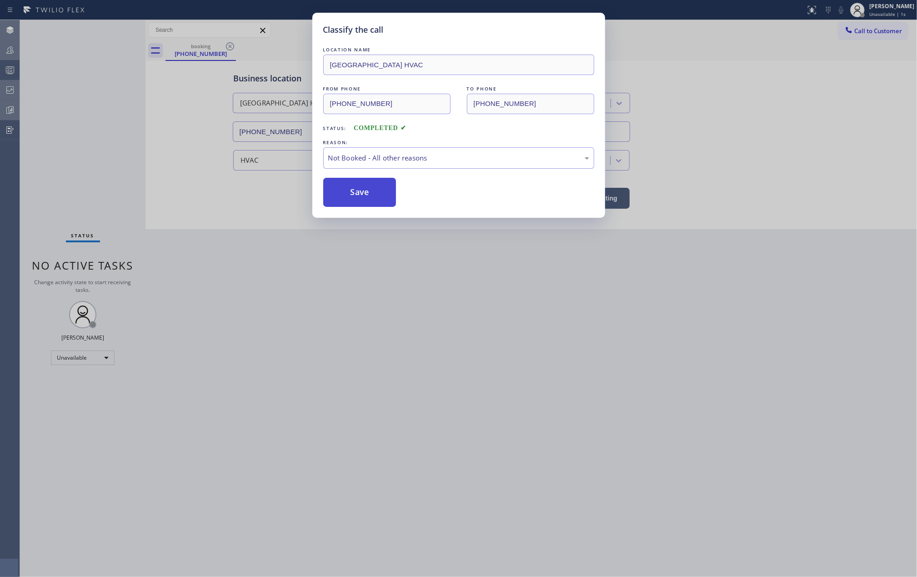
click at [374, 193] on button "Save" at bounding box center [359, 192] width 73 height 29
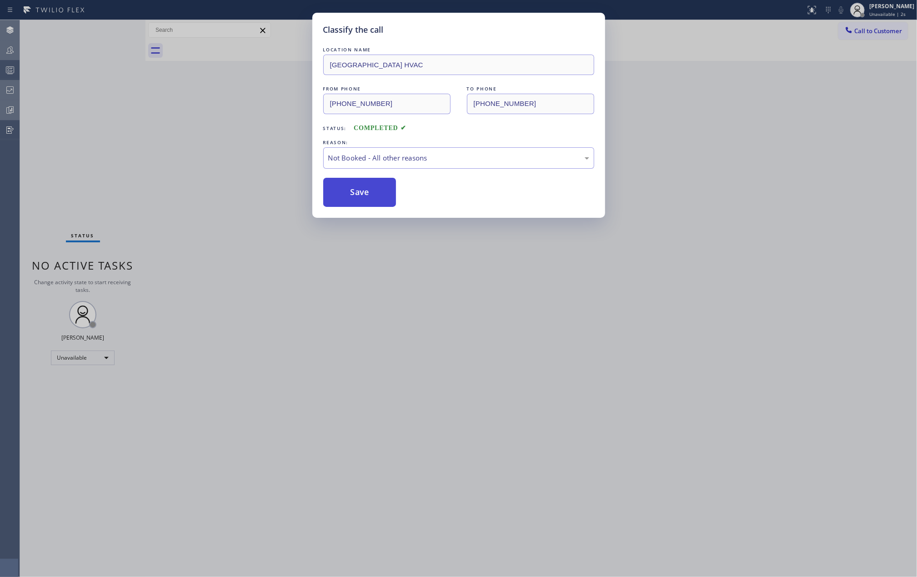
click at [374, 193] on button "Save" at bounding box center [359, 192] width 73 height 29
click at [266, 190] on div "Classify the call LOCATION NAME Sub Zero Refrigerator Repair Chicago FROM PHONE…" at bounding box center [468, 298] width 897 height 557
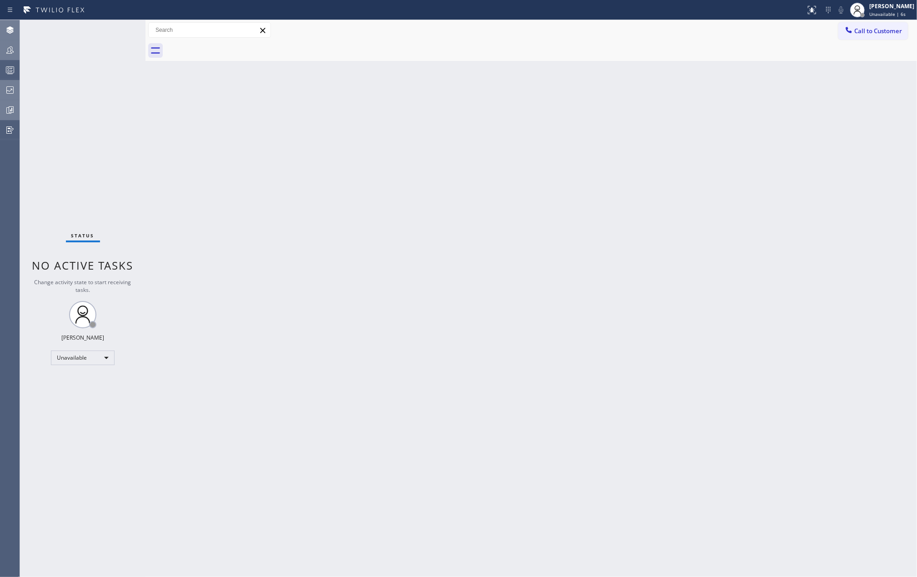
click at [11, 71] on icon at bounding box center [10, 71] width 5 height 6
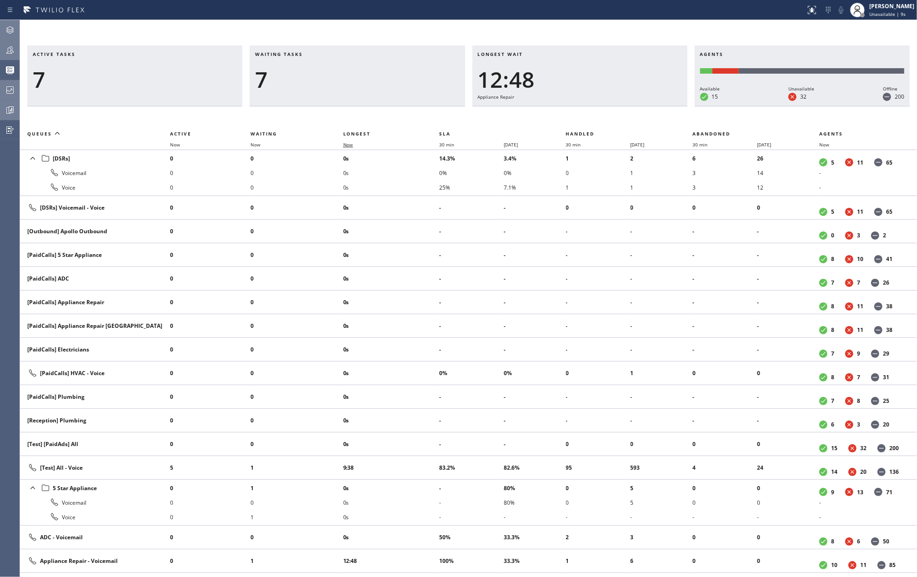
click at [353, 144] on span "Now" at bounding box center [348, 144] width 10 height 6
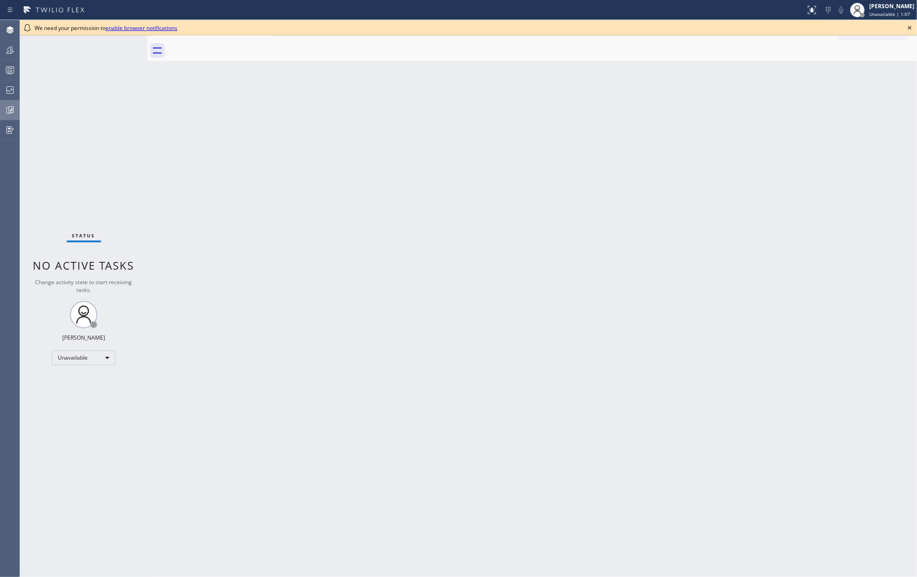
click at [8, 109] on icon at bounding box center [10, 110] width 11 height 11
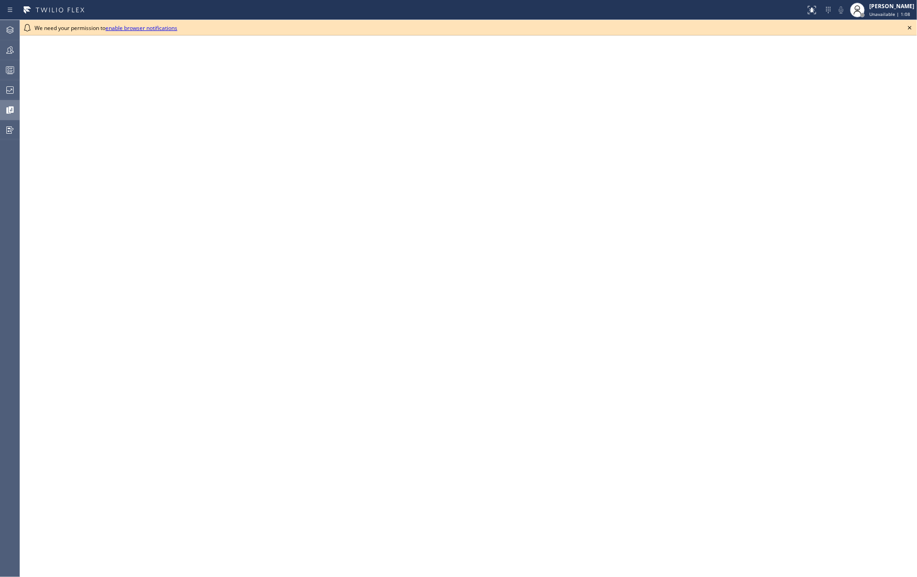
click at [908, 26] on icon at bounding box center [909, 27] width 11 height 11
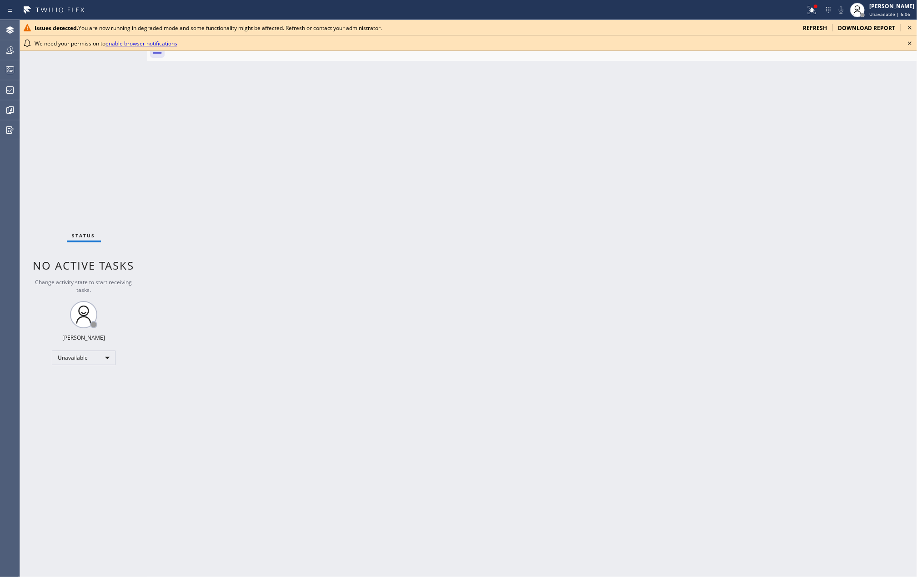
click at [368, 133] on div "Back to Dashboard Change Sender ID Customers Technicians Select a contact Outbo…" at bounding box center [532, 298] width 770 height 557
click at [908, 41] on icon at bounding box center [909, 43] width 11 height 11
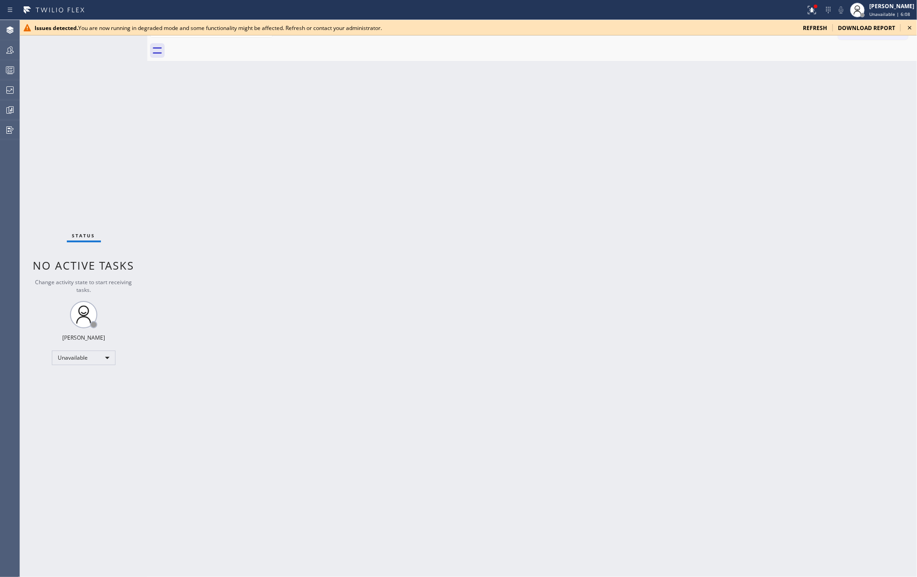
click at [910, 27] on icon at bounding box center [910, 28] width 4 height 4
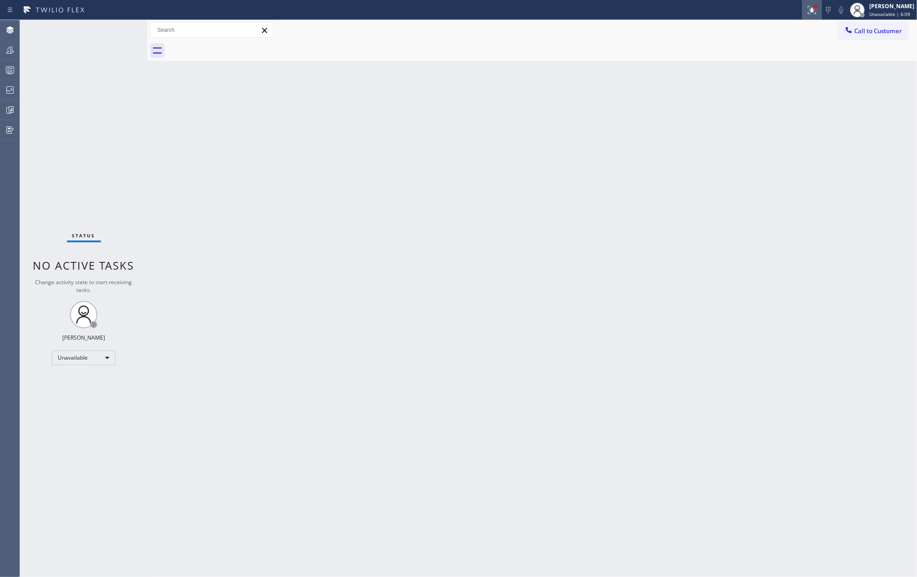
click at [817, 11] on icon at bounding box center [812, 10] width 11 height 11
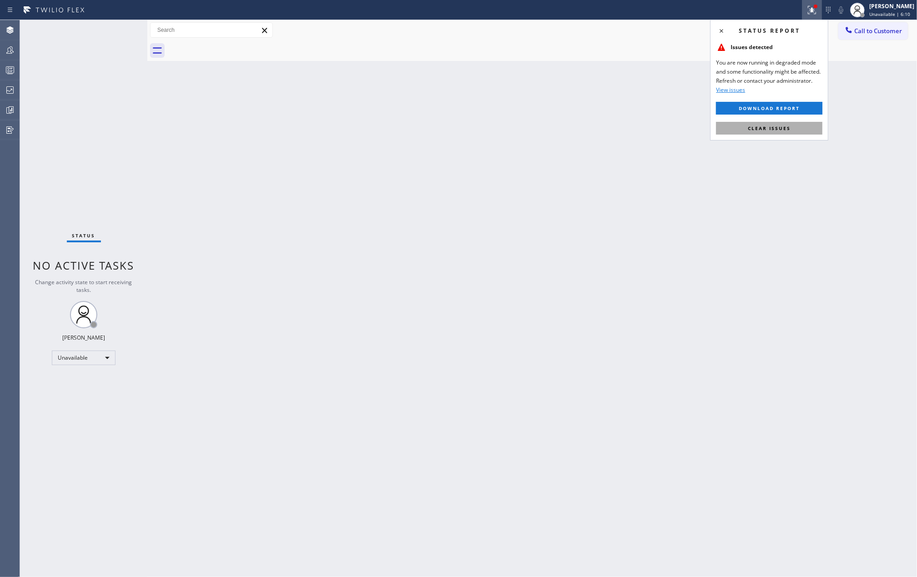
click at [773, 129] on span "Clear issues" at bounding box center [769, 128] width 43 height 6
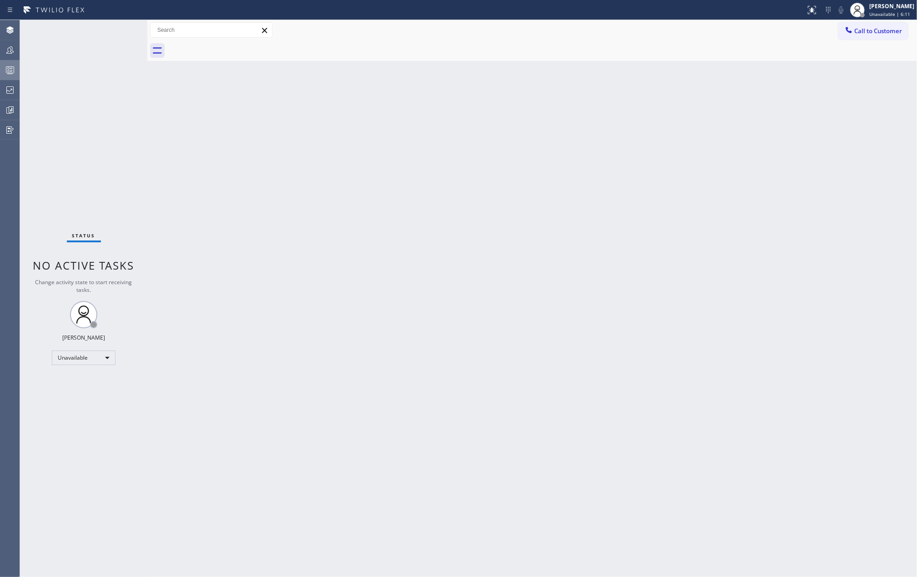
click at [8, 68] on icon at bounding box center [10, 70] width 11 height 11
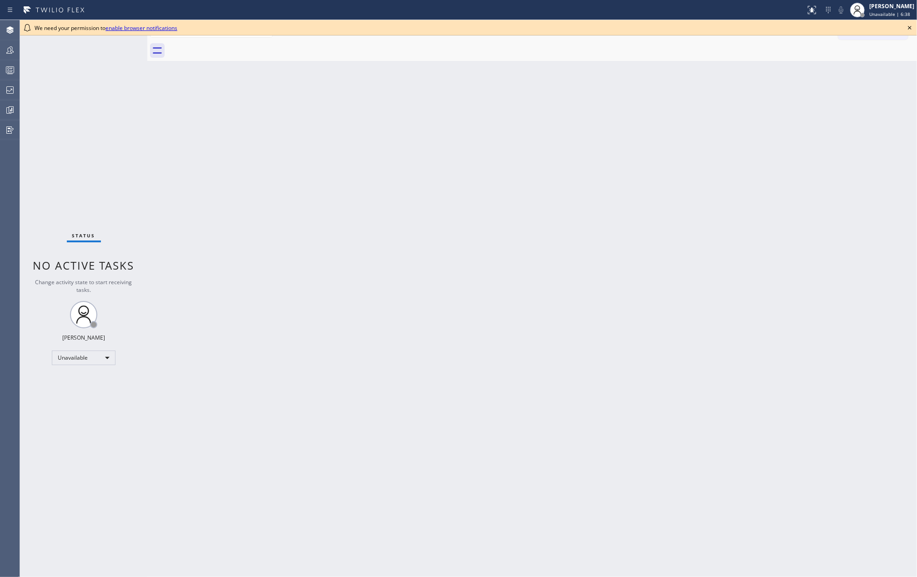
click at [426, 142] on div "Back to Dashboard Change Sender ID Customers Technicians Select a contact Outbo…" at bounding box center [532, 298] width 770 height 557
click at [910, 26] on icon at bounding box center [909, 27] width 11 height 11
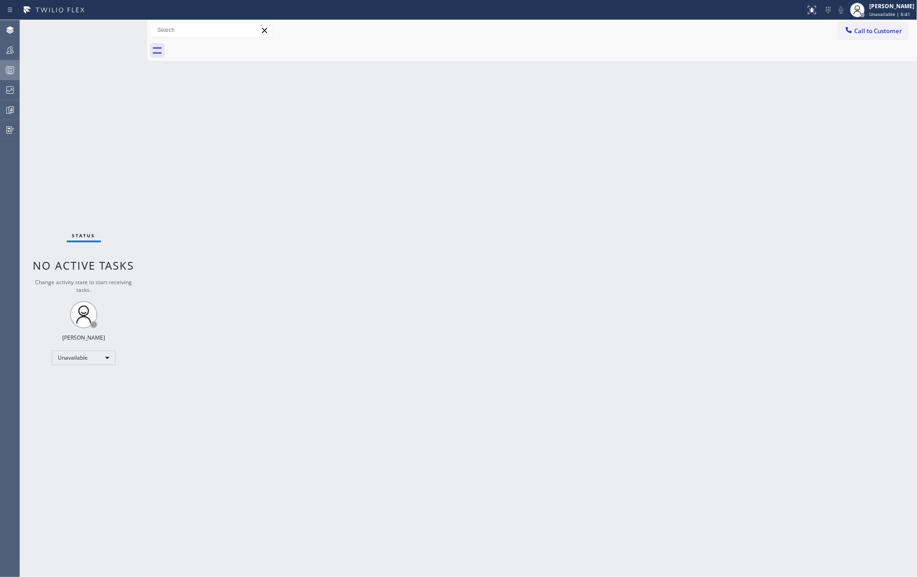
click at [5, 72] on icon at bounding box center [10, 70] width 11 height 11
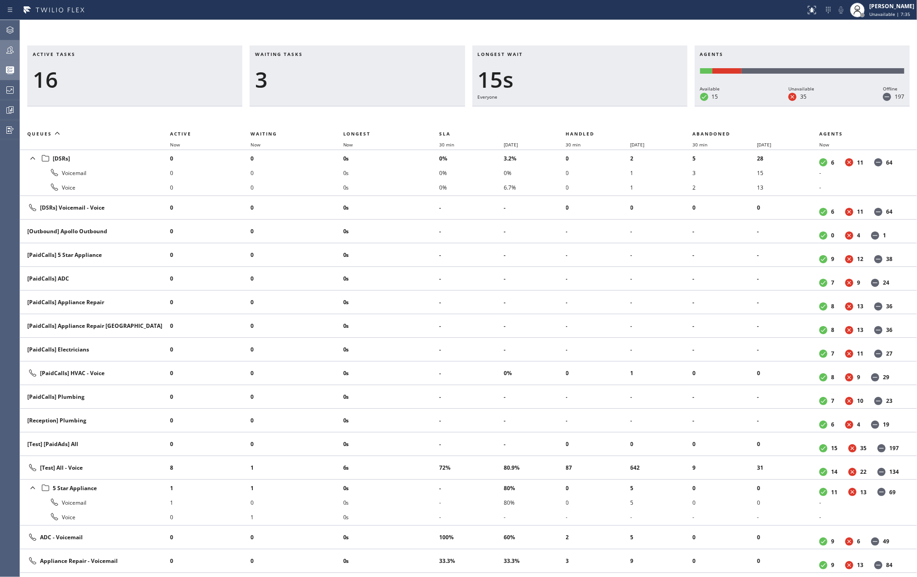
click at [10, 50] on icon at bounding box center [10, 50] width 11 height 11
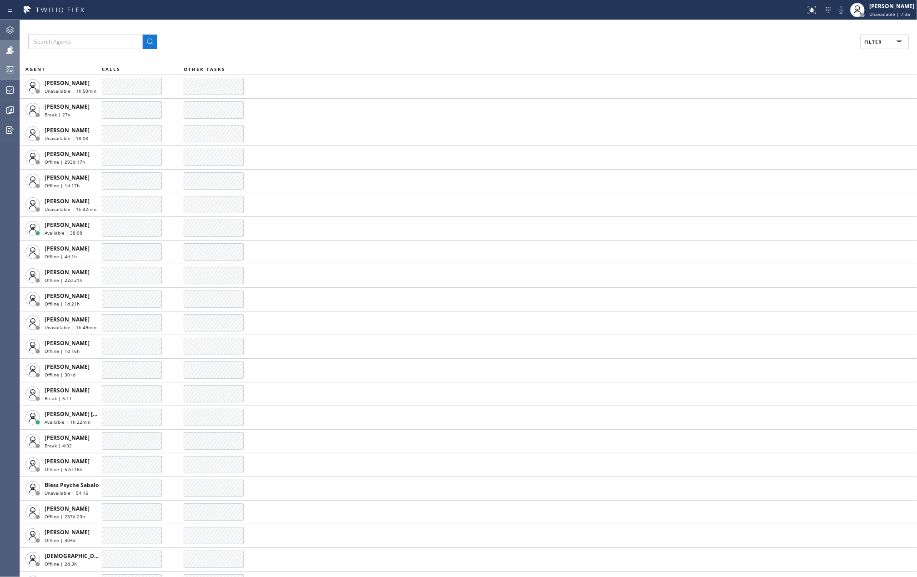
click at [873, 42] on span "Filter" at bounding box center [873, 42] width 18 height 6
click at [783, 107] on input "Available" at bounding box center [784, 107] width 11 height 11
checkbox input "true"
click at [784, 139] on input "Break" at bounding box center [784, 136] width 11 height 11
checkbox input "true"
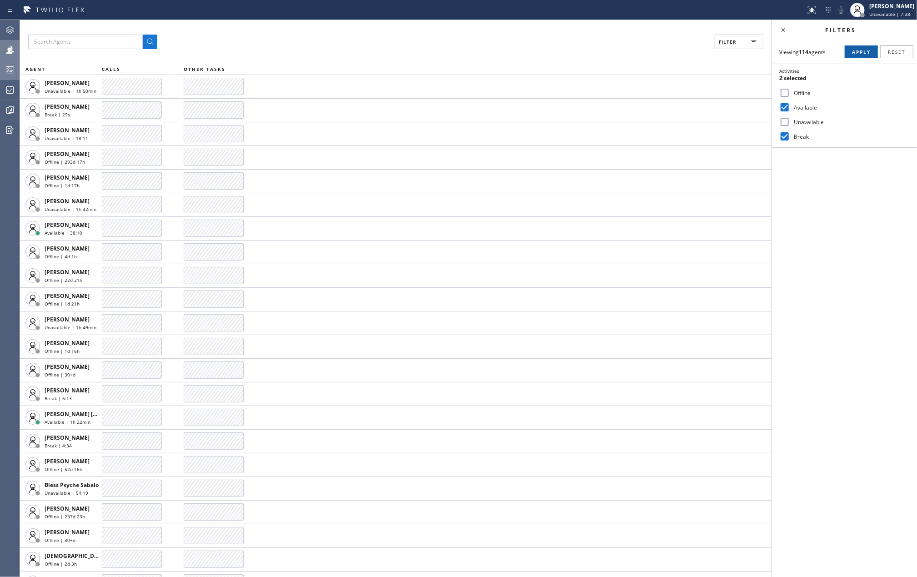
click at [851, 49] on button "Apply" at bounding box center [861, 51] width 33 height 13
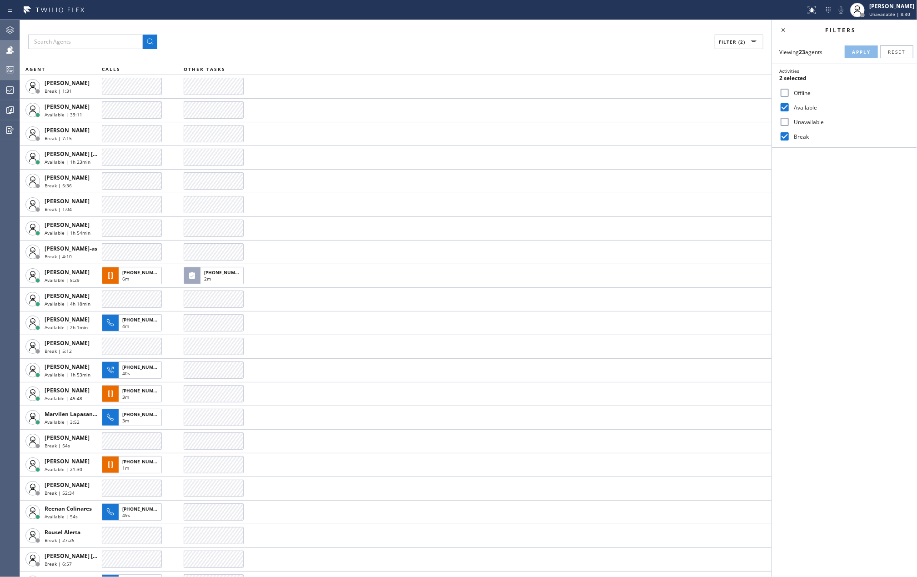
click at [784, 122] on input "Unavailable" at bounding box center [784, 121] width 11 height 11
click at [859, 48] on button "Apply" at bounding box center [861, 51] width 33 height 13
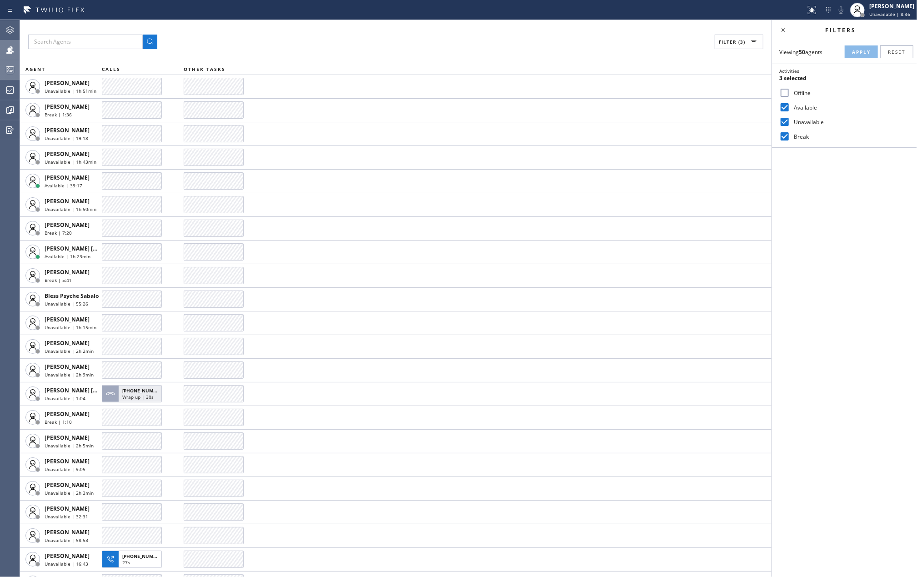
click at [787, 123] on input "Unavailable" at bounding box center [784, 121] width 11 height 11
checkbox input "false"
click at [850, 51] on button "Apply" at bounding box center [861, 51] width 33 height 13
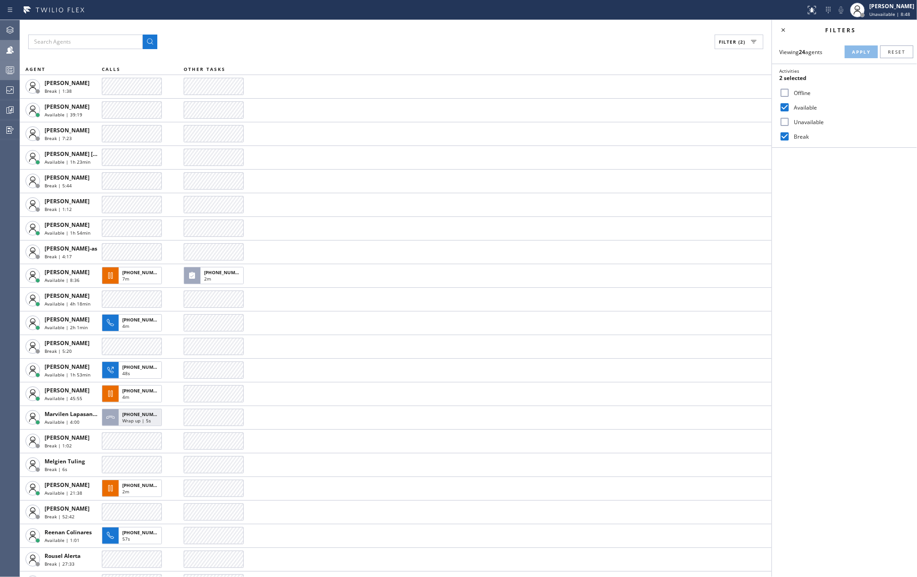
click at [2, 70] on div at bounding box center [10, 70] width 20 height 11
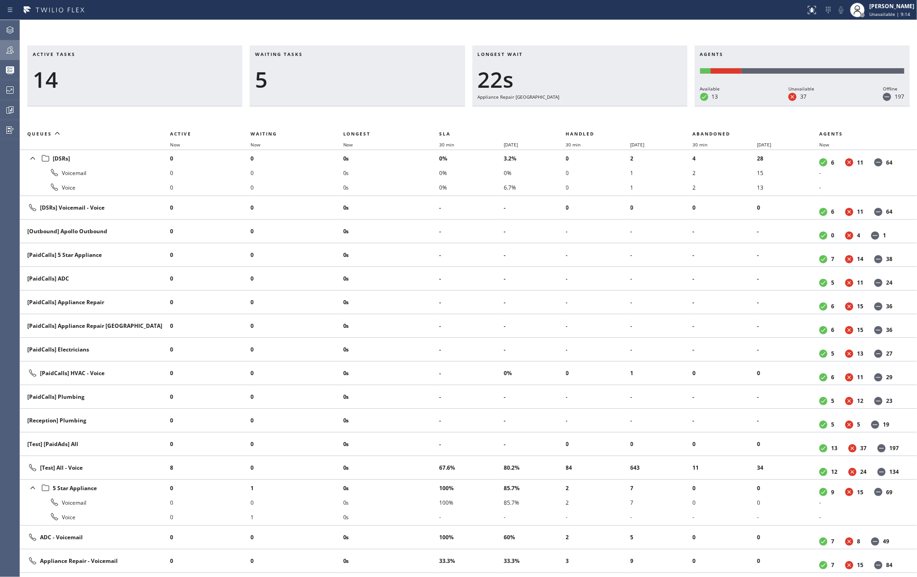
click at [300, 19] on div "Status report No issues detected If you experience an issue, please download th…" at bounding box center [458, 10] width 917 height 20
click at [4, 48] on div at bounding box center [10, 50] width 20 height 11
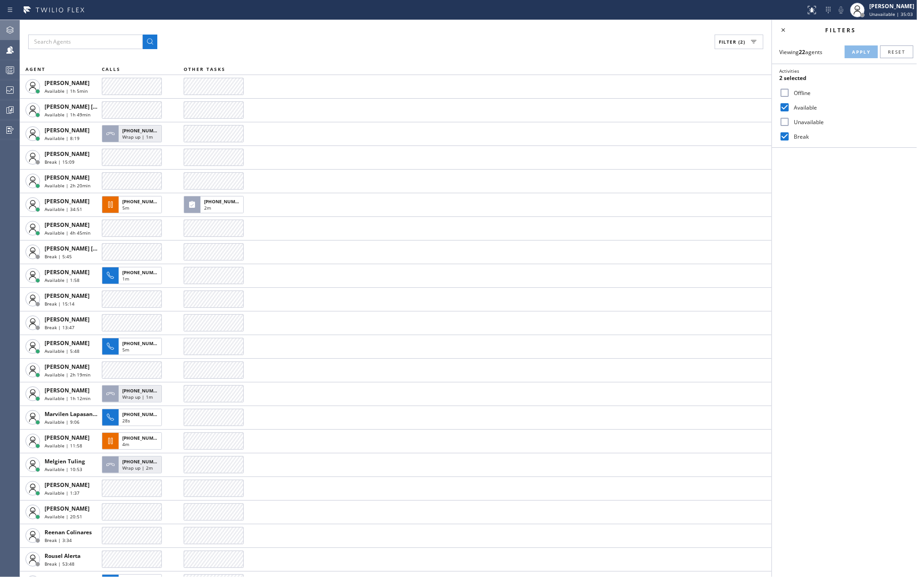
click at [11, 27] on icon at bounding box center [9, 29] width 7 height 7
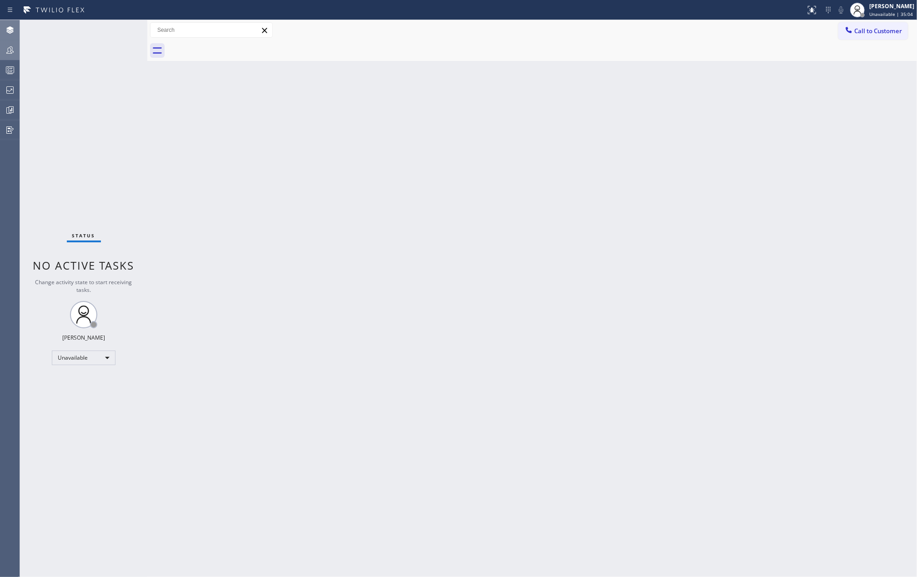
click at [8, 45] on icon at bounding box center [10, 50] width 11 height 11
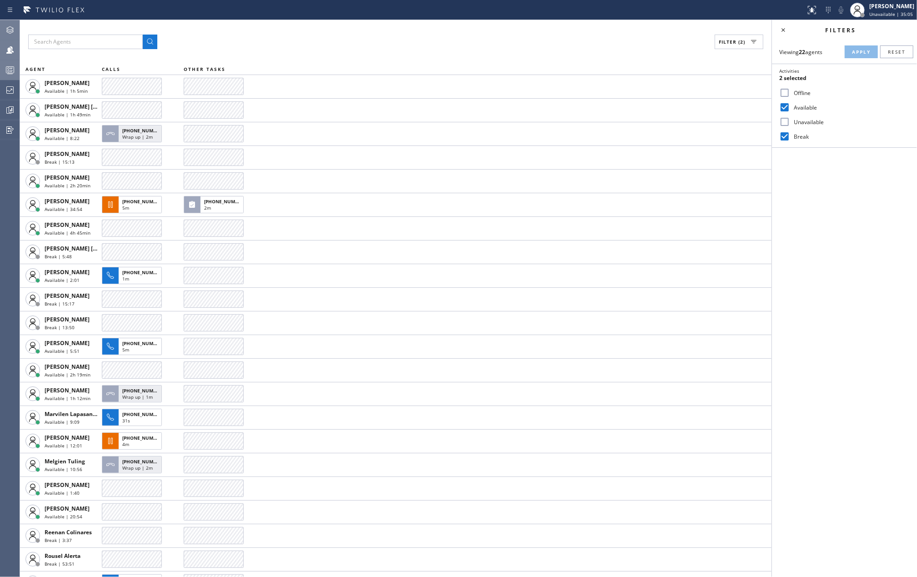
click at [7, 68] on icon at bounding box center [10, 70] width 11 height 11
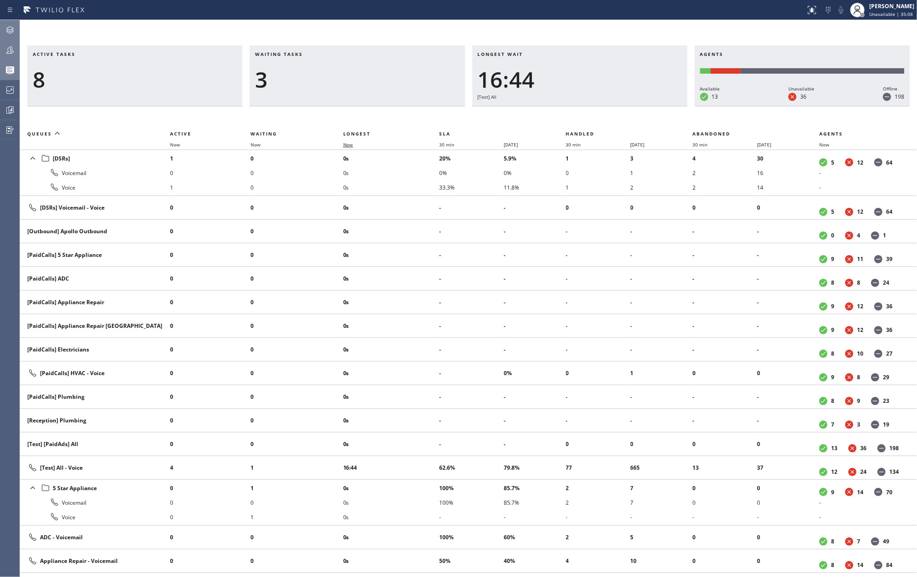
click at [350, 144] on span "Now" at bounding box center [348, 144] width 10 height 6
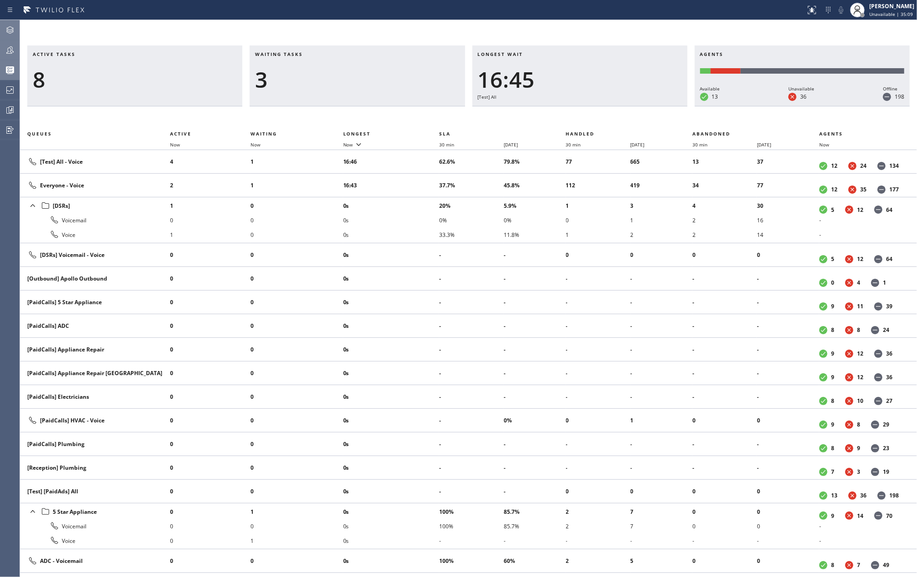
click at [12, 51] on icon at bounding box center [10, 50] width 11 height 11
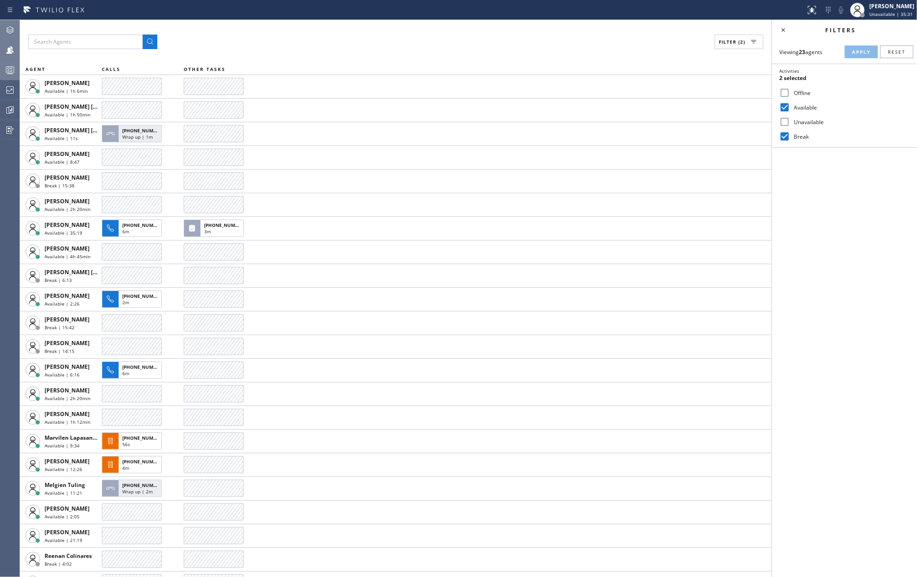
click at [7, 68] on icon at bounding box center [10, 70] width 11 height 11
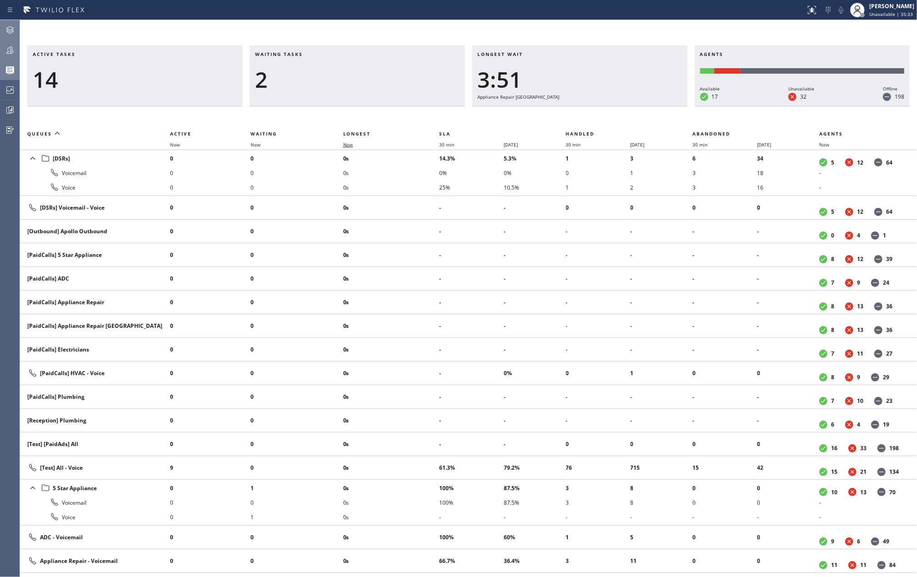
click at [353, 144] on span "Now" at bounding box center [348, 144] width 10 height 6
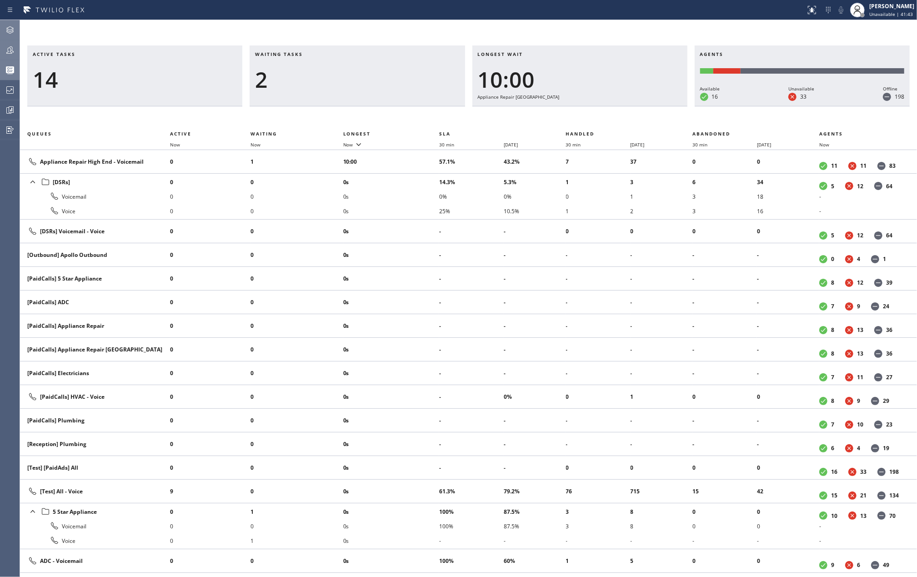
click at [13, 50] on icon at bounding box center [10, 50] width 11 height 11
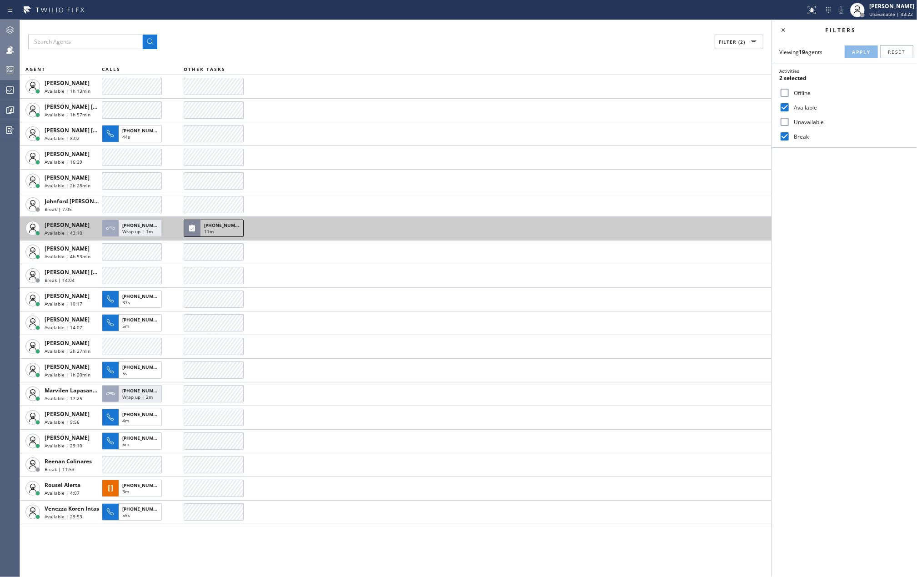
click at [231, 228] on span "(805) 942-8014" at bounding box center [224, 225] width 41 height 6
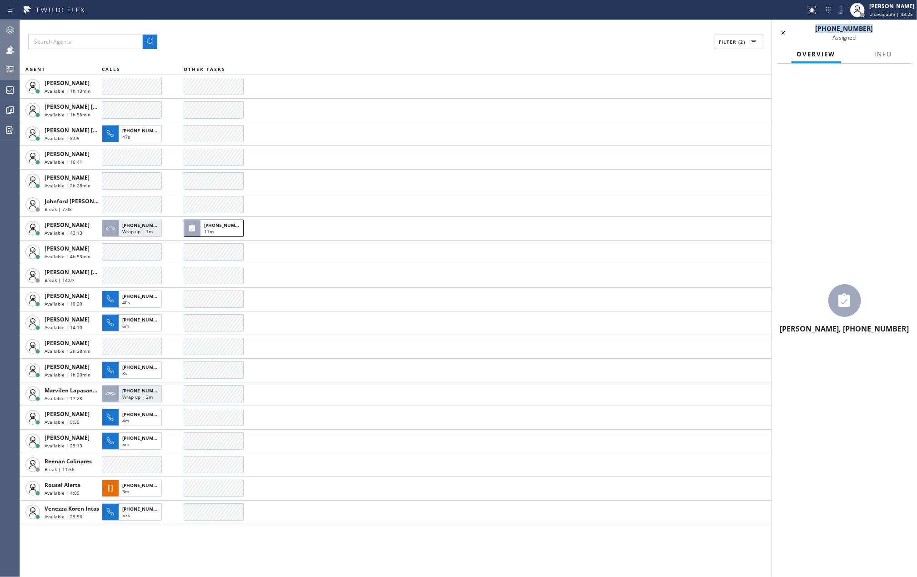
drag, startPoint x: 877, startPoint y: 24, endPoint x: 822, endPoint y: 30, distance: 54.8
click at [822, 30] on div "(805) 942-8014 Assigned" at bounding box center [844, 32] width 100 height 17
copy span "(805) 942-8014"
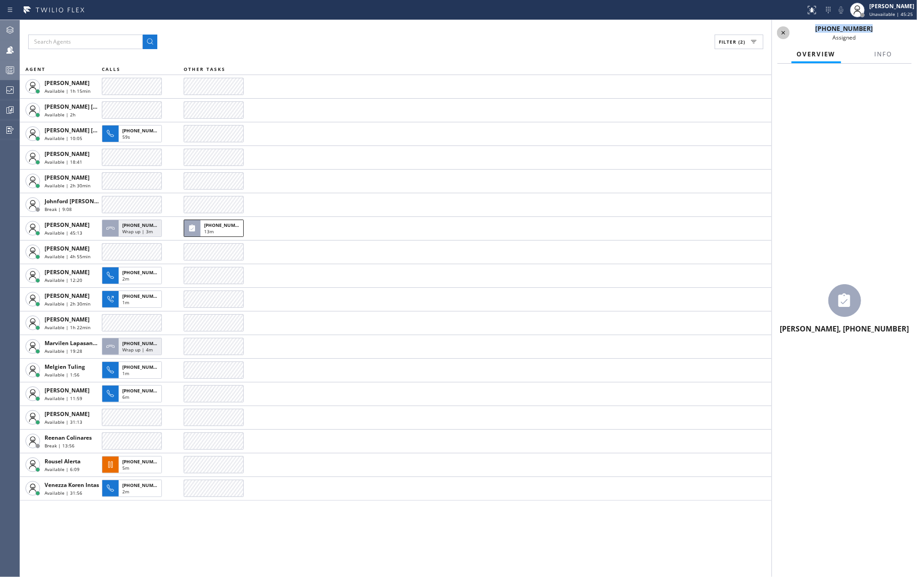
click at [780, 34] on icon at bounding box center [783, 32] width 11 height 11
click at [10, 68] on icon at bounding box center [10, 70] width 11 height 11
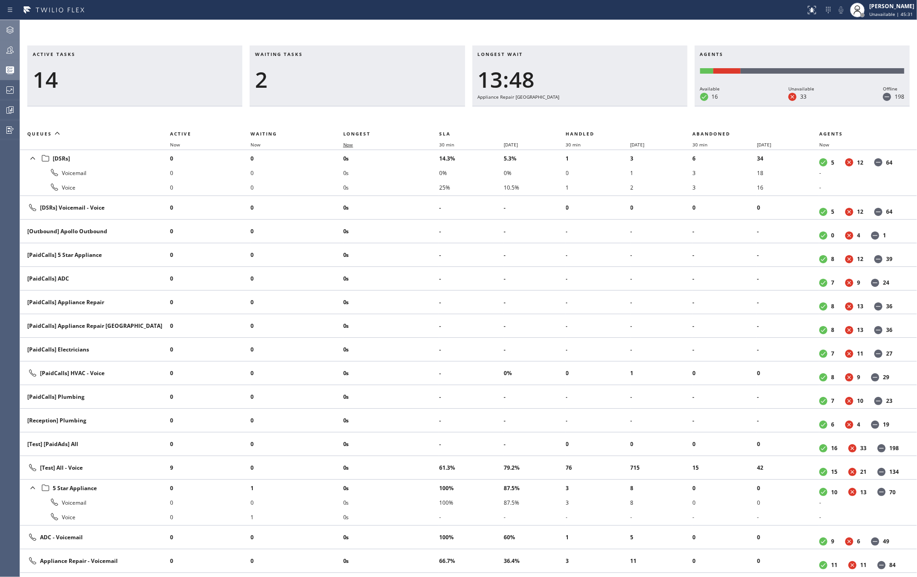
click at [347, 146] on span "Now" at bounding box center [348, 144] width 10 height 6
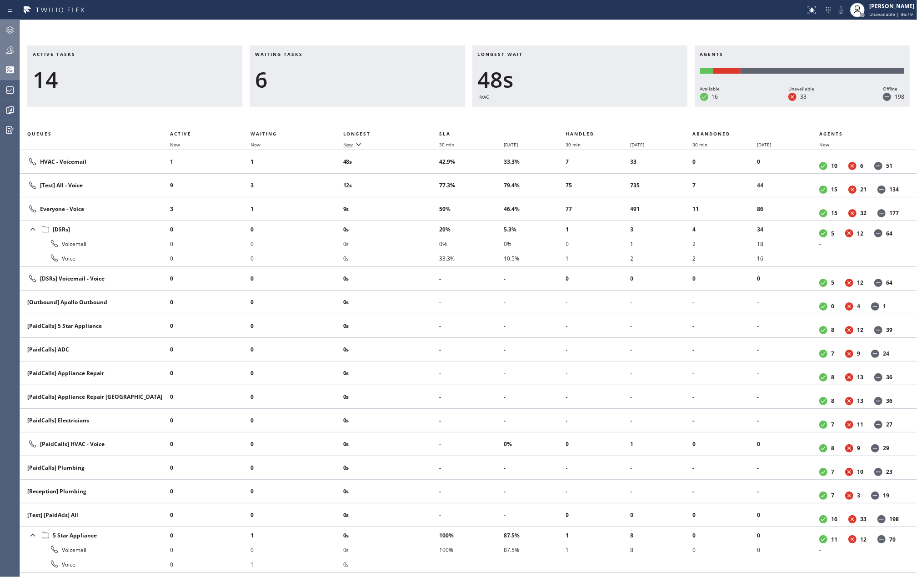
click at [353, 143] on span "Now" at bounding box center [348, 144] width 10 height 6
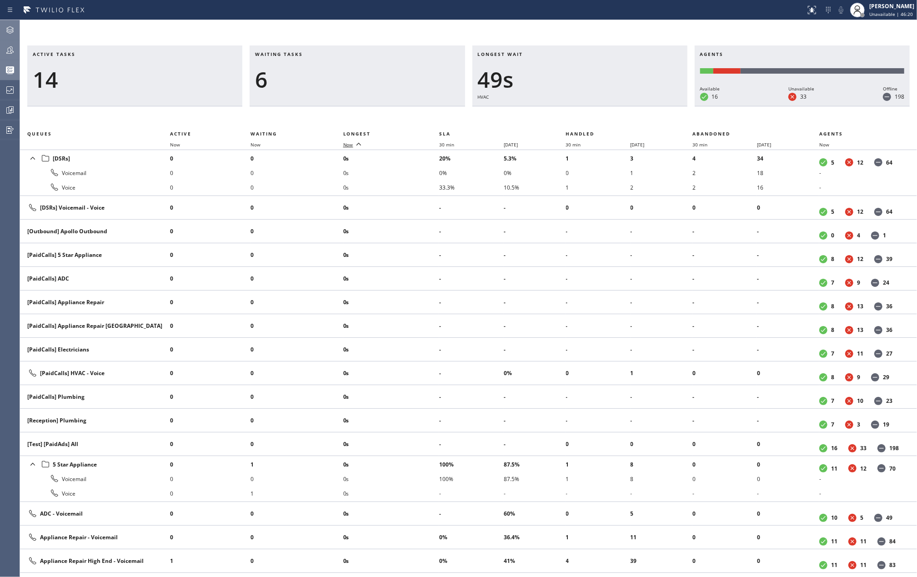
click at [353, 143] on span "Now" at bounding box center [348, 144] width 10 height 6
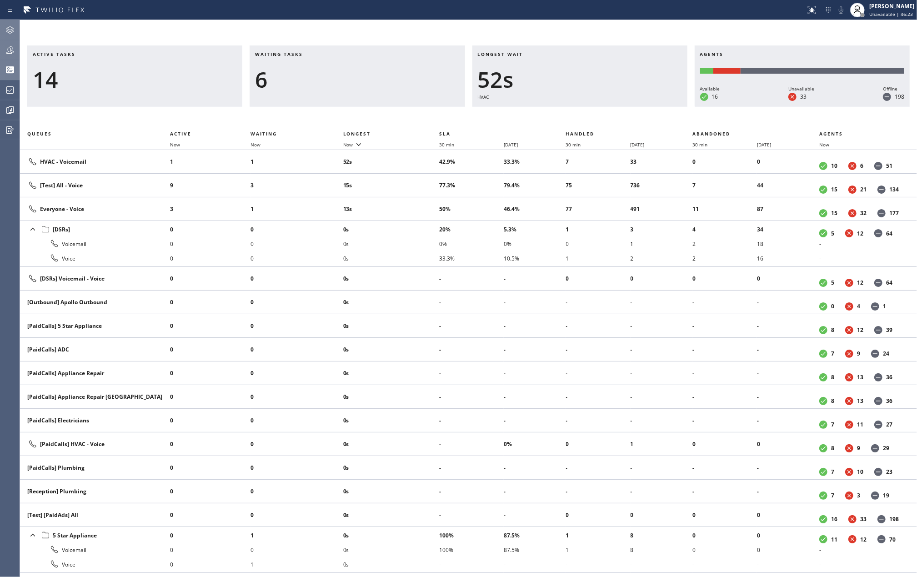
click at [6, 49] on icon at bounding box center [10, 50] width 11 height 11
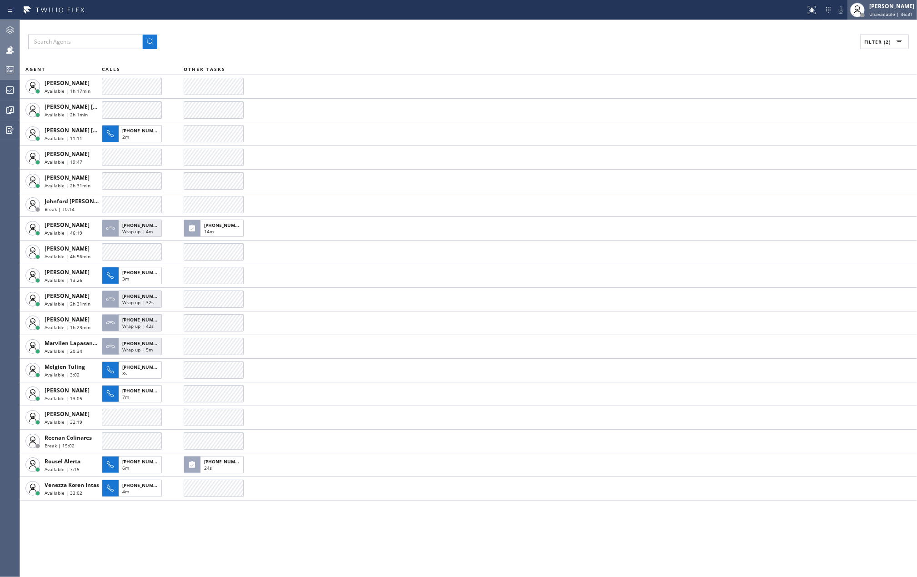
click at [886, 11] on span "Unavailable | 46:31" at bounding box center [891, 14] width 44 height 6
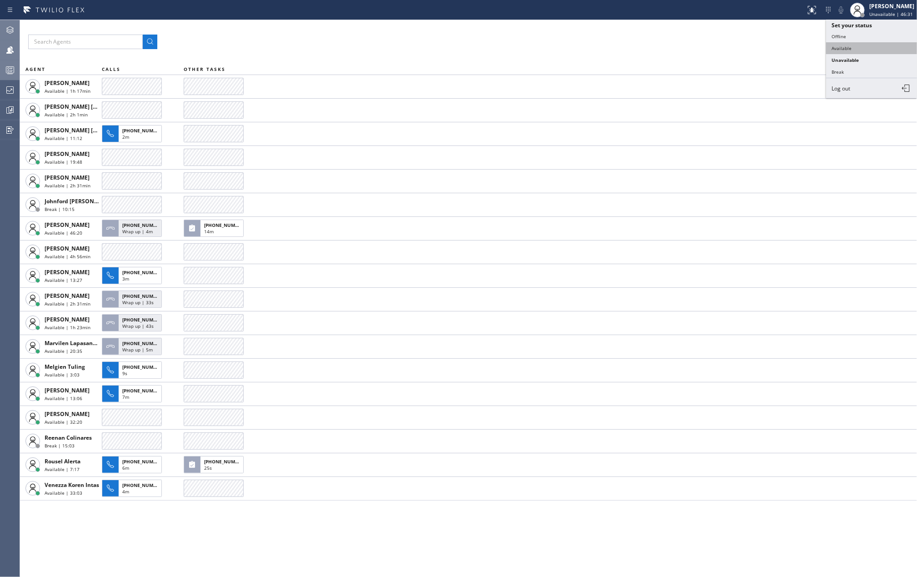
click at [870, 48] on button "Available" at bounding box center [871, 48] width 91 height 12
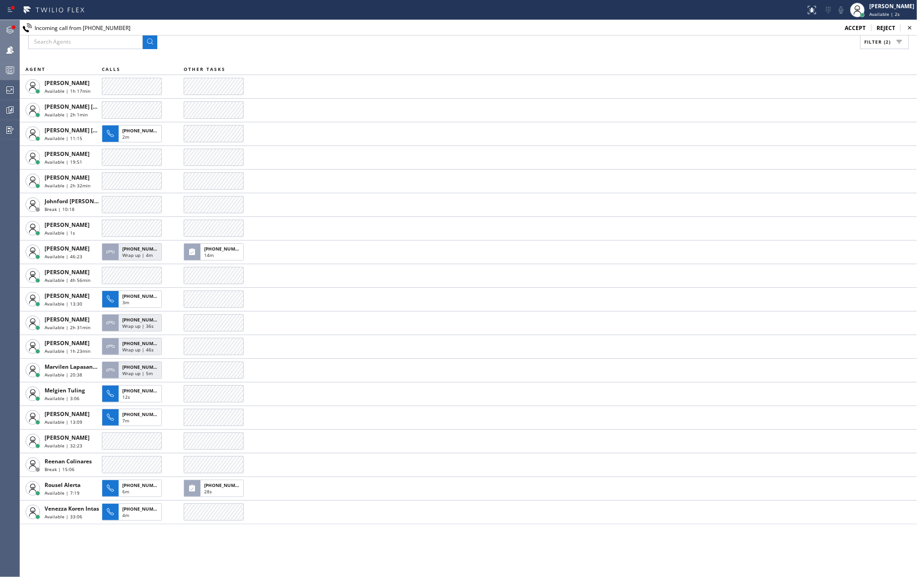
click at [8, 25] on icon at bounding box center [10, 30] width 11 height 11
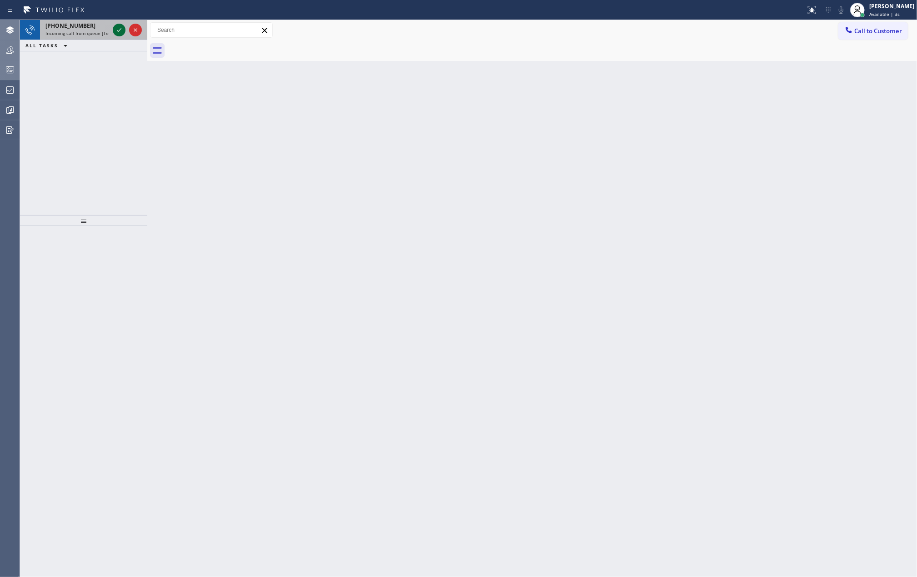
click at [119, 26] on icon at bounding box center [119, 30] width 11 height 11
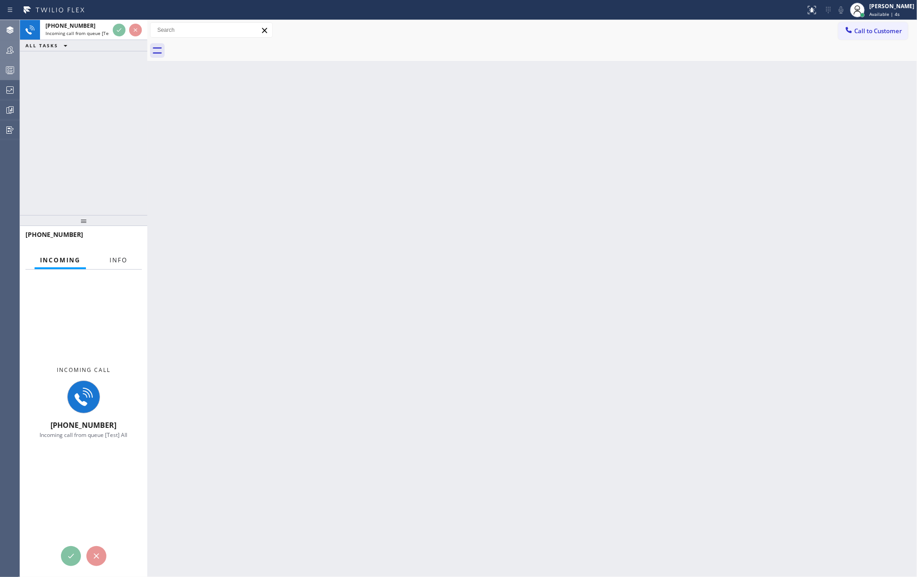
click at [125, 262] on span "Info" at bounding box center [119, 260] width 18 height 8
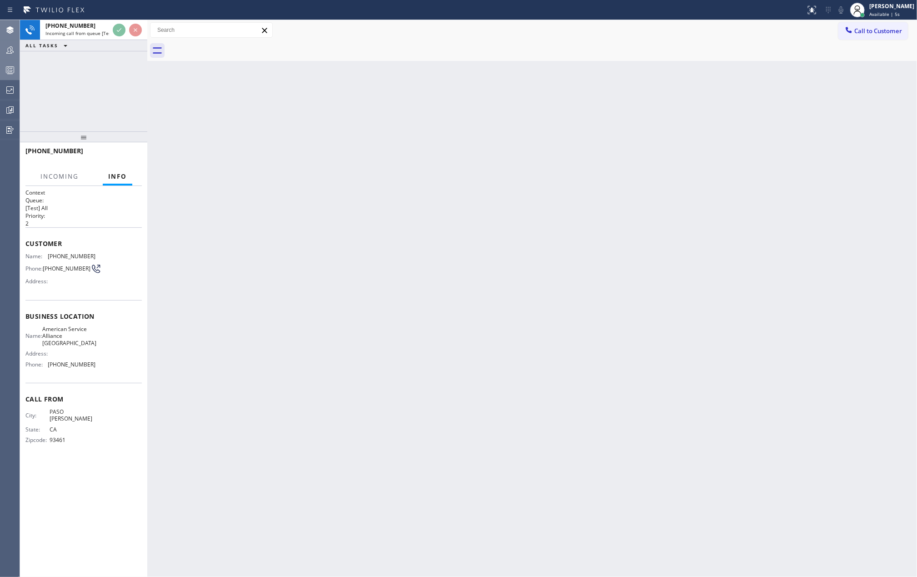
drag, startPoint x: 73, startPoint y: 217, endPoint x: 66, endPoint y: 81, distance: 136.6
click at [66, 82] on div "+18052260596 Incoming call from queue [Test] All ALL TASKS ALL TASKS ACTIVE TAS…" at bounding box center [83, 298] width 127 height 557
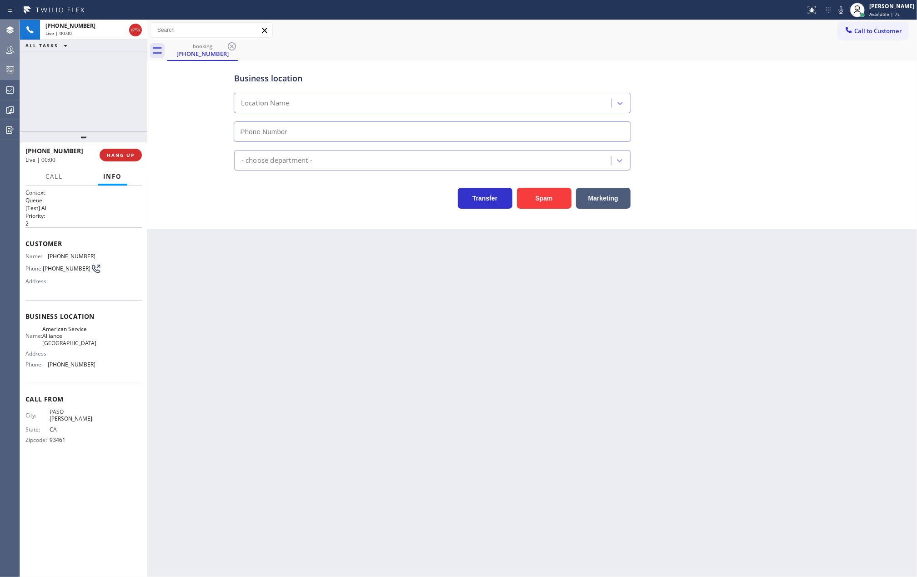
type input "(805) 793-1717"
click at [117, 155] on span "HANG UP" at bounding box center [121, 155] width 28 height 6
click at [117, 155] on span "COMPLETE" at bounding box center [118, 155] width 31 height 6
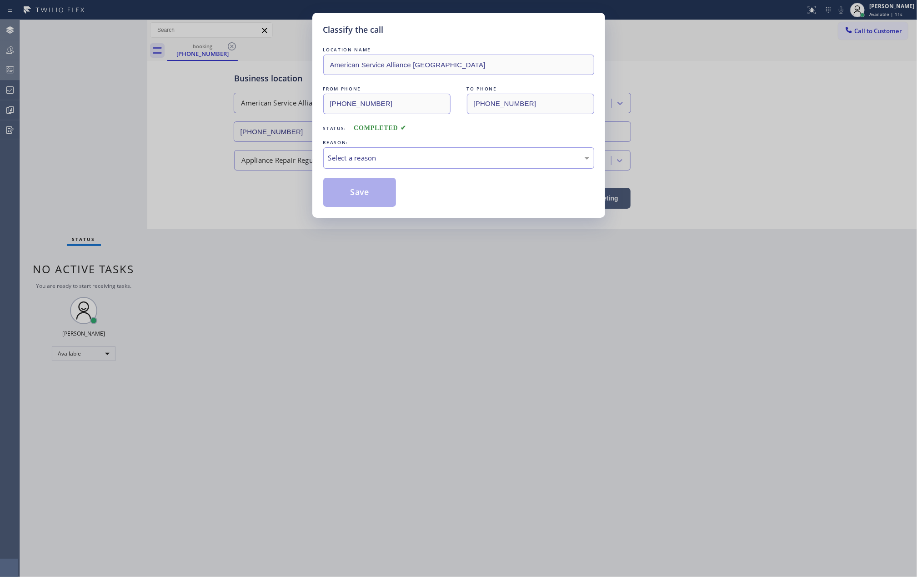
click at [375, 158] on div "Select a reason" at bounding box center [458, 158] width 261 height 10
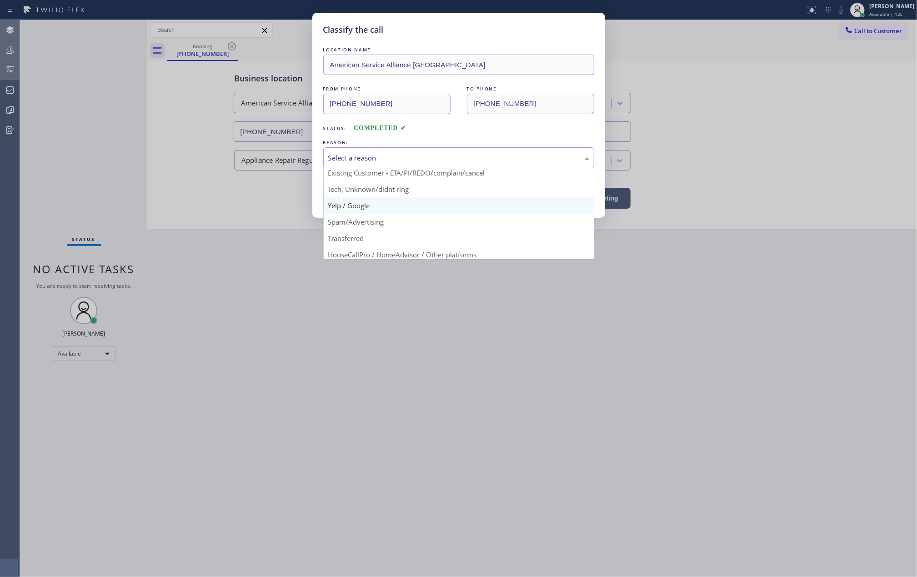
scroll to position [57, 0]
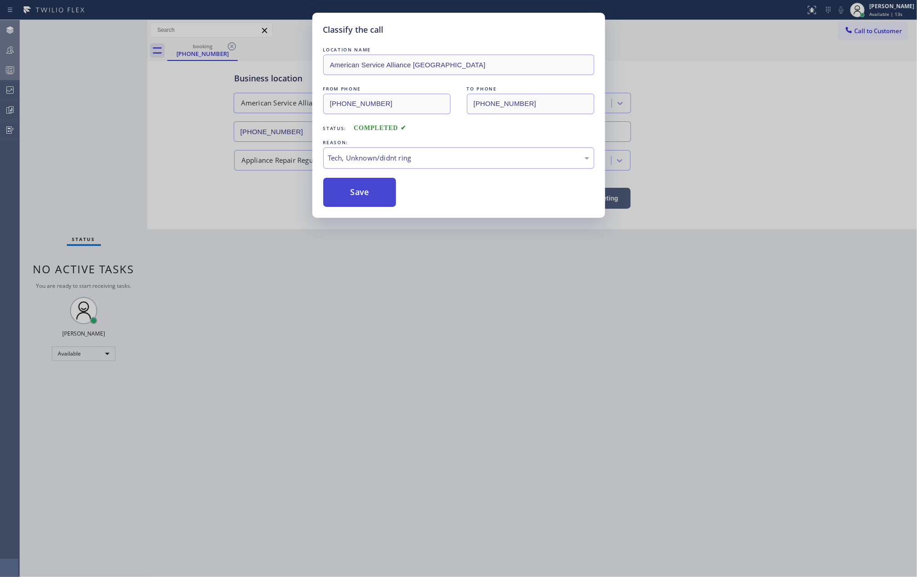
click at [374, 198] on button "Save" at bounding box center [359, 192] width 73 height 29
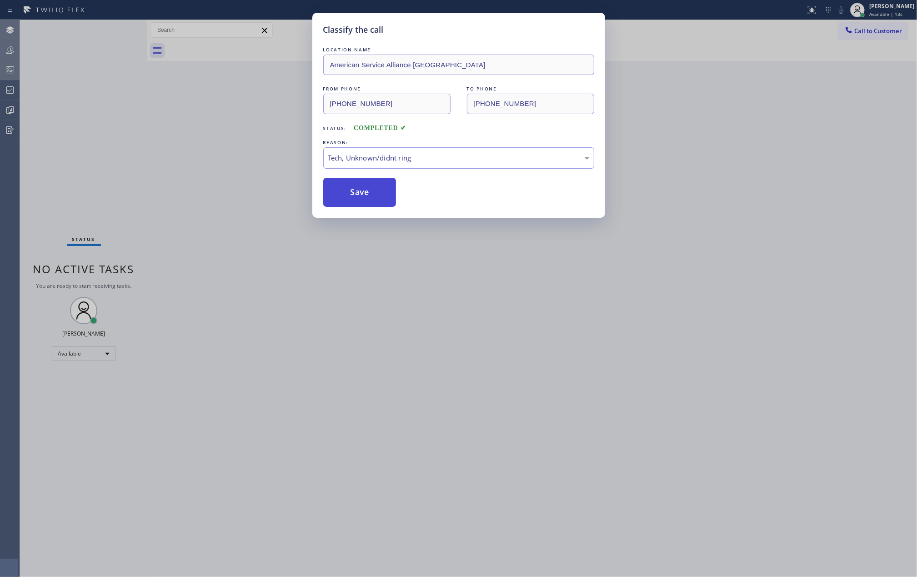
click at [374, 198] on button "Save" at bounding box center [359, 192] width 73 height 29
click at [374, 197] on button "Save" at bounding box center [359, 192] width 73 height 29
click at [148, 175] on div "Classify the call LOCATION NAME American Service Alliance El Rio FROM PHONE (80…" at bounding box center [458, 288] width 917 height 577
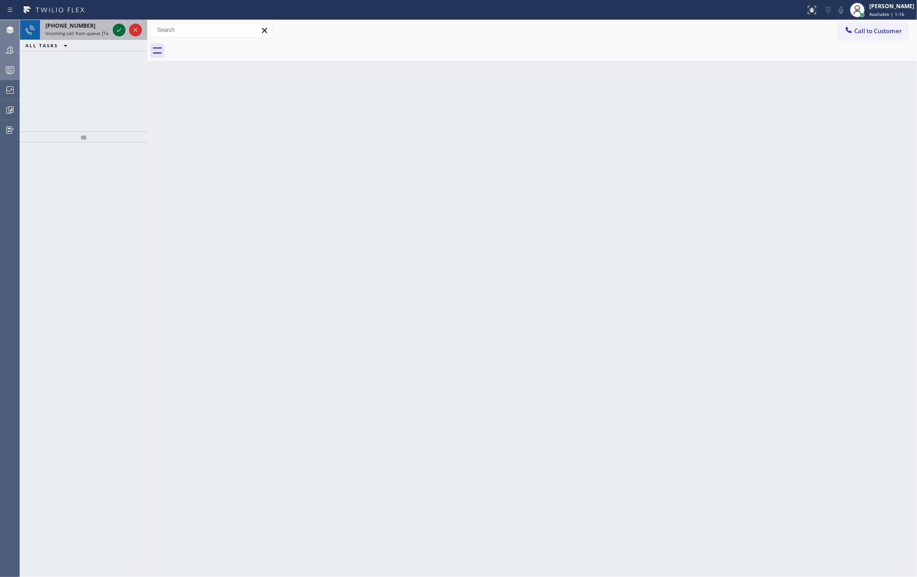
click at [115, 28] on icon at bounding box center [119, 30] width 11 height 11
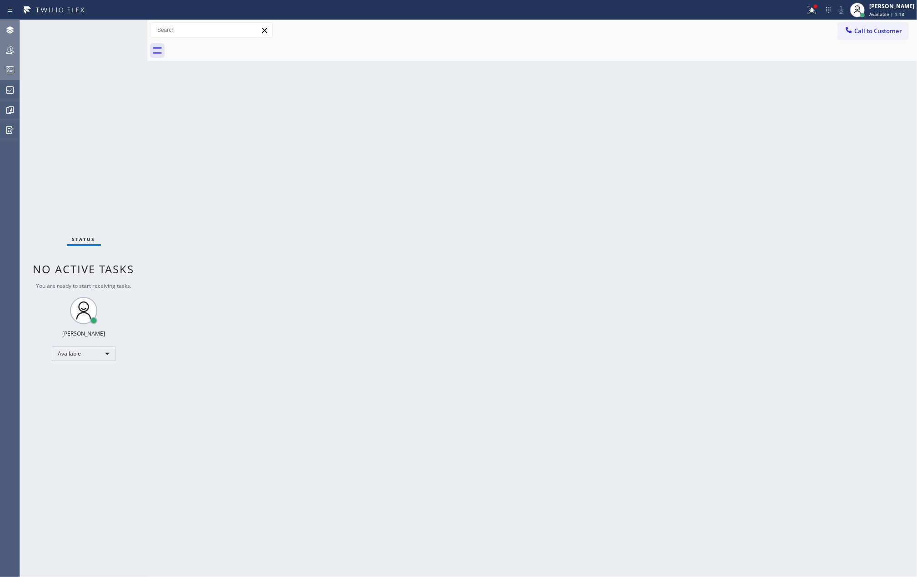
click at [115, 28] on div "Status No active tasks You are ready to start receiving tasks. Jovelle Tadle Av…" at bounding box center [83, 298] width 127 height 557
click at [815, 8] on icon at bounding box center [811, 8] width 5 height 3
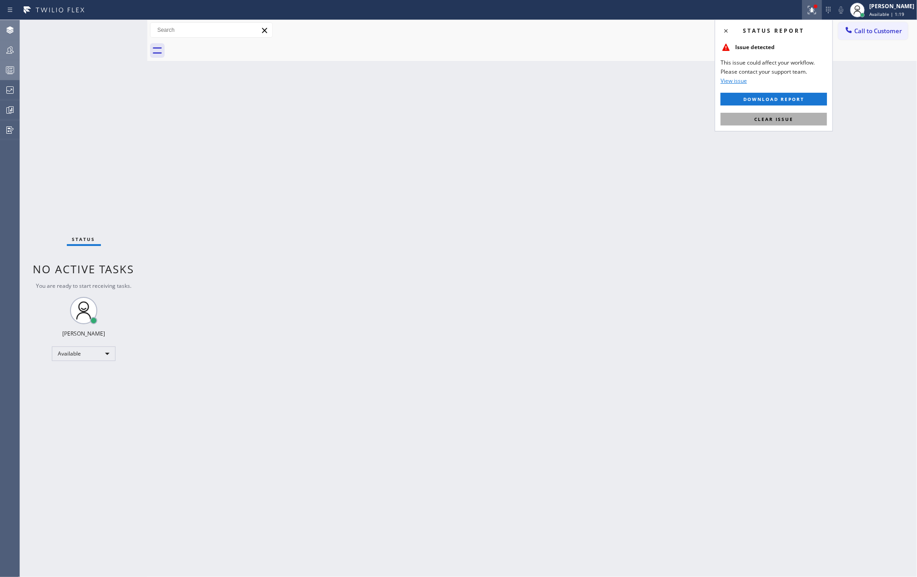
click at [778, 118] on span "Clear issue" at bounding box center [773, 119] width 39 height 6
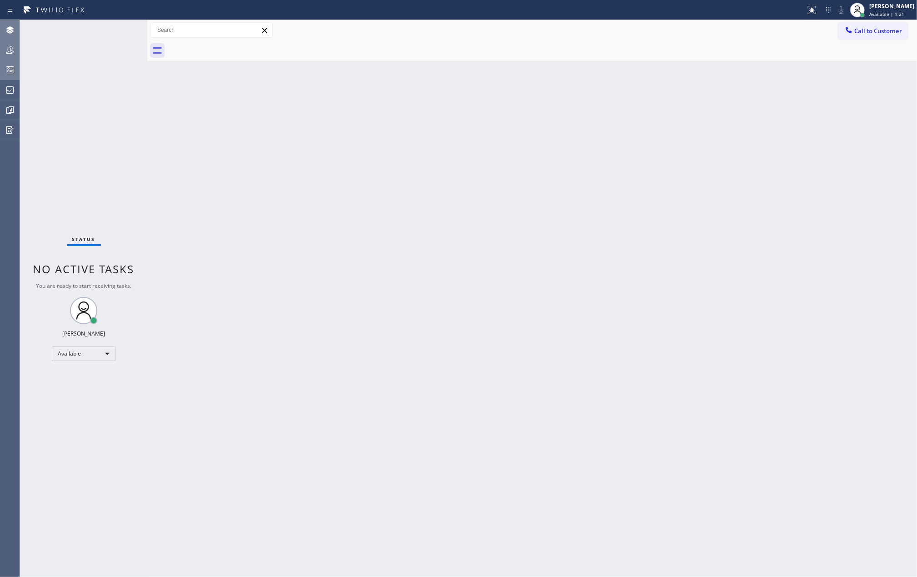
click at [14, 68] on rect at bounding box center [10, 70] width 8 height 6
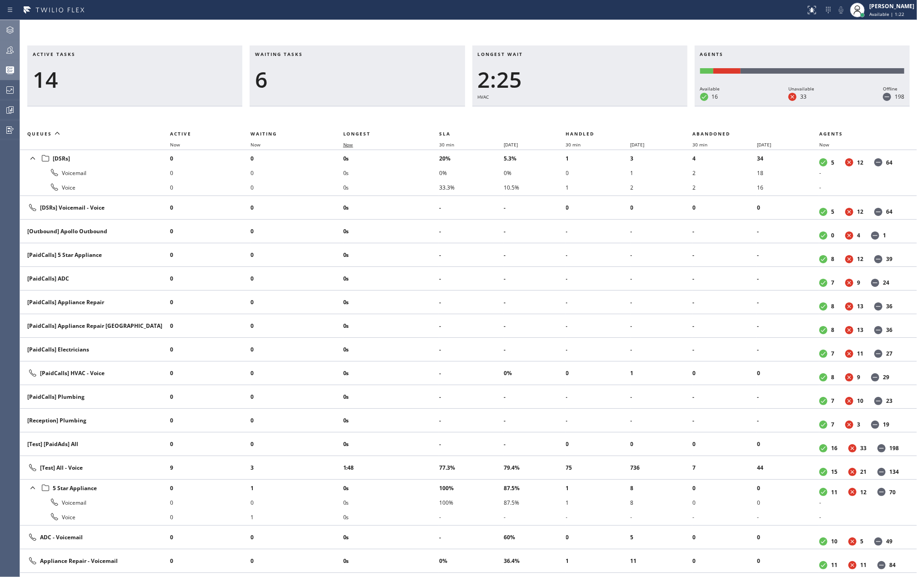
click at [346, 141] on span "Now" at bounding box center [348, 144] width 10 height 6
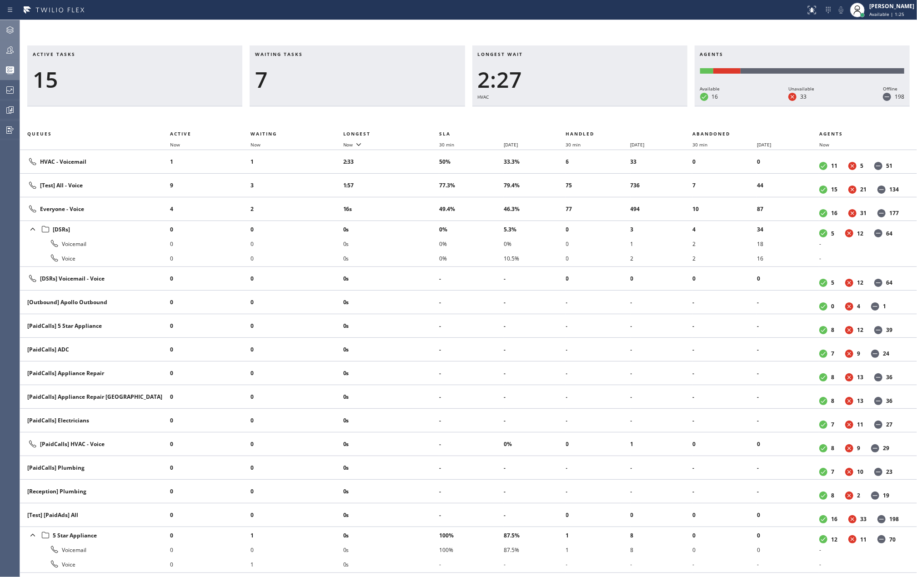
click at [9, 30] on icon at bounding box center [9, 29] width 7 height 7
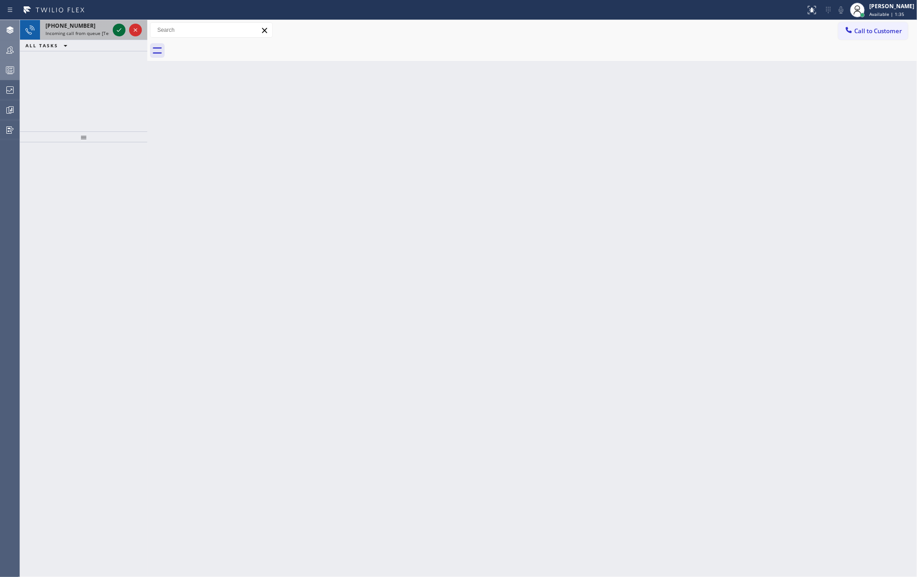
click at [117, 32] on icon at bounding box center [119, 30] width 11 height 11
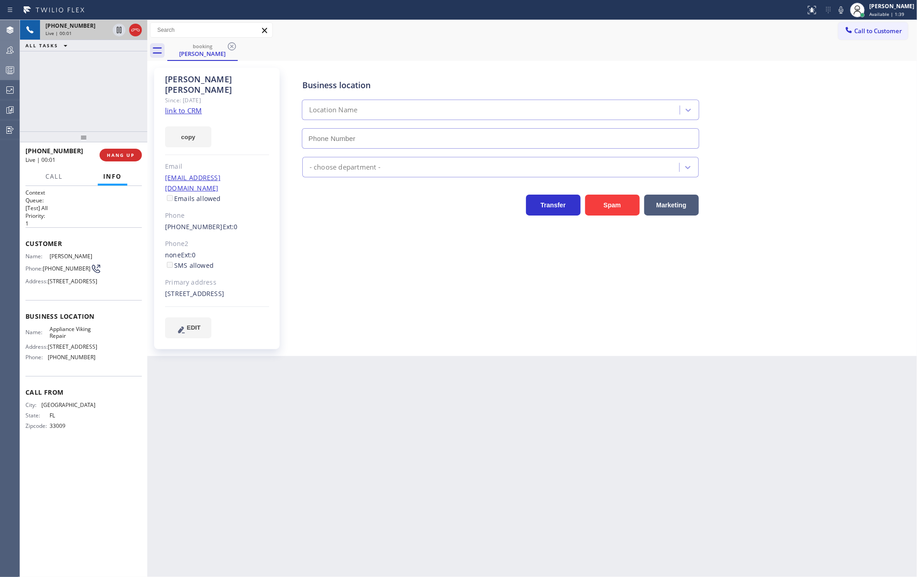
type input "(617) 219-9255"
click at [175, 106] on link "link to CRM" at bounding box center [183, 110] width 37 height 9
click at [117, 153] on span "COMPLETE" at bounding box center [118, 155] width 31 height 6
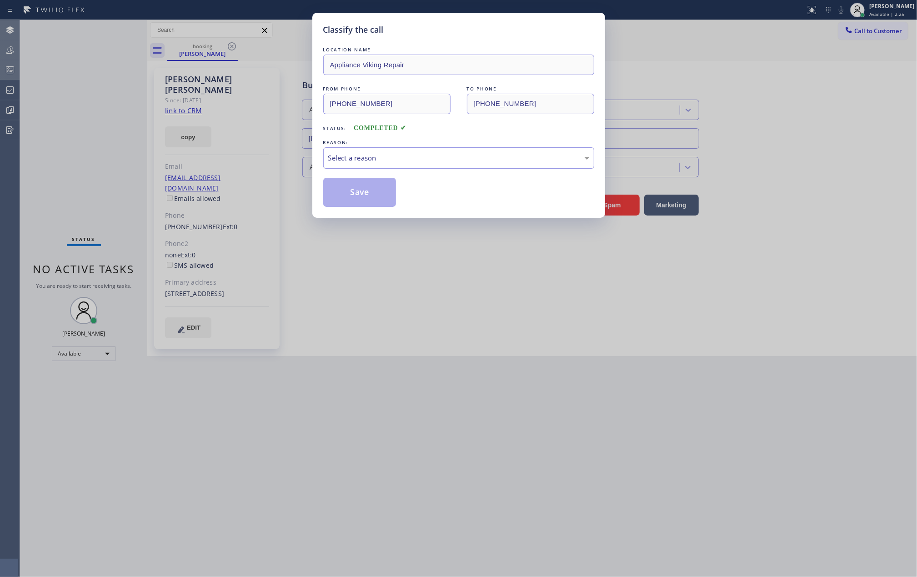
click at [427, 160] on div "Select a reason" at bounding box center [458, 158] width 261 height 10
click at [356, 194] on button "Save" at bounding box center [359, 192] width 73 height 29
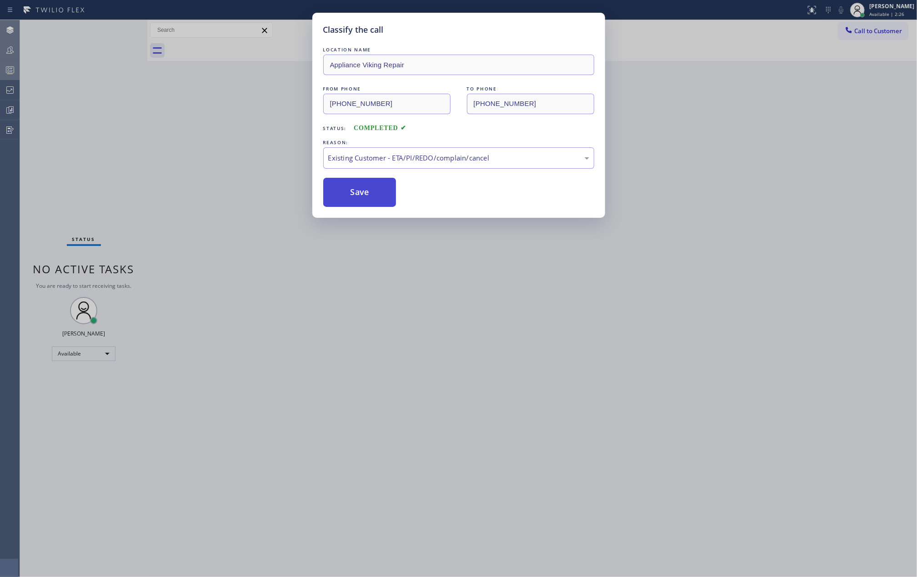
click at [356, 194] on button "Save" at bounding box center [359, 192] width 73 height 29
click at [187, 184] on div "Classify the call LOCATION NAME American Service Alliance El Rio FROM PHONE (80…" at bounding box center [468, 298] width 897 height 557
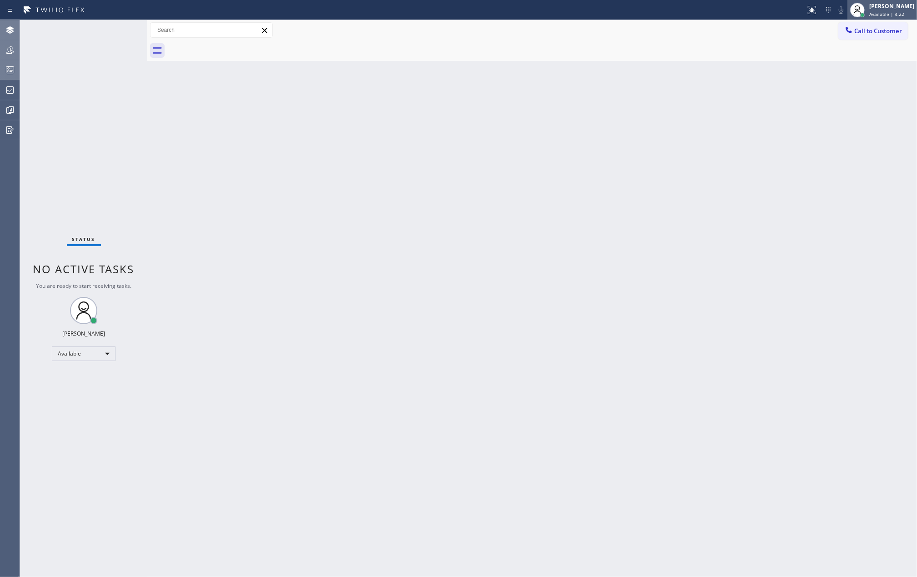
click at [895, 12] on span "Available | 4:22" at bounding box center [886, 14] width 35 height 6
click at [849, 59] on button "Unavailable" at bounding box center [871, 60] width 91 height 12
click at [2, 75] on div at bounding box center [10, 70] width 20 height 11
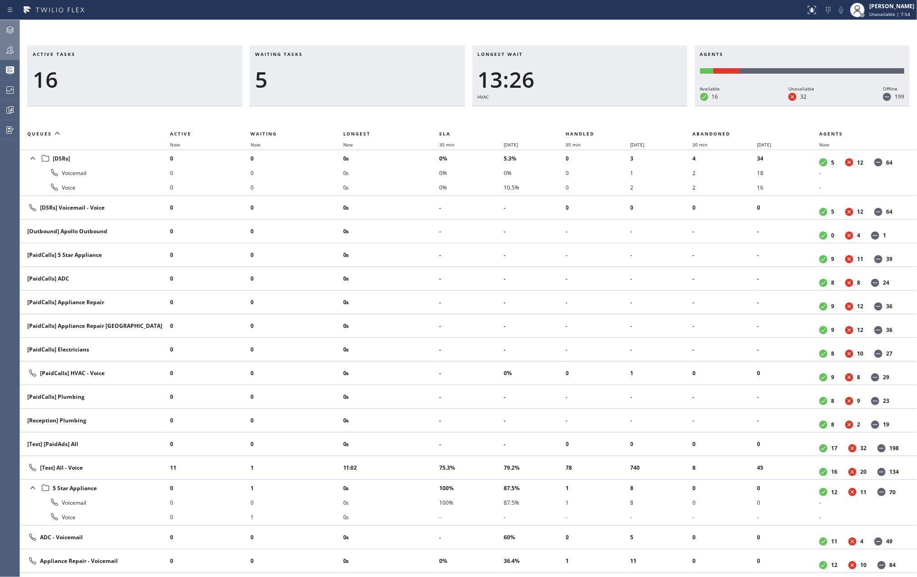
click at [544, 33] on div "Active tasks 16 Waiting tasks 5 Longest wait 13:26 HVAC Agents Available 16 Una…" at bounding box center [468, 298] width 897 height 557
click at [353, 142] on span "Now" at bounding box center [348, 144] width 10 height 6
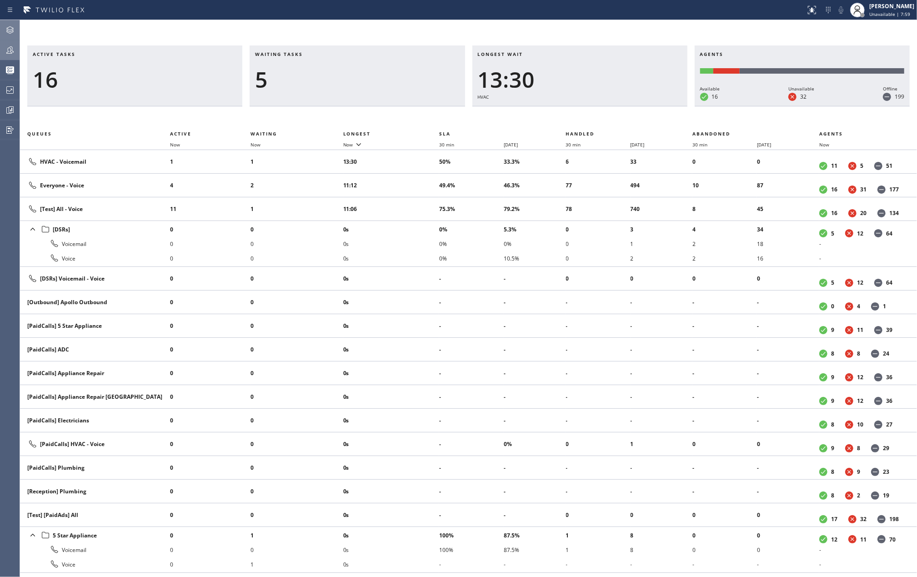
click at [10, 50] on icon at bounding box center [10, 50] width 11 height 11
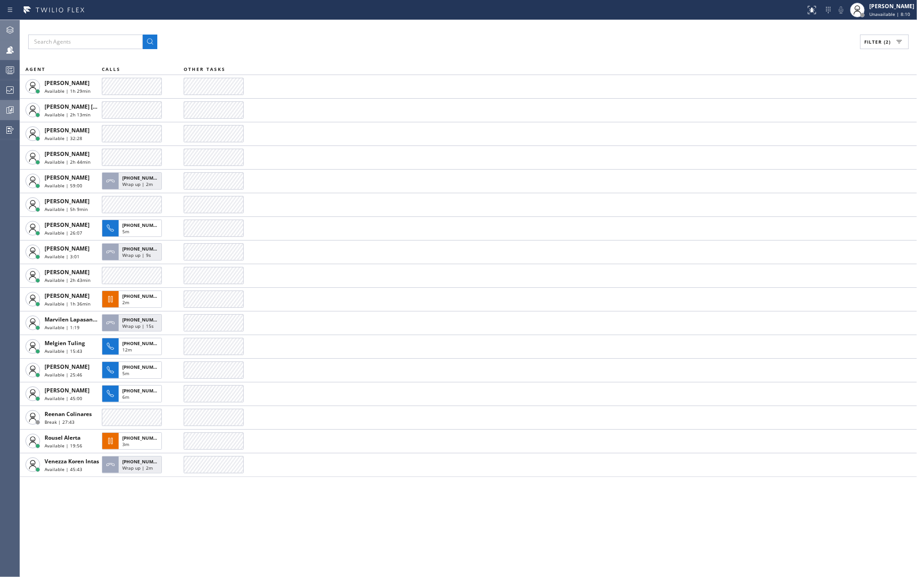
click at [10, 113] on icon at bounding box center [11, 109] width 5 height 6
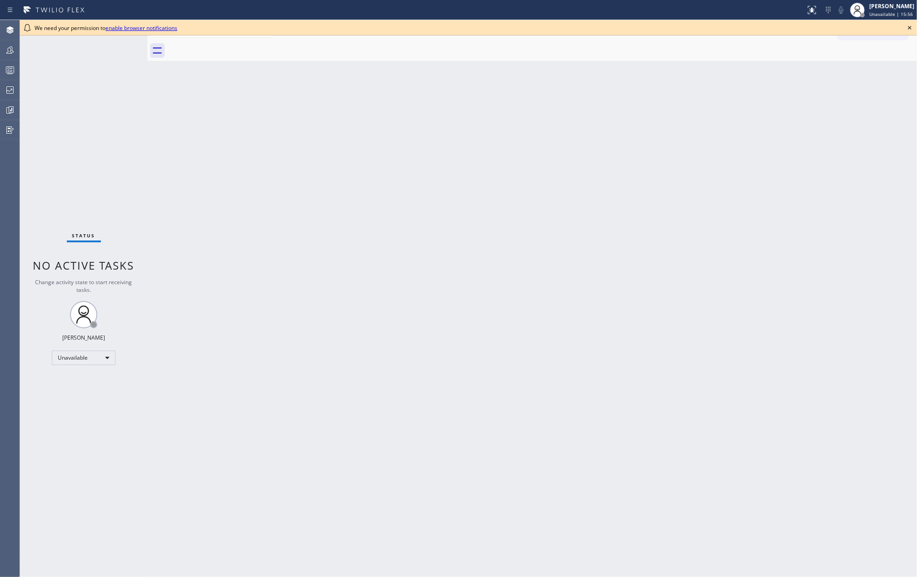
click at [907, 26] on icon at bounding box center [909, 27] width 11 height 11
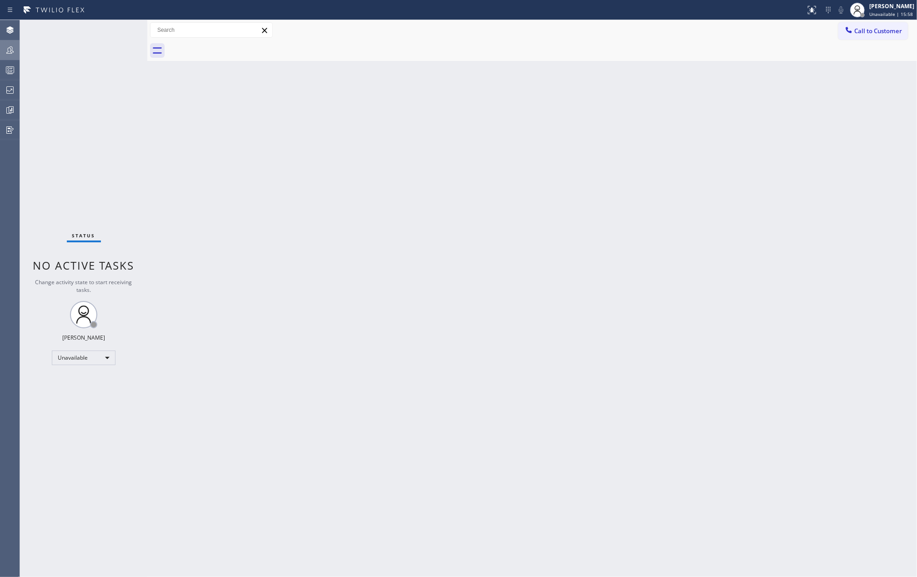
click at [6, 46] on icon at bounding box center [10, 50] width 11 height 11
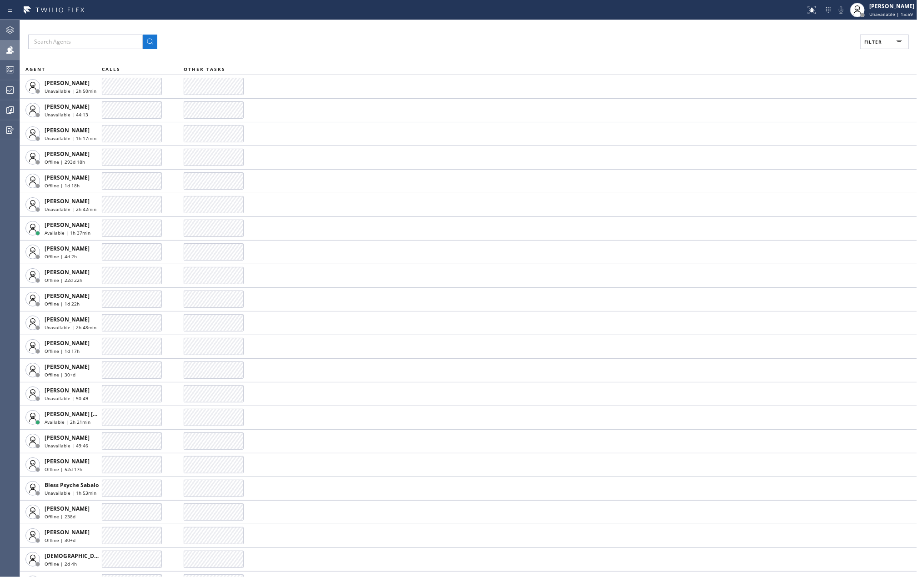
click at [879, 38] on button "Filter" at bounding box center [884, 42] width 49 height 15
click at [788, 105] on input "Available" at bounding box center [784, 107] width 11 height 11
checkbox input "true"
click at [784, 140] on input "Break" at bounding box center [784, 136] width 11 height 11
checkbox input "true"
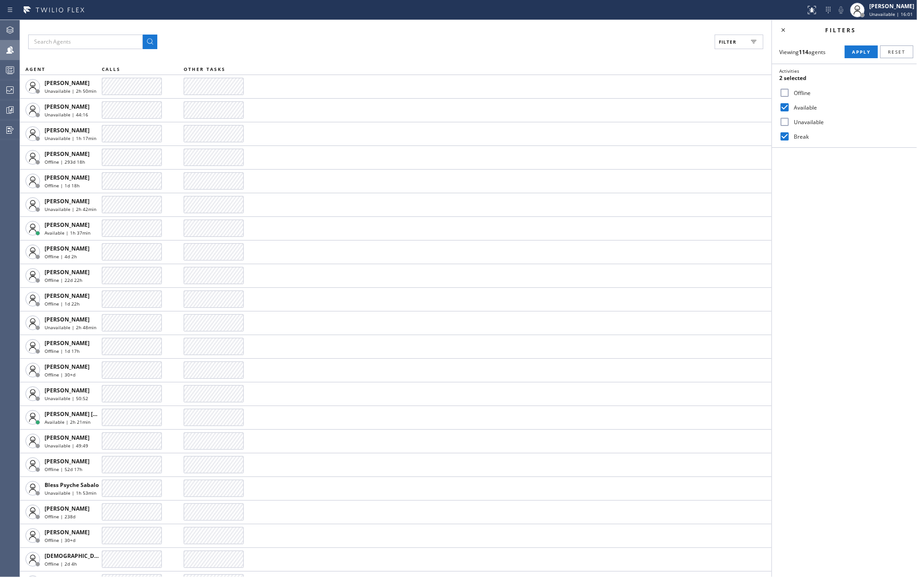
click at [860, 51] on span "Apply" at bounding box center [861, 52] width 19 height 6
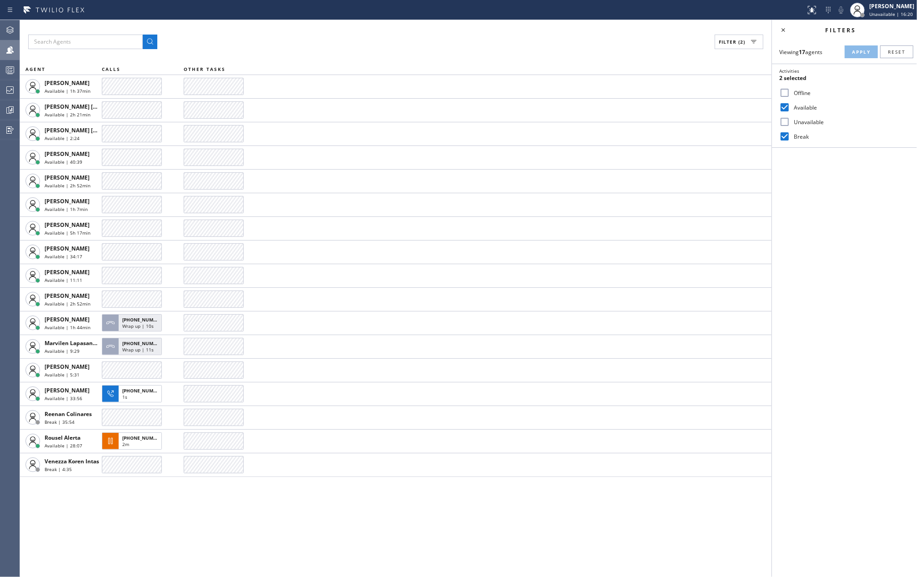
click at [506, 50] on div "Filter (2) AGENT CALLS OTHER TASKS [PERSON_NAME] Available | 1h 37min [PERSON_N…" at bounding box center [396, 298] width 752 height 557
click at [13, 71] on icon at bounding box center [10, 70] width 11 height 11
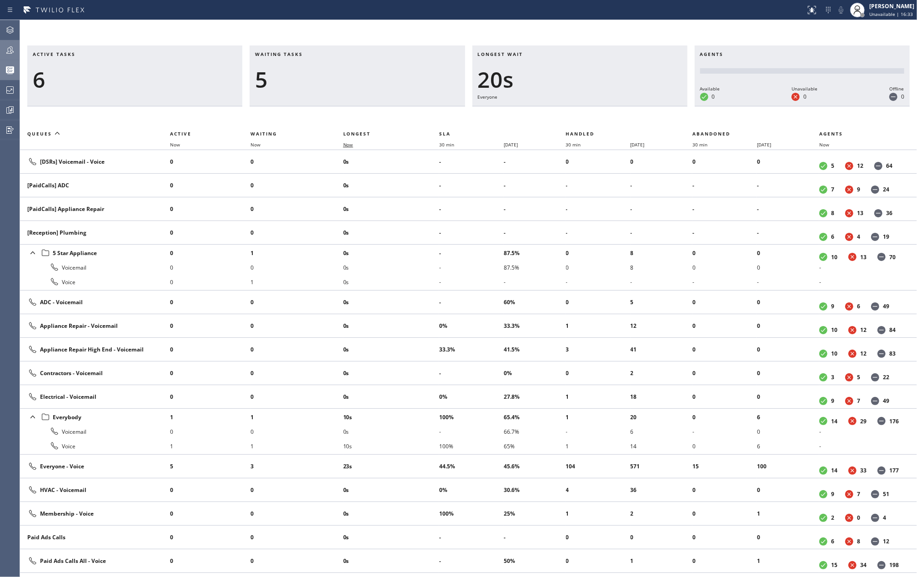
click at [350, 142] on span "Now" at bounding box center [348, 144] width 10 height 6
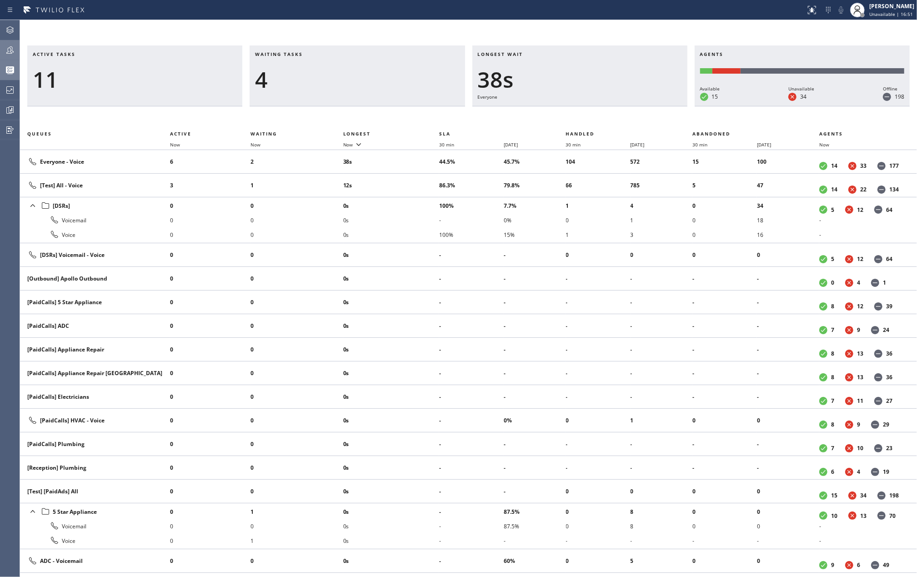
click at [15, 51] on icon at bounding box center [10, 50] width 11 height 11
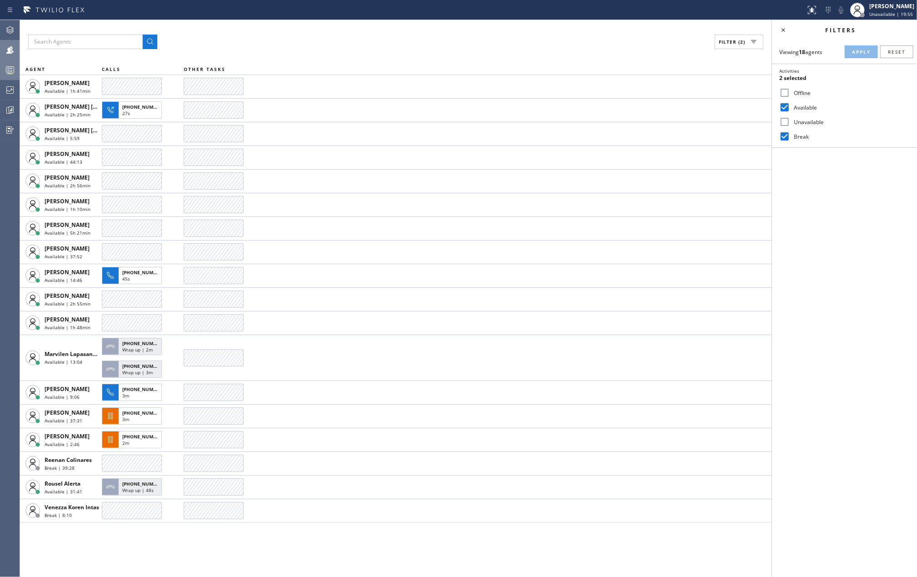
click at [13, 70] on icon at bounding box center [10, 70] width 11 height 11
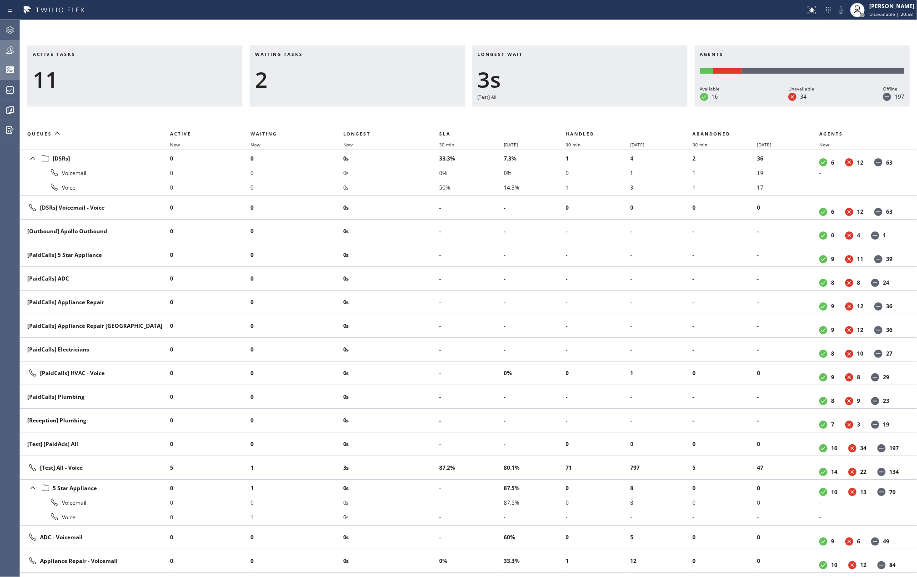
click at [3, 46] on div at bounding box center [10, 50] width 20 height 11
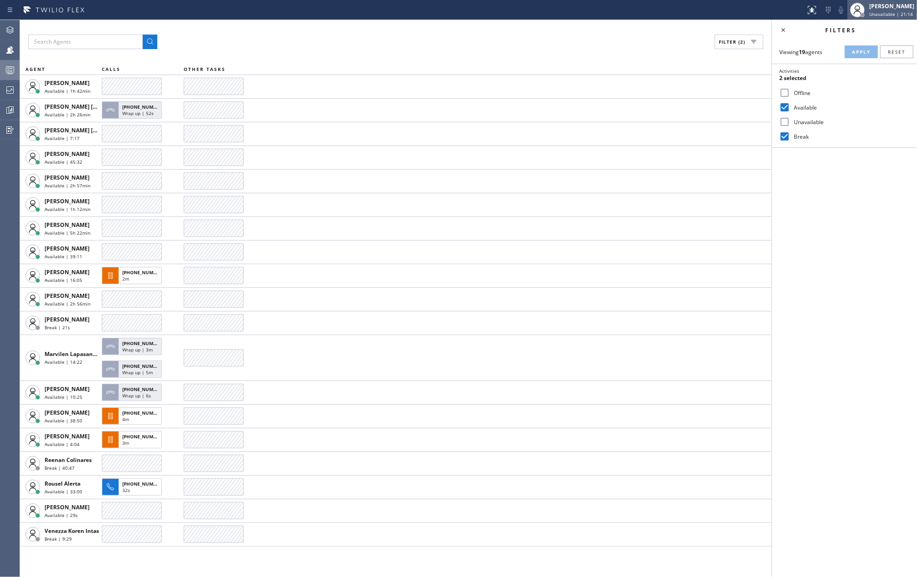
click at [882, 15] on span "Unavailable | 21:14" at bounding box center [891, 14] width 44 height 6
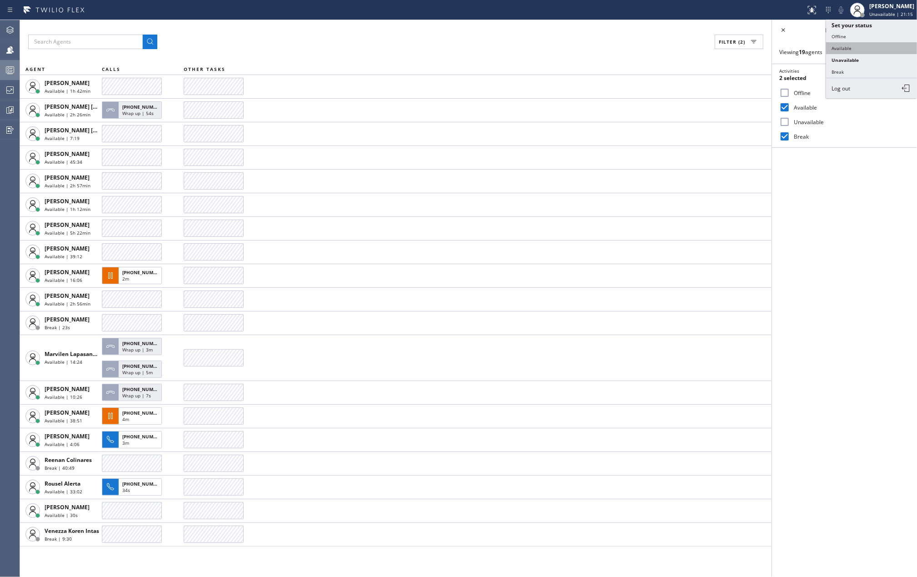
click at [848, 48] on button "Available" at bounding box center [871, 48] width 91 height 12
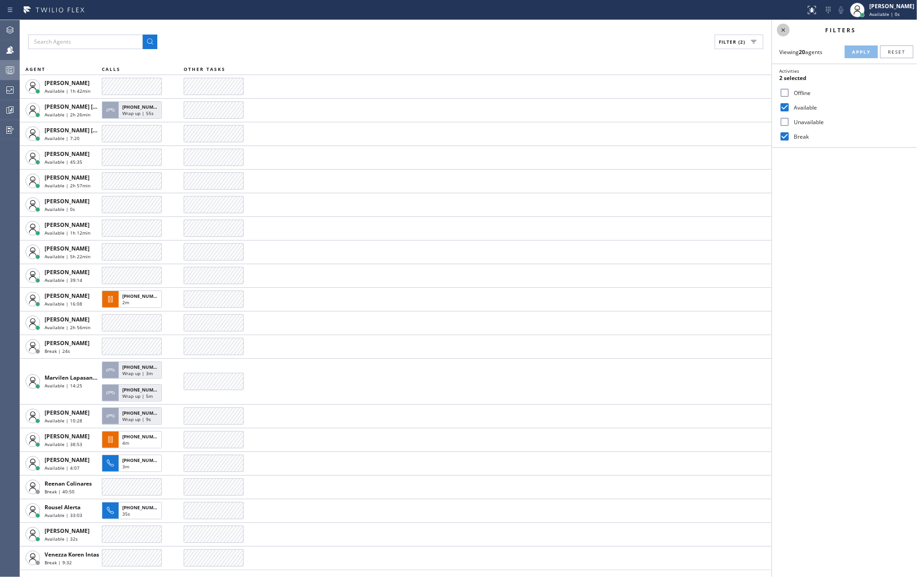
click at [782, 30] on icon at bounding box center [783, 30] width 11 height 11
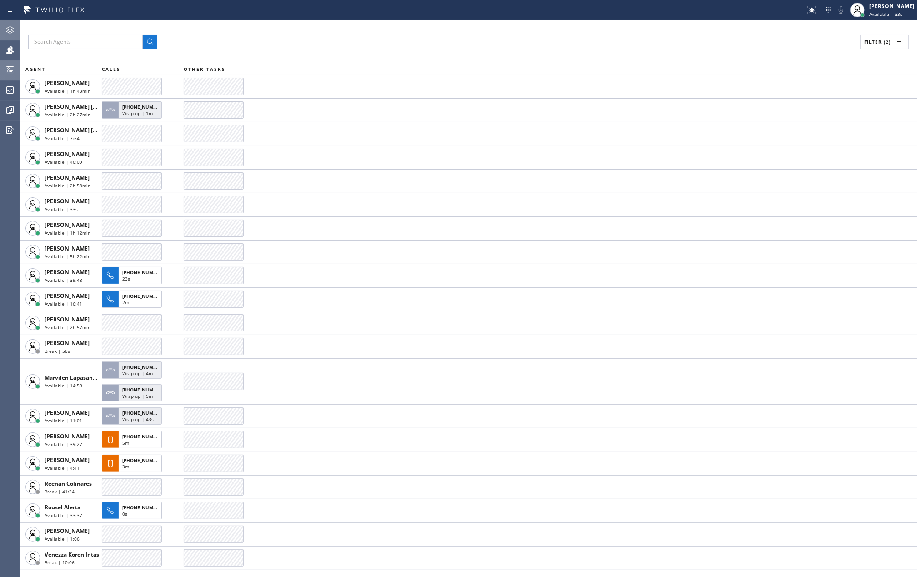
click at [12, 25] on icon at bounding box center [10, 30] width 11 height 11
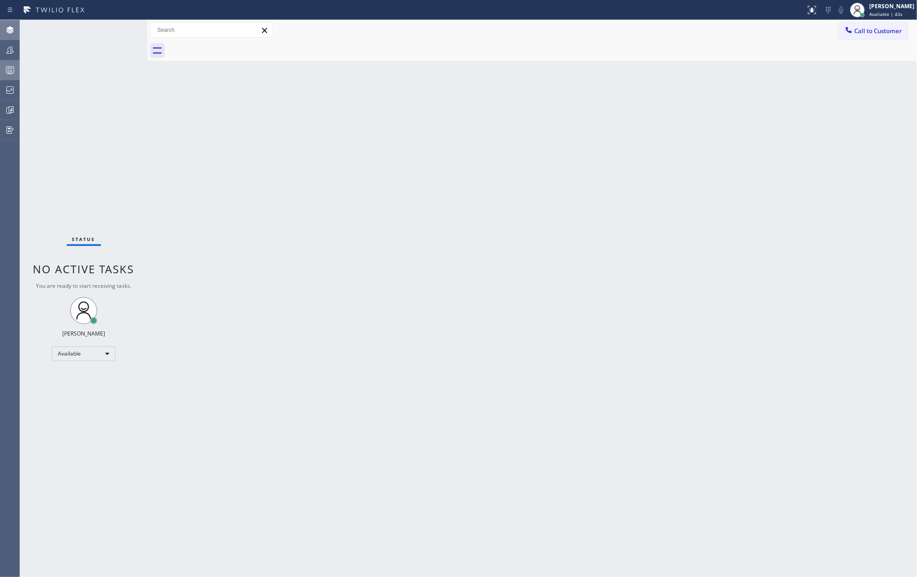
click at [319, 207] on div "Back to Dashboard Change Sender ID Customers Technicians Select a contact Outbo…" at bounding box center [532, 298] width 770 height 557
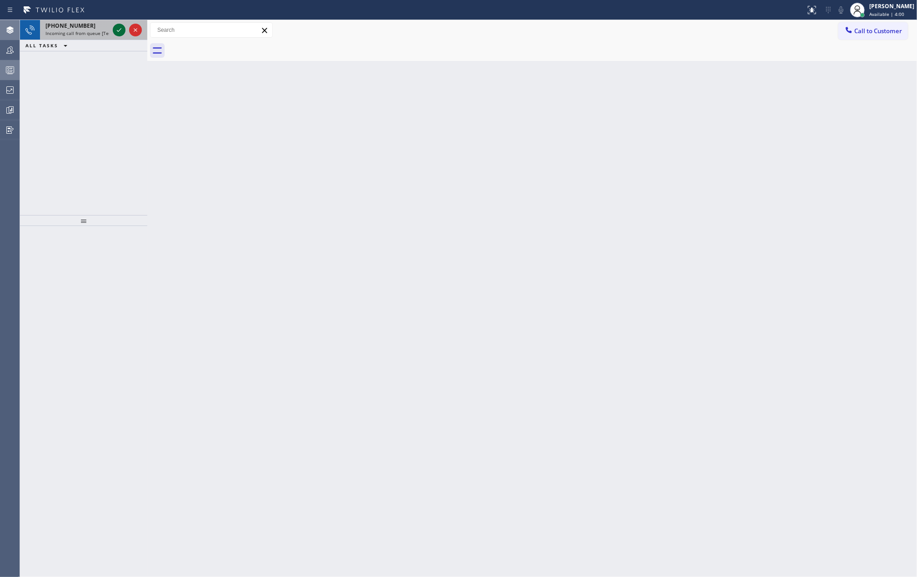
click at [118, 26] on icon at bounding box center [119, 30] width 11 height 11
click at [117, 28] on icon at bounding box center [119, 30] width 11 height 11
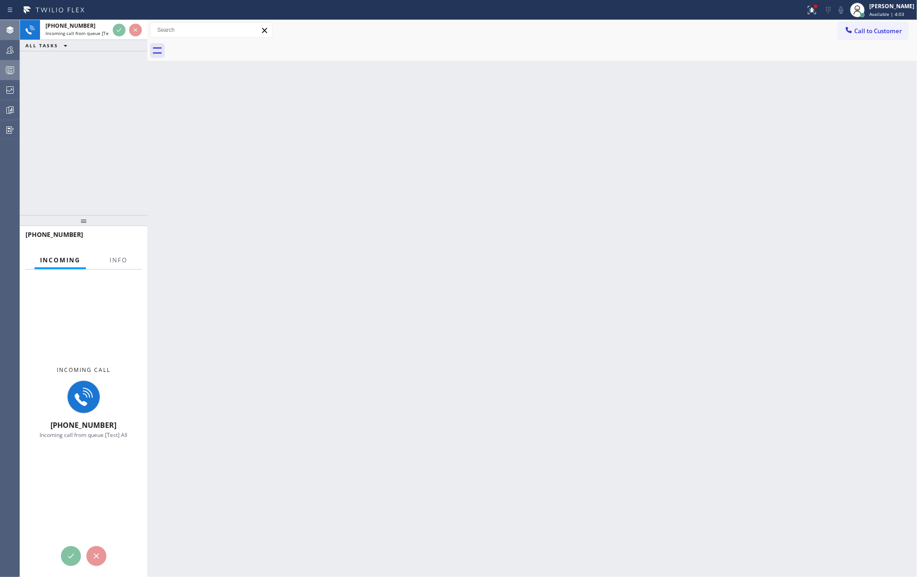
click at [116, 267] on div at bounding box center [118, 268] width 29 height 2
click at [123, 258] on span "Info" at bounding box center [119, 260] width 18 height 8
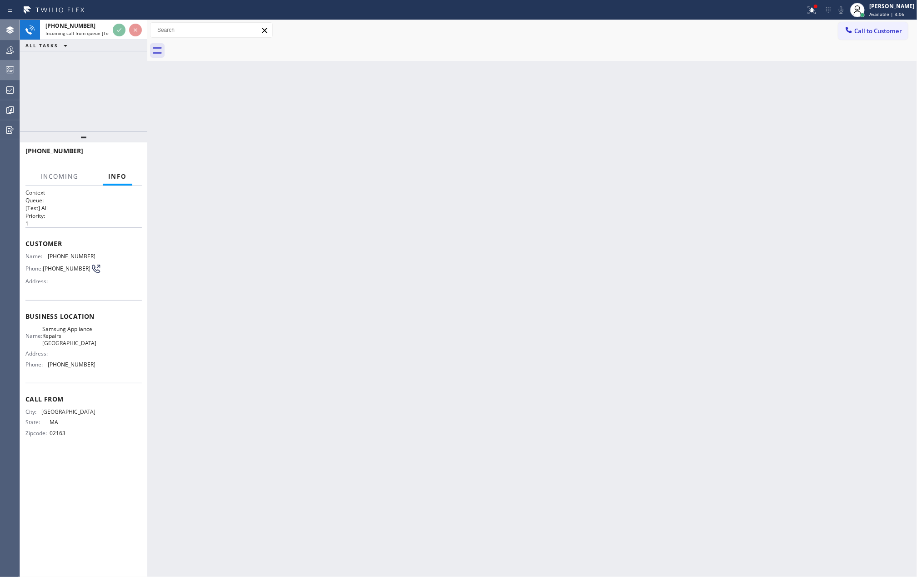
drag, startPoint x: 91, startPoint y: 219, endPoint x: 88, endPoint y: 117, distance: 101.9
click at [88, 117] on div "[PHONE_NUMBER] Incoming call from queue [Test] All ALL TASKS ALL TASKS ACTIVE T…" at bounding box center [83, 298] width 127 height 557
click at [817, 13] on icon at bounding box center [812, 10] width 11 height 11
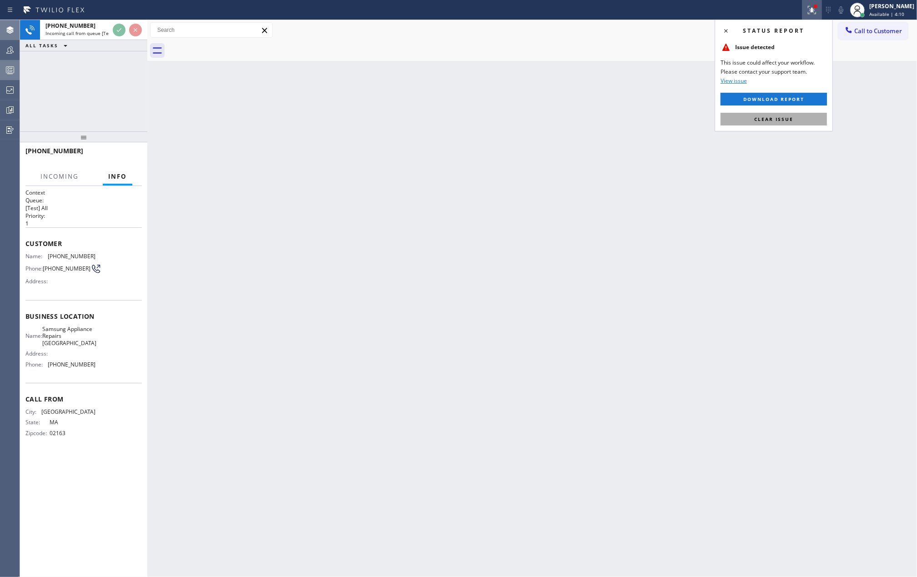
click at [797, 119] on button "Clear issue" at bounding box center [774, 119] width 106 height 13
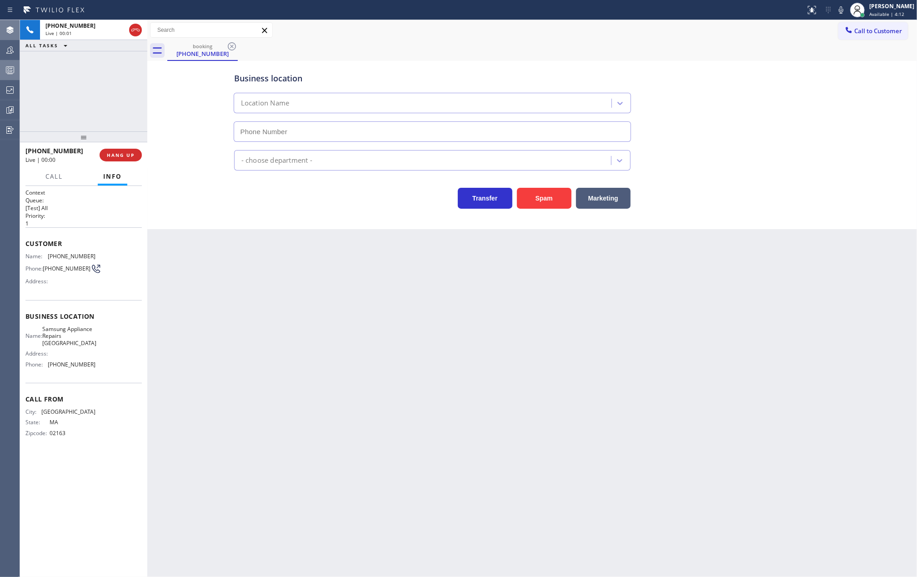
type input "[PHONE_NUMBER]"
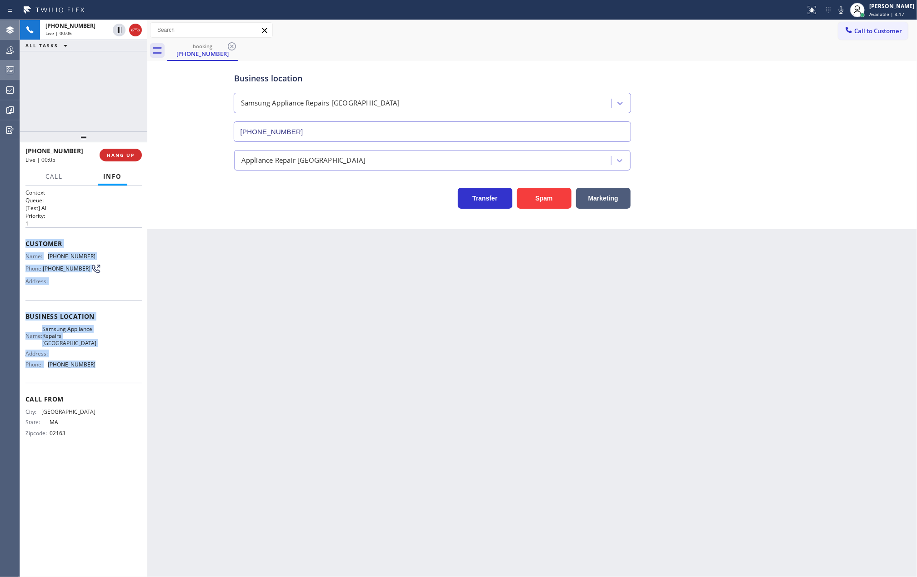
drag, startPoint x: 23, startPoint y: 246, endPoint x: 97, endPoint y: 373, distance: 147.3
click at [97, 373] on div "Context Queue: [Test] All Priority: 1 Customer Name: [PHONE_NUMBER] Phone: [PHO…" at bounding box center [83, 381] width 127 height 391
copy div "Customer Name: [PHONE_NUMBER] Phone: [PHONE_NUMBER] Address: Business location …"
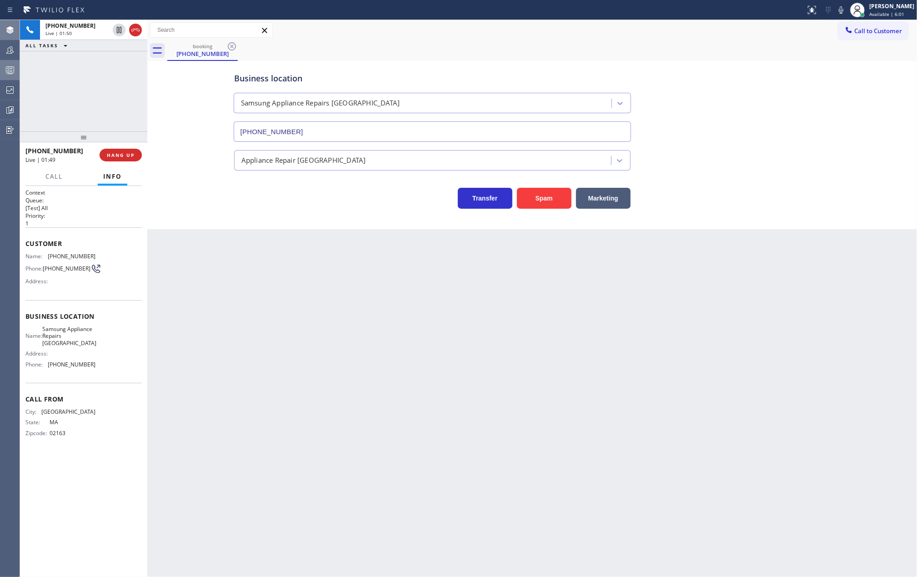
drag, startPoint x: 84, startPoint y: 131, endPoint x: 102, endPoint y: 52, distance: 81.2
click at [82, 86] on div "[PHONE_NUMBER] Live | 01:50 ALL TASKS ALL TASKS ACTIVE TASKS TASKS IN WRAP UP […" at bounding box center [83, 298] width 127 height 557
click at [115, 30] on icon at bounding box center [119, 30] width 11 height 11
click at [421, 44] on div "booking [PHONE_NUMBER]" at bounding box center [542, 50] width 750 height 20
click at [117, 30] on icon at bounding box center [119, 30] width 11 height 11
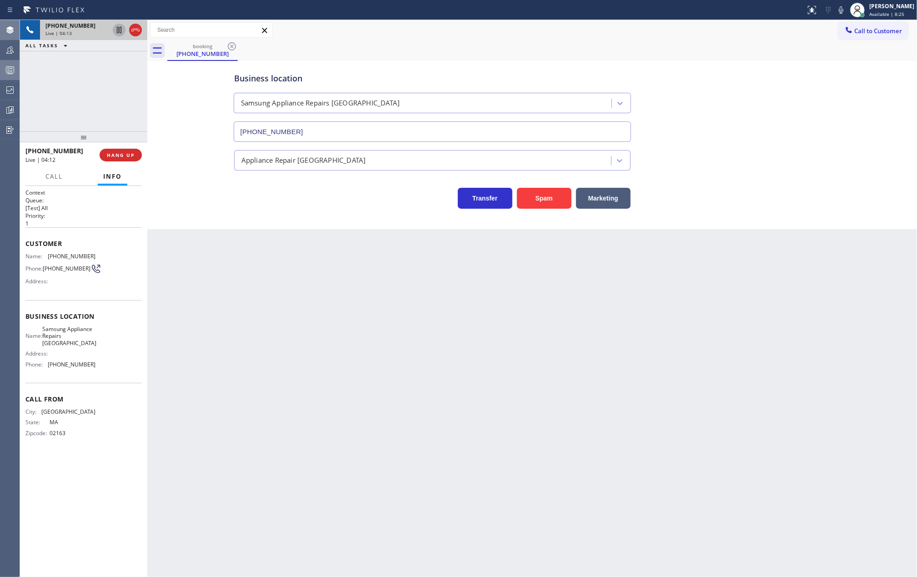
click at [398, 357] on div "Back to Dashboard Change Sender ID Customers Technicians Select a contact Outbo…" at bounding box center [532, 298] width 770 height 557
drag, startPoint x: 82, startPoint y: 137, endPoint x: 908, endPoint y: 326, distance: 847.9
click at [88, 96] on div "[PHONE_NUMBER] Live | 06:21 ALL TASKS ALL TASKS ACTIVE TASKS TASKS IN WRAP UP […" at bounding box center [83, 298] width 127 height 557
click at [813, 213] on div "Business location Samsung Appliance Repairs [GEOGRAPHIC_DATA] [PHONE_NUMBER] Ap…" at bounding box center [532, 145] width 770 height 168
drag, startPoint x: 84, startPoint y: 137, endPoint x: 84, endPoint y: 84, distance: 52.7
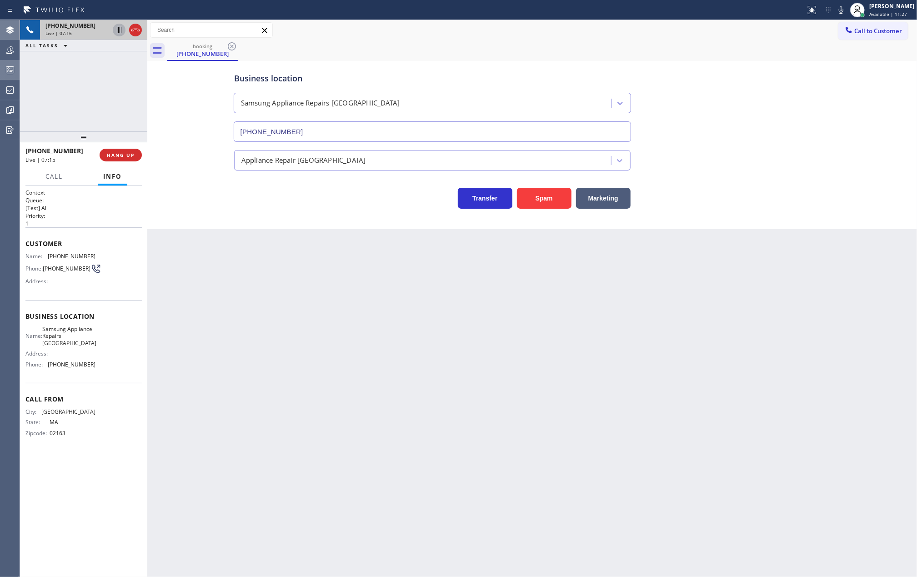
click at [84, 84] on div "[PHONE_NUMBER] Live | 07:16 ALL TASKS ALL TASKS ACTIVE TASKS TASKS IN WRAP UP […" at bounding box center [83, 298] width 127 height 557
drag, startPoint x: 79, startPoint y: 135, endPoint x: 80, endPoint y: 109, distance: 25.5
click at [80, 109] on div "[PHONE_NUMBER] Live | 07:20 ALL TASKS ALL TASKS ACTIVE TASKS TASKS IN WRAP UP […" at bounding box center [83, 298] width 127 height 557
drag, startPoint x: 81, startPoint y: 135, endPoint x: 81, endPoint y: 109, distance: 26.4
click at [81, 109] on div "[PHONE_NUMBER] Live | 07:35 ALL TASKS ALL TASKS ACTIVE TASKS TASKS IN WRAP UP […" at bounding box center [83, 298] width 127 height 557
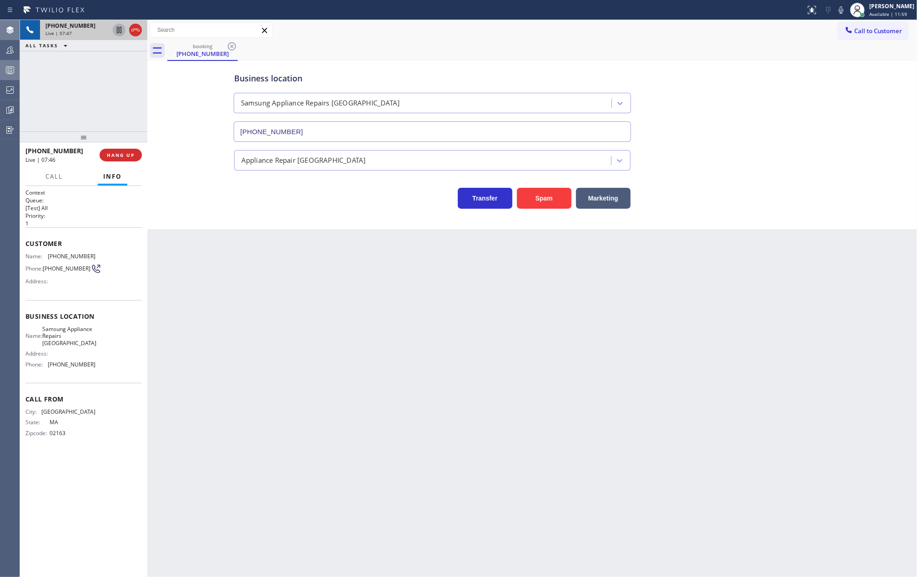
drag, startPoint x: 84, startPoint y: 137, endPoint x: 84, endPoint y: 107, distance: 29.6
click at [84, 107] on div "[PHONE_NUMBER] Live | 07:47 ALL TASKS ALL TASKS ACTIVE TASKS TASKS IN WRAP UP […" at bounding box center [83, 298] width 127 height 557
drag, startPoint x: 80, startPoint y: 132, endPoint x: 84, endPoint y: 110, distance: 22.1
click at [84, 110] on div "[PHONE_NUMBER] Live | 07:50 ALL TASKS ALL TASKS ACTIVE TASKS TASKS IN WRAP UP […" at bounding box center [83, 298] width 127 height 557
drag, startPoint x: 83, startPoint y: 132, endPoint x: 82, endPoint y: 121, distance: 10.9
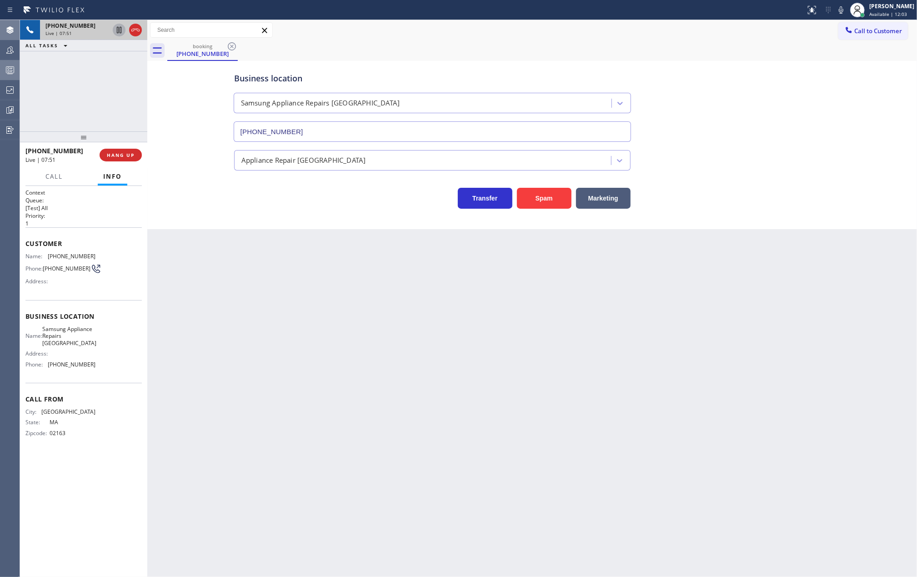
click at [82, 121] on div "[PHONE_NUMBER] Live | 07:51 ALL TASKS ALL TASKS ACTIVE TASKS TASKS IN WRAP UP […" at bounding box center [83, 298] width 127 height 557
drag, startPoint x: 82, startPoint y: 133, endPoint x: 77, endPoint y: 108, distance: 25.4
click at [77, 108] on div "[PHONE_NUMBER] Live | 07:53 ALL TASKS ALL TASKS ACTIVE TASKS TASKS IN WRAP UP […" at bounding box center [83, 298] width 127 height 557
drag, startPoint x: 82, startPoint y: 131, endPoint x: 82, endPoint y: 125, distance: 6.8
click at [82, 125] on div "[PHONE_NUMBER] Live | 07:58 ALL TASKS ALL TASKS ACTIVE TASKS TASKS IN WRAP UP […" at bounding box center [83, 298] width 127 height 557
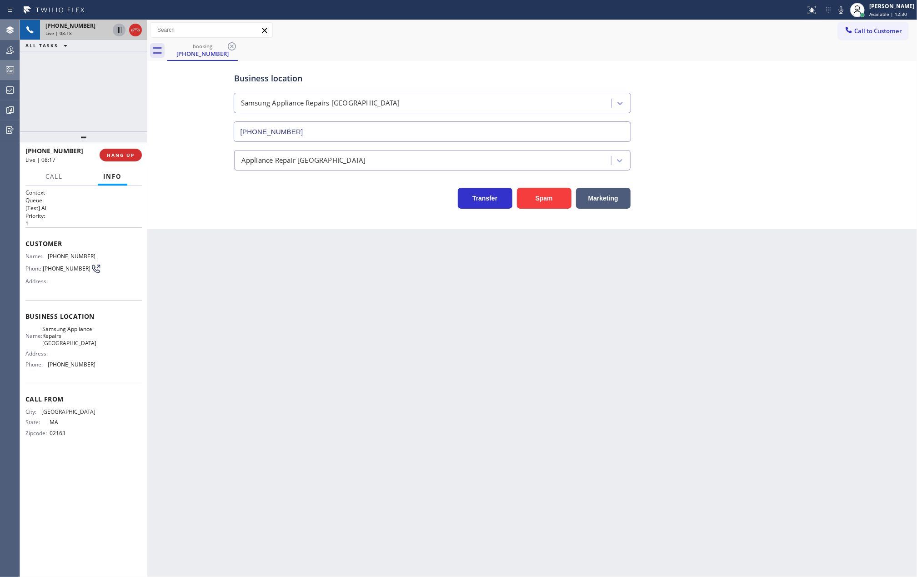
drag, startPoint x: 83, startPoint y: 134, endPoint x: 84, endPoint y: 106, distance: 27.3
click at [84, 106] on div "[PHONE_NUMBER] Live | 08:18 ALL TASKS ALL TASKS ACTIVE TASKS TASKS IN WRAP UP […" at bounding box center [83, 298] width 127 height 557
drag, startPoint x: 81, startPoint y: 133, endPoint x: 81, endPoint y: 115, distance: 18.2
click at [81, 115] on div "[PHONE_NUMBER] Live | 08:30 ALL TASKS ALL TASKS ACTIVE TASKS TASKS IN WRAP UP […" at bounding box center [83, 298] width 127 height 557
drag, startPoint x: 84, startPoint y: 133, endPoint x: 84, endPoint y: 120, distance: 12.3
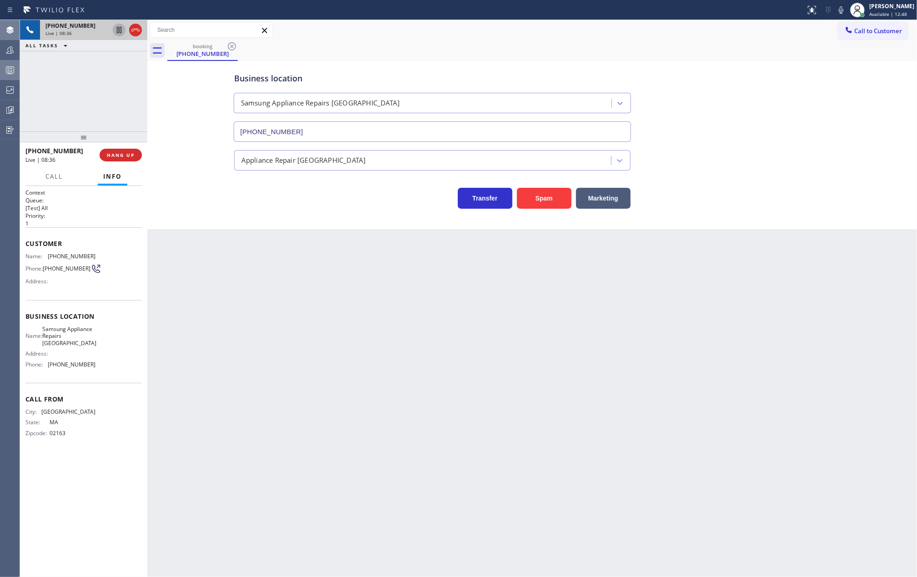
click at [84, 120] on div "[PHONE_NUMBER] Live | 08:36 ALL TASKS ALL TASKS ACTIVE TASKS TASKS IN WRAP UP […" at bounding box center [83, 298] width 127 height 557
drag, startPoint x: 82, startPoint y: 135, endPoint x: 82, endPoint y: 105, distance: 30.0
click at [82, 105] on div "[PHONE_NUMBER] Live | 09:59 ALL TASKS ALL TASKS ACTIVE TASKS TASKS IN WRAP UP […" at bounding box center [83, 298] width 127 height 557
drag, startPoint x: 79, startPoint y: 134, endPoint x: 85, endPoint y: 101, distance: 33.2
click at [85, 102] on div "[PHONE_NUMBER] Live | 10:06 ALL TASKS ALL TASKS ACTIVE TASKS TASKS IN WRAP UP […" at bounding box center [83, 298] width 127 height 557
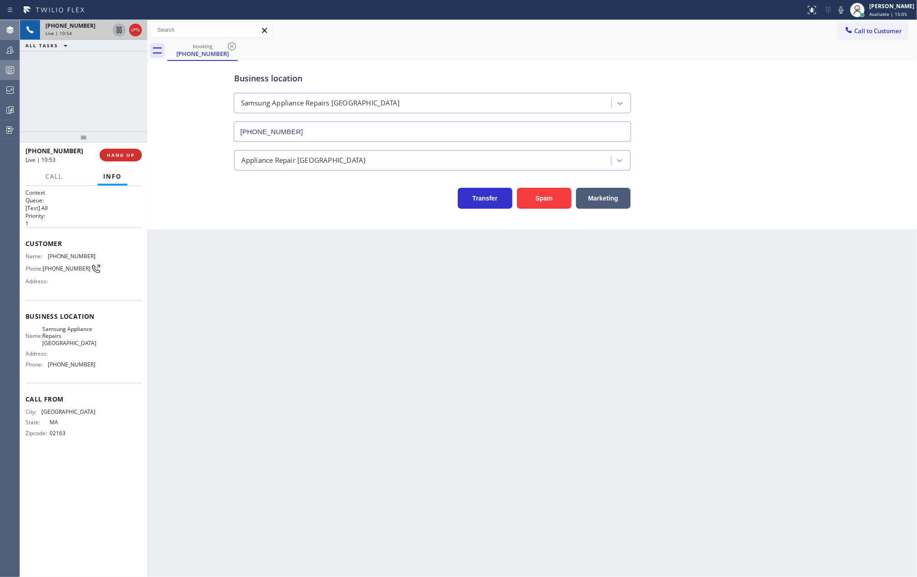
drag, startPoint x: 82, startPoint y: 133, endPoint x: 79, endPoint y: 94, distance: 39.7
click at [79, 95] on div "[PHONE_NUMBER] Live | 10:54 ALL TASKS ALL TASKS ACTIVE TASKS TASKS IN WRAP UP […" at bounding box center [83, 298] width 127 height 557
drag, startPoint x: 81, startPoint y: 133, endPoint x: 83, endPoint y: 100, distance: 32.8
click at [83, 101] on div "[PHONE_NUMBER] Live | 11:03 ALL TASKS ALL TASKS ACTIVE TASKS TASKS IN WRAP UP […" at bounding box center [83, 298] width 127 height 557
click at [124, 155] on span "HANG UP" at bounding box center [121, 155] width 28 height 6
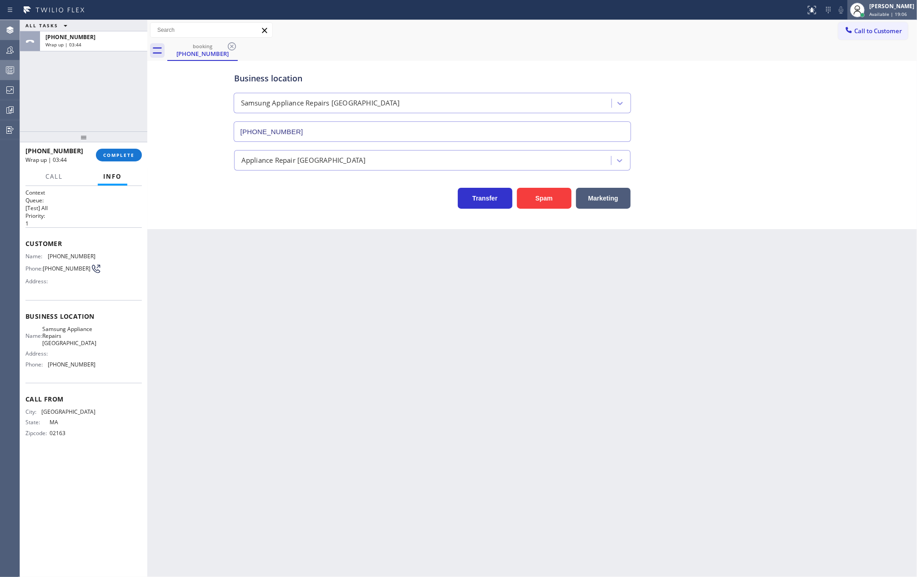
click at [897, 9] on div "[PERSON_NAME]" at bounding box center [891, 6] width 45 height 8
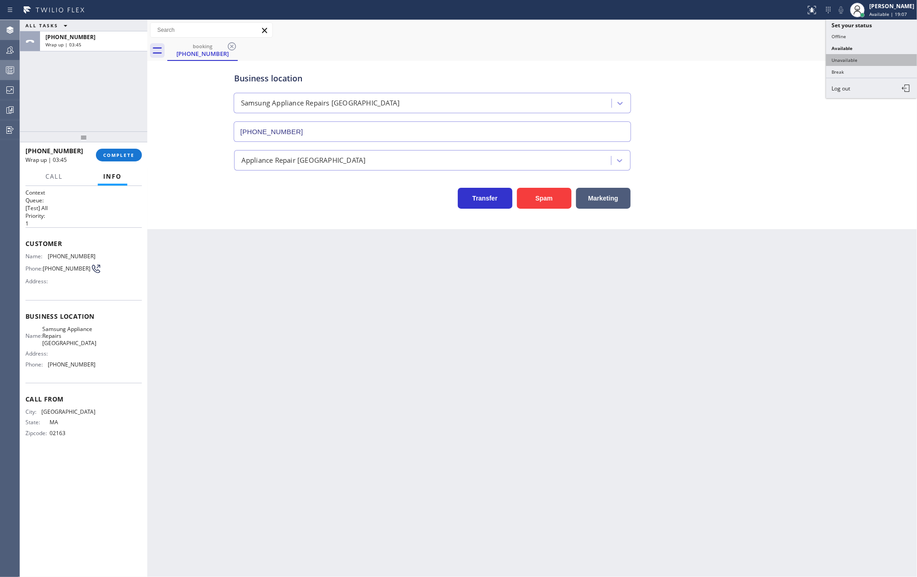
click at [872, 62] on button "Unavailable" at bounding box center [871, 60] width 91 height 12
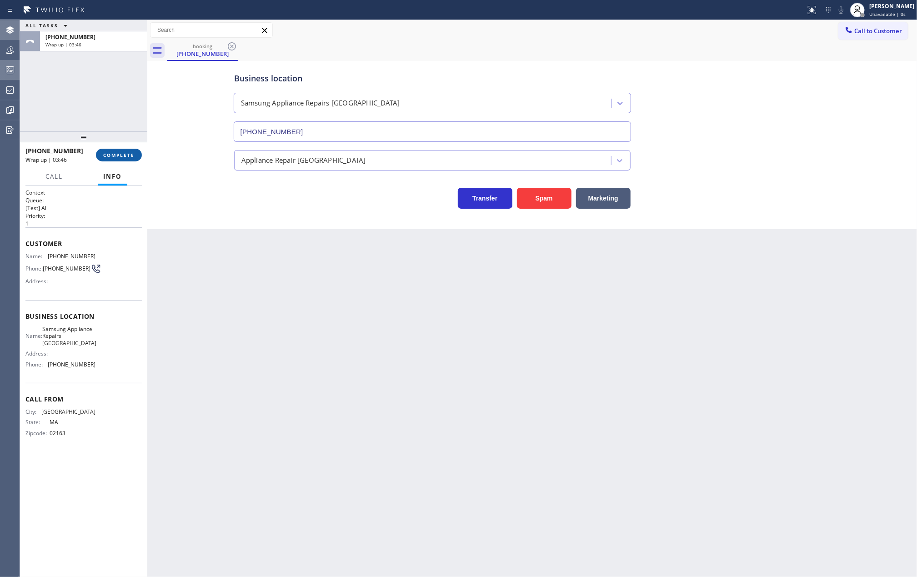
click at [121, 155] on span "COMPLETE" at bounding box center [118, 155] width 31 height 6
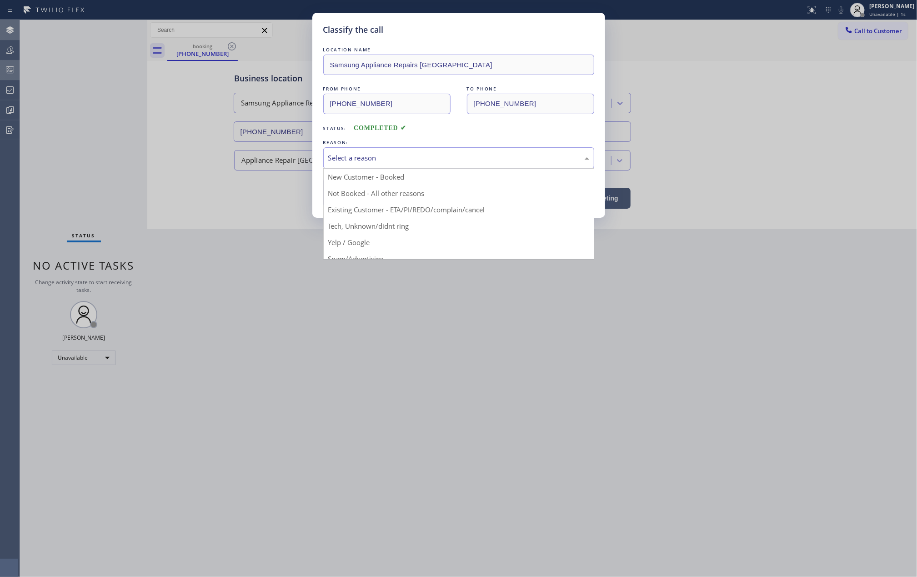
click at [356, 160] on div "Select a reason" at bounding box center [458, 158] width 261 height 10
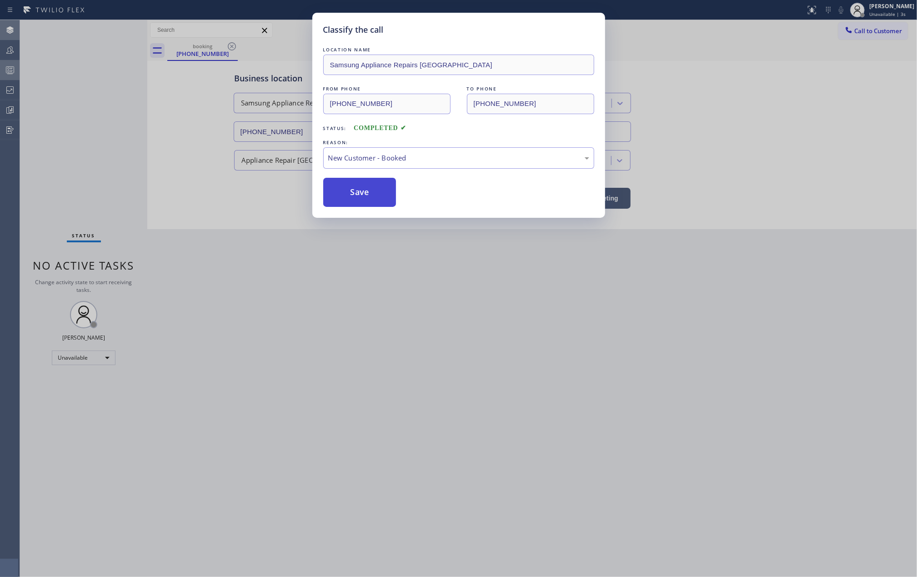
click at [365, 190] on button "Save" at bounding box center [359, 192] width 73 height 29
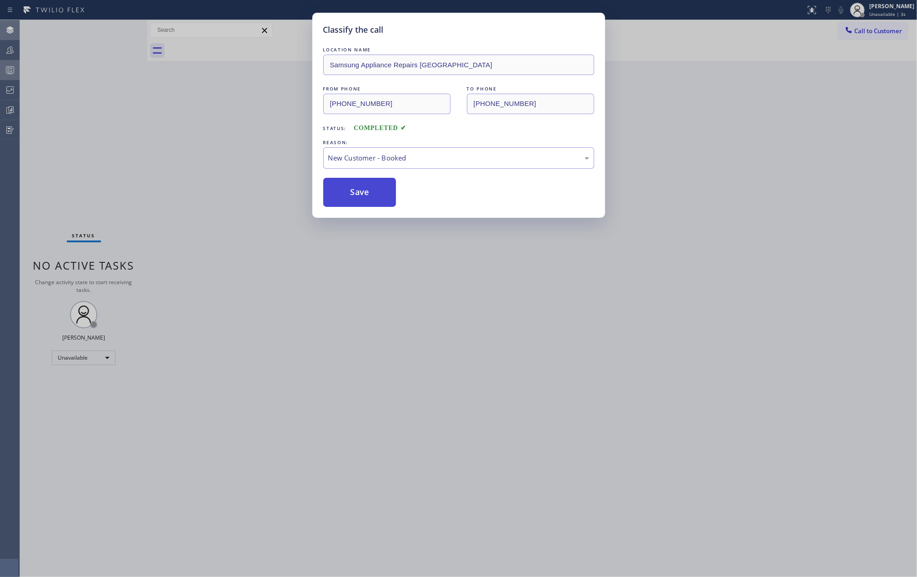
click at [365, 190] on button "Save" at bounding box center [359, 192] width 73 height 29
click at [201, 164] on div "Classify the call LOCATION NAME Samsung Appliance Repairs [GEOGRAPHIC_DATA] FRO…" at bounding box center [458, 288] width 917 height 577
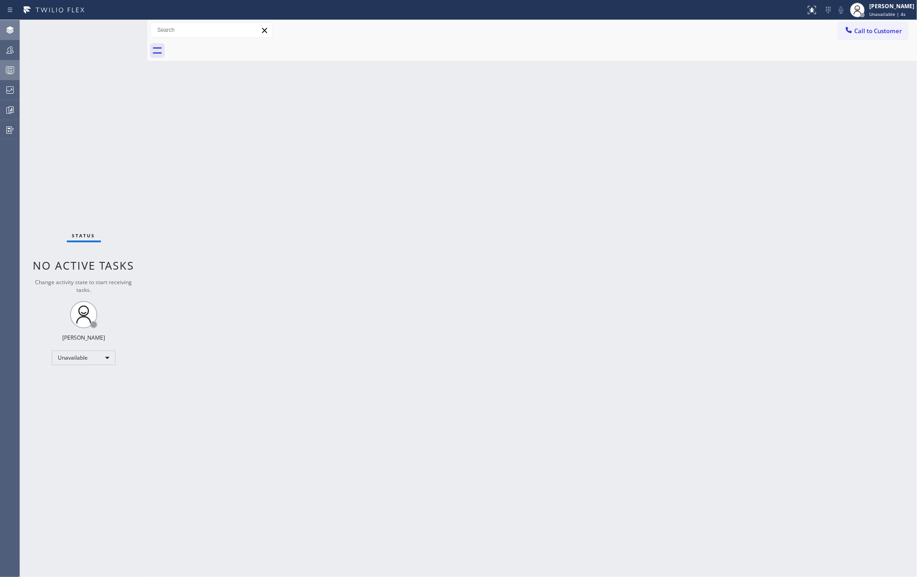
click at [6, 70] on rect at bounding box center [10, 70] width 8 height 6
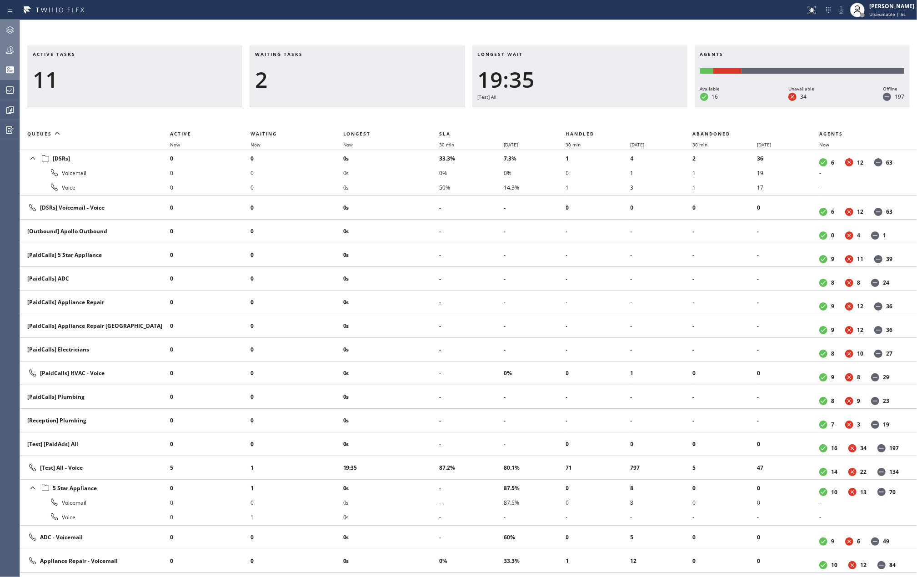
click at [12, 49] on icon at bounding box center [9, 49] width 7 height 7
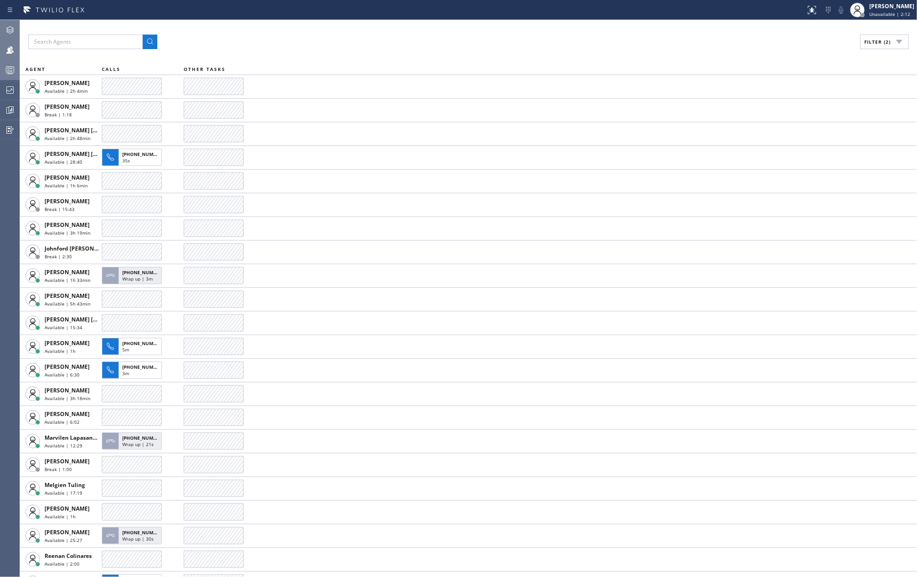
click at [13, 68] on icon at bounding box center [10, 70] width 11 height 11
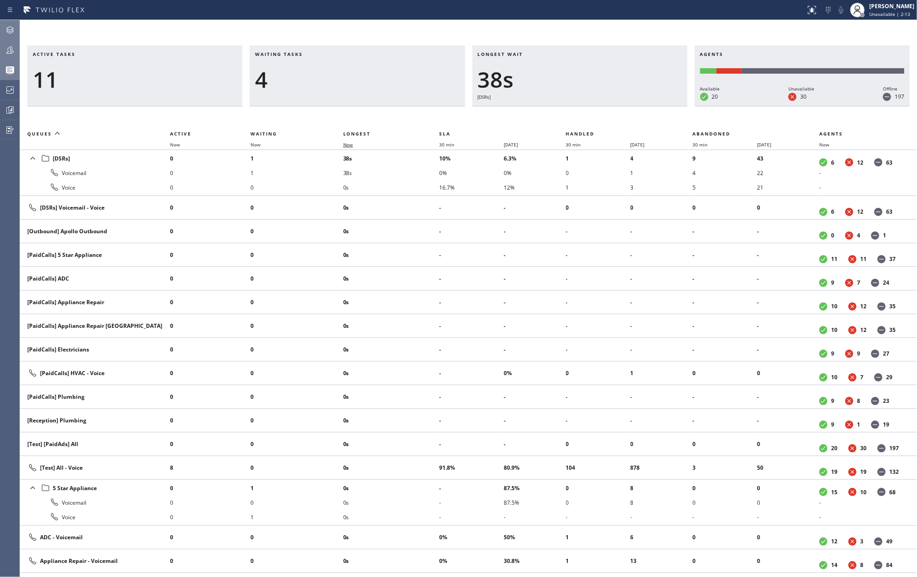
click at [351, 145] on span "Now" at bounding box center [348, 144] width 10 height 6
click at [15, 45] on icon at bounding box center [10, 50] width 11 height 11
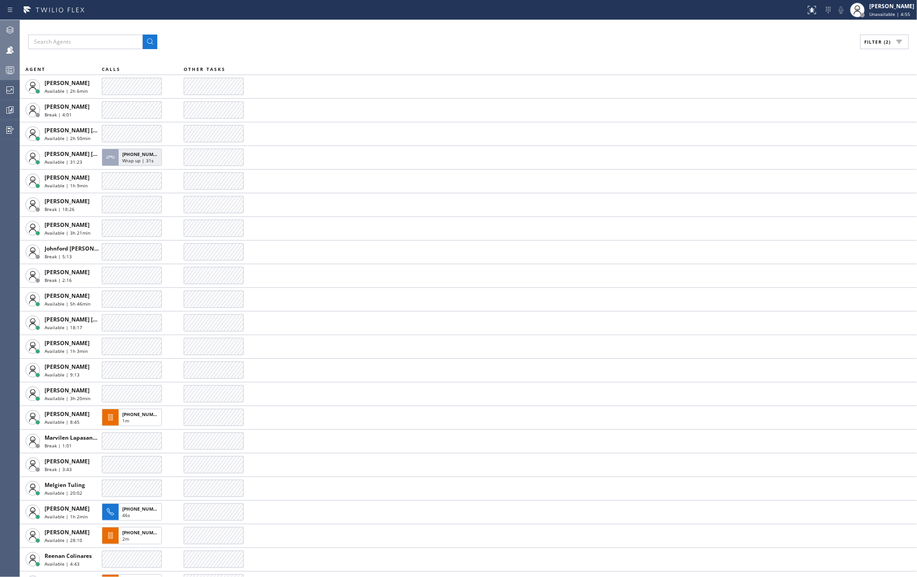
click at [9, 64] on div at bounding box center [10, 70] width 20 height 18
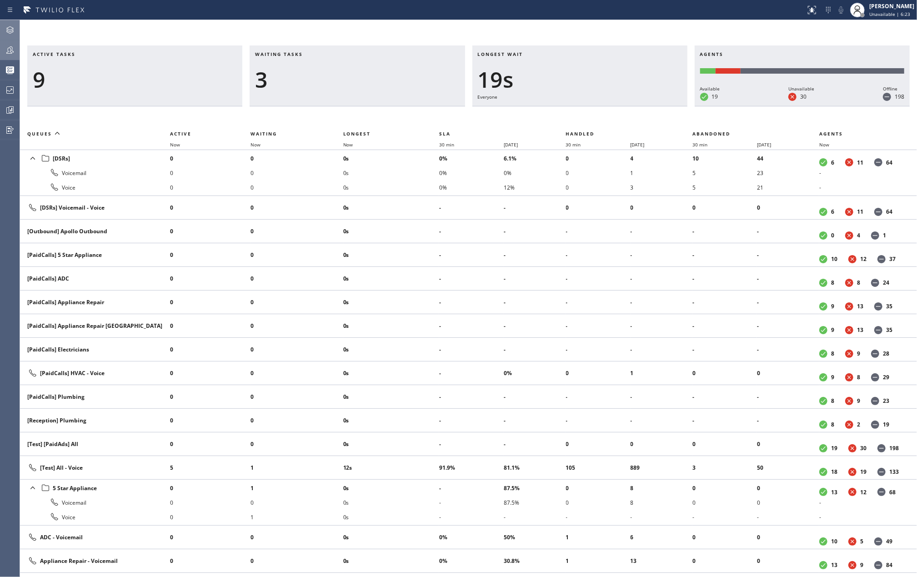
click at [343, 145] on th "Now" at bounding box center [297, 144] width 93 height 11
